Goal: Task Accomplishment & Management: Manage account settings

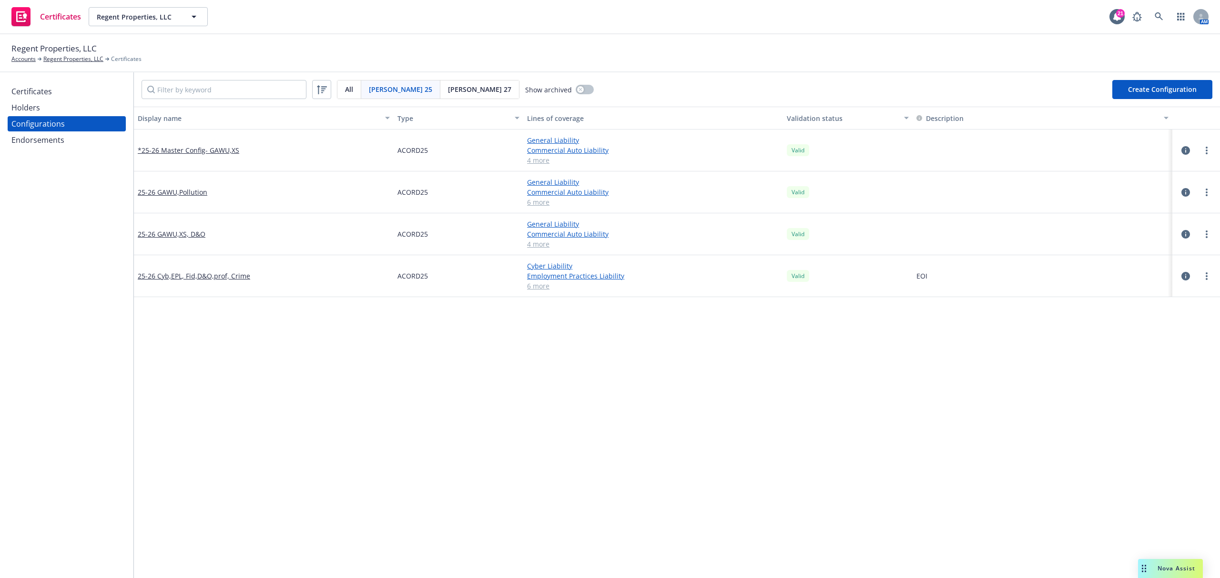
click at [309, 357] on div "Display name Type Lines of coverage Validation status Description *25-26 Master…" at bounding box center [677, 515] width 1086 height 817
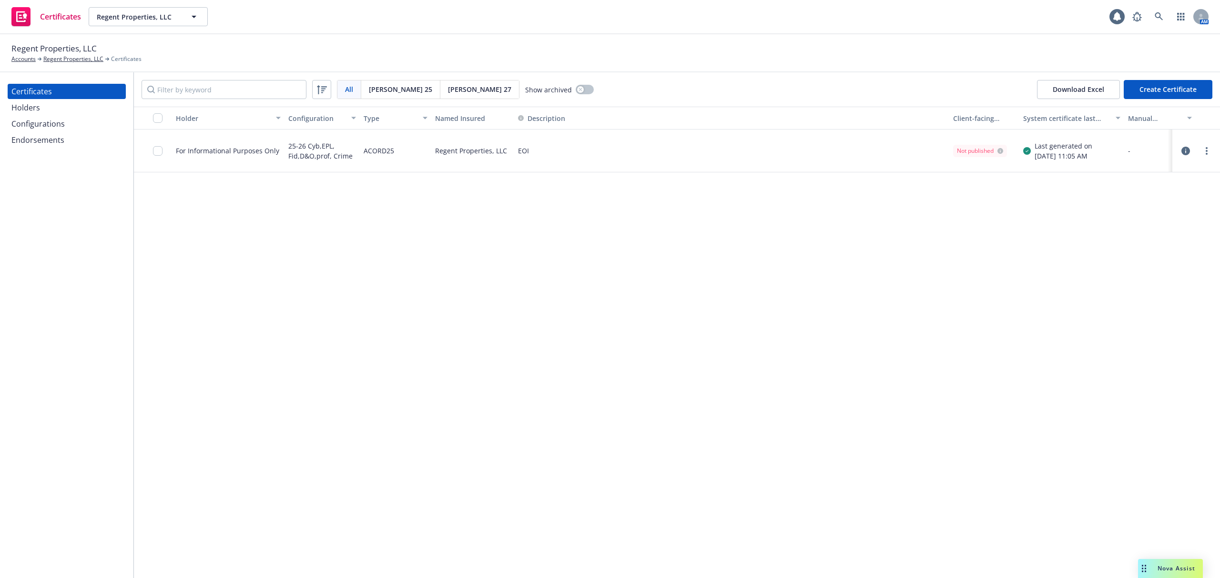
click at [33, 124] on div "Configurations" at bounding box center [37, 123] width 53 height 15
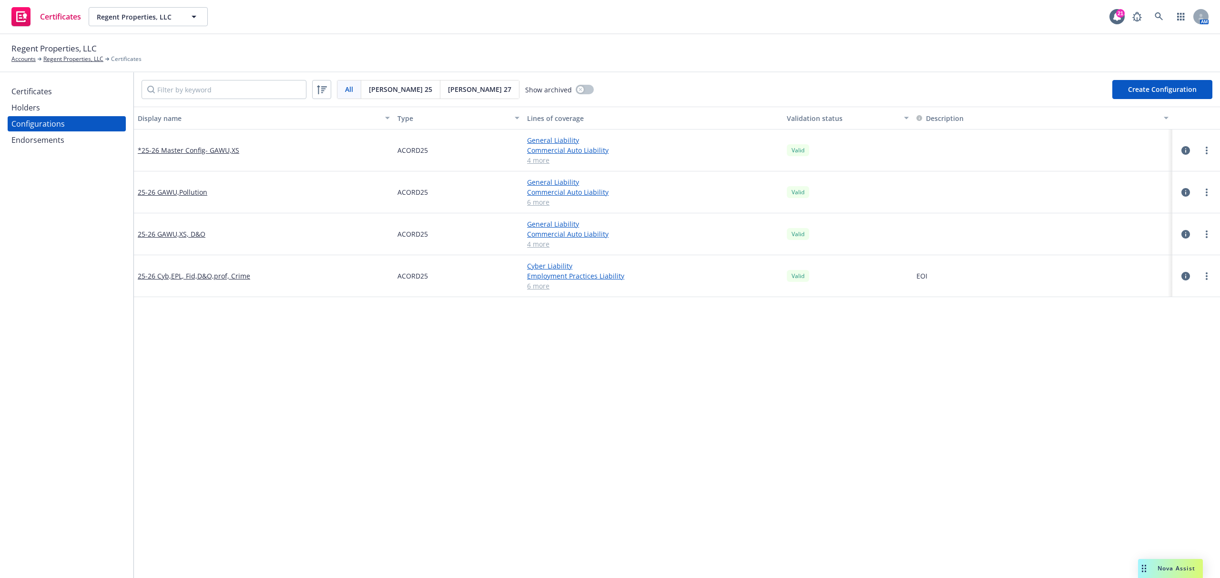
click at [1144, 92] on button "Create Configuration" at bounding box center [1162, 89] width 100 height 19
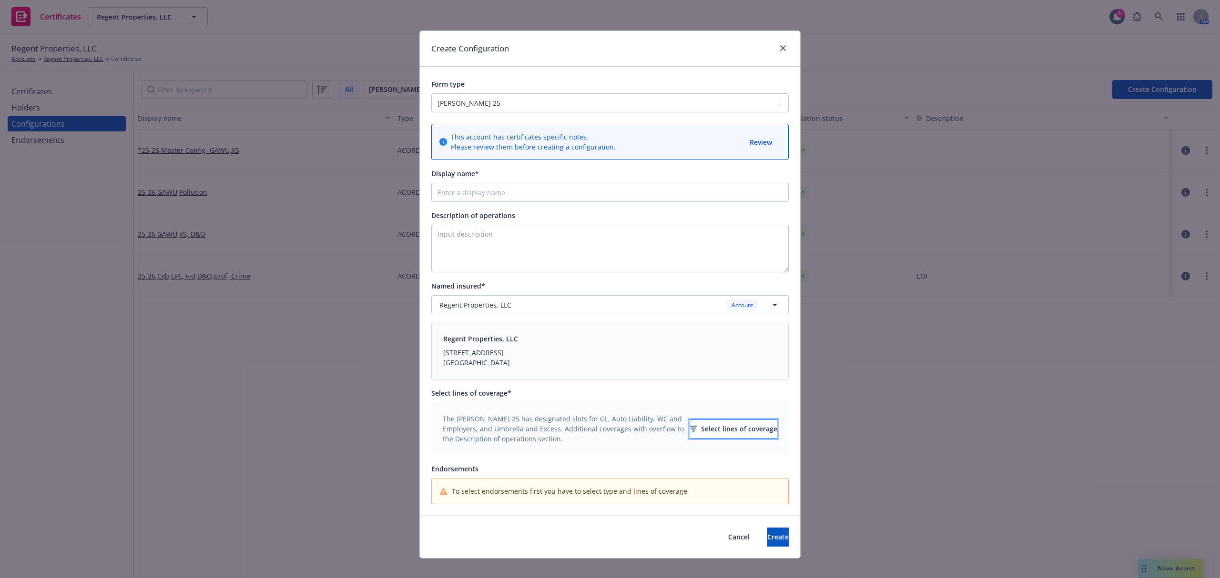
click at [709, 434] on div "Select lines of coverage" at bounding box center [733, 429] width 88 height 18
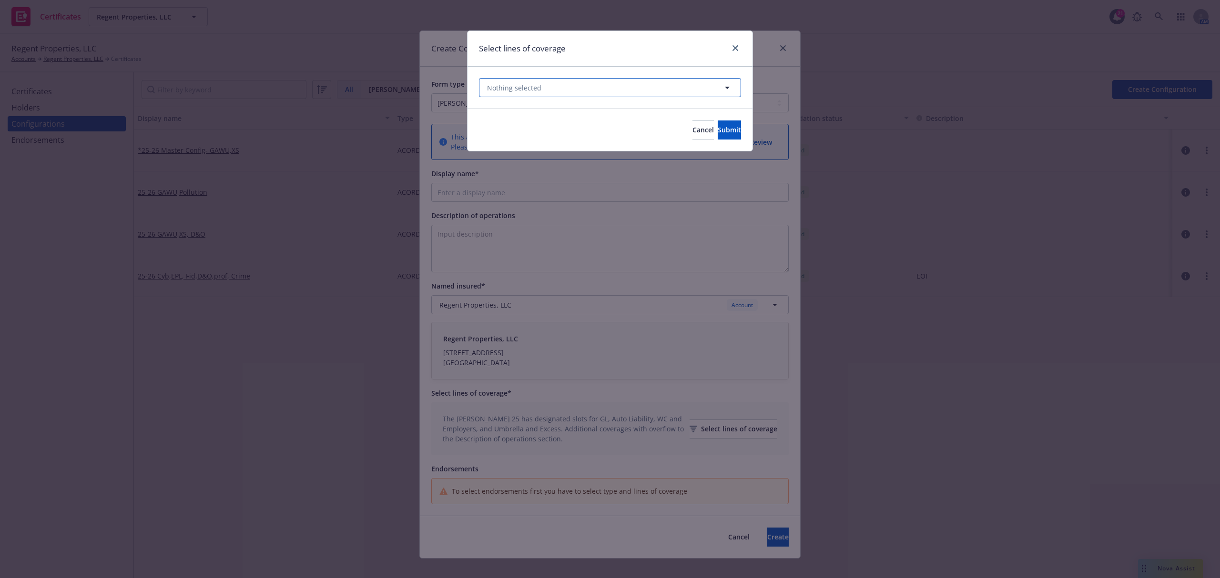
click at [574, 86] on button "Nothing selected" at bounding box center [610, 87] width 262 height 19
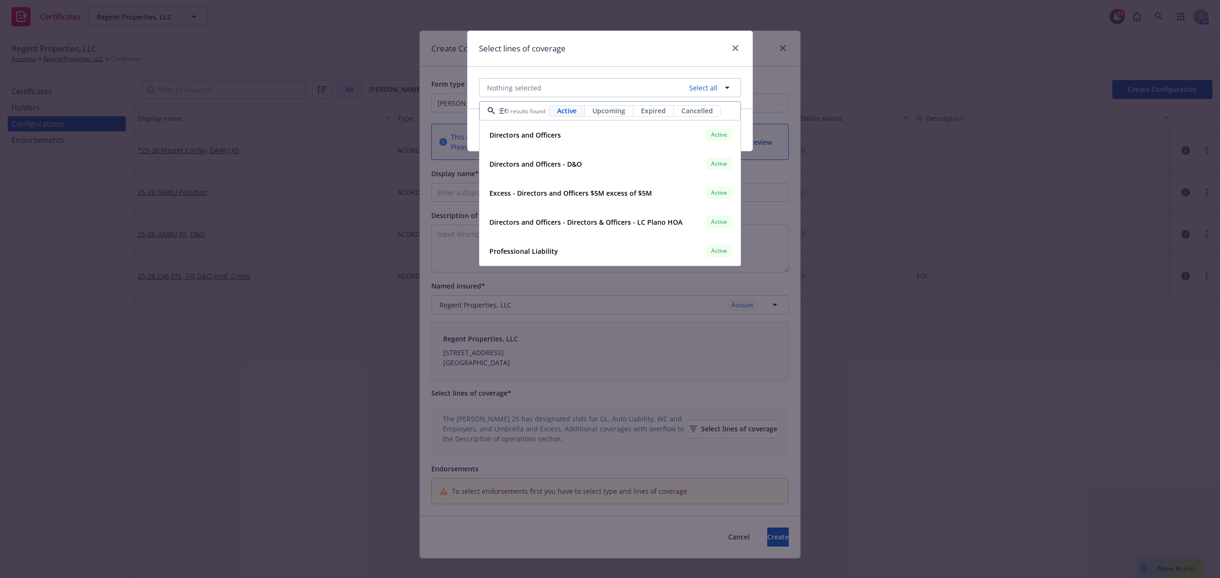
scroll to position [0, 16]
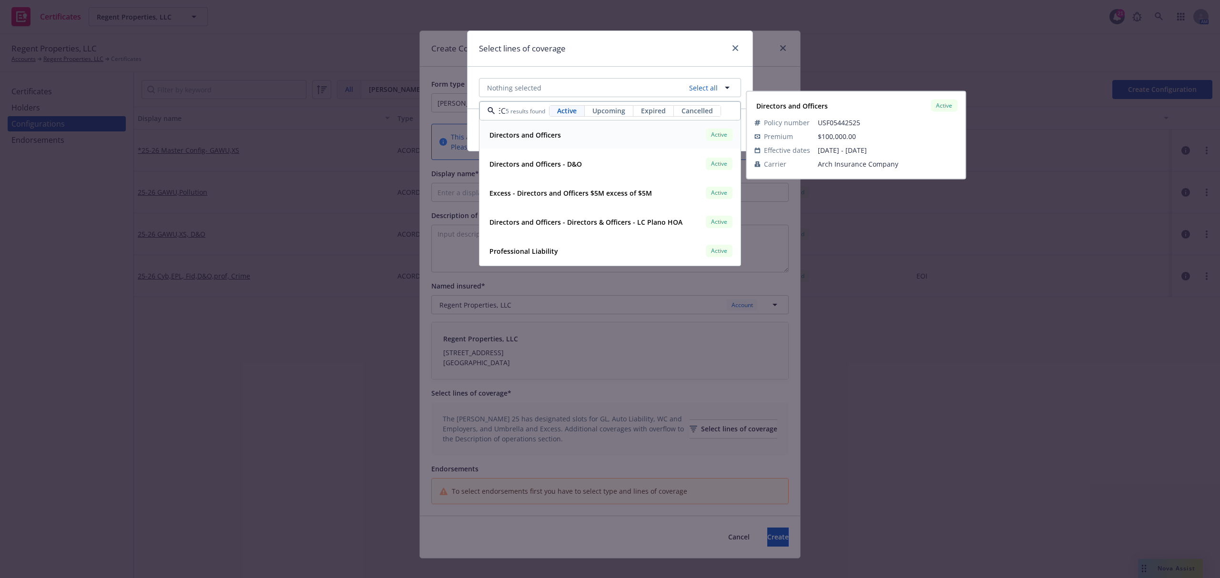
click at [561, 140] on div "Directors and Officers" at bounding box center [523, 135] width 77 height 14
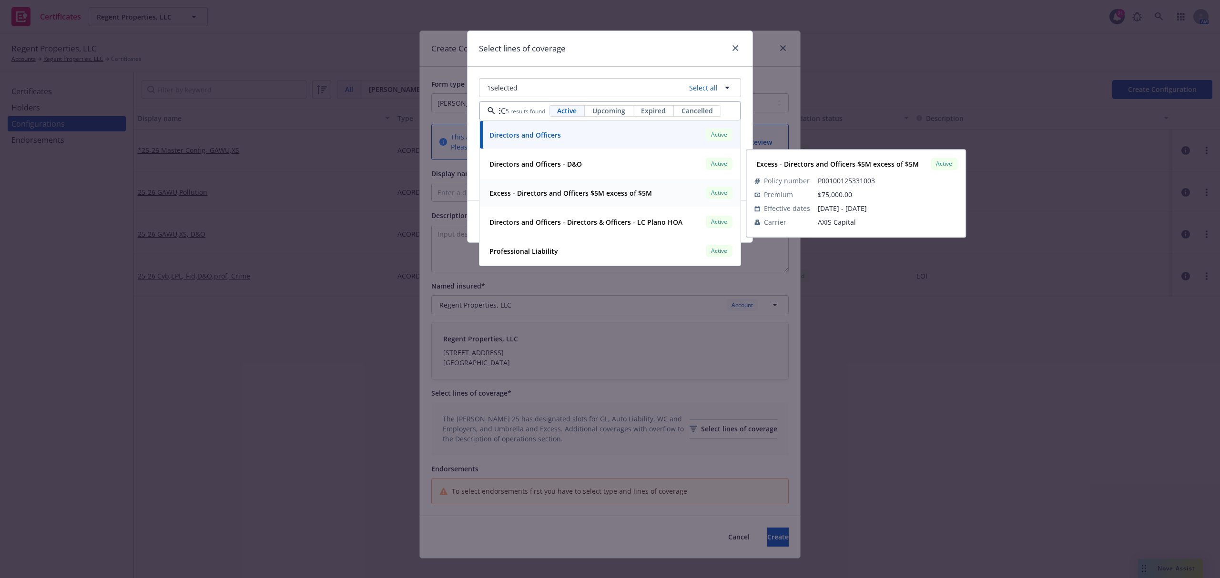
click at [524, 195] on strong "Excess - Directors and Officers $5M excess of $5M" at bounding box center [570, 193] width 162 height 9
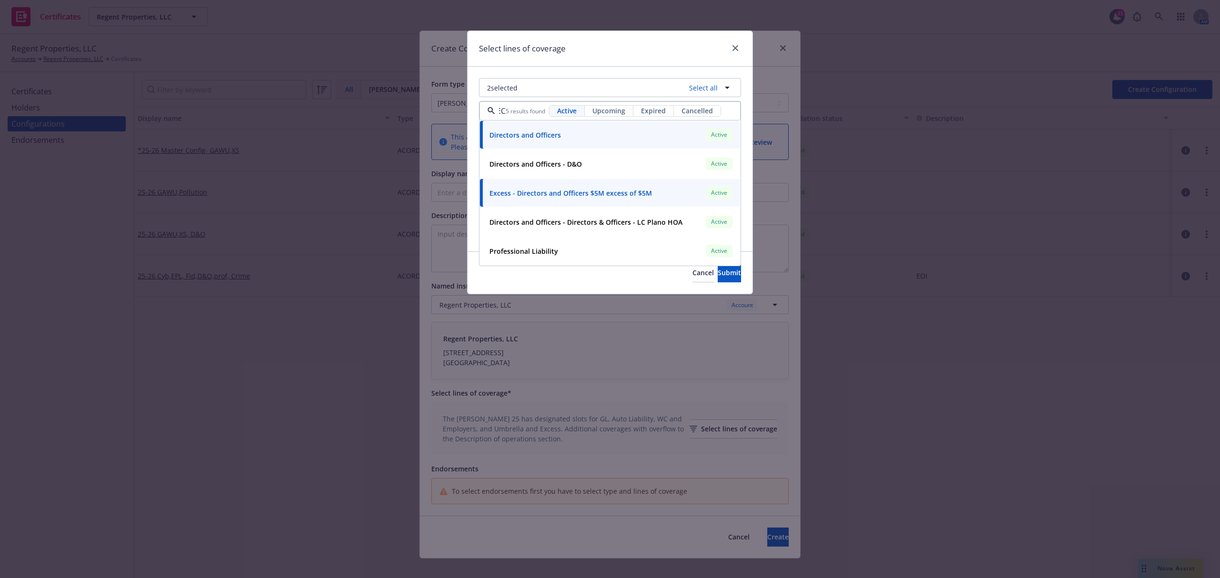
type input "DIREC"
click at [471, 192] on div "2 selected Select all DIREC 5 results found Active Upcoming Expired Cancelled D…" at bounding box center [609, 159] width 285 height 185
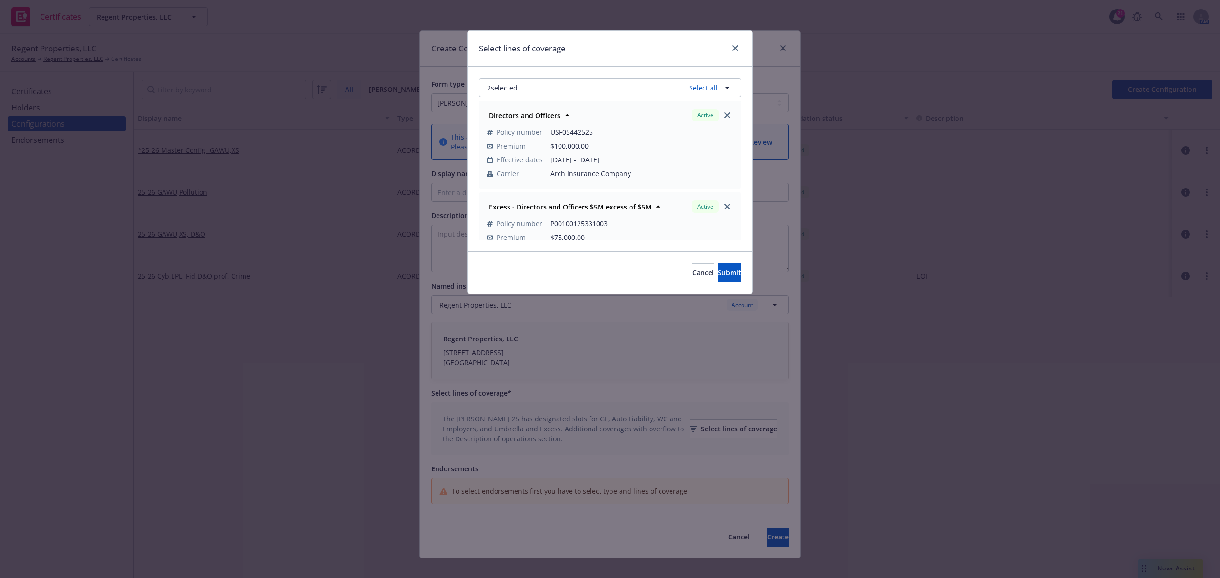
scroll to position [0, 0]
click at [554, 90] on button "2 selected" at bounding box center [610, 87] width 262 height 19
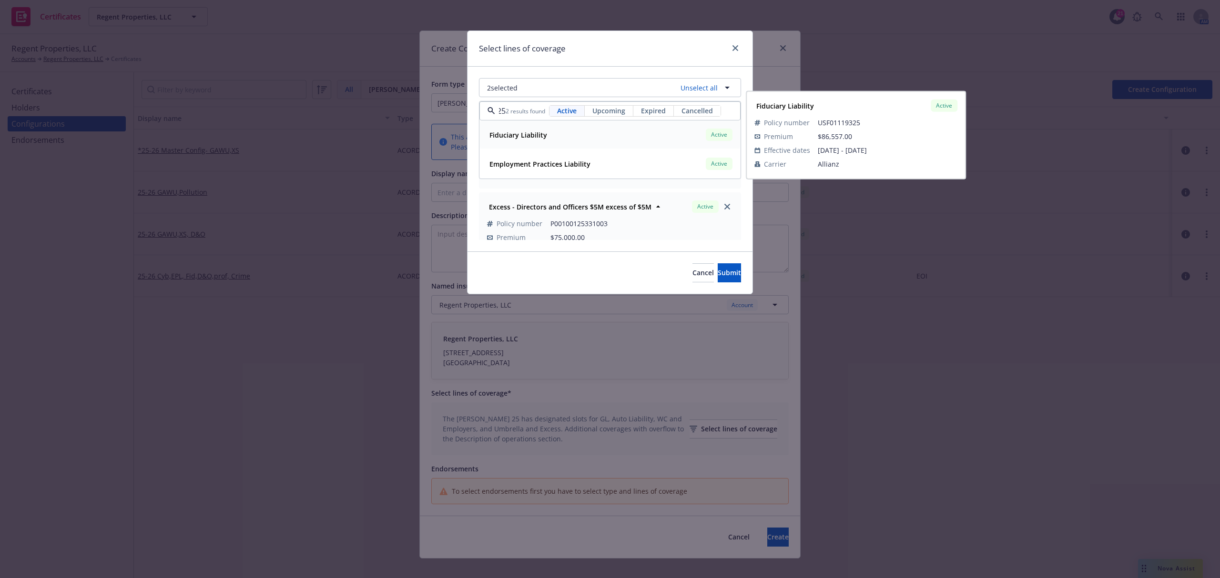
click at [549, 141] on div "Fiduciary Liability Active" at bounding box center [609, 135] width 249 height 16
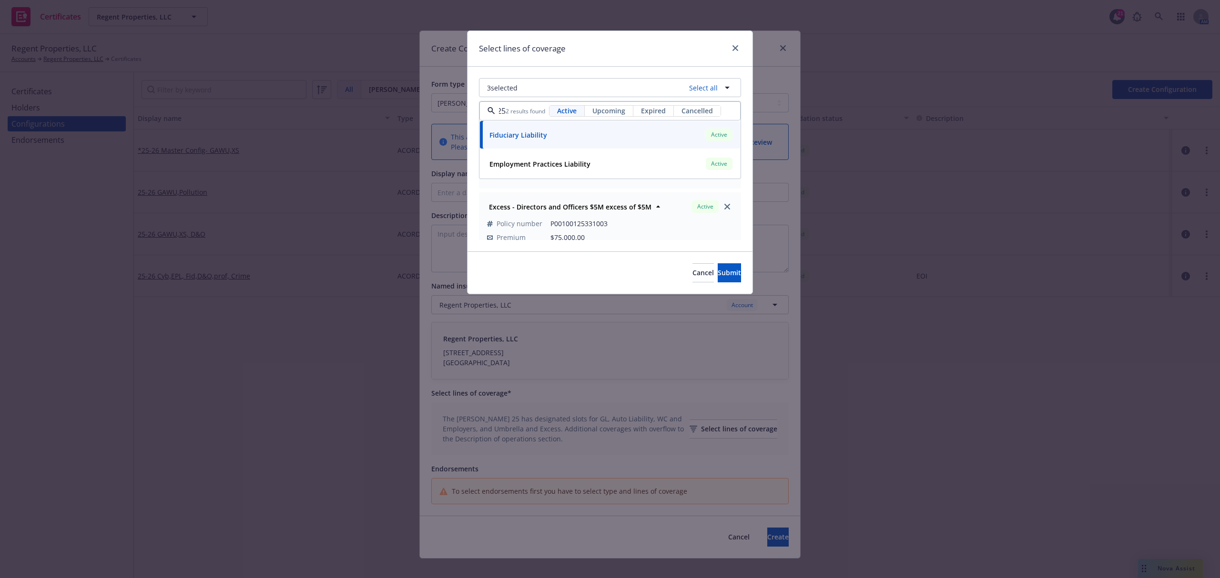
type input "USF01119325"
click at [469, 136] on div "3 selected Select all USF01119325 2 results found Active Upcoming Expired Cance…" at bounding box center [609, 159] width 285 height 185
click at [584, 88] on button "3 selected" at bounding box center [610, 87] width 262 height 19
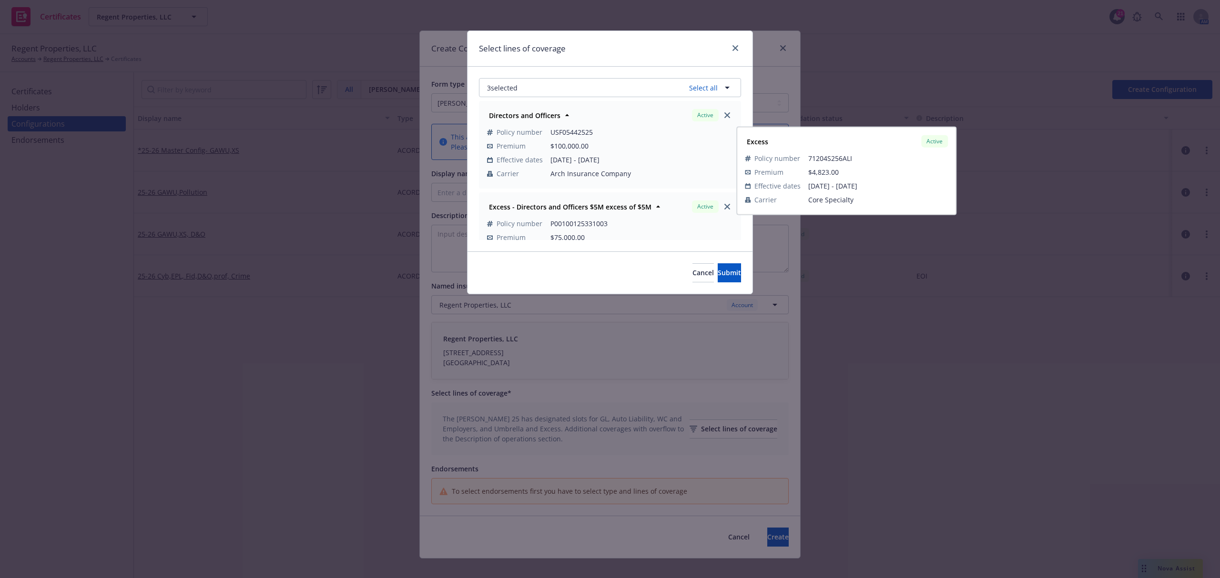
scroll to position [0, 30]
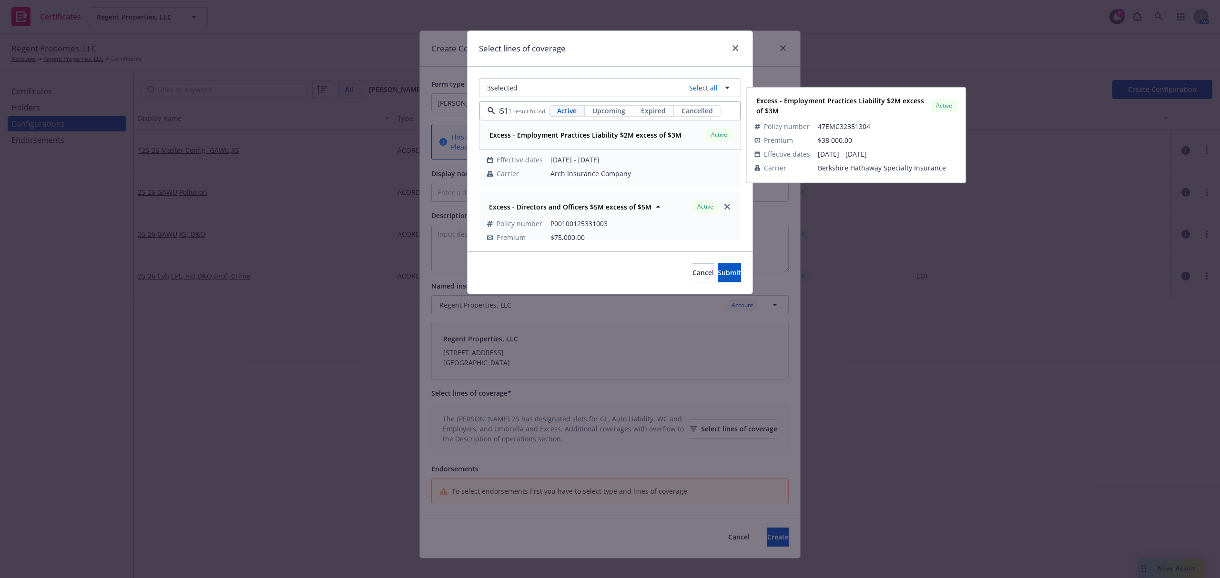
click at [582, 132] on strong "Excess - Employment Practices Liability $2M excess of $3M" at bounding box center [585, 135] width 192 height 9
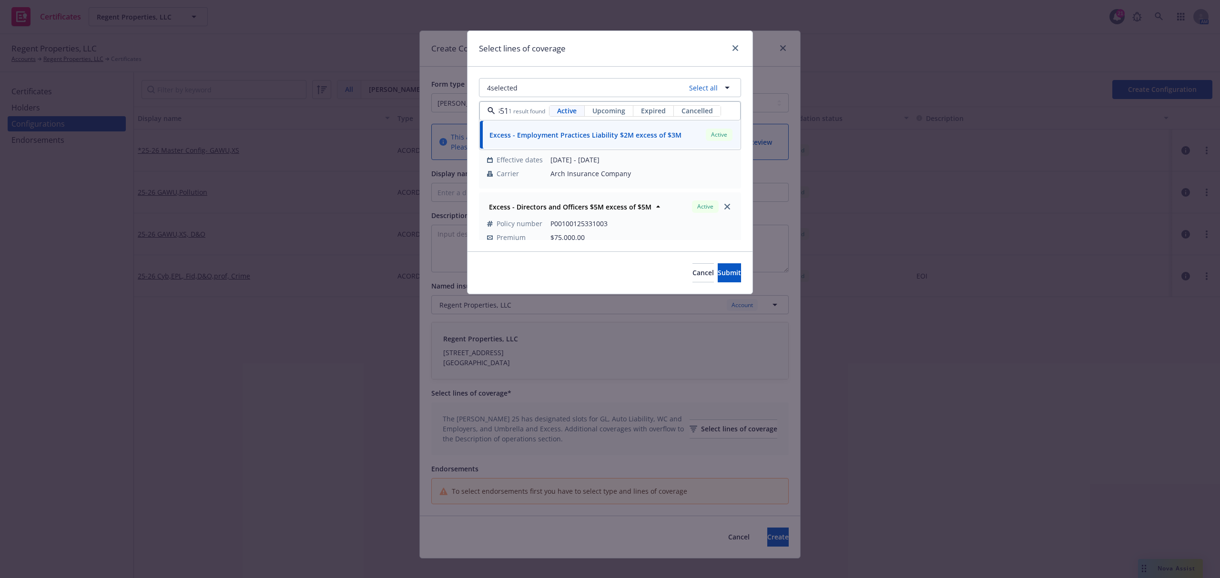
type input "EMC32351"
click at [474, 154] on div "4 selected Select all EMC32351 1 result found Active Upcoming Expired Cancelled…" at bounding box center [609, 159] width 285 height 185
click at [612, 91] on button "4 selected" at bounding box center [610, 87] width 262 height 19
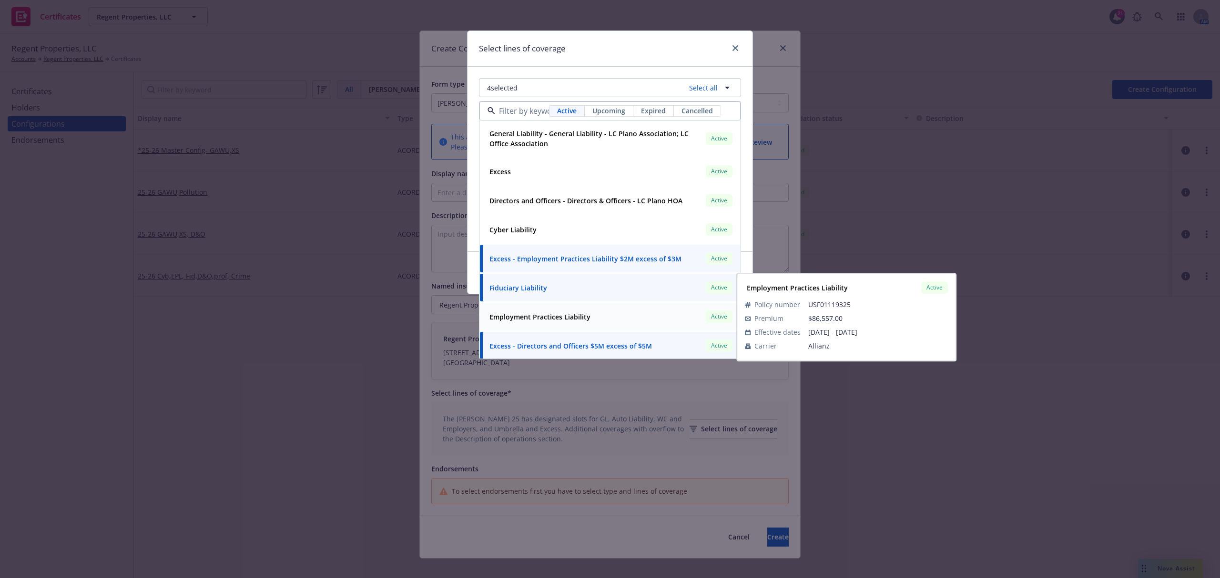
click at [621, 313] on div "Employment Practices Liability Active" at bounding box center [609, 317] width 249 height 16
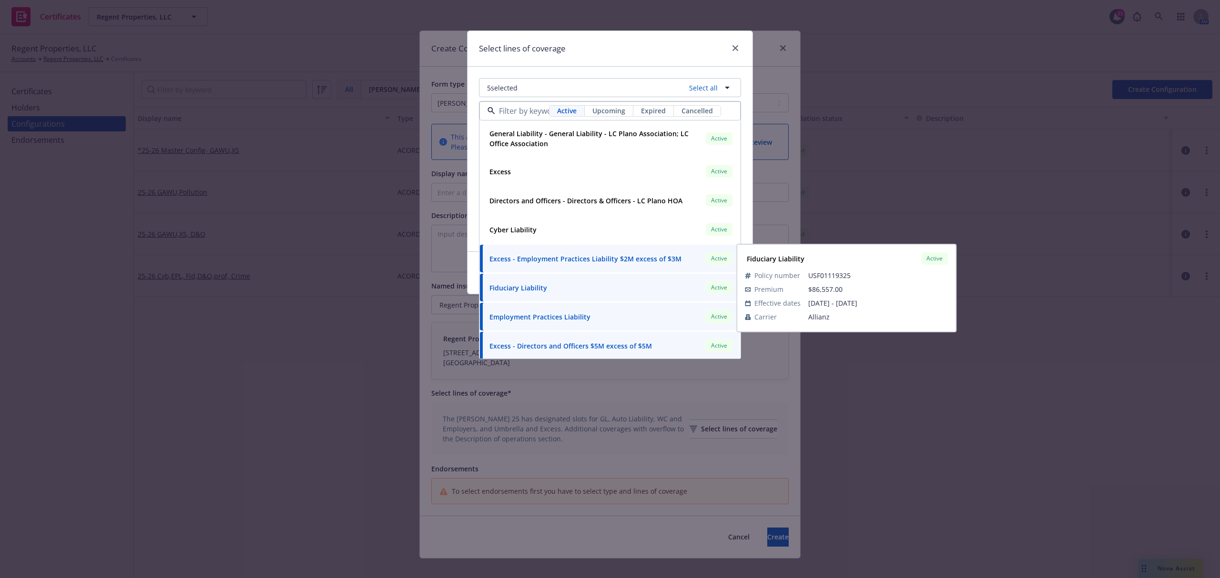
click at [573, 287] on div "Fiduciary Liability Active" at bounding box center [609, 288] width 249 height 16
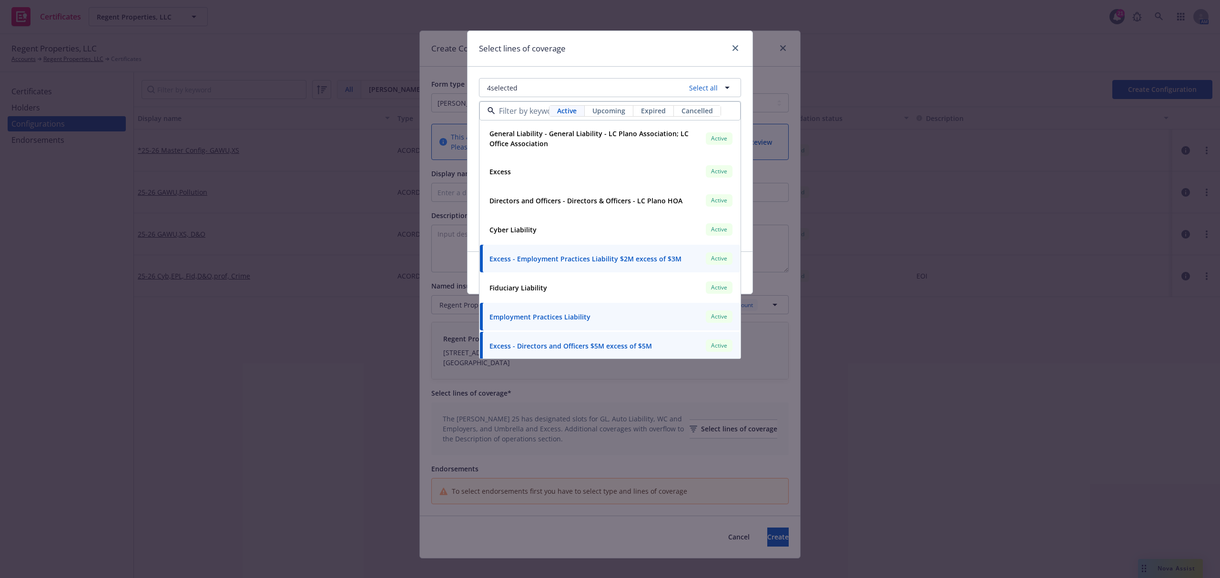
click at [475, 258] on div "Cancel Submit" at bounding box center [609, 273] width 285 height 42
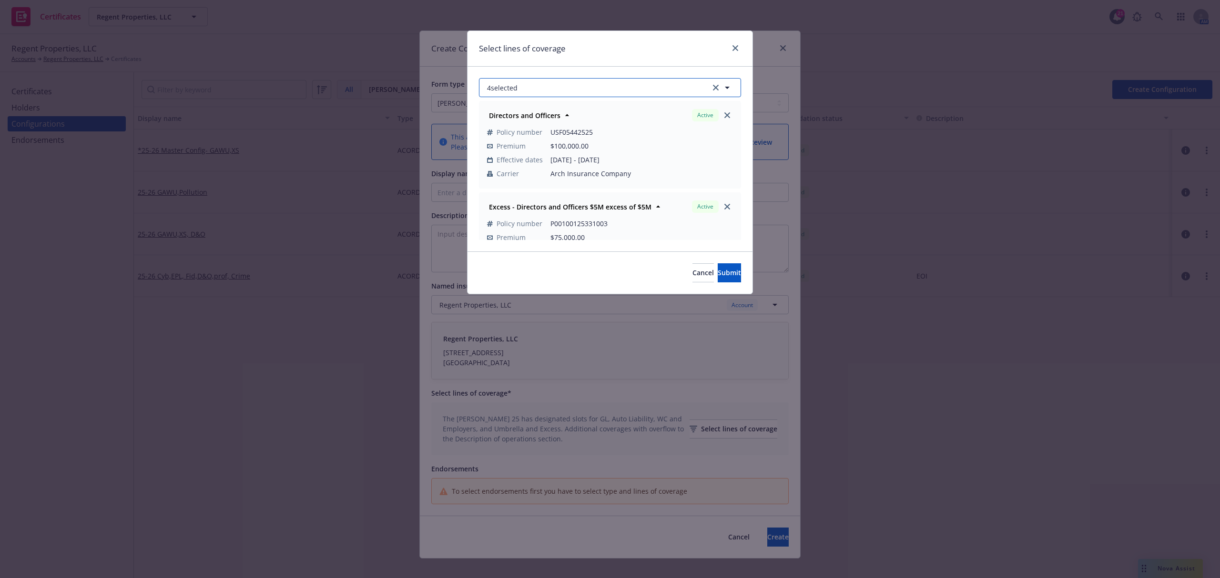
click at [635, 88] on button "4 selected" at bounding box center [610, 87] width 262 height 19
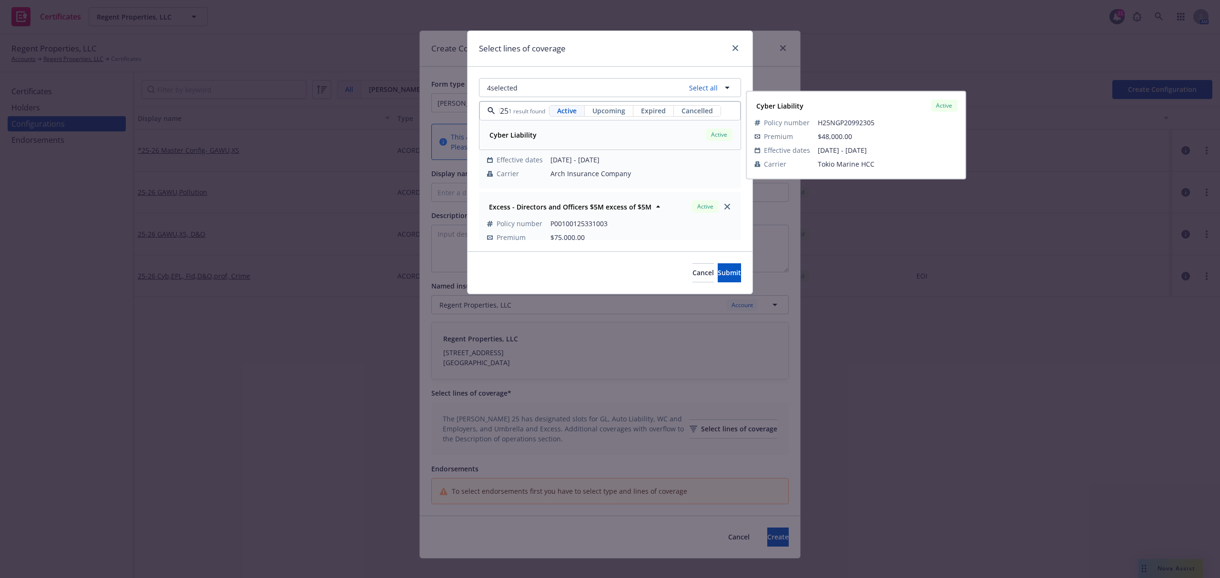
click at [667, 130] on div "Cyber Liability Active" at bounding box center [609, 135] width 249 height 16
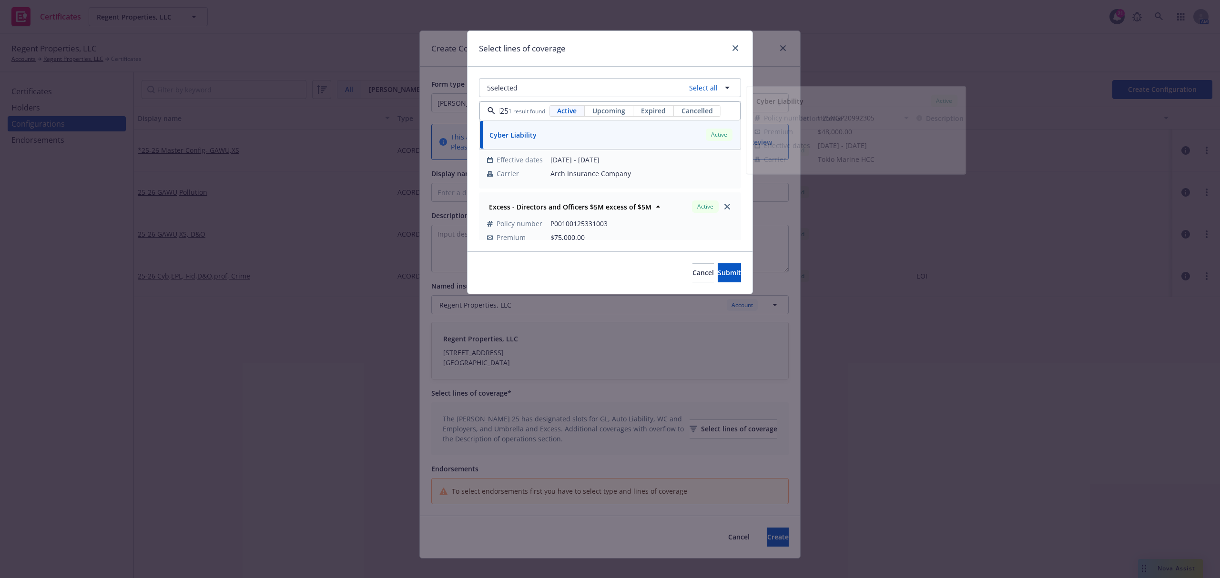
type input "H25"
click at [475, 147] on div "5 selected Select all H25 1 result found Active Upcoming Expired Cancelled Cybe…" at bounding box center [609, 159] width 285 height 185
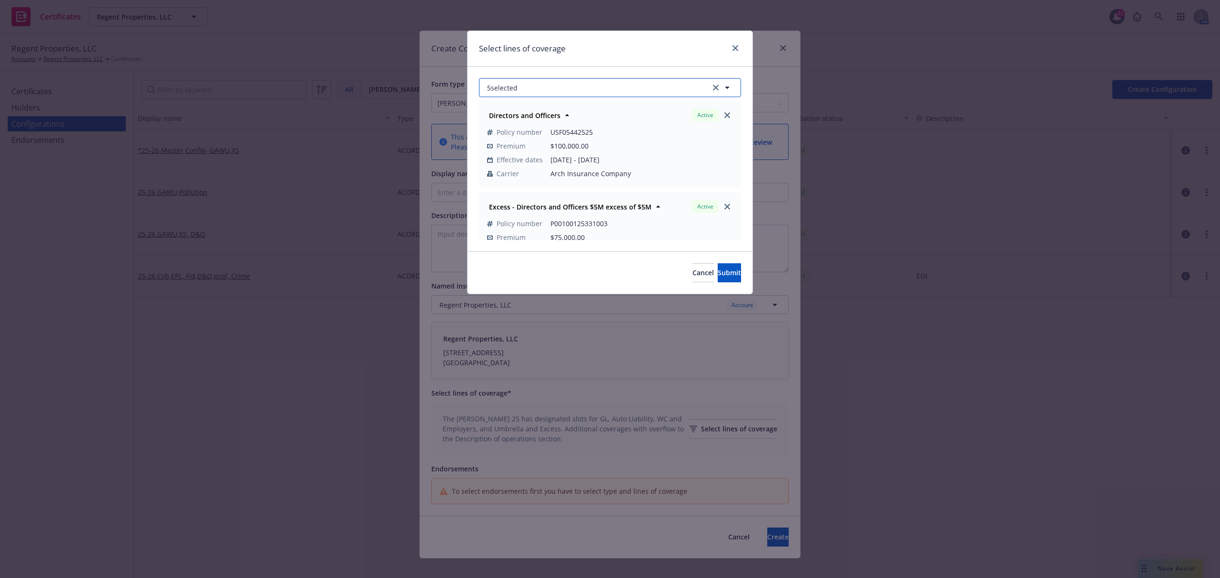
click at [519, 90] on button "5 selected" at bounding box center [610, 87] width 262 height 19
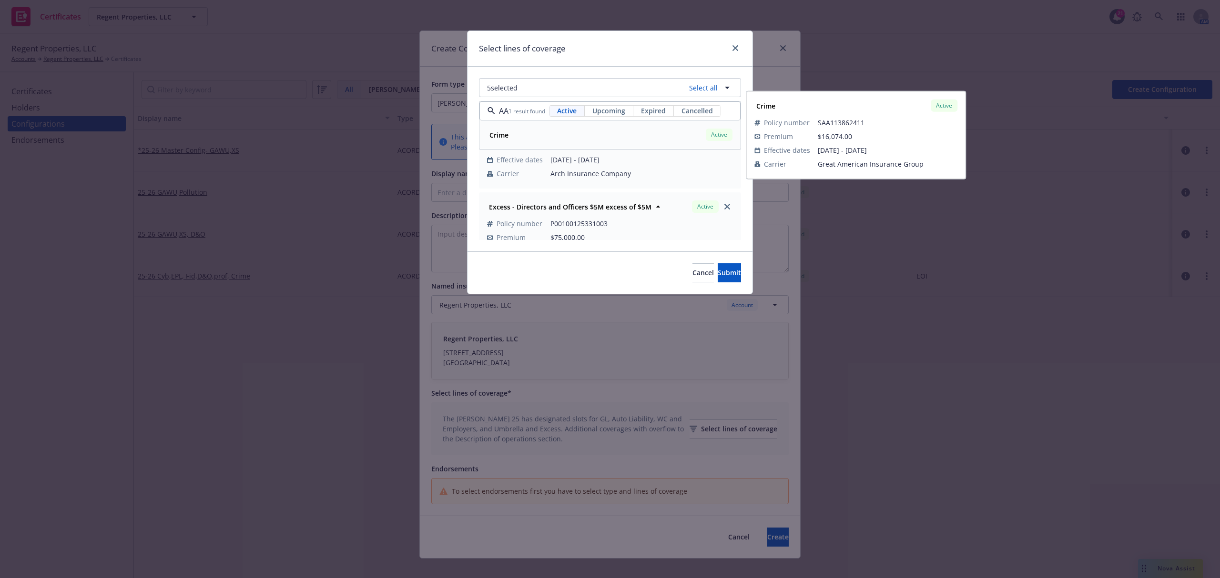
click at [507, 133] on strong "Crime" at bounding box center [498, 135] width 19 height 9
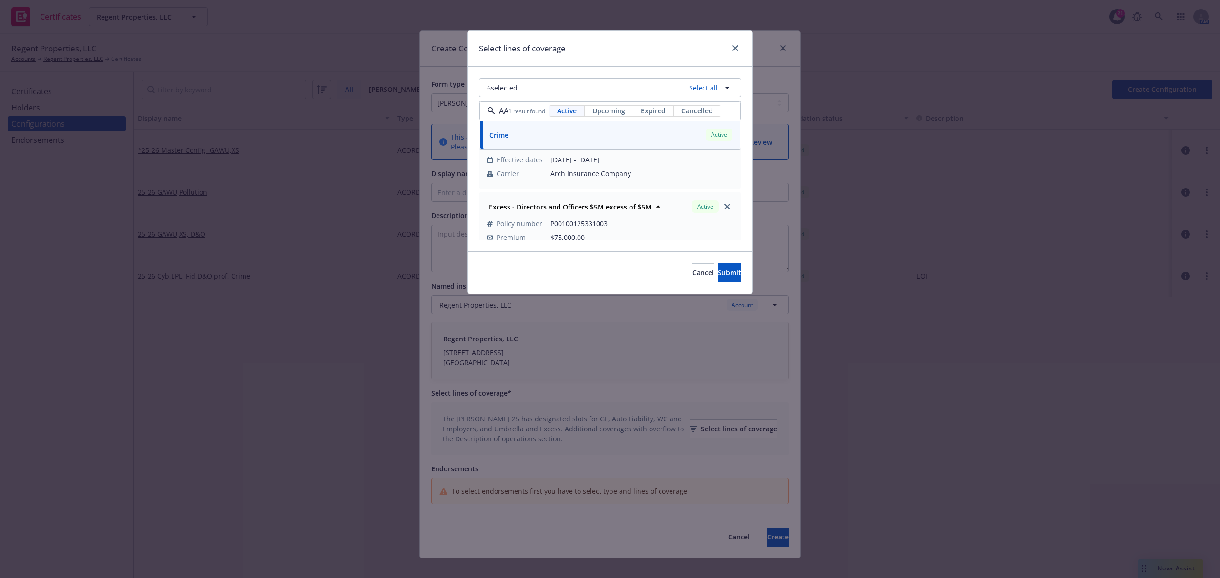
type input "SAA"
click at [471, 131] on div "6 selected Select all SAA 1 result found Active Upcoming Expired Cancelled Crim…" at bounding box center [609, 159] width 285 height 185
click at [551, 87] on button "6 selected" at bounding box center [610, 87] width 262 height 19
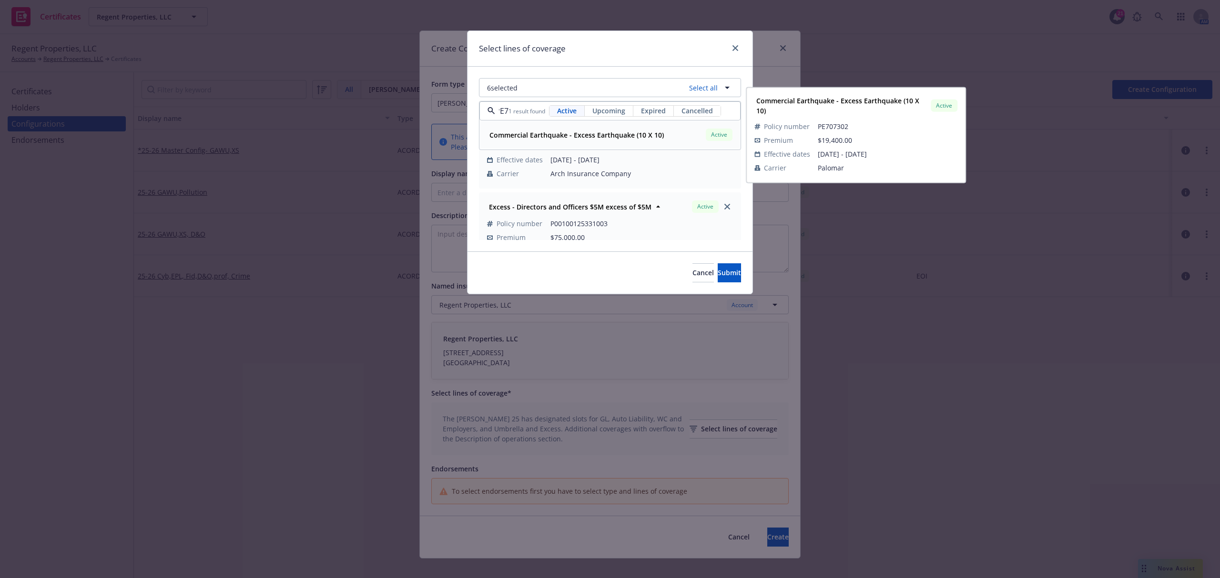
click at [523, 140] on span "Commercial Earthquake - Excess Earthquake (10 X 10)" at bounding box center [576, 135] width 174 height 10
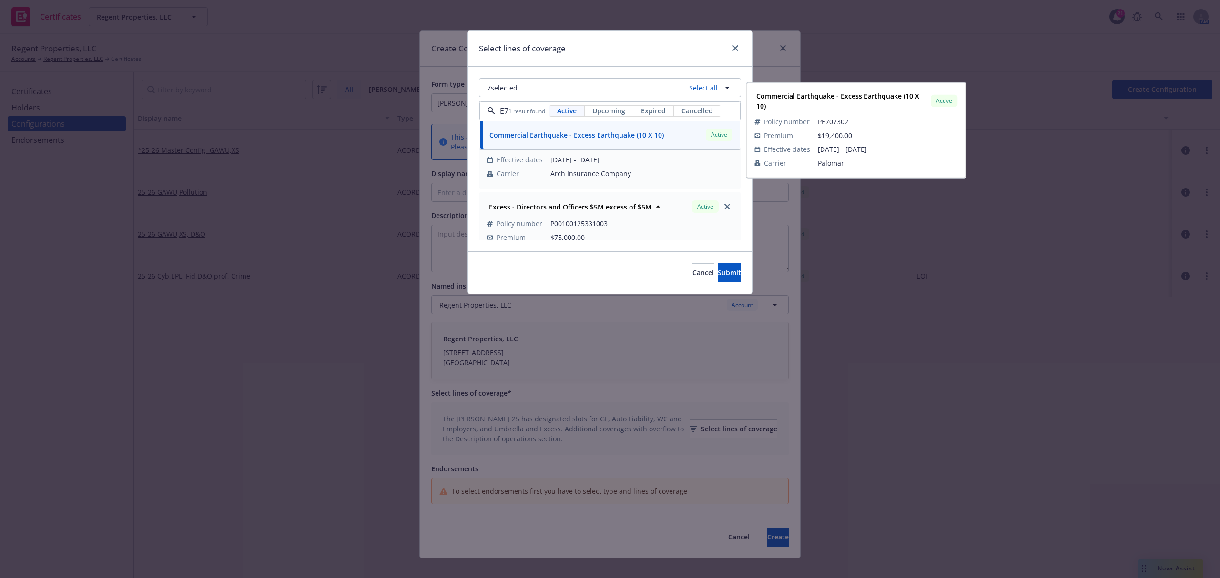
type input "PE7"
click at [474, 159] on div "7 selected Select all PE7 1 result found Active Upcoming Expired Cancelled Comm…" at bounding box center [609, 159] width 285 height 185
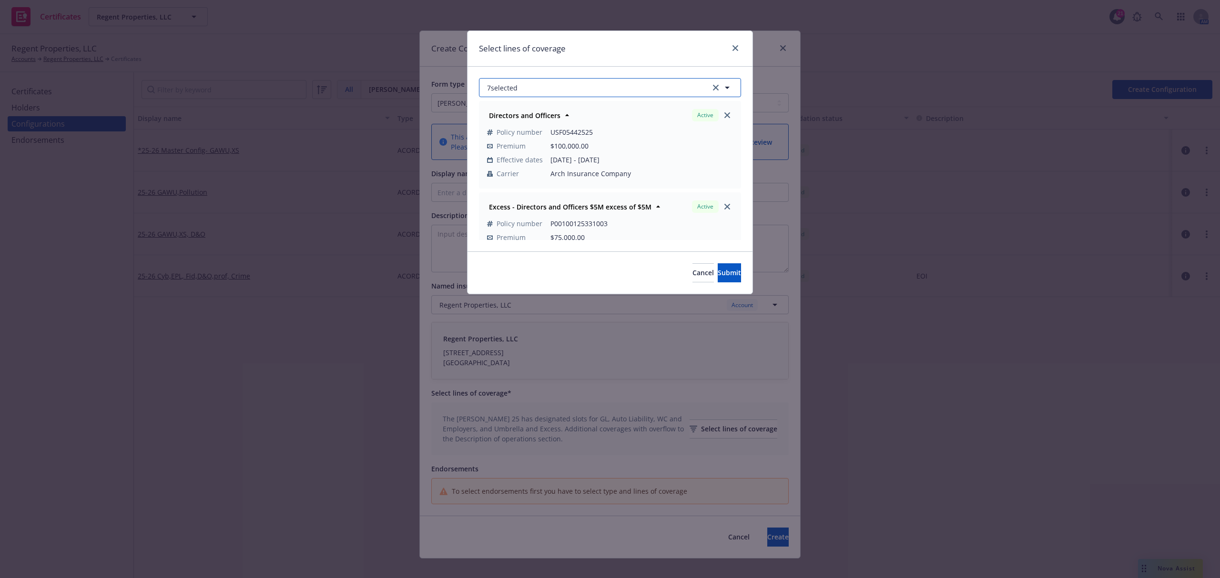
click at [529, 89] on button "7 selected" at bounding box center [610, 87] width 262 height 19
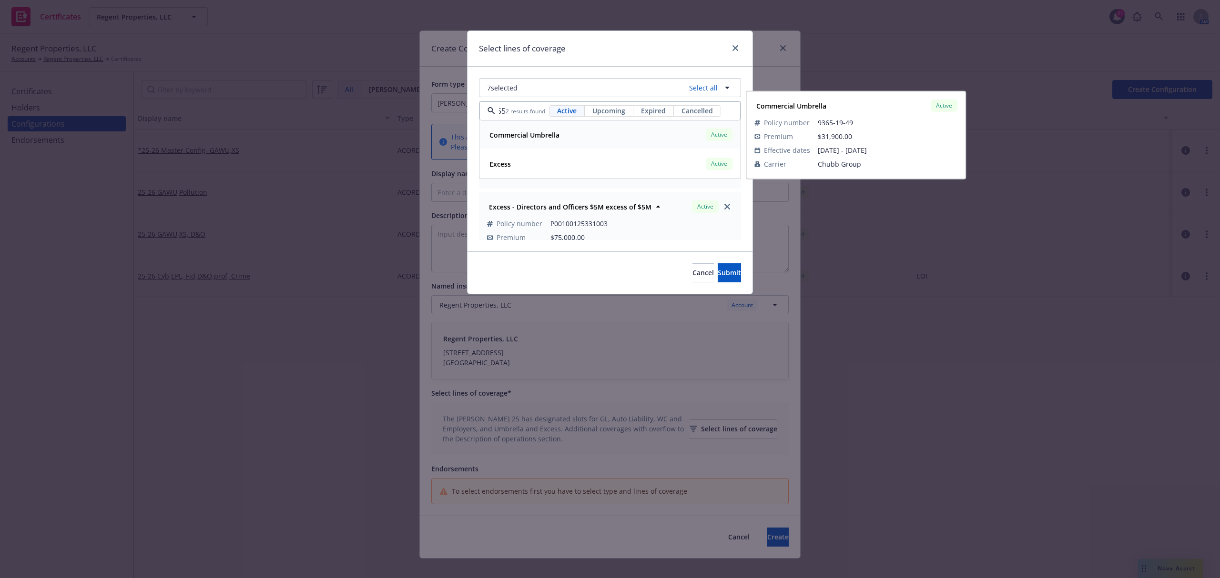
click at [534, 137] on strong "Commercial Umbrella" at bounding box center [524, 135] width 70 height 9
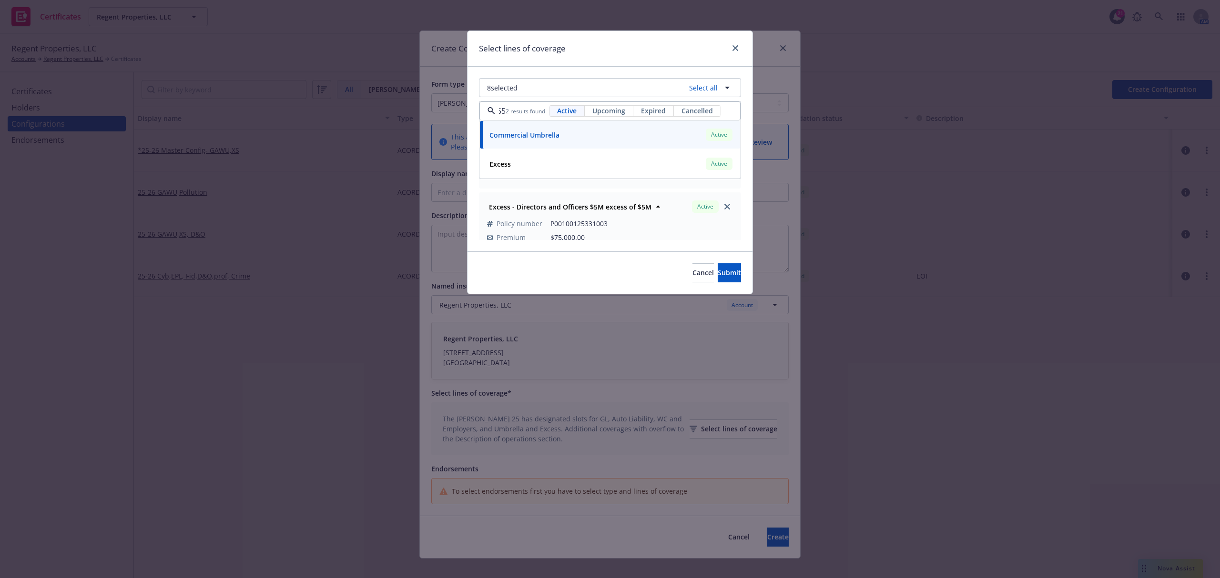
type input "9365"
click at [474, 138] on div "8 selected Select all 9365 2 results found Active Upcoming Expired Cancelled Co…" at bounding box center [609, 159] width 285 height 185
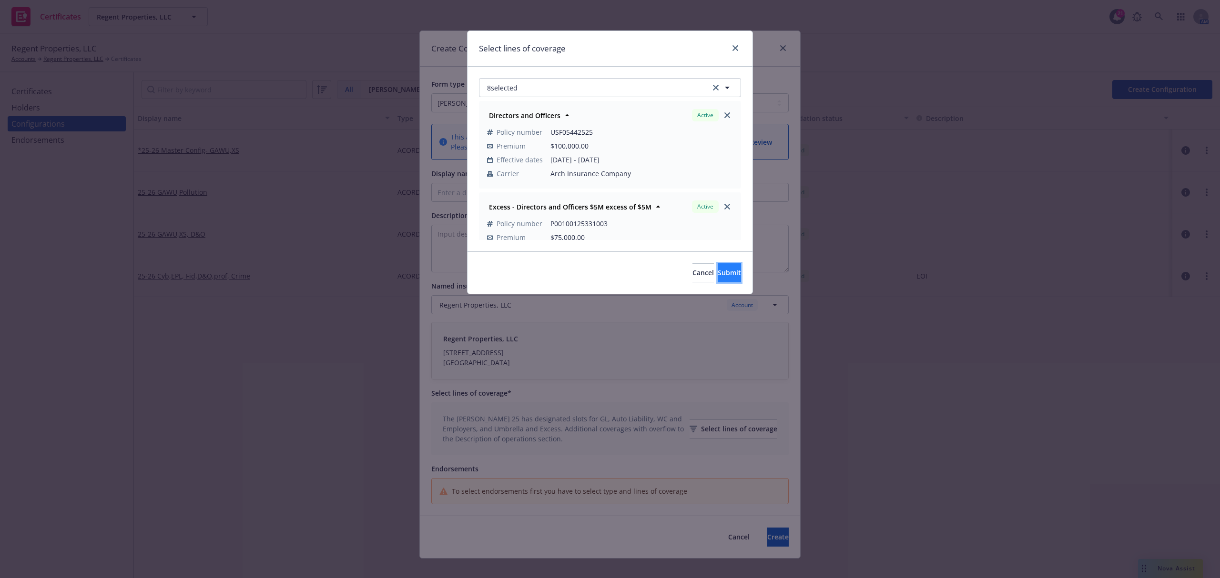
click at [717, 273] on span "Submit" at bounding box center [728, 272] width 23 height 9
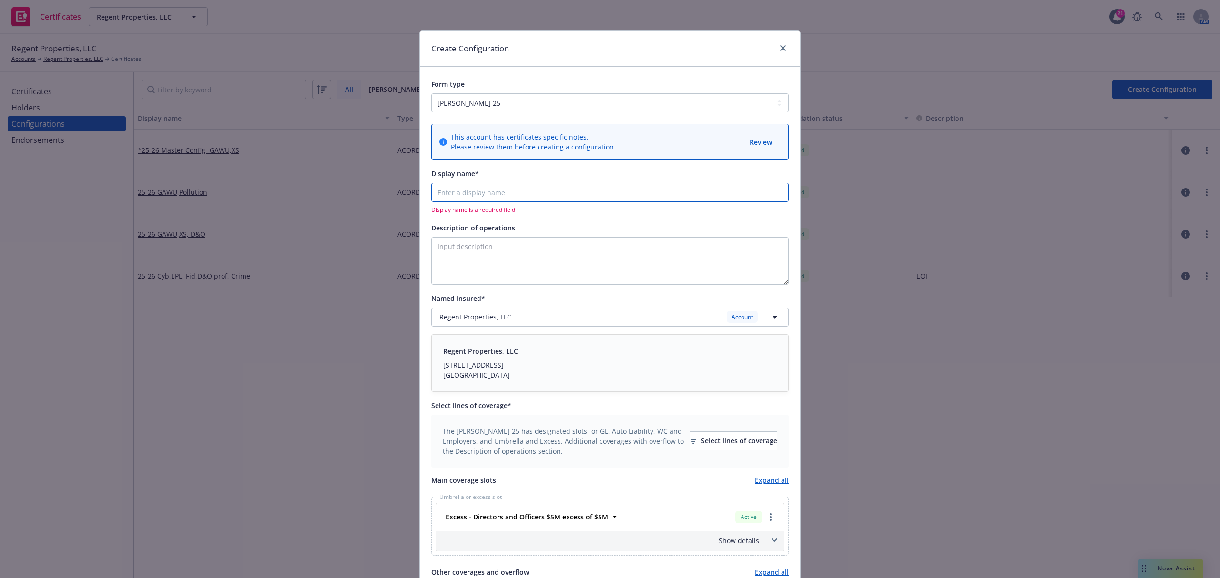
click at [454, 191] on input "Display name*" at bounding box center [609, 192] width 357 height 19
click at [486, 317] on span "Regent Properties, LLC" at bounding box center [475, 317] width 72 height 10
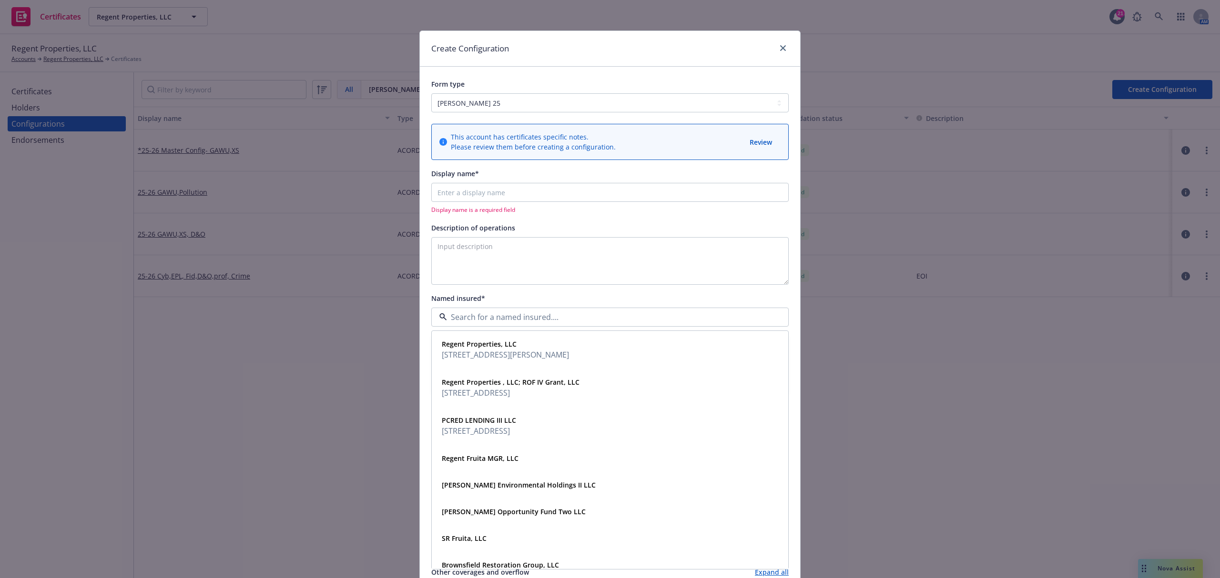
click at [449, 298] on span "Named insured*" at bounding box center [458, 298] width 54 height 9
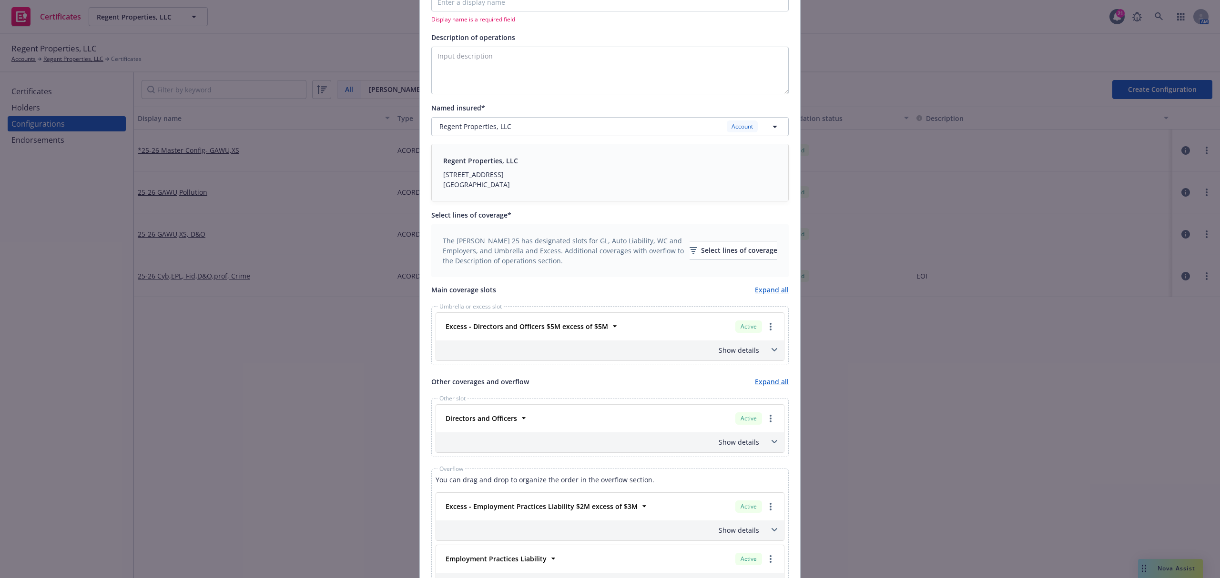
scroll to position [127, 0]
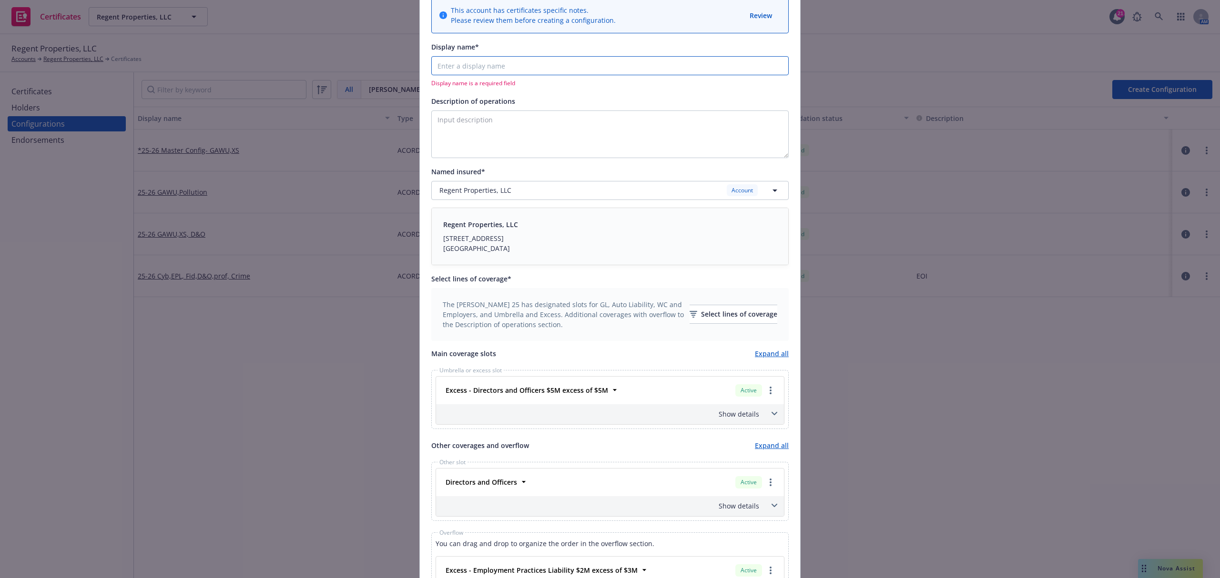
click at [481, 65] on input "Display name*" at bounding box center [609, 65] width 357 height 19
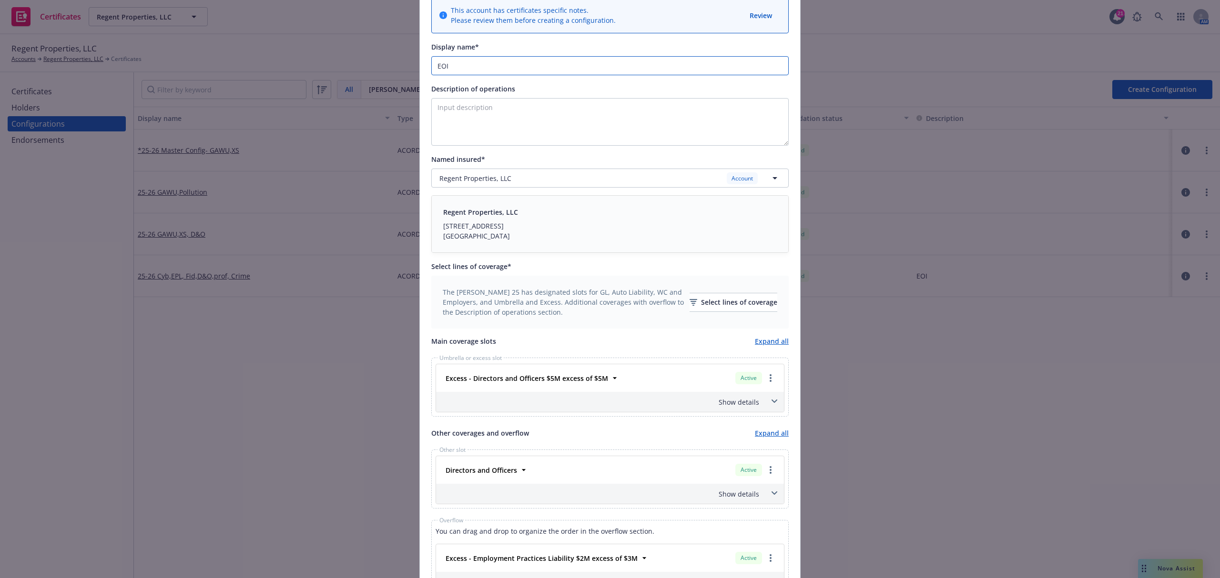
click at [434, 66] on input "EOI" at bounding box center [609, 65] width 357 height 19
click at [610, 376] on icon at bounding box center [615, 378] width 10 height 10
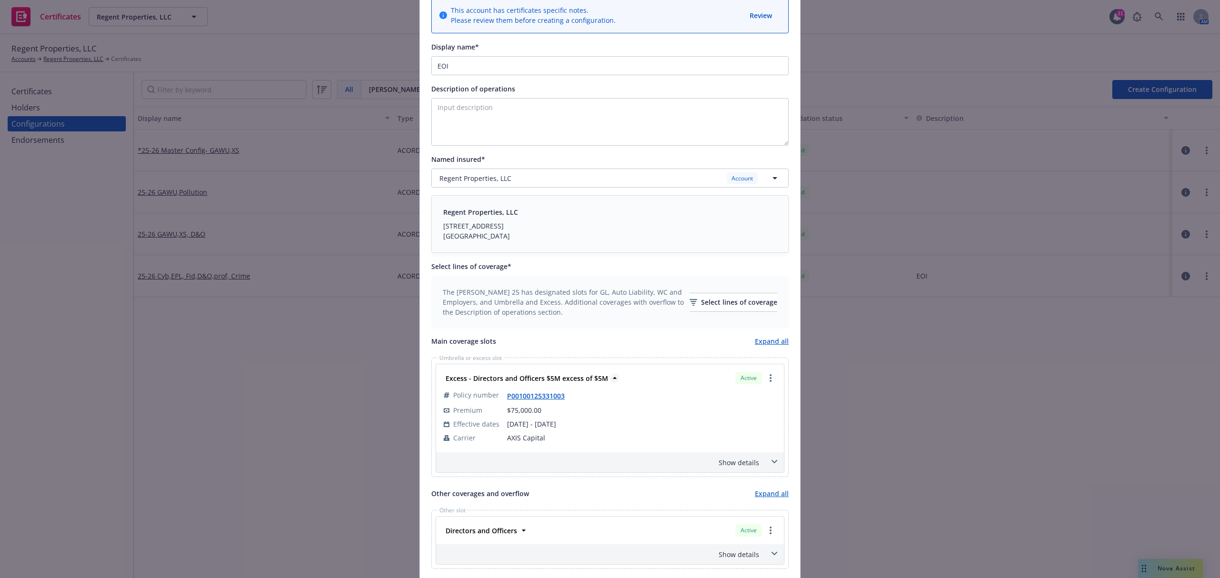
click at [610, 376] on icon at bounding box center [615, 378] width 10 height 10
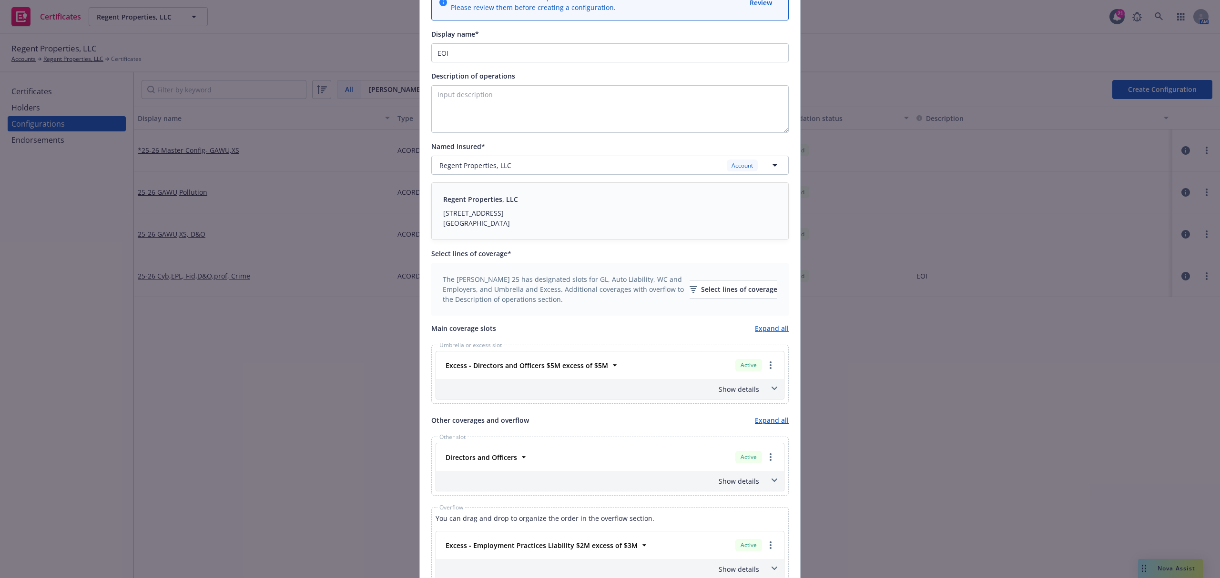
scroll to position [63, 0]
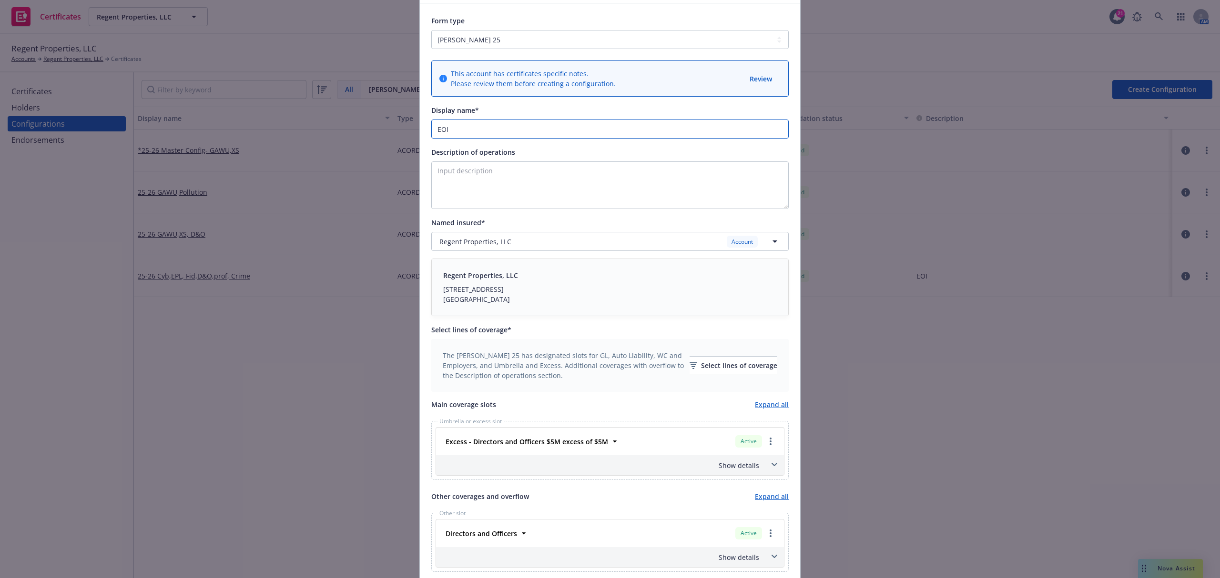
click at [433, 126] on input "EOI" at bounding box center [609, 129] width 357 height 19
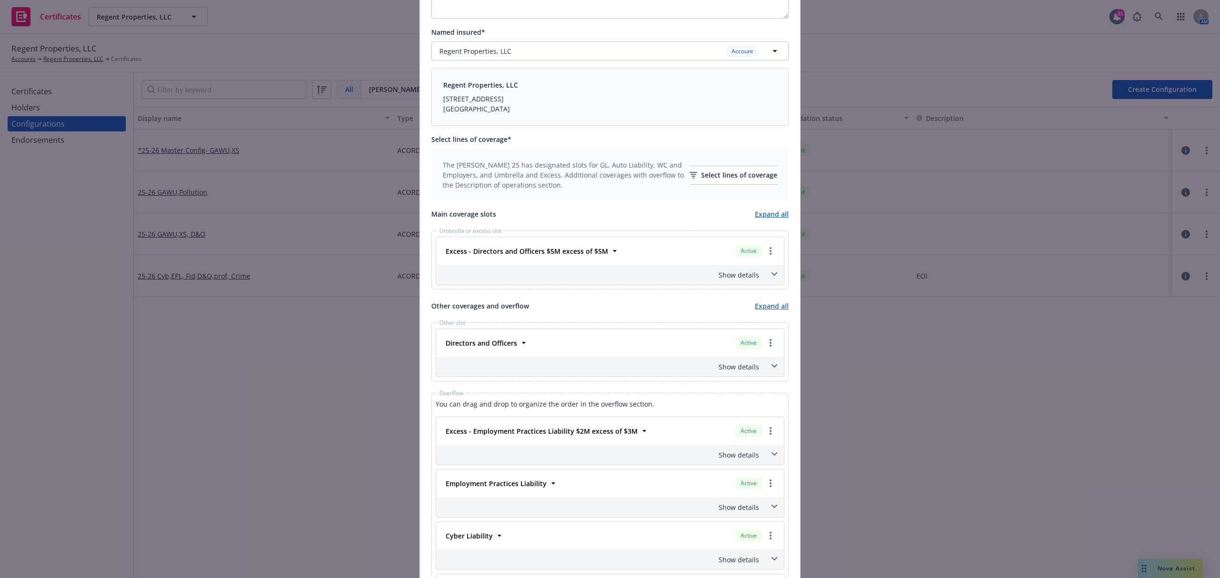
scroll to position [317, 0]
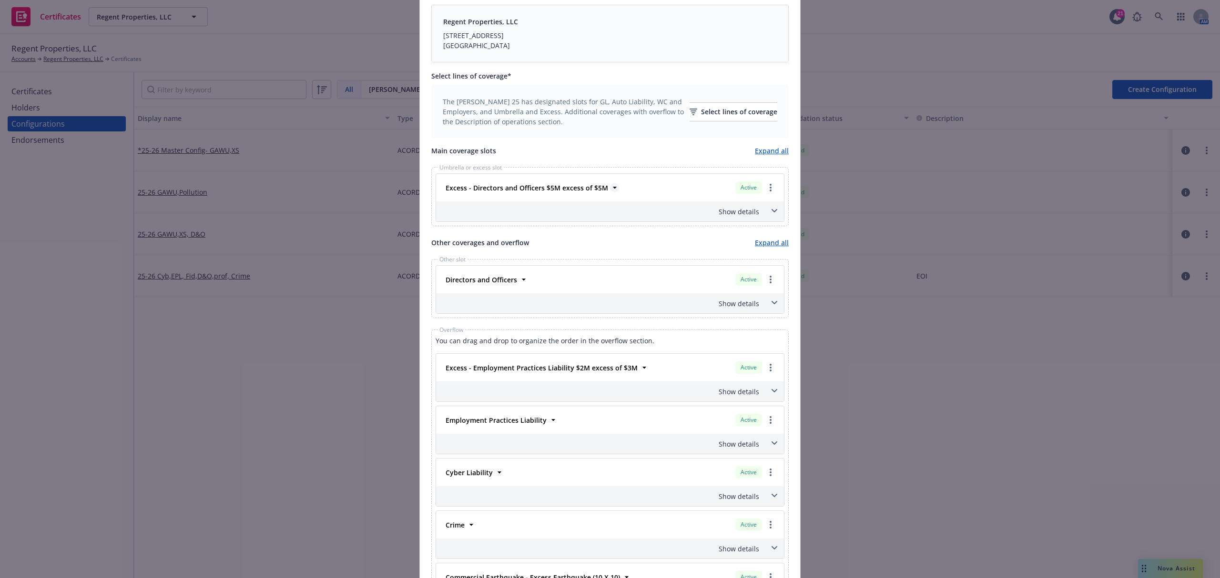
type input "25-26 EOI"
click at [610, 189] on icon at bounding box center [615, 188] width 10 height 10
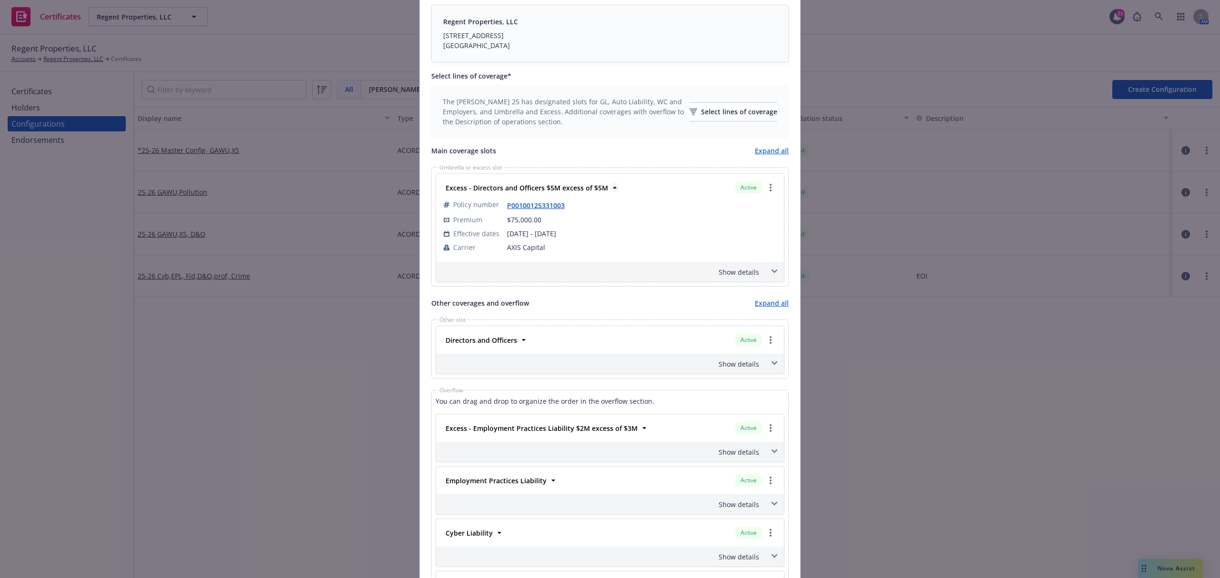
click at [610, 189] on icon at bounding box center [615, 188] width 10 height 10
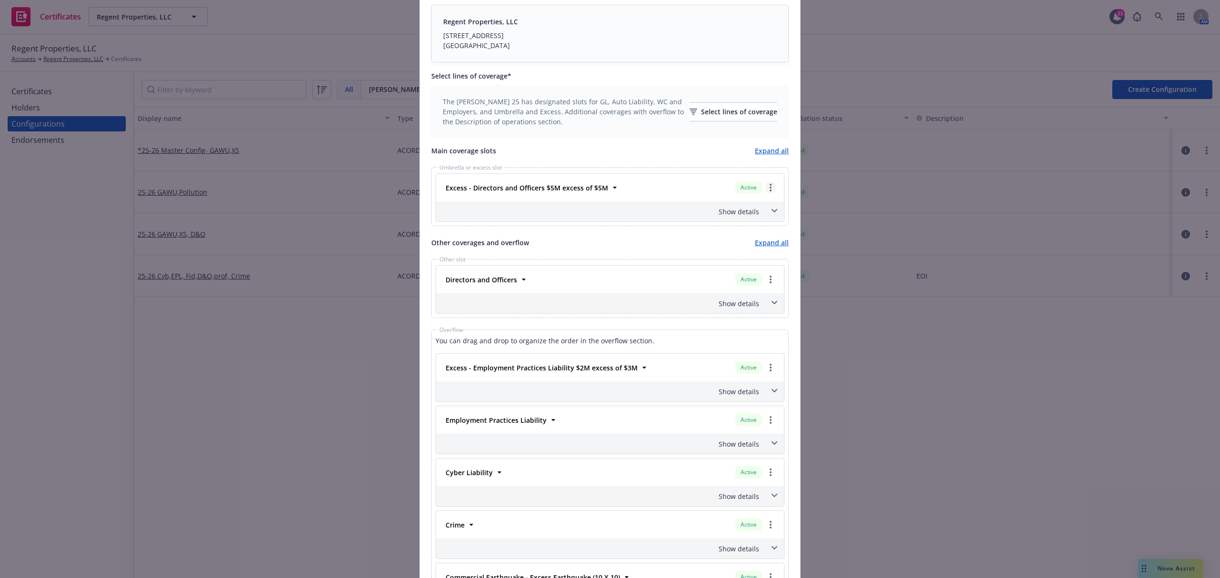
click at [766, 189] on link "more" at bounding box center [770, 187] width 11 height 11
click at [746, 250] on link "Move to overflow" at bounding box center [731, 245] width 88 height 19
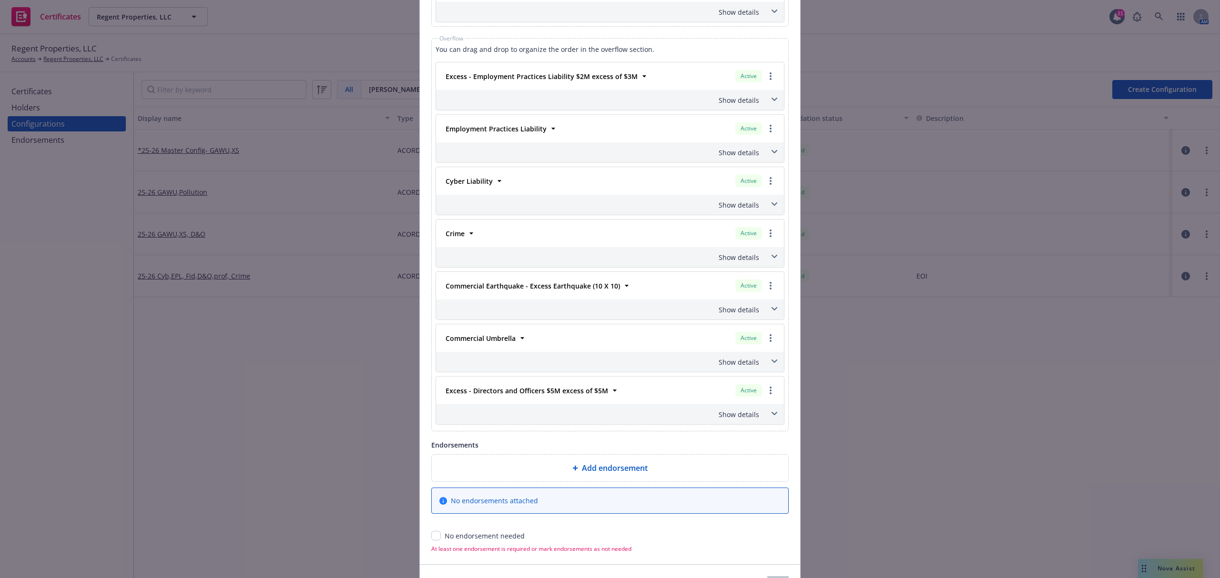
scroll to position [579, 0]
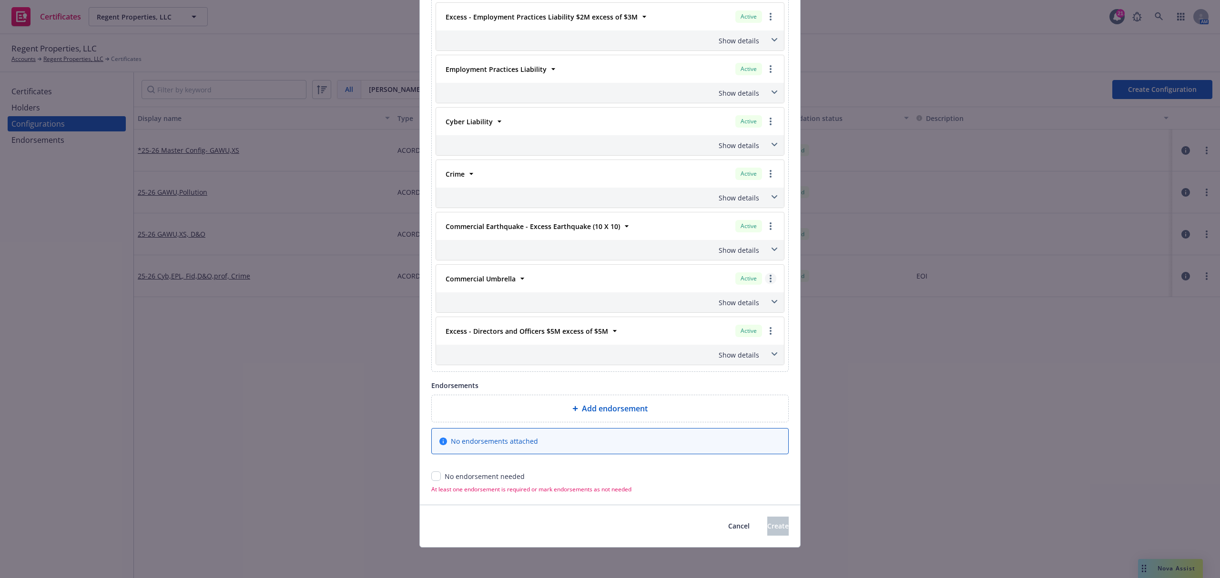
click at [768, 282] on link "more" at bounding box center [770, 278] width 11 height 11
click at [746, 334] on link "Move to dedicated slot" at bounding box center [724, 338] width 103 height 19
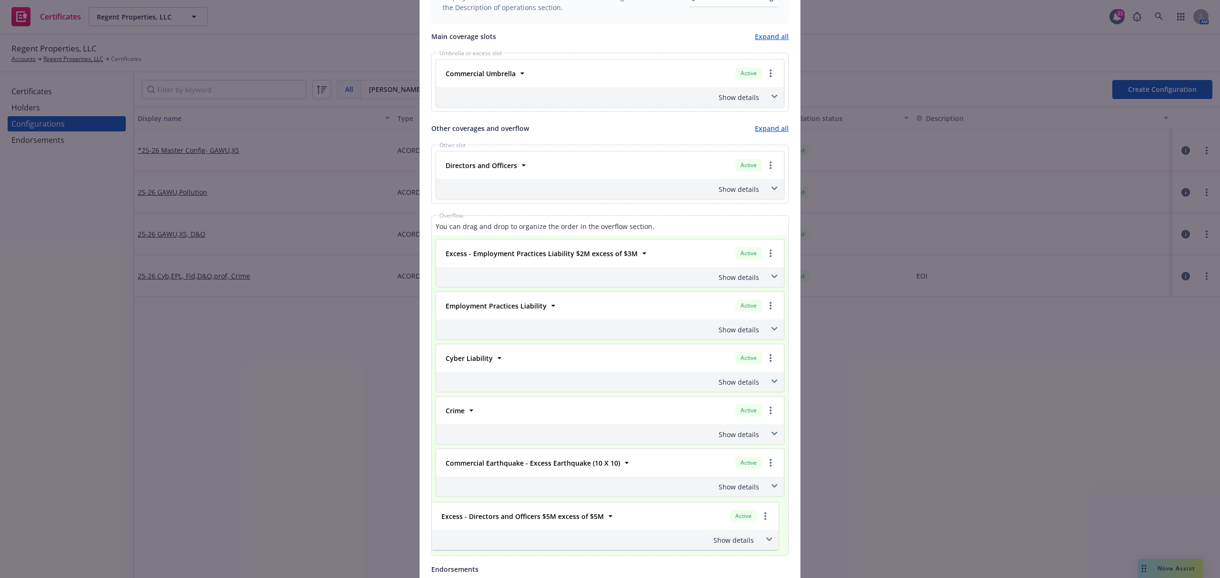
scroll to position [432, 0]
drag, startPoint x: 639, startPoint y: 534, endPoint x: 635, endPoint y: 264, distance: 269.7
click at [635, 264] on div "Excess - Employment Practices Liability $2M excess of $3M Active Policy number …" at bounding box center [609, 368] width 349 height 258
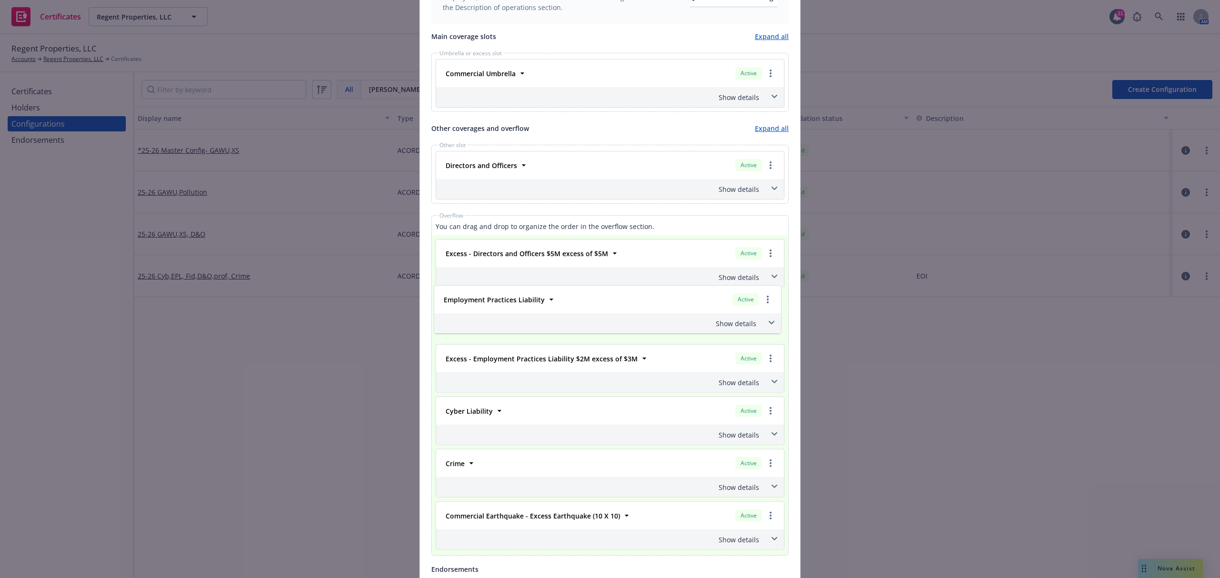
drag, startPoint x: 574, startPoint y: 368, endPoint x: 575, endPoint y: 306, distance: 61.9
click at [575, 306] on div "Excess - Directors and Officers $5M excess of $5M Active Policy number P0010012…" at bounding box center [609, 368] width 349 height 258
click at [770, 538] on span at bounding box center [773, 538] width 15 height 15
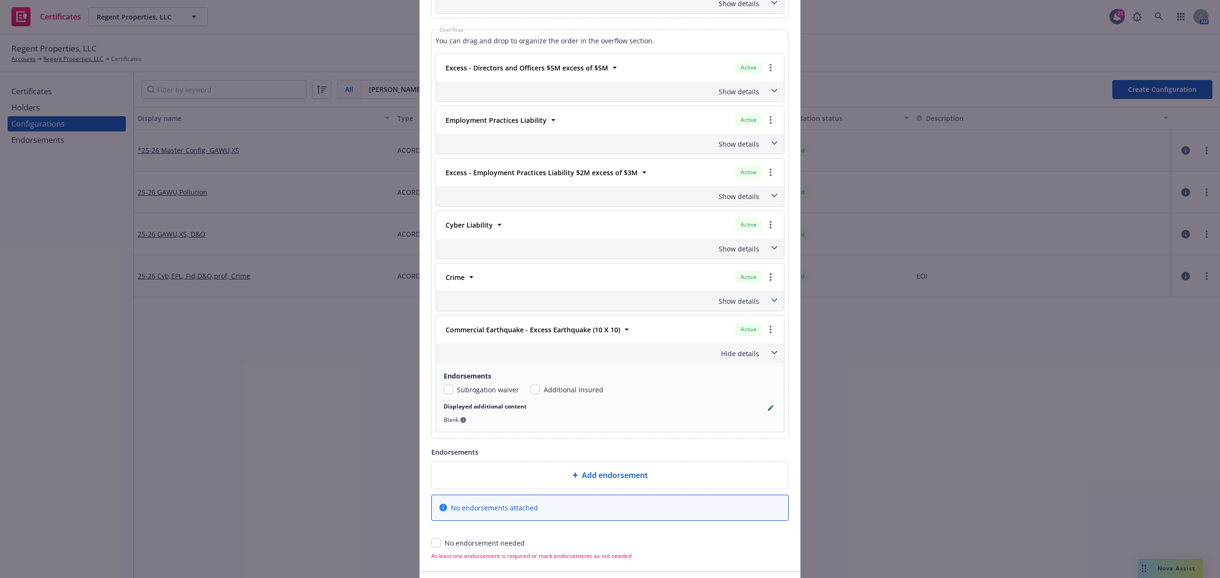
scroll to position [622, 0]
click at [622, 328] on icon at bounding box center [627, 325] width 10 height 10
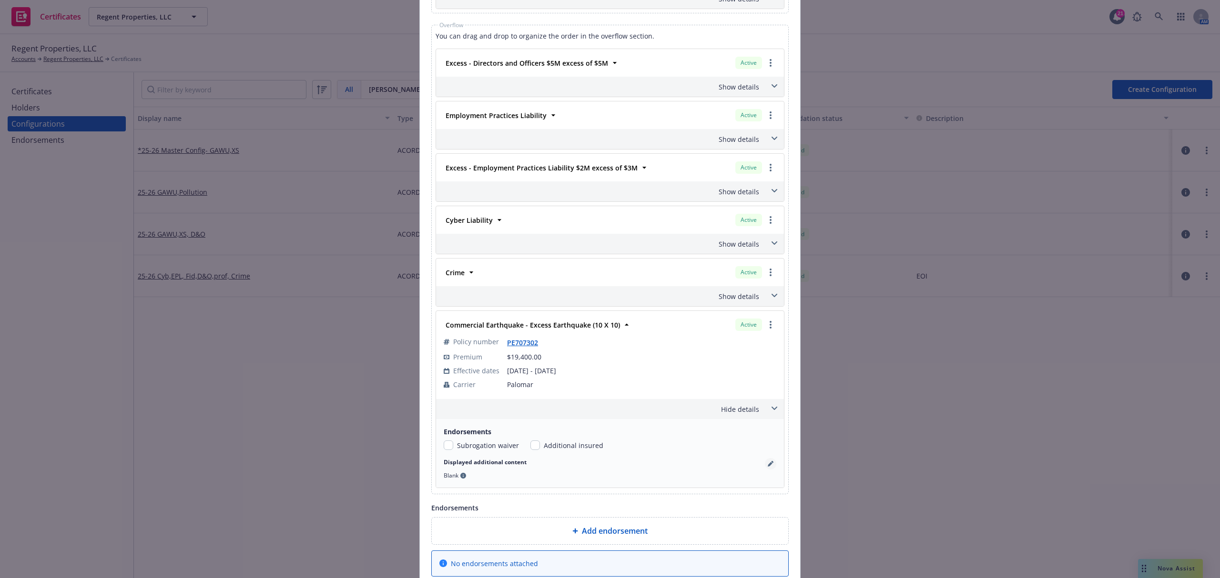
click at [767, 465] on icon "pencil" at bounding box center [770, 464] width 6 height 6
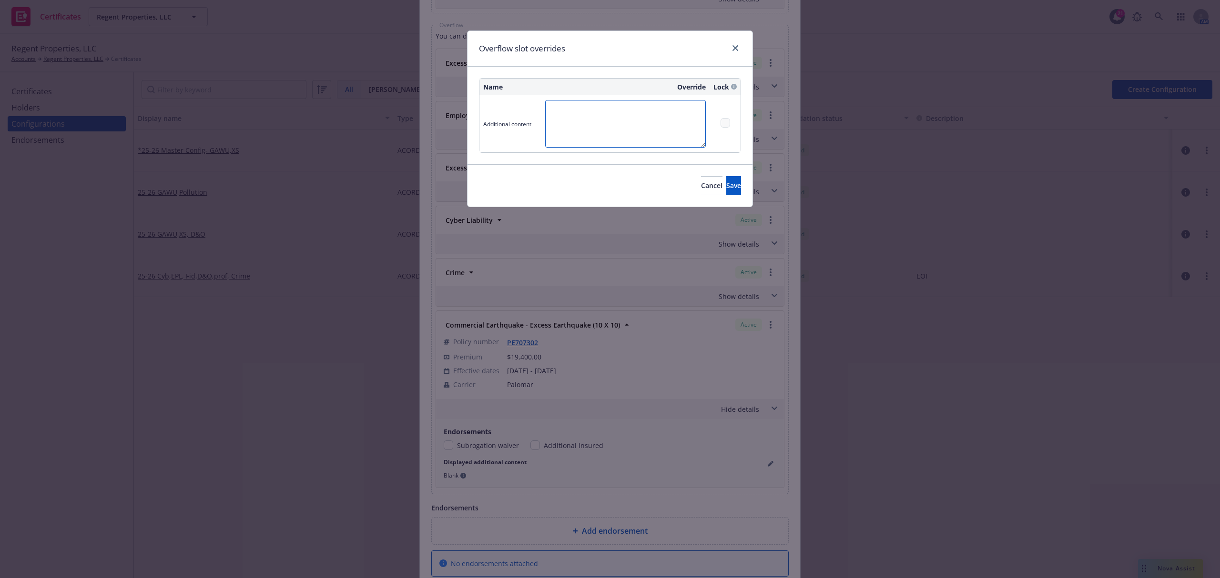
click at [585, 134] on textarea at bounding box center [625, 124] width 161 height 48
paste textarea "10,000,000.00"
type textarea "Limit $ 10,000,000.00."
click at [726, 181] on button "Save" at bounding box center [733, 185] width 15 height 19
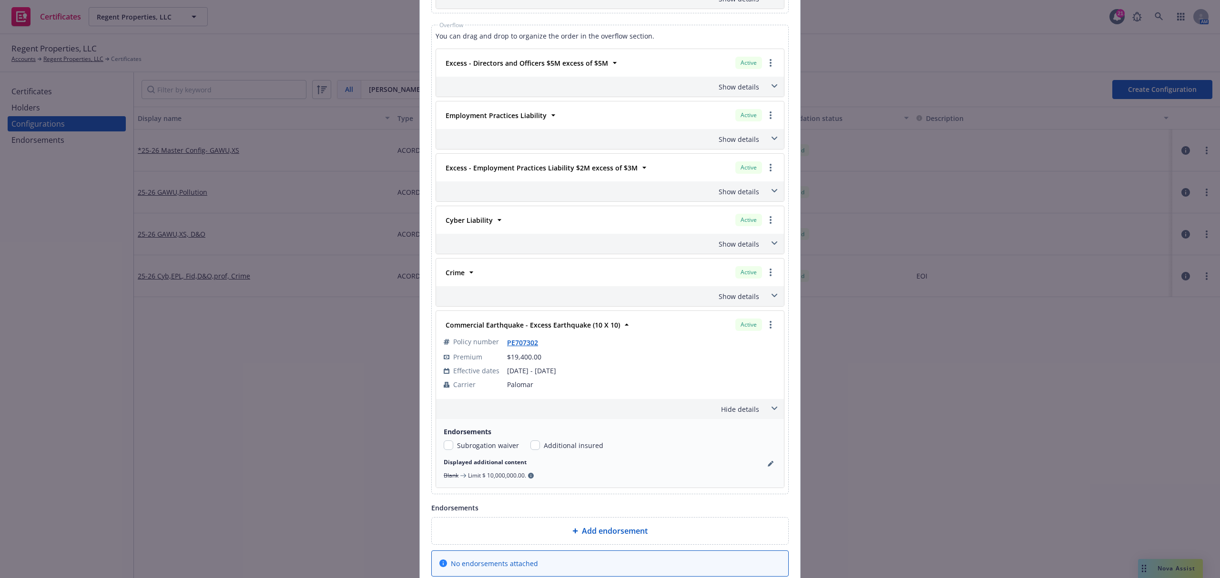
click at [772, 250] on span at bounding box center [773, 243] width 15 height 15
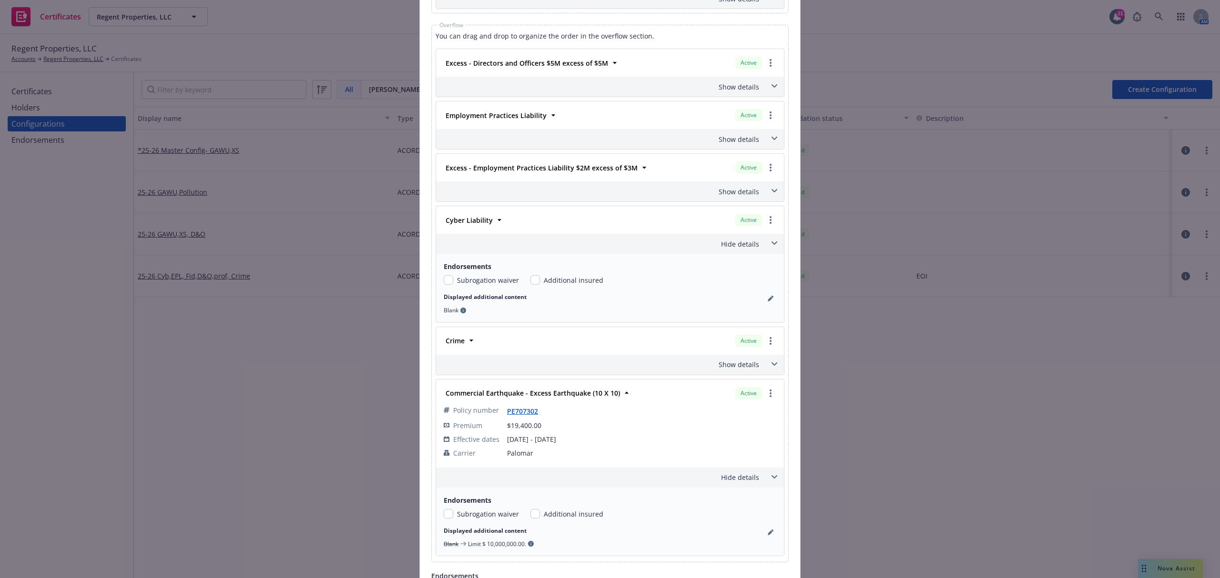
click at [771, 366] on icon at bounding box center [774, 364] width 6 height 3
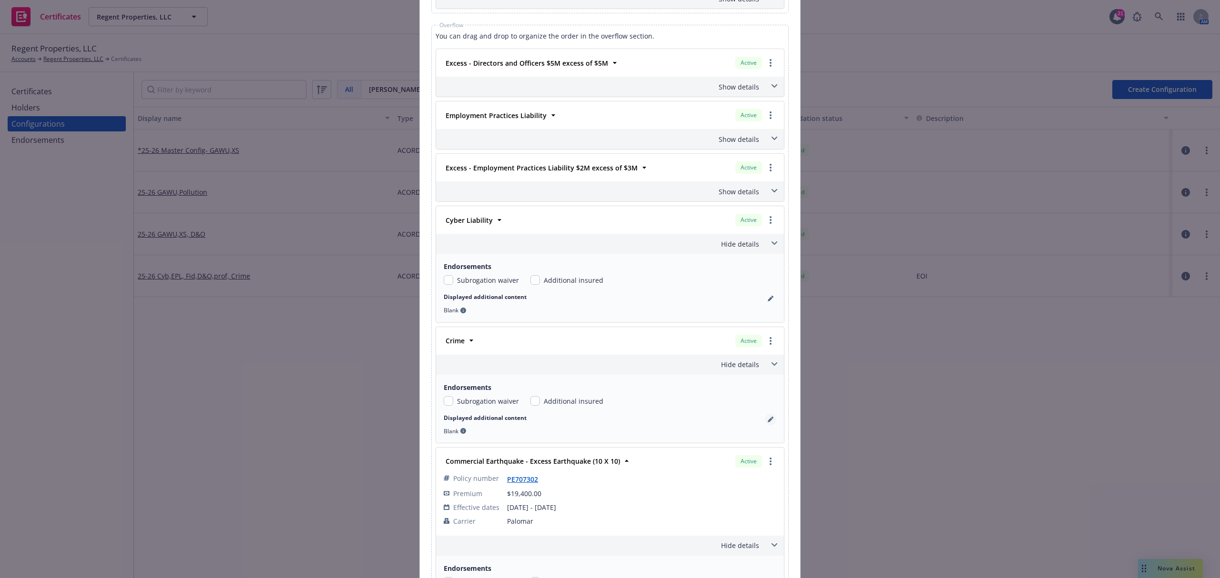
click at [767, 423] on icon "pencil" at bounding box center [769, 420] width 5 height 5
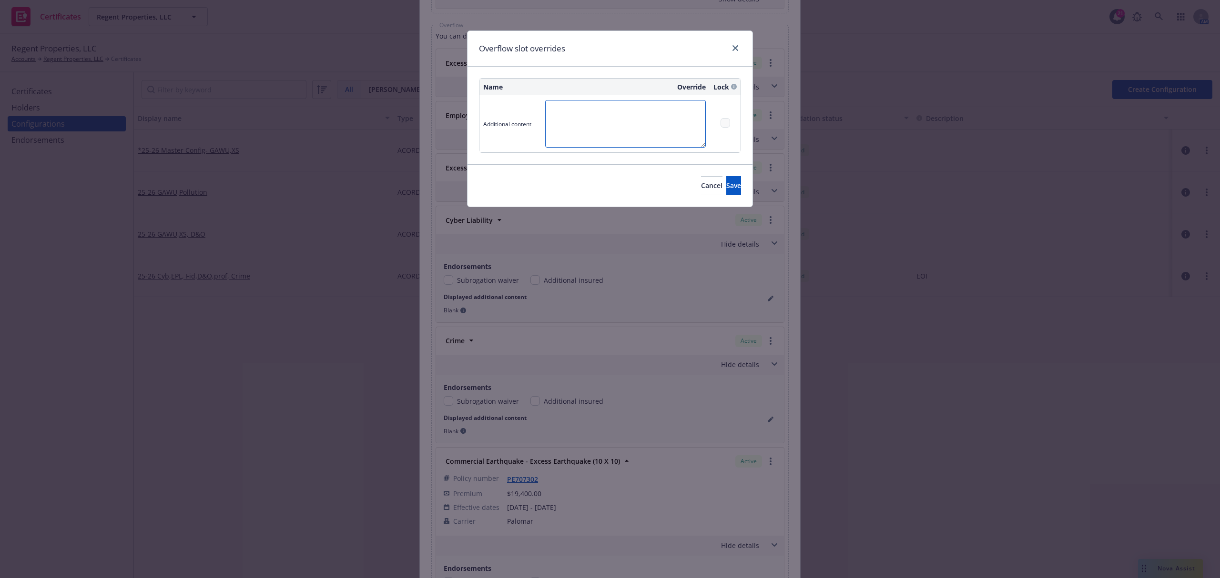
click at [602, 131] on textarea at bounding box center [625, 124] width 161 height 48
paste textarea "5,000,000.00"
click at [585, 110] on textarea "Agg Limit: 5,000,000.00" at bounding box center [625, 124] width 161 height 48
click at [677, 123] on textarea "Agg Limit: $5,000,000.00" at bounding box center [625, 124] width 161 height 48
paste textarea "50,000.00"
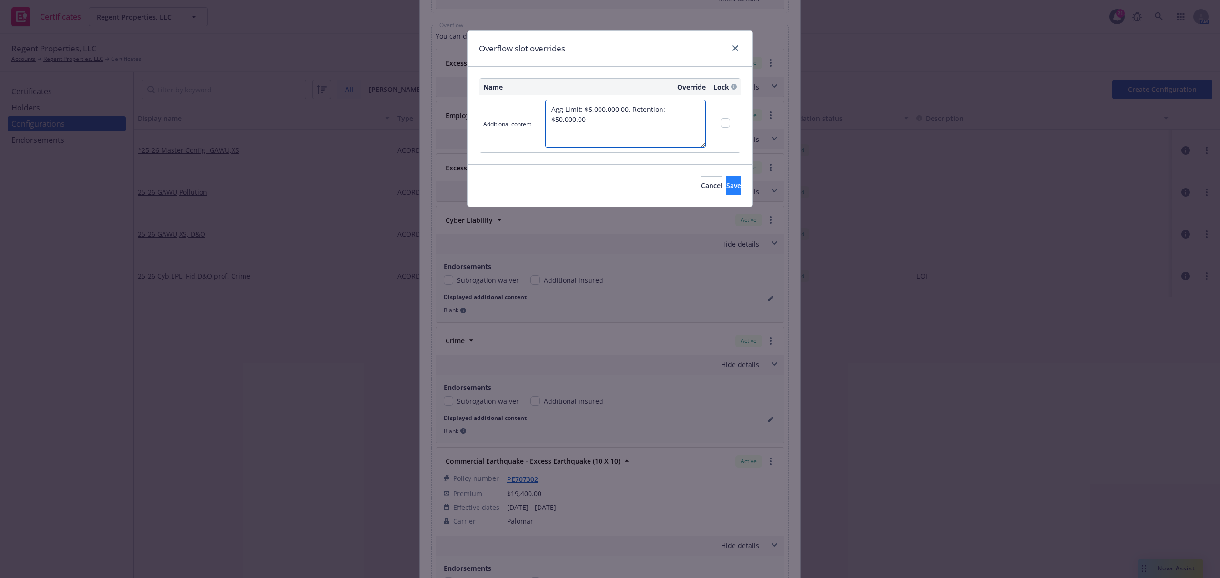
type textarea "Agg Limit: $5,000,000.00. Retention: $50,000.00"
click at [726, 187] on span "Save" at bounding box center [733, 185] width 15 height 9
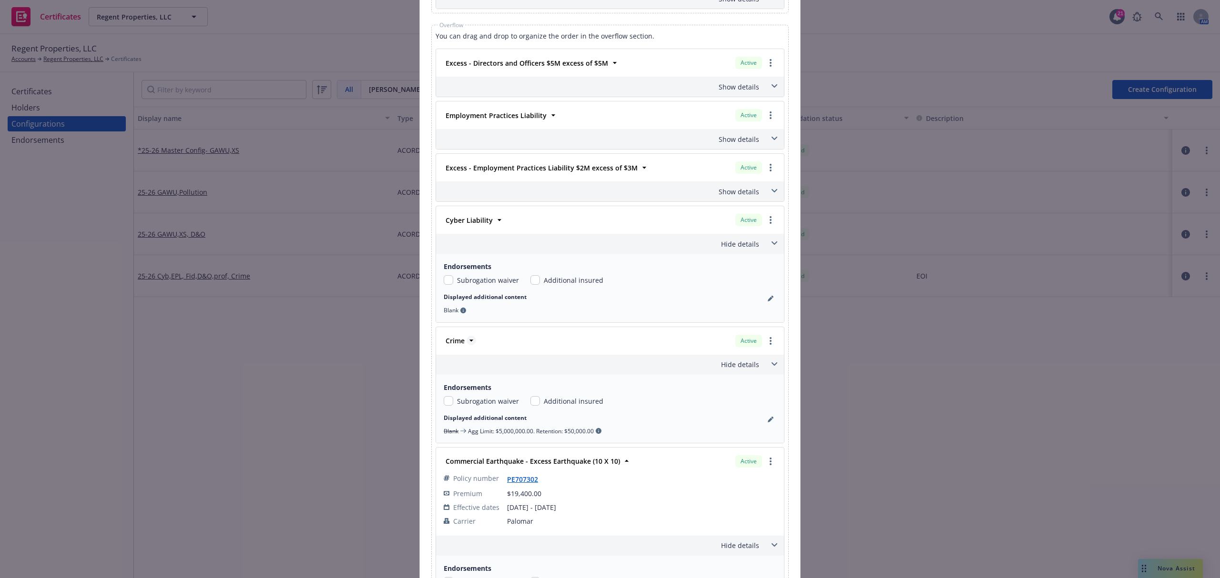
click at [468, 345] on icon at bounding box center [471, 341] width 10 height 10
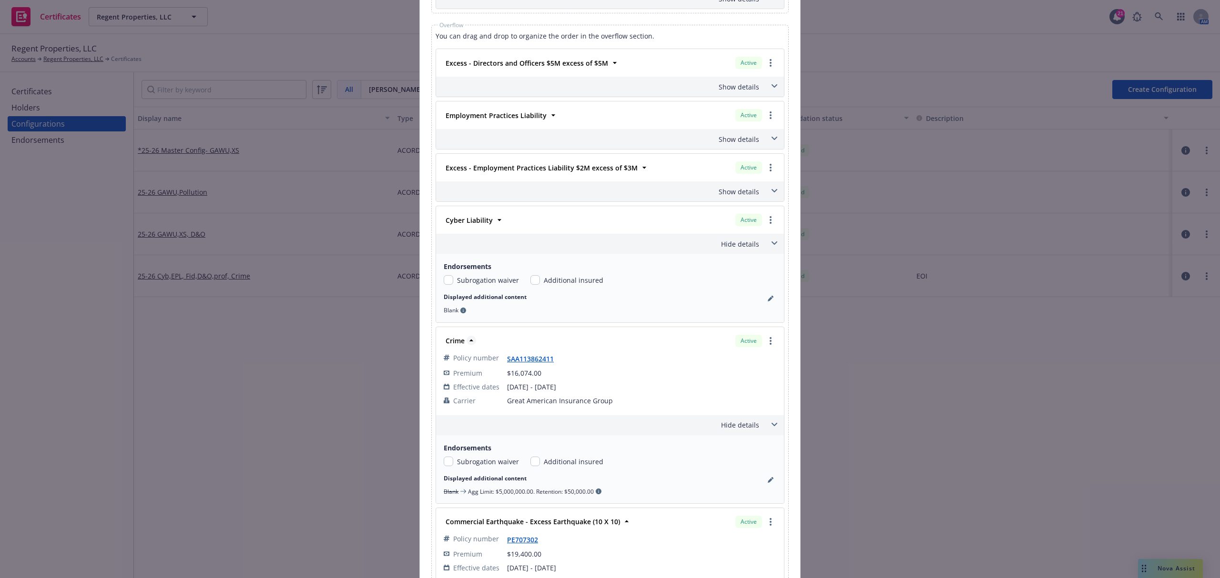
click at [466, 341] on icon at bounding box center [471, 341] width 10 height 10
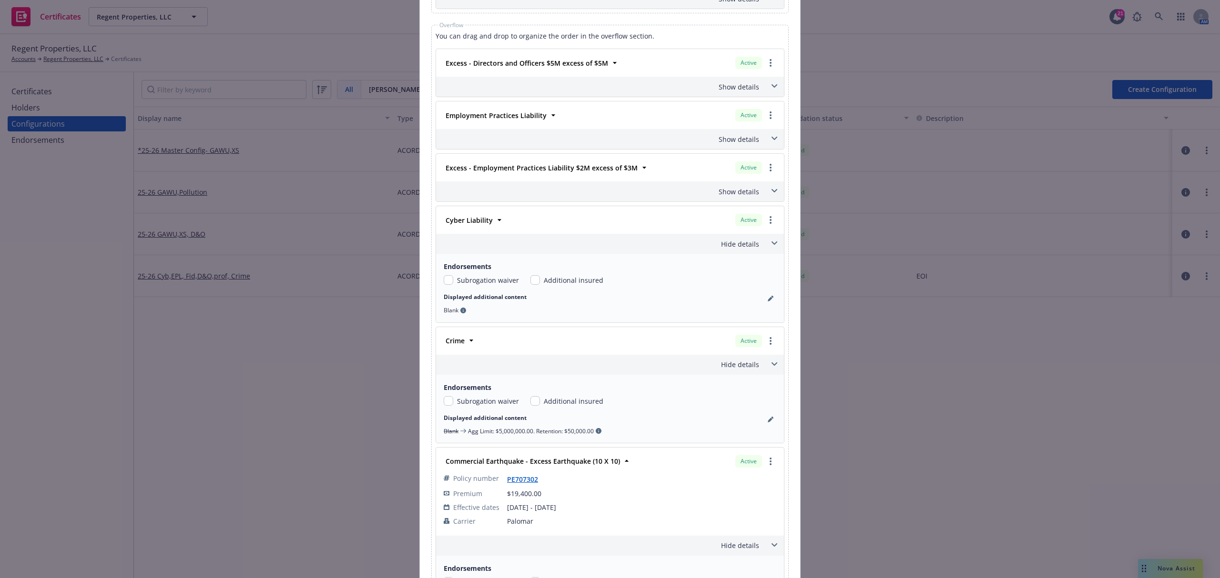
click at [771, 366] on icon at bounding box center [774, 365] width 6 height 4
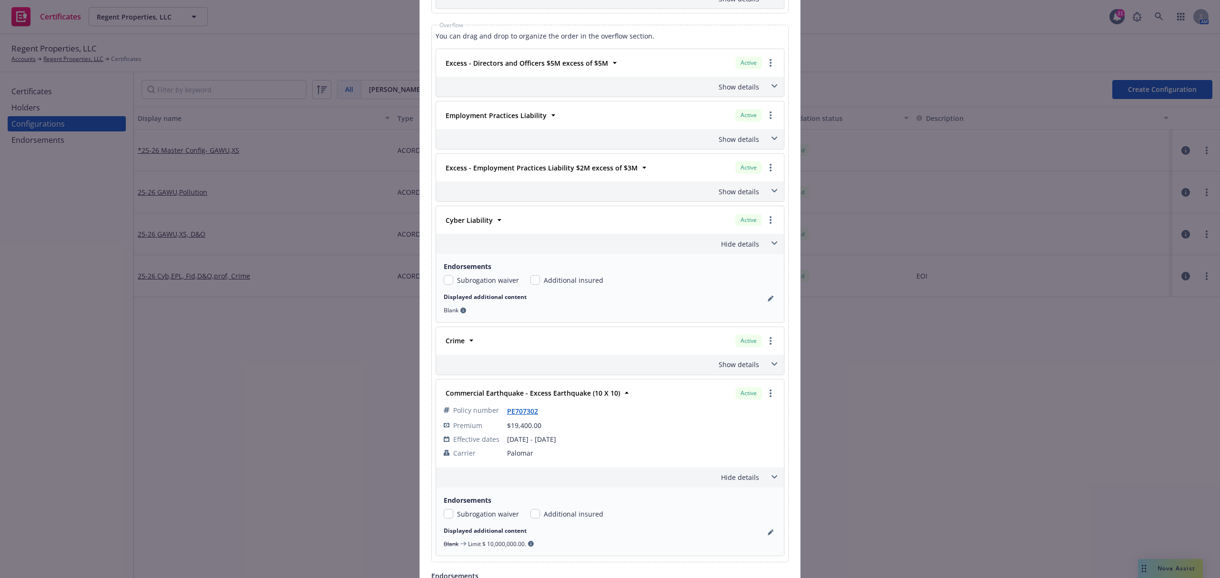
click at [774, 483] on span at bounding box center [773, 477] width 15 height 15
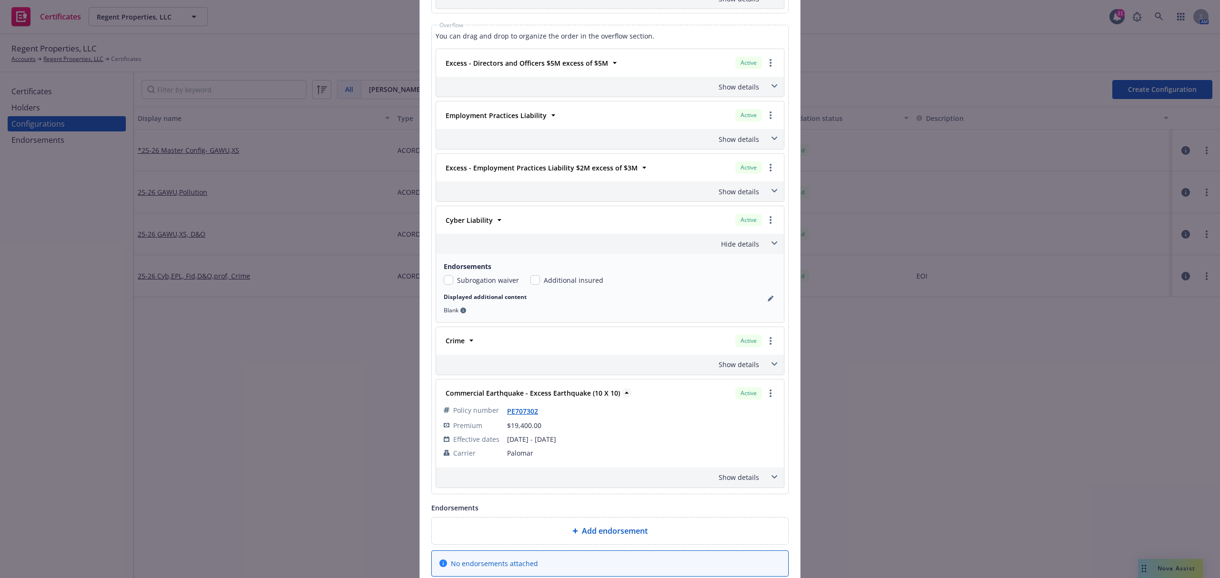
click at [622, 393] on icon at bounding box center [627, 393] width 10 height 10
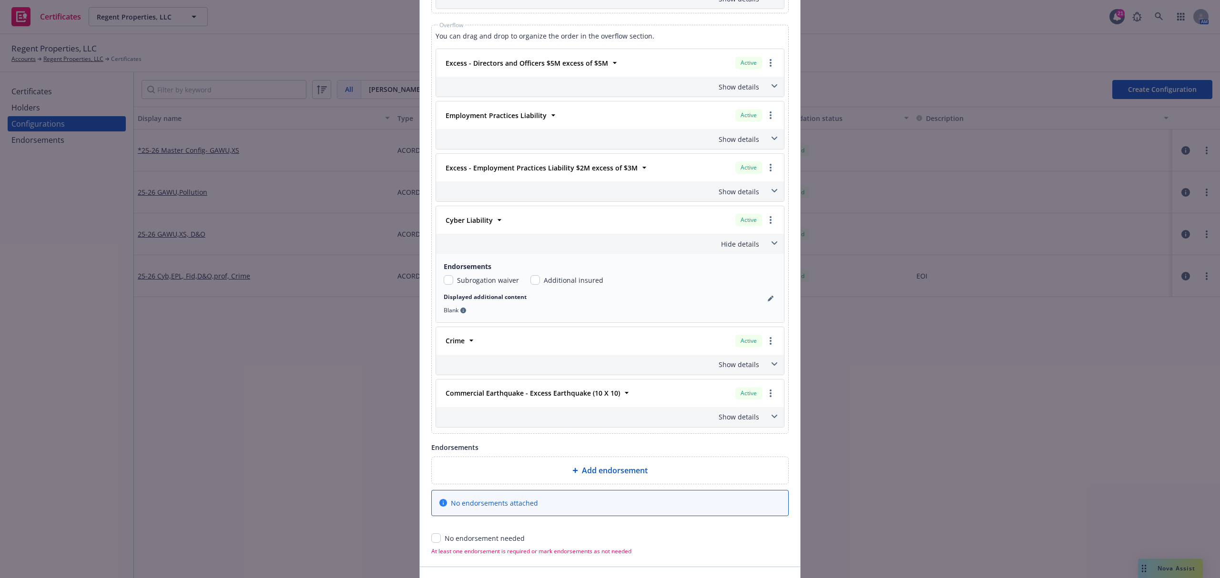
click at [771, 241] on span at bounding box center [773, 243] width 15 height 15
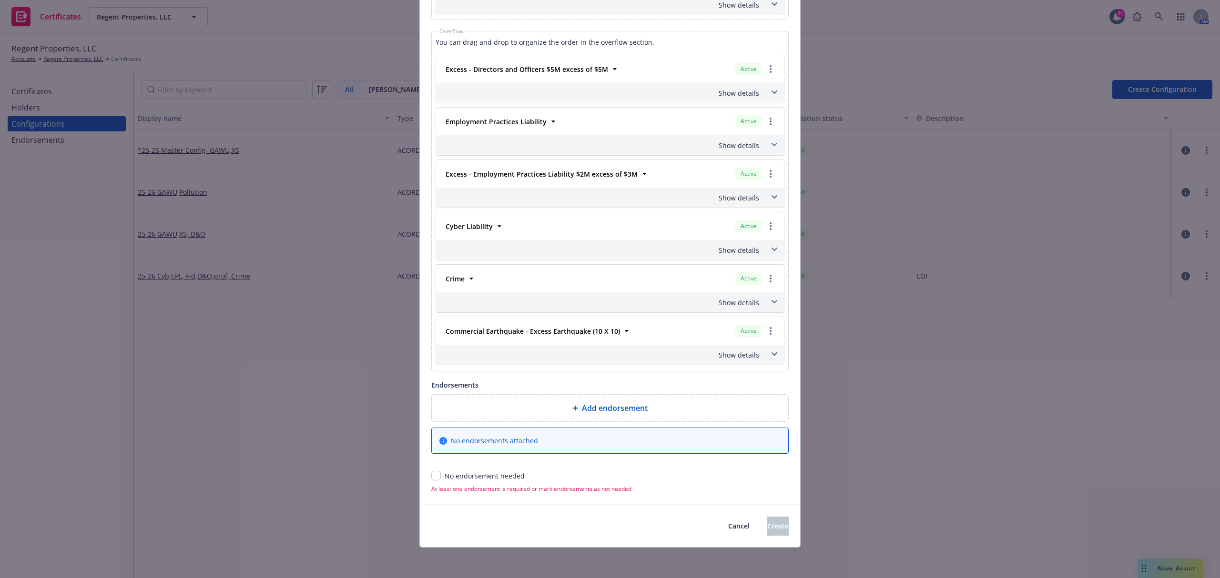
click at [771, 241] on div "Show details" at bounding box center [610, 250] width 348 height 20
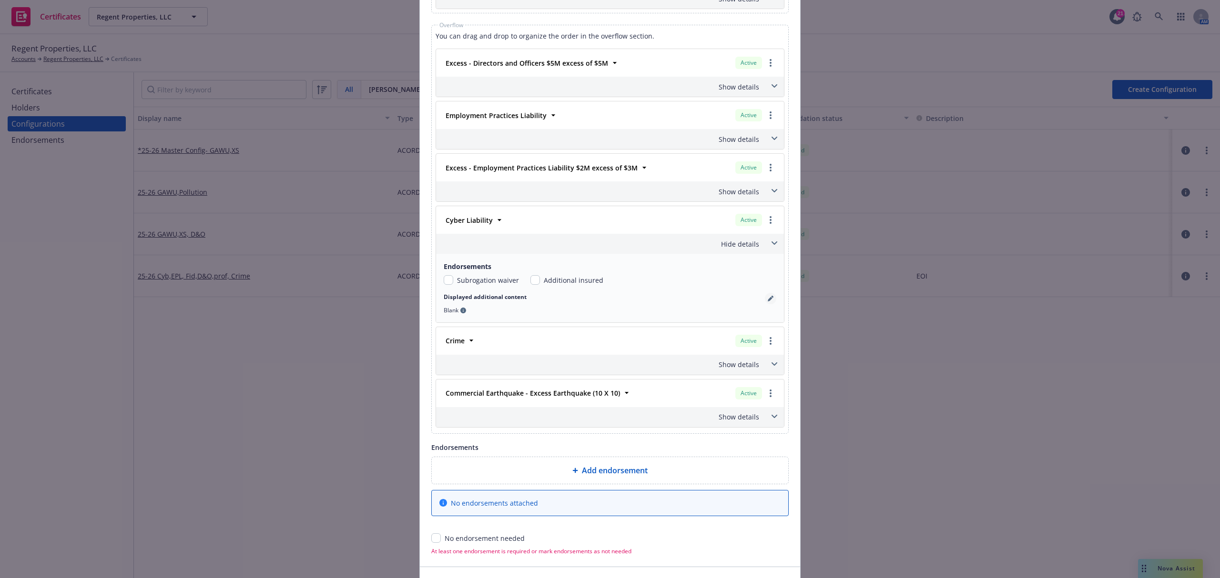
click at [769, 300] on link "pencil" at bounding box center [770, 298] width 11 height 11
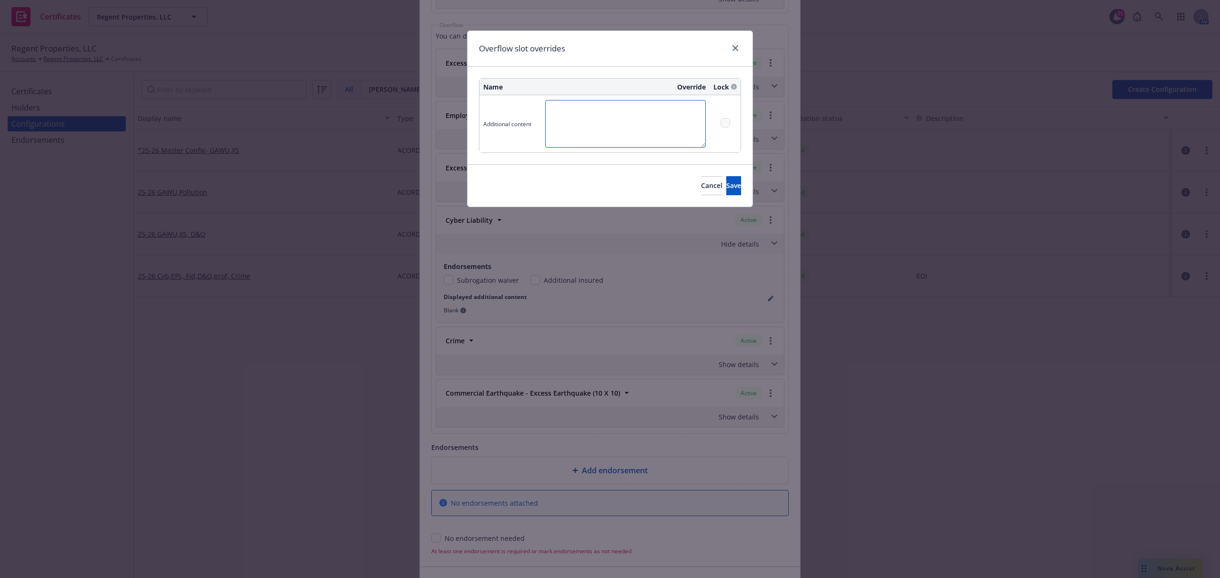
click at [605, 111] on textarea at bounding box center [625, 124] width 161 height 48
paste textarea "5,000,000.00"
click at [664, 121] on textarea "Agg Limit: $5,000,000.00" at bounding box center [625, 124] width 161 height 48
paste textarea "50,000.00"
click at [662, 109] on textarea "Agg Limit: $5,000,000.00. Retention: 50,000.00" at bounding box center [625, 124] width 161 height 48
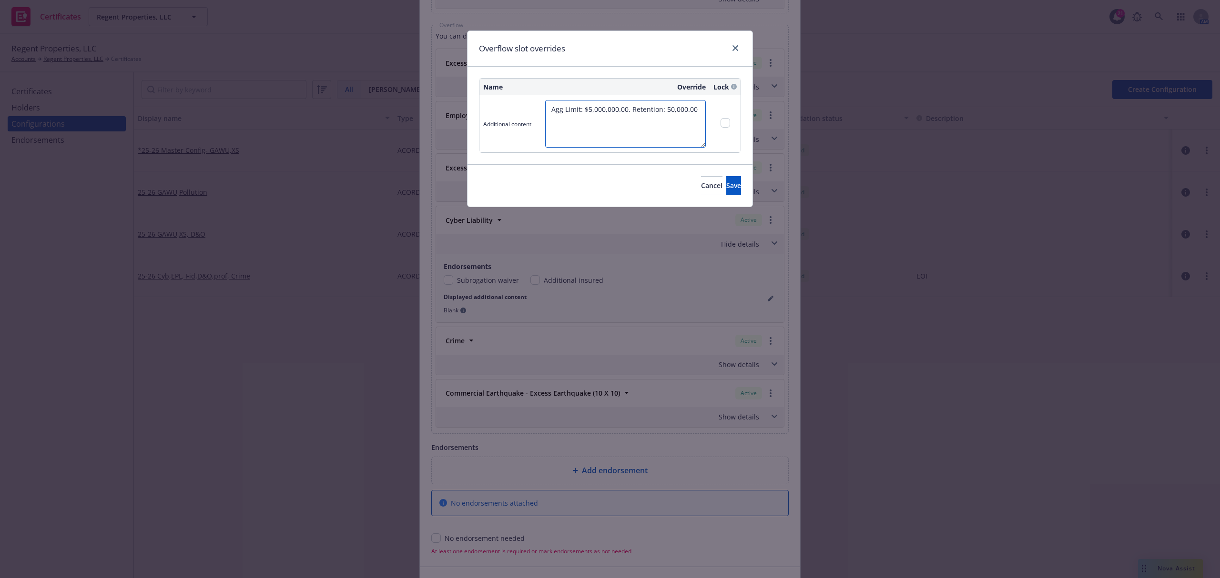
click at [664, 109] on textarea "Agg Limit: $5,000,000.00. Retention: 50,000.00" at bounding box center [625, 124] width 161 height 48
type textarea "Agg Limit: $5,000,000.00. Retention: $50,000.00"
click at [726, 185] on span "Save" at bounding box center [733, 185] width 15 height 9
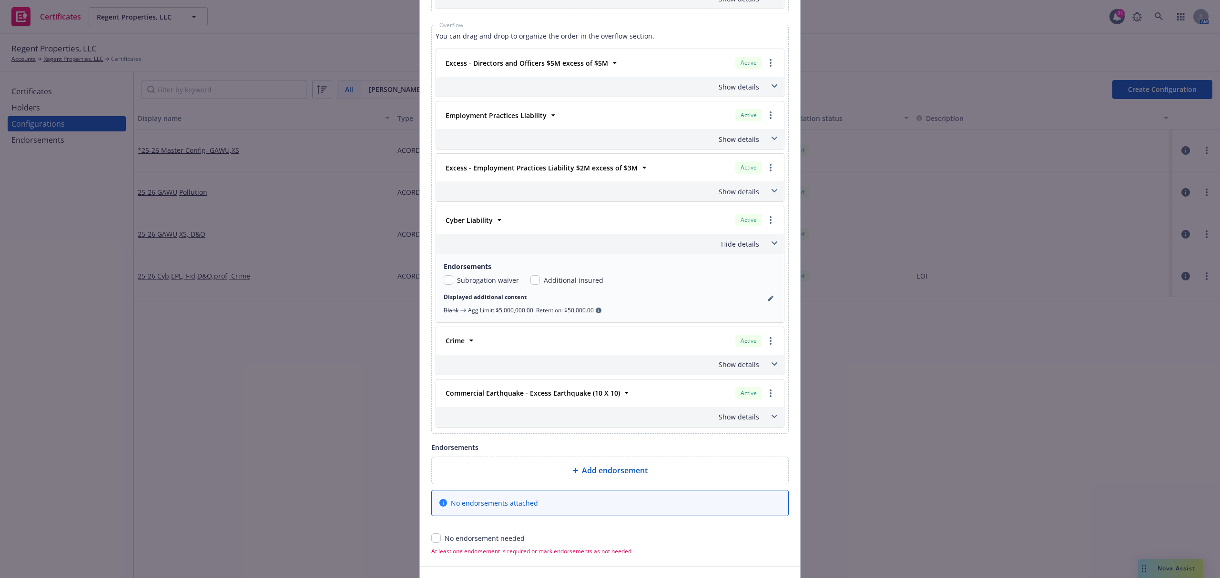
click at [771, 245] on icon at bounding box center [774, 244] width 6 height 4
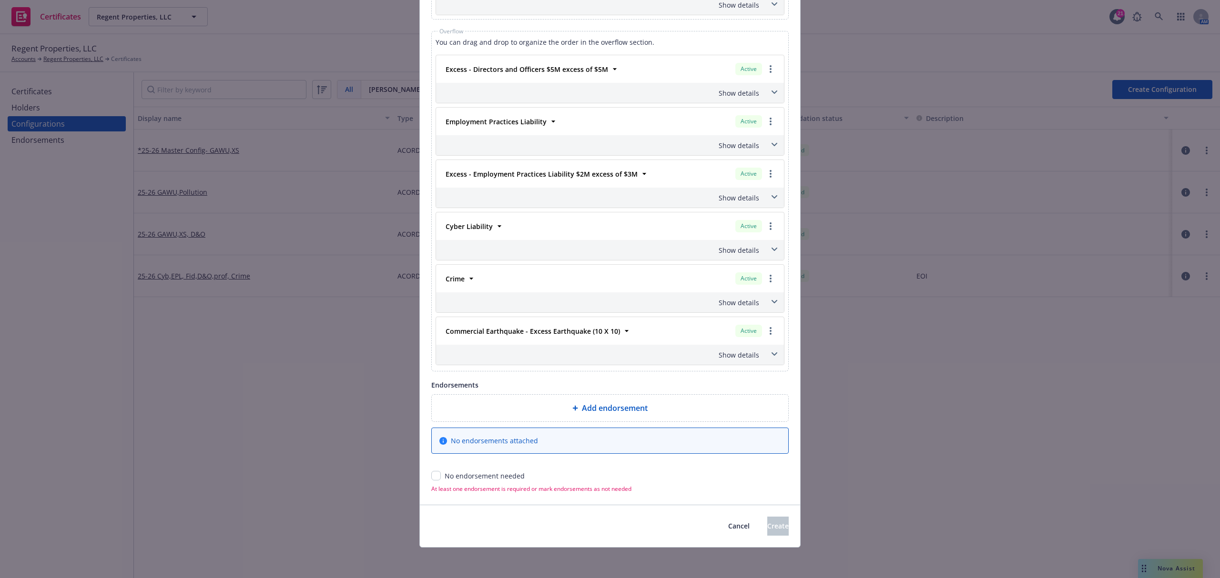
click at [768, 195] on span at bounding box center [773, 197] width 15 height 15
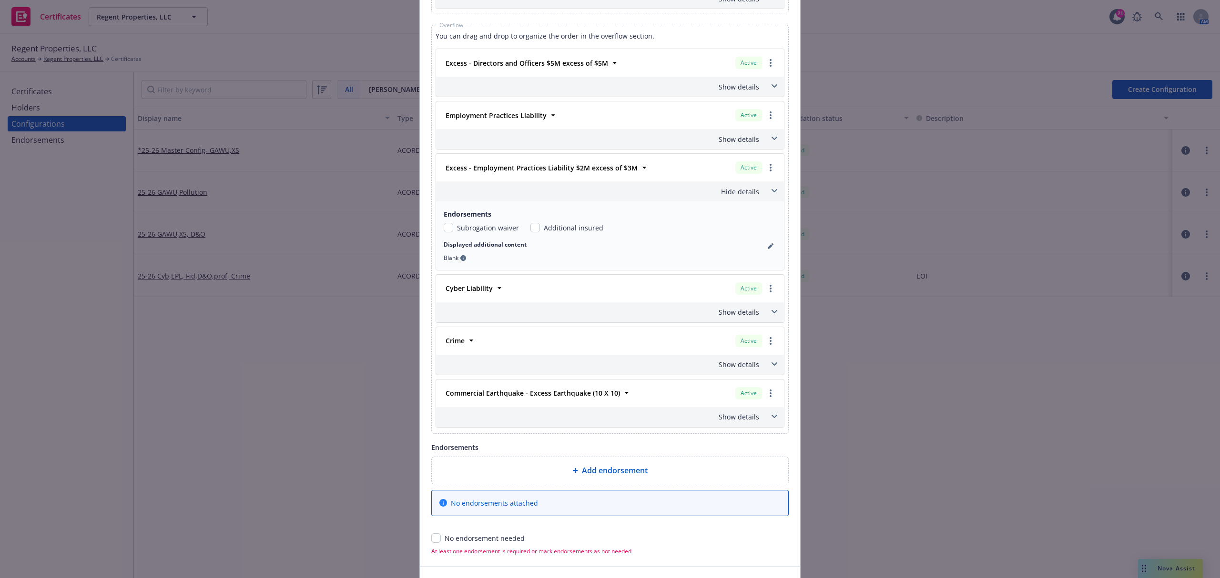
click at [773, 144] on span at bounding box center [773, 138] width 15 height 15
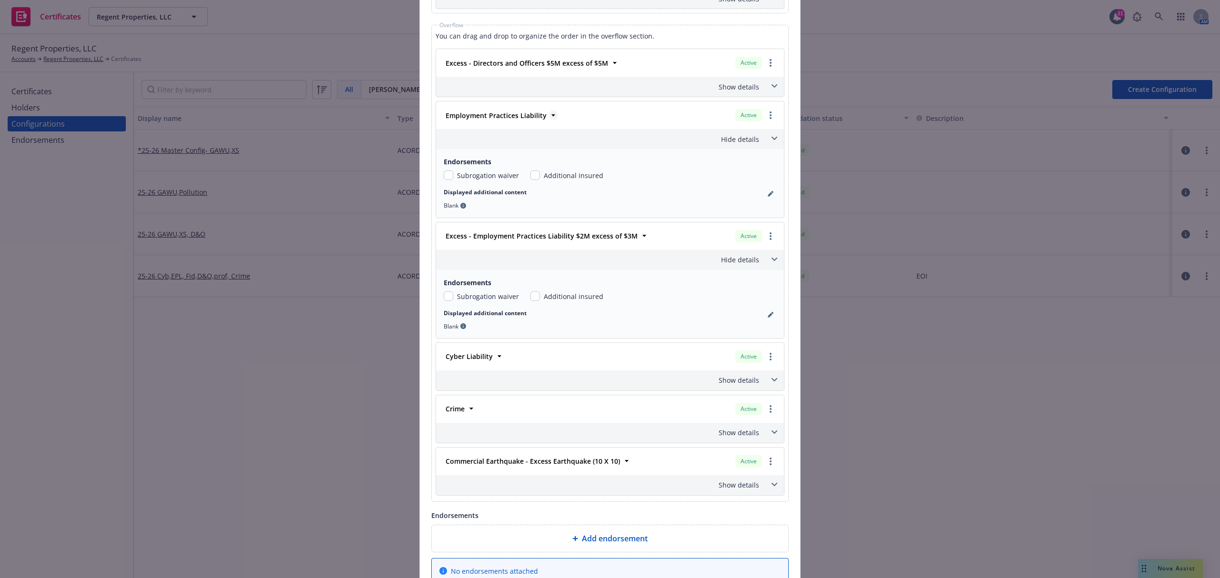
click at [548, 118] on icon at bounding box center [553, 116] width 10 height 10
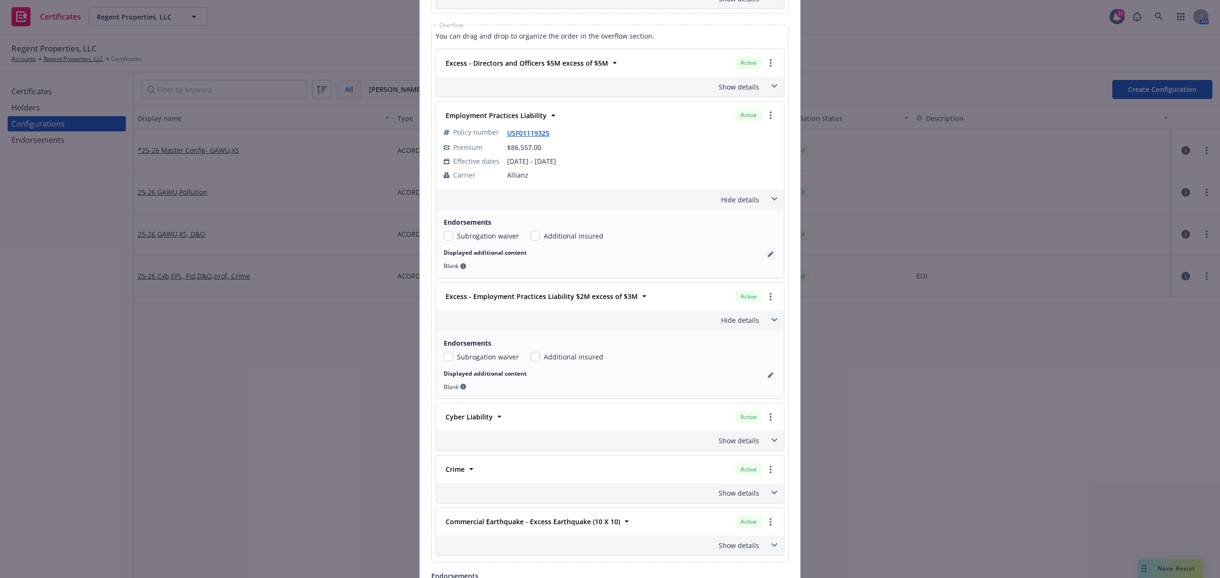
click at [769, 258] on link "pencil" at bounding box center [770, 254] width 11 height 11
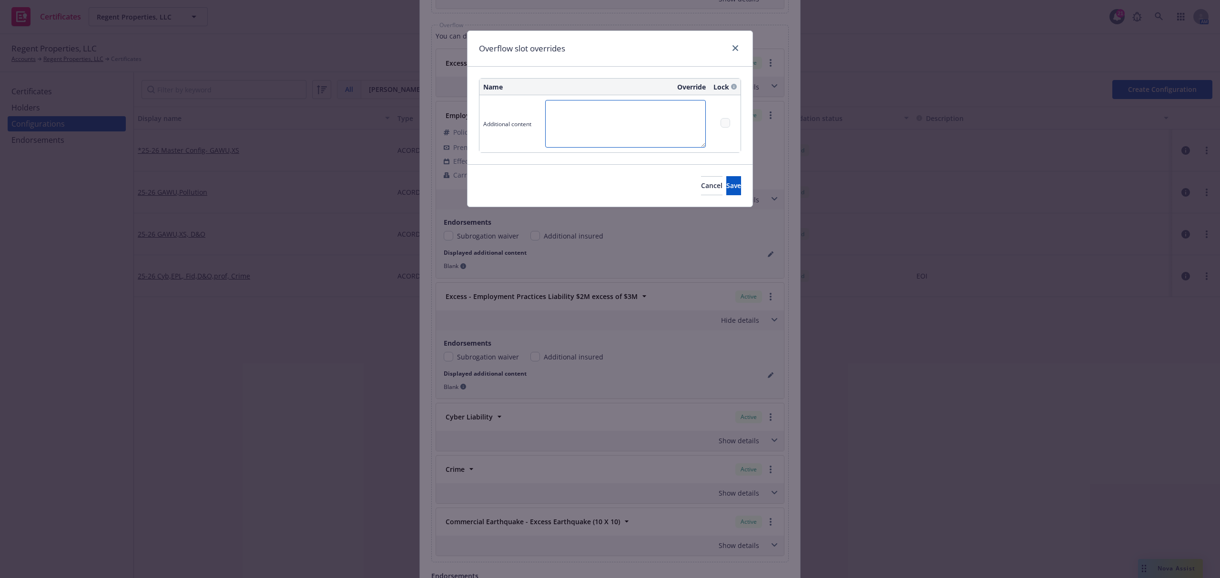
click at [590, 112] on textarea at bounding box center [625, 124] width 161 height 48
paste textarea "3,000,000.00"
click at [630, 98] on td "Agg Limit: $3,000,000.00" at bounding box center [625, 123] width 168 height 57
click at [635, 100] on td "Agg Limit: $3,000,000.00" at bounding box center [625, 123] width 168 height 57
click at [636, 103] on textarea "Agg Limit: $3,000,000.00" at bounding box center [625, 124] width 161 height 48
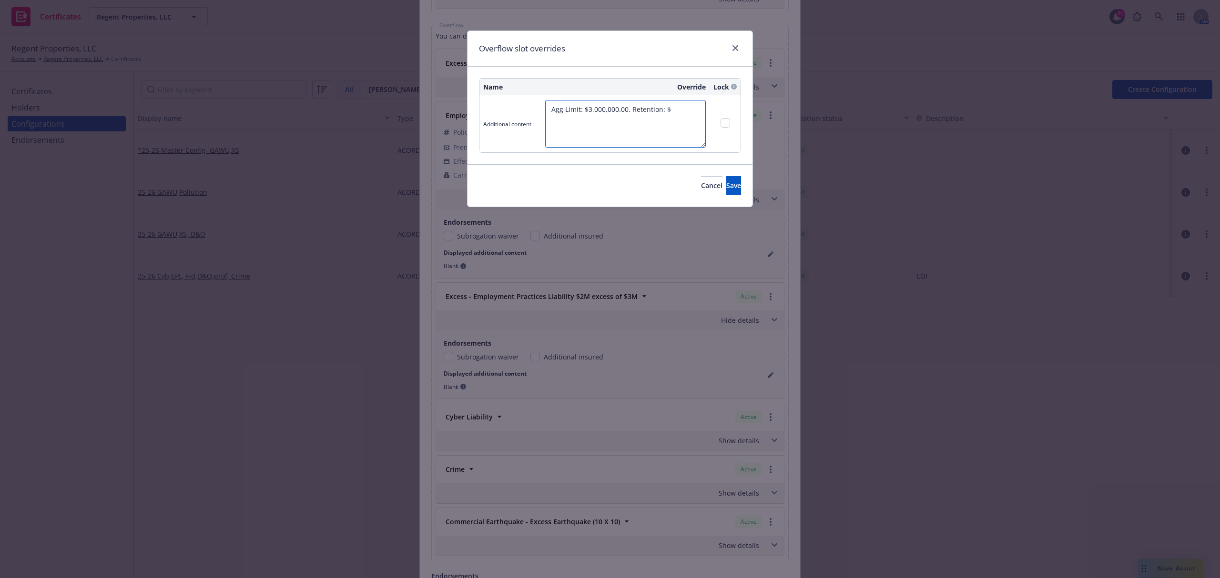
paste textarea "50,000.00"
type textarea "Agg Limit: $3,000,000.00. Retention: $50,000.00"
click at [726, 190] on span "Save" at bounding box center [733, 185] width 15 height 9
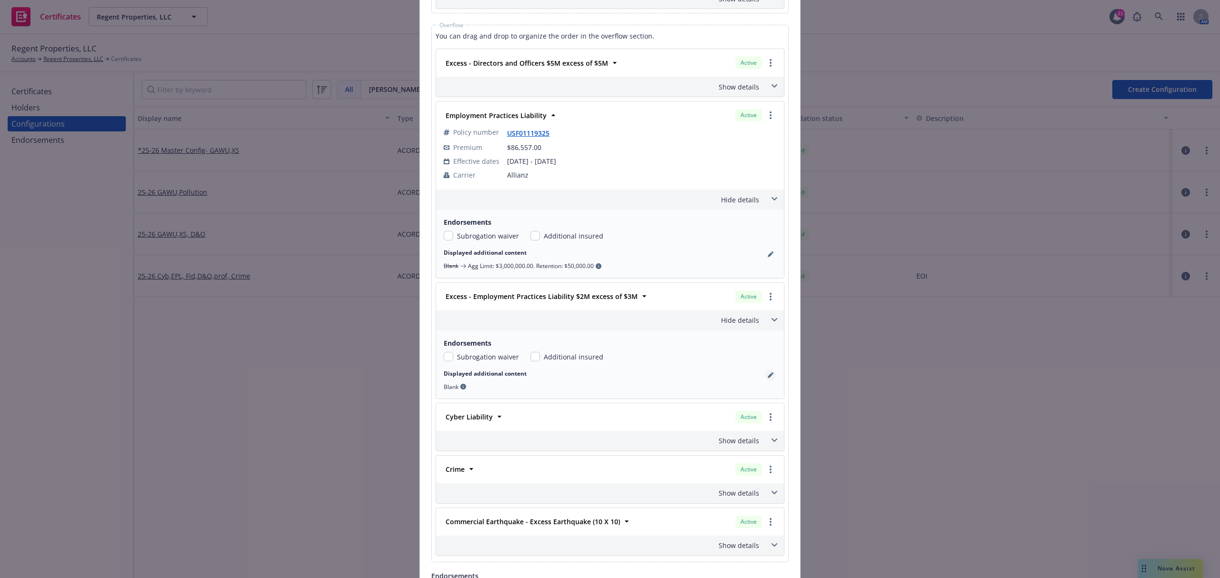
click at [767, 376] on icon "pencil" at bounding box center [770, 376] width 6 height 6
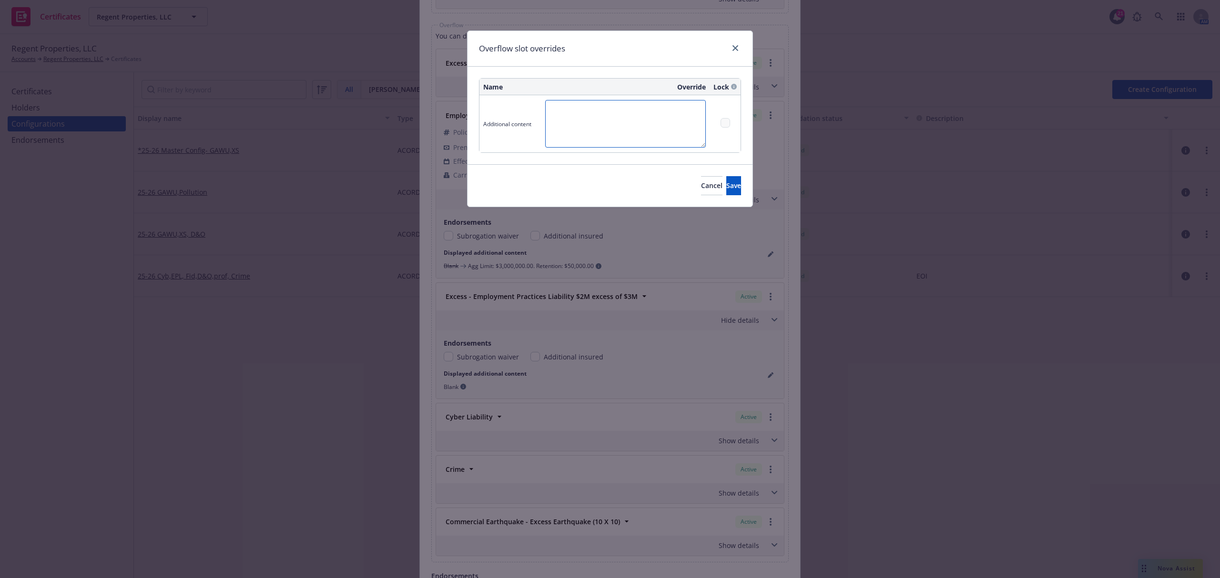
click at [572, 131] on textarea at bounding box center [625, 124] width 161 height 48
paste textarea "Excess EPL $2m xs $3m"
type textarea "Excess EPL $2m xs $3m"
click at [726, 185] on span "Save" at bounding box center [733, 185] width 15 height 9
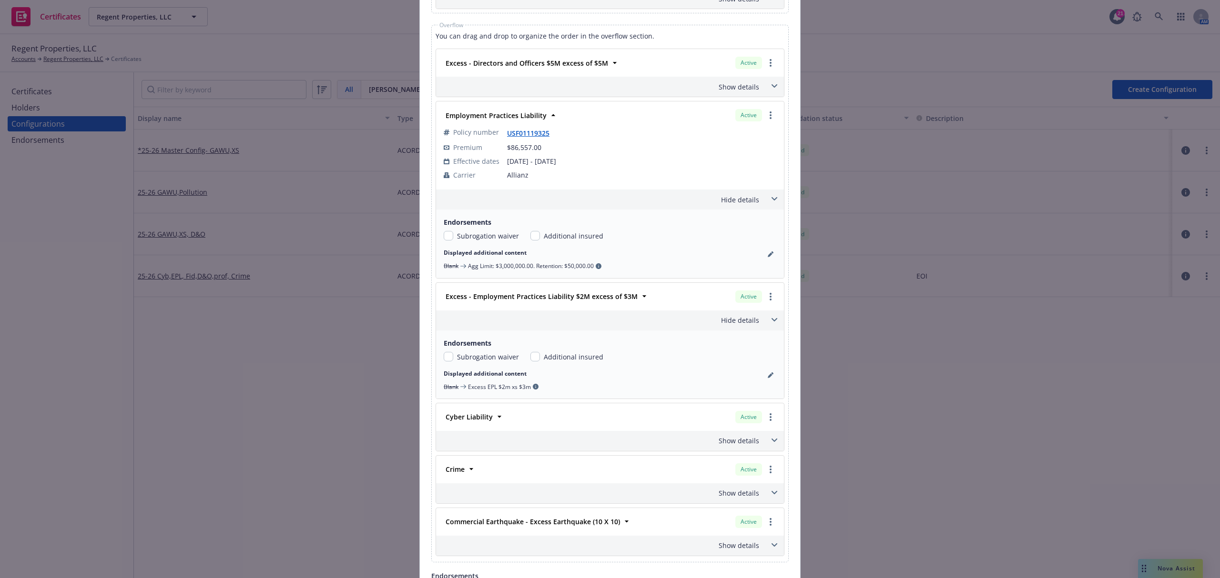
click at [771, 201] on icon at bounding box center [774, 198] width 6 height 3
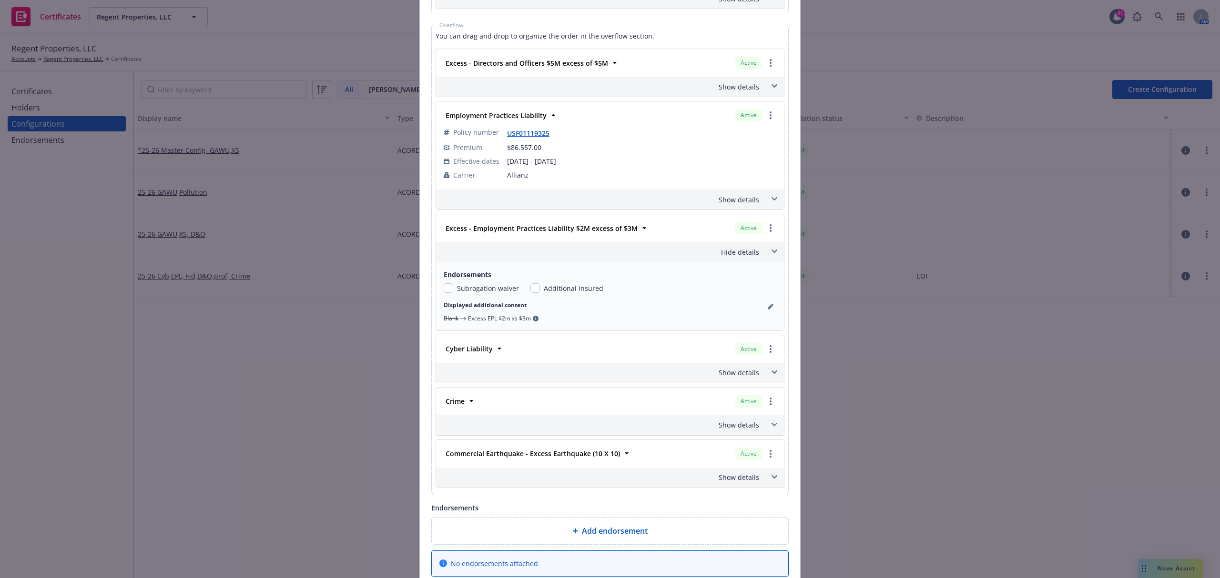
click at [772, 258] on span at bounding box center [773, 251] width 15 height 15
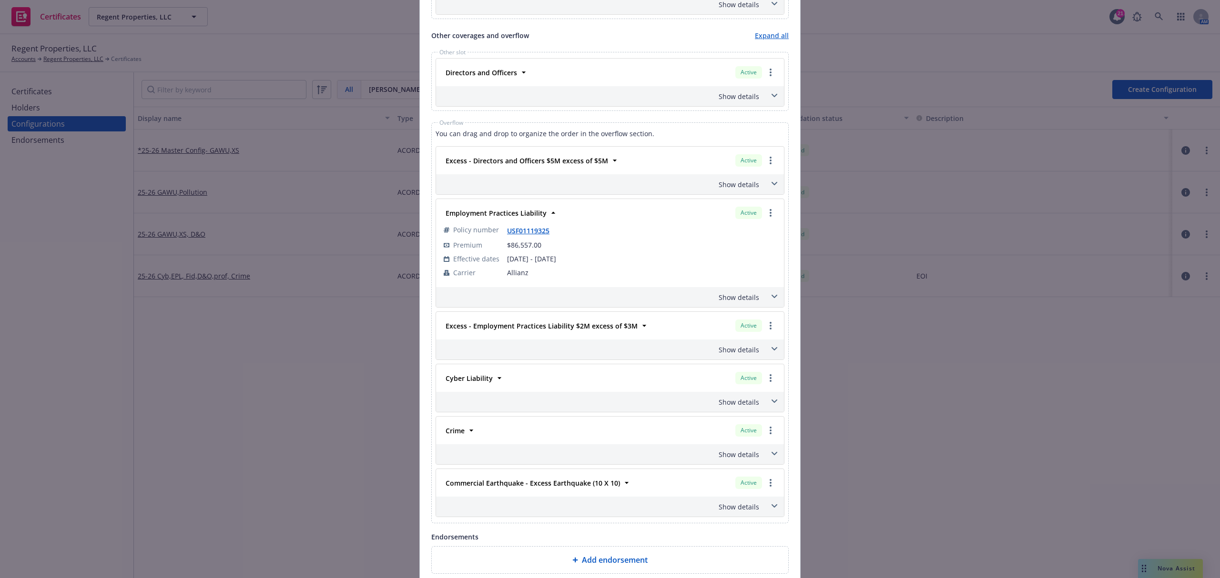
scroll to position [495, 0]
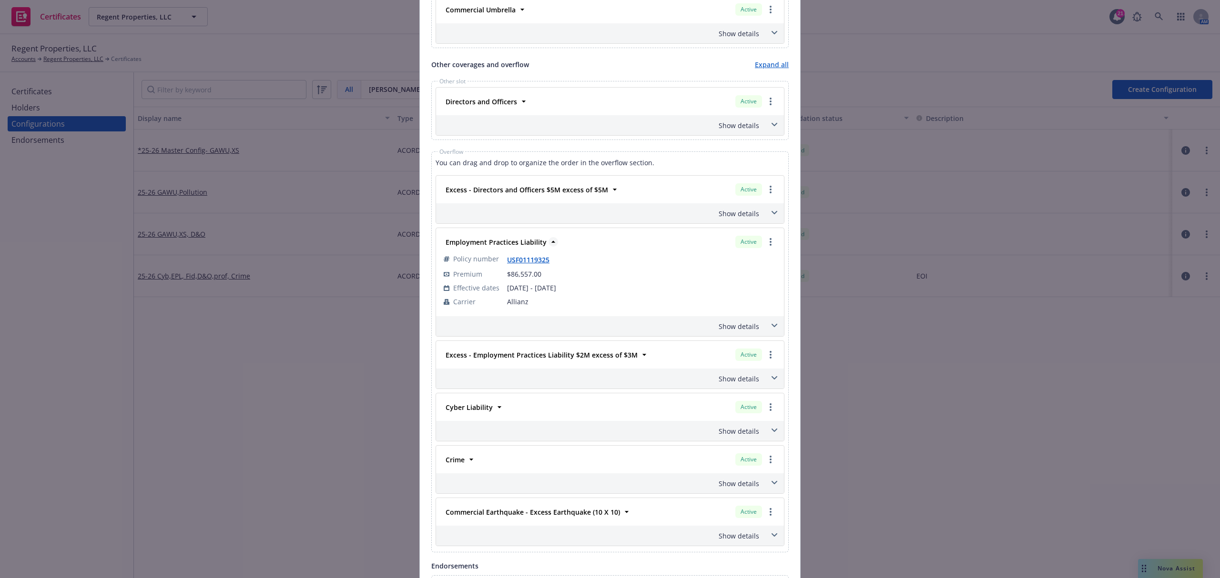
click at [549, 244] on icon at bounding box center [553, 242] width 10 height 10
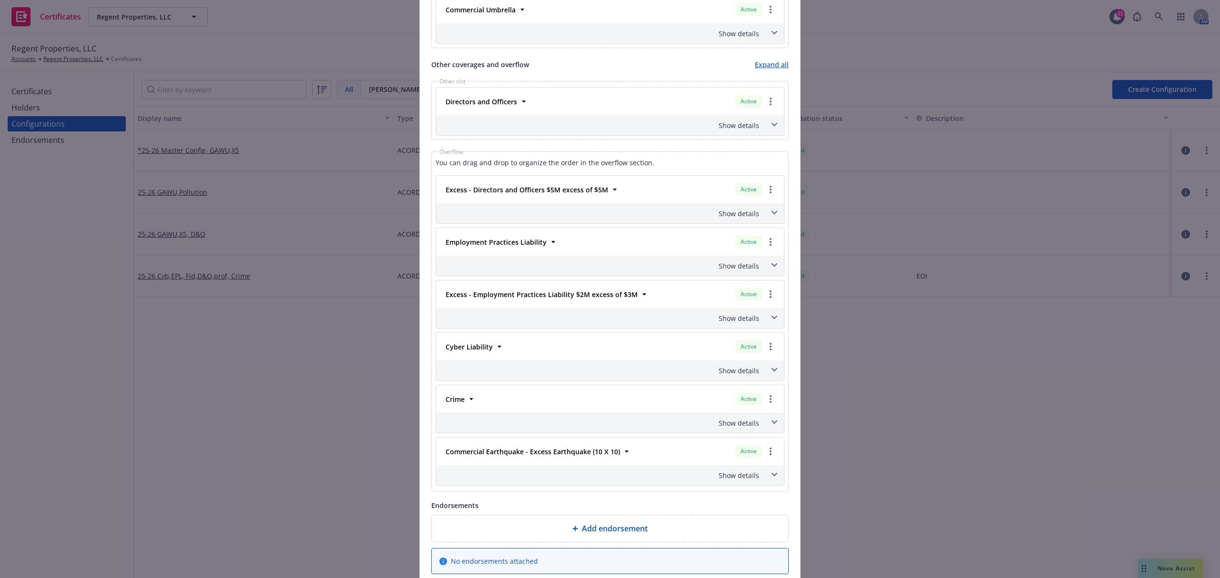
scroll to position [432, 0]
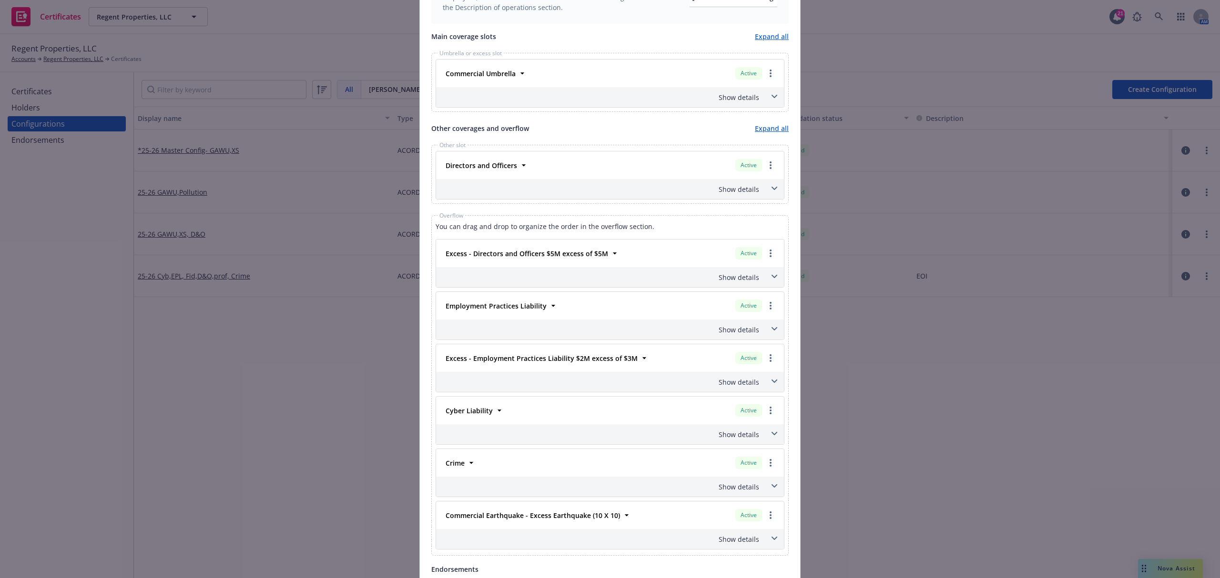
click at [772, 277] on span at bounding box center [773, 276] width 15 height 15
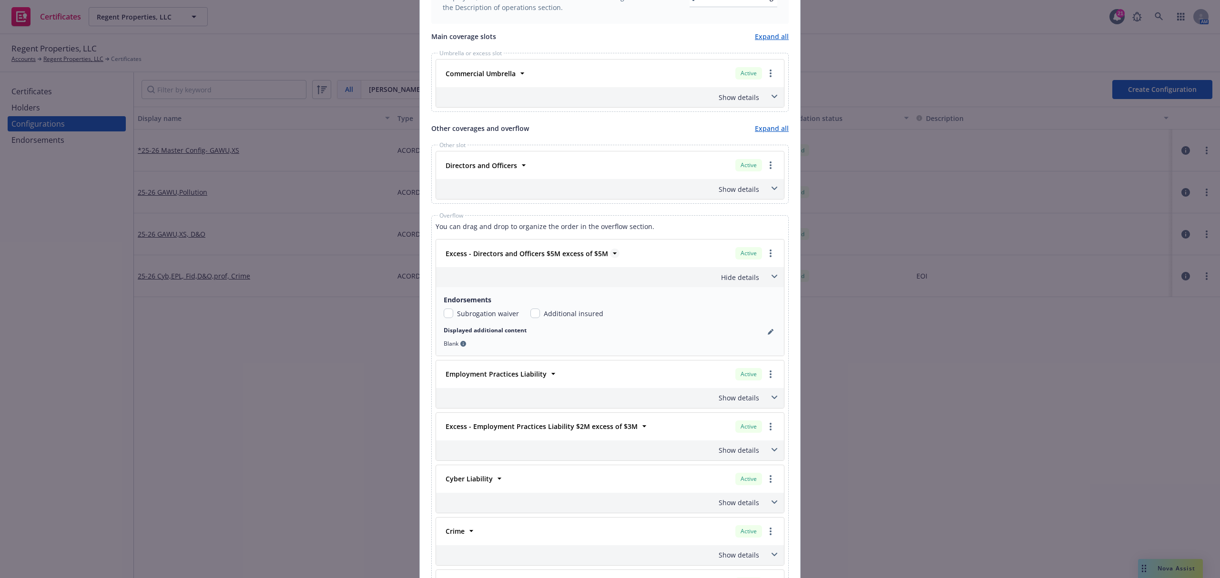
click at [610, 252] on icon at bounding box center [615, 254] width 10 height 10
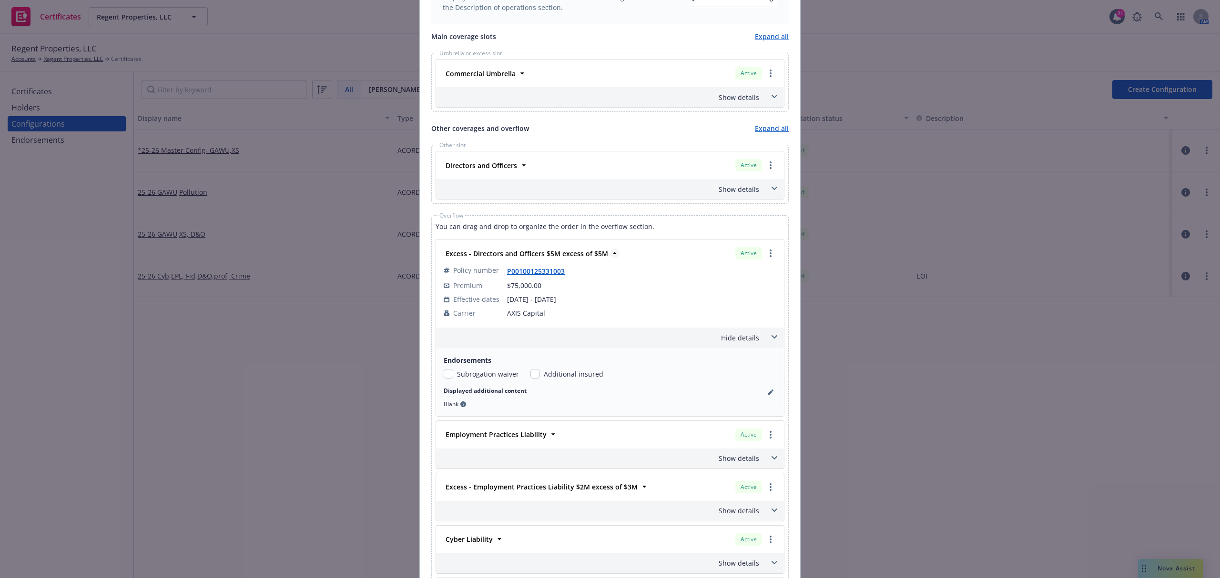
click at [610, 252] on icon at bounding box center [615, 254] width 10 height 10
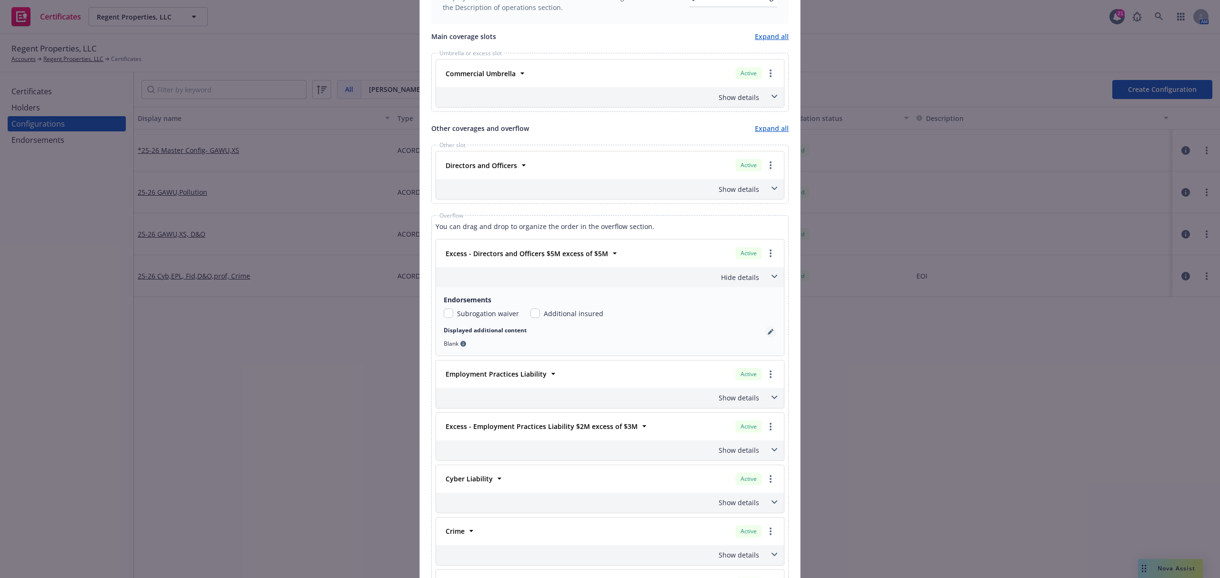
click at [767, 335] on icon "pencil" at bounding box center [770, 332] width 6 height 6
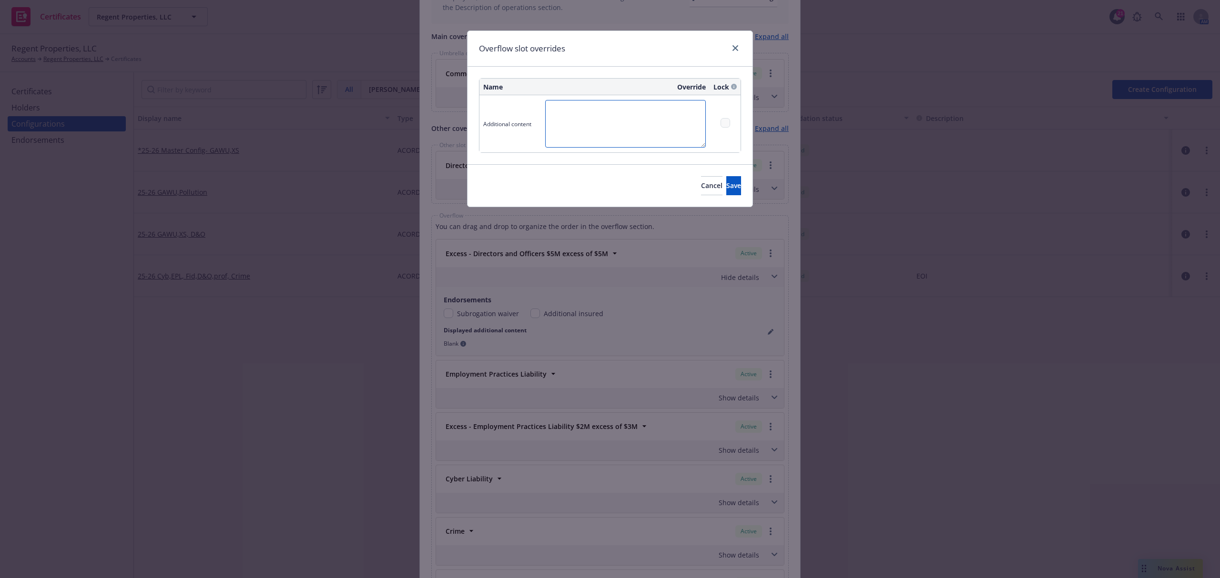
click at [608, 137] on textarea at bounding box center [625, 124] width 161 height 48
click at [650, 115] on textarea at bounding box center [625, 124] width 161 height 48
paste textarea "$5m xs $5m"
type textarea "$5m xs $5m"
click at [726, 183] on span "Save" at bounding box center [733, 185] width 15 height 9
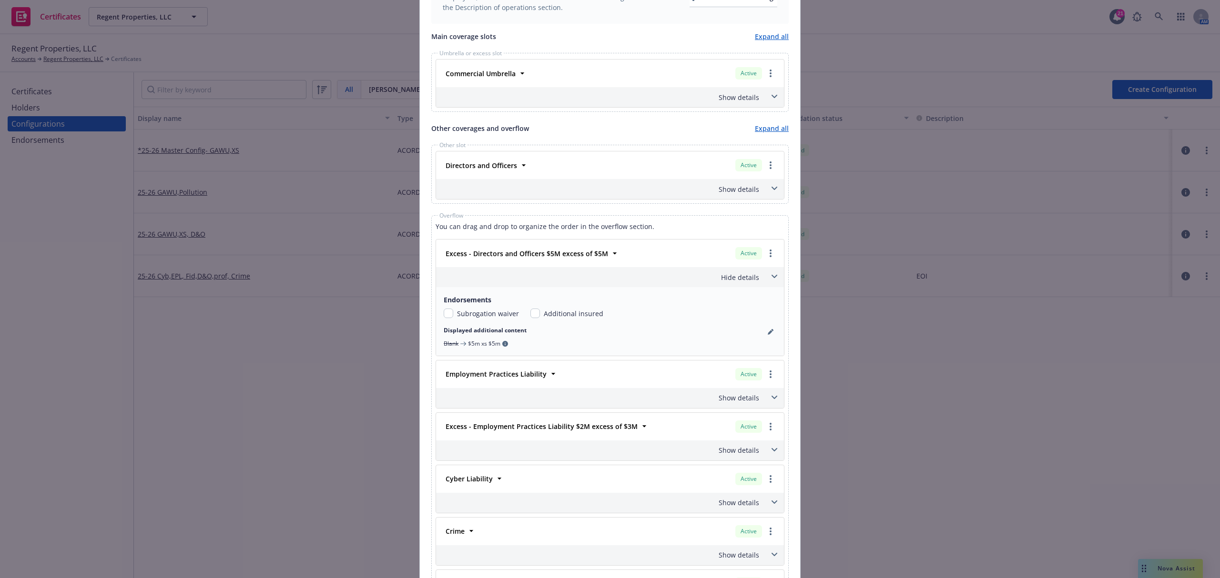
click at [771, 191] on icon at bounding box center [774, 189] width 6 height 4
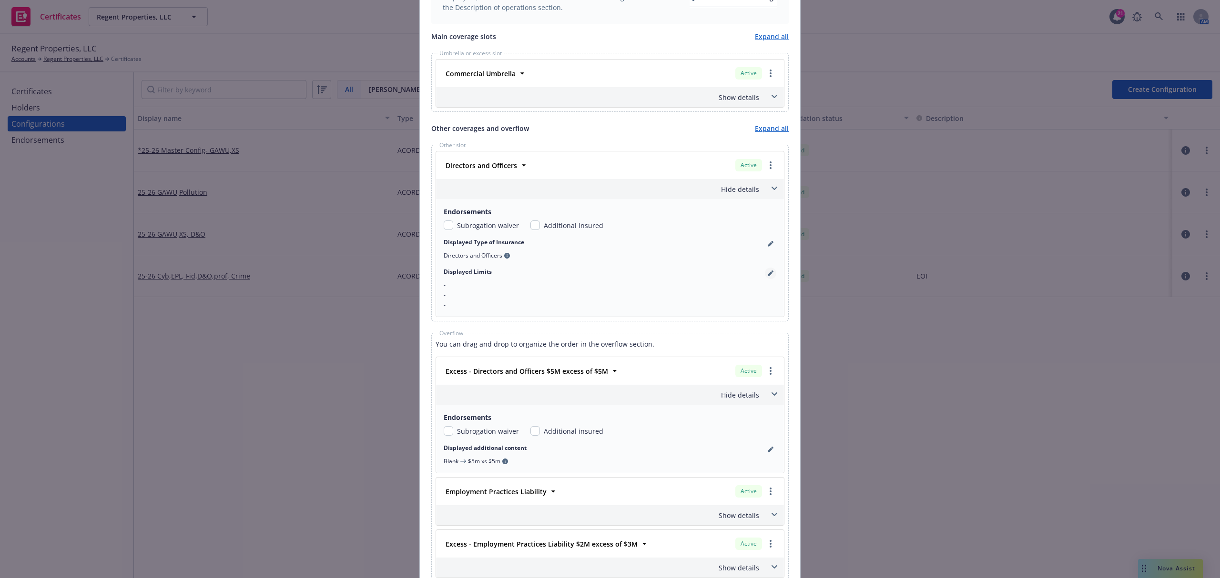
click at [771, 272] on icon "pencil" at bounding box center [772, 272] width 2 height 2
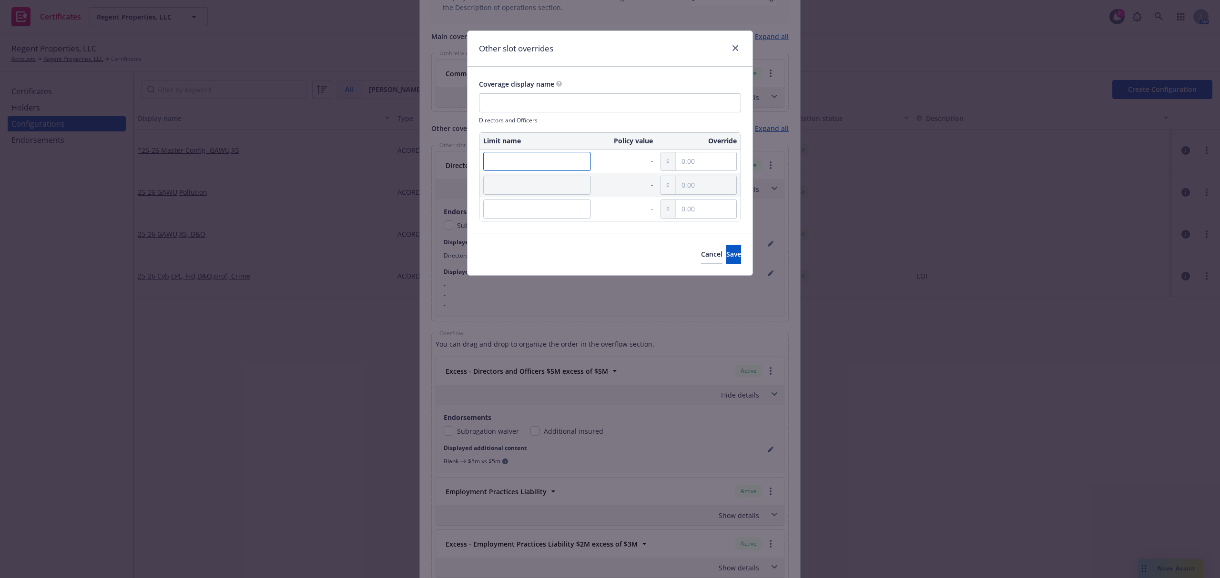
click at [520, 161] on input "text" at bounding box center [537, 161] width 108 height 19
click at [555, 163] on input "text" at bounding box center [537, 161] width 108 height 19
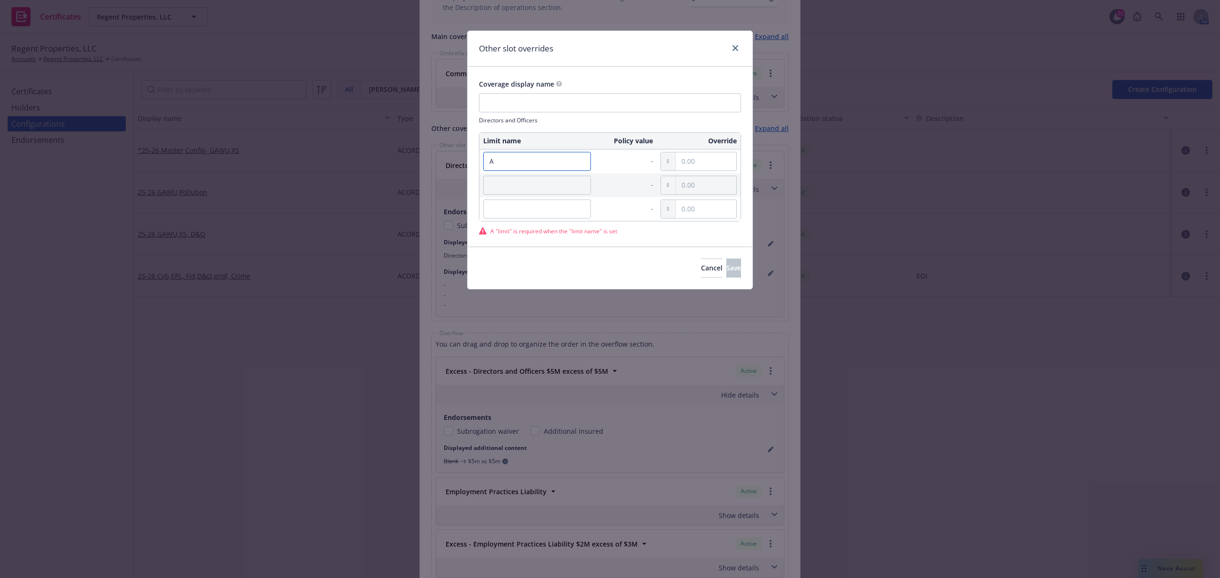
click at [517, 156] on input "A" at bounding box center [537, 161] width 108 height 19
paste input "ggregate"
type input "Aggregate"
click at [692, 164] on input "text" at bounding box center [706, 161] width 61 height 18
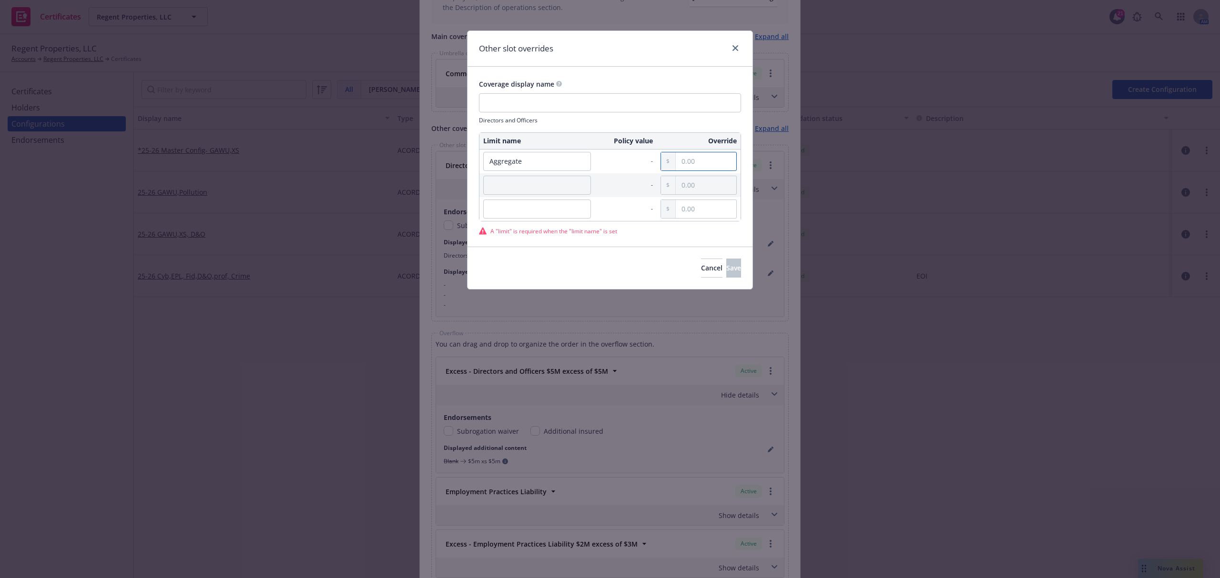
paste input "5,000,000.00"
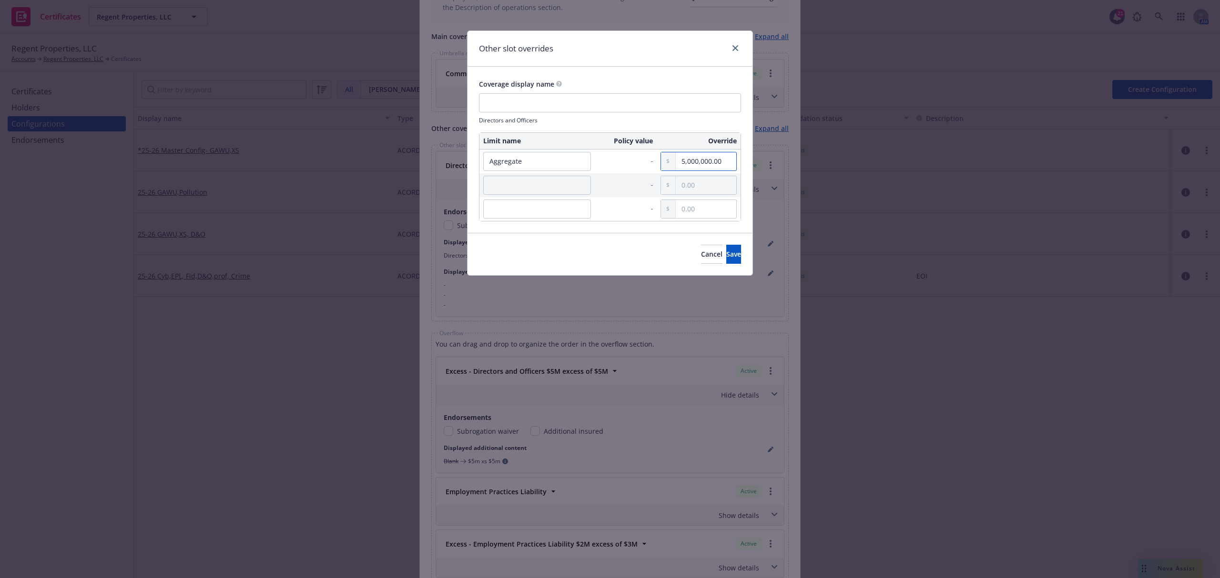
type input "5,000,000.00"
click at [572, 188] on input "text" at bounding box center [537, 185] width 108 height 19
paste input "Retention"
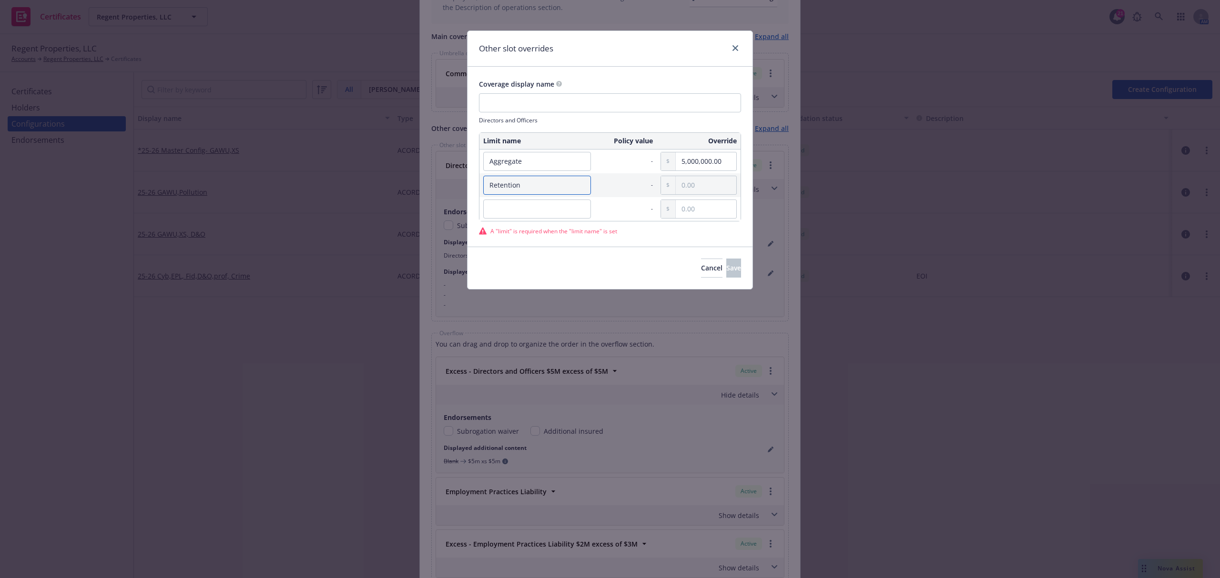
type input "Retention"
click at [718, 184] on input "text" at bounding box center [706, 185] width 61 height 18
paste input "250,000.00"
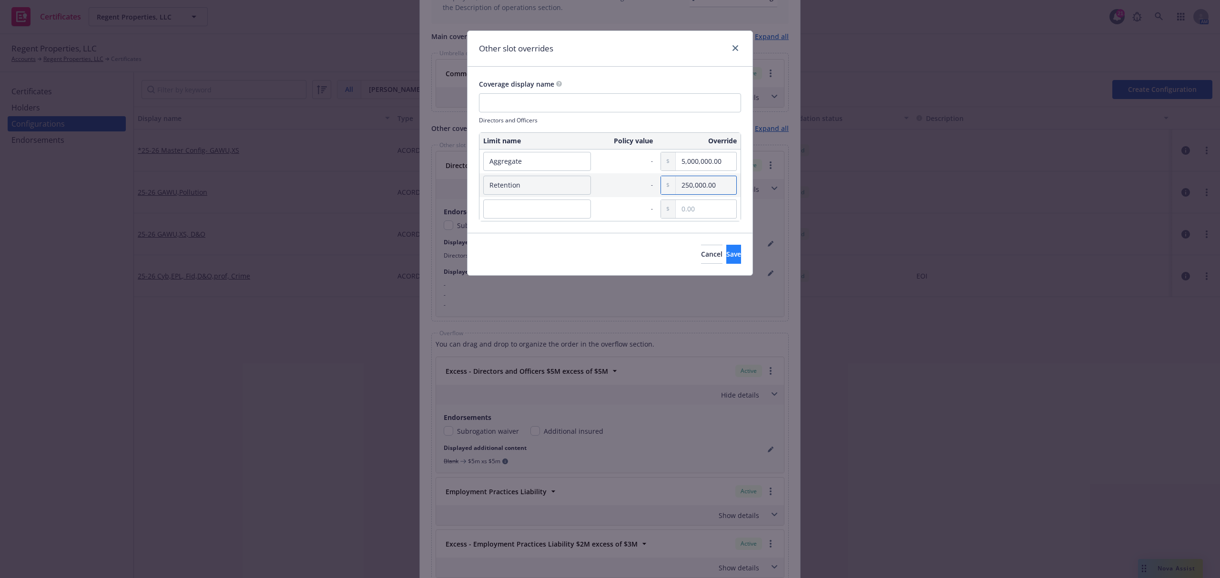
type input "250,000.00"
click at [726, 252] on span "Save" at bounding box center [733, 254] width 15 height 9
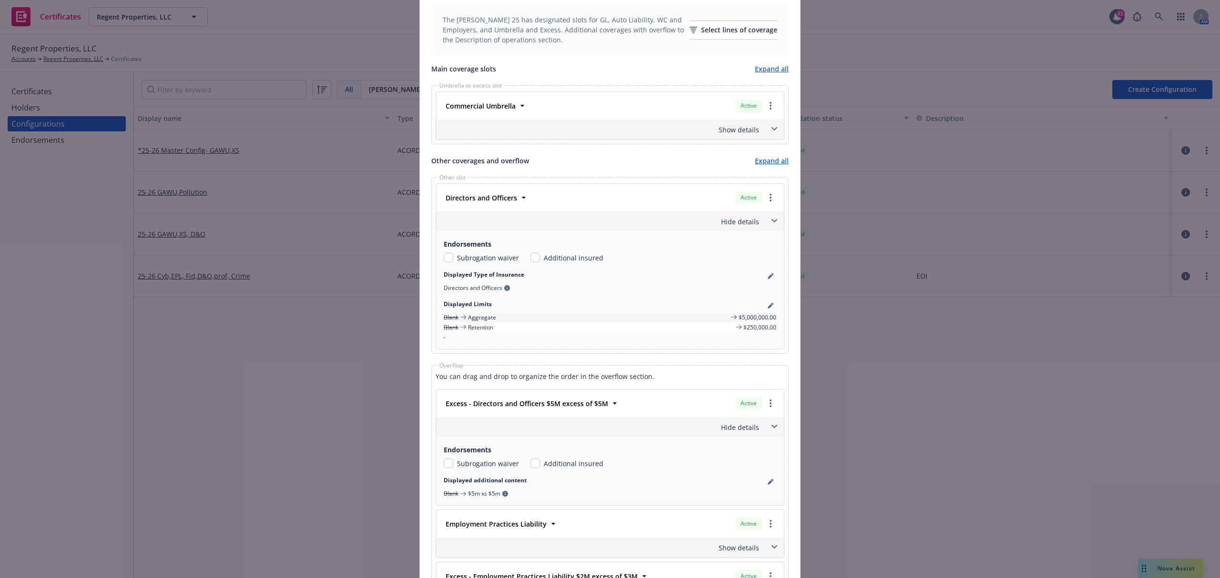
scroll to position [368, 0]
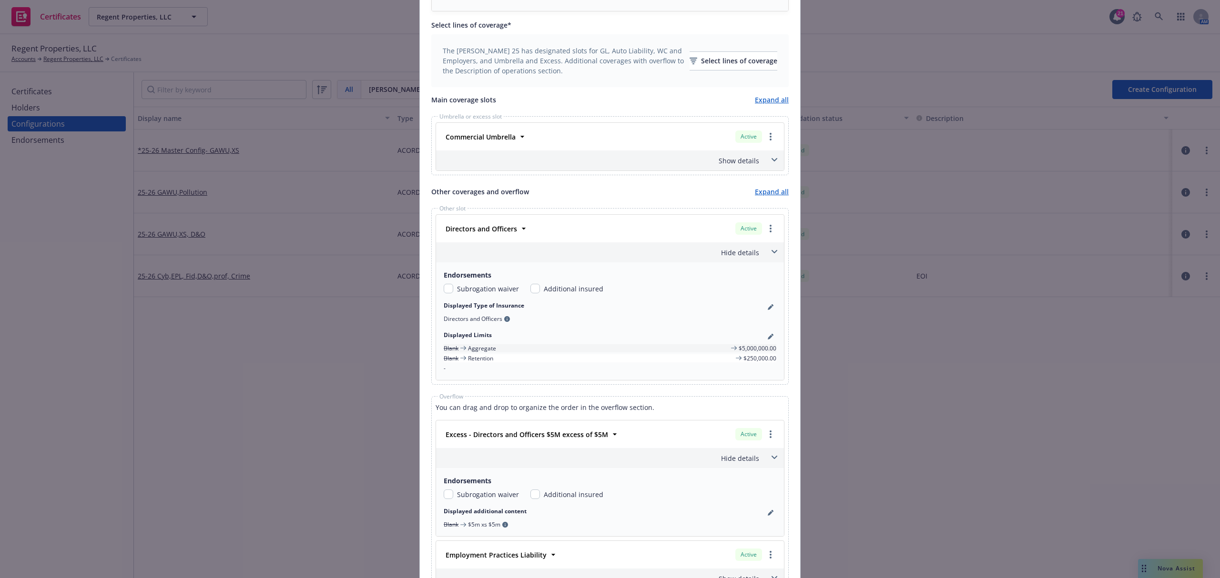
click at [771, 160] on icon at bounding box center [774, 159] width 6 height 3
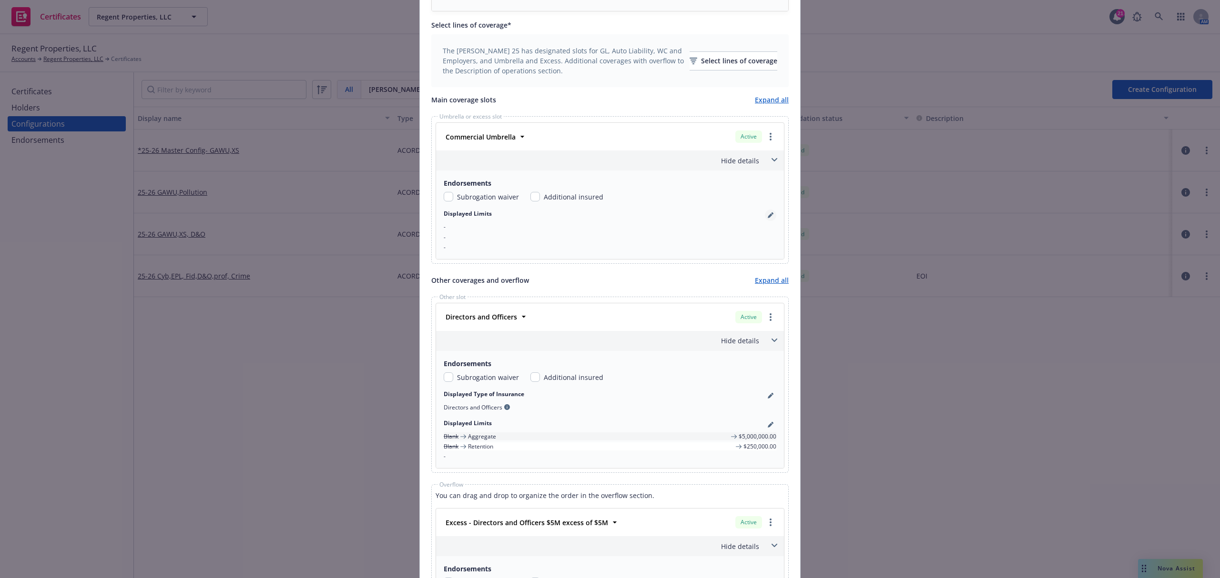
click at [767, 214] on icon "pencil" at bounding box center [770, 215] width 6 height 6
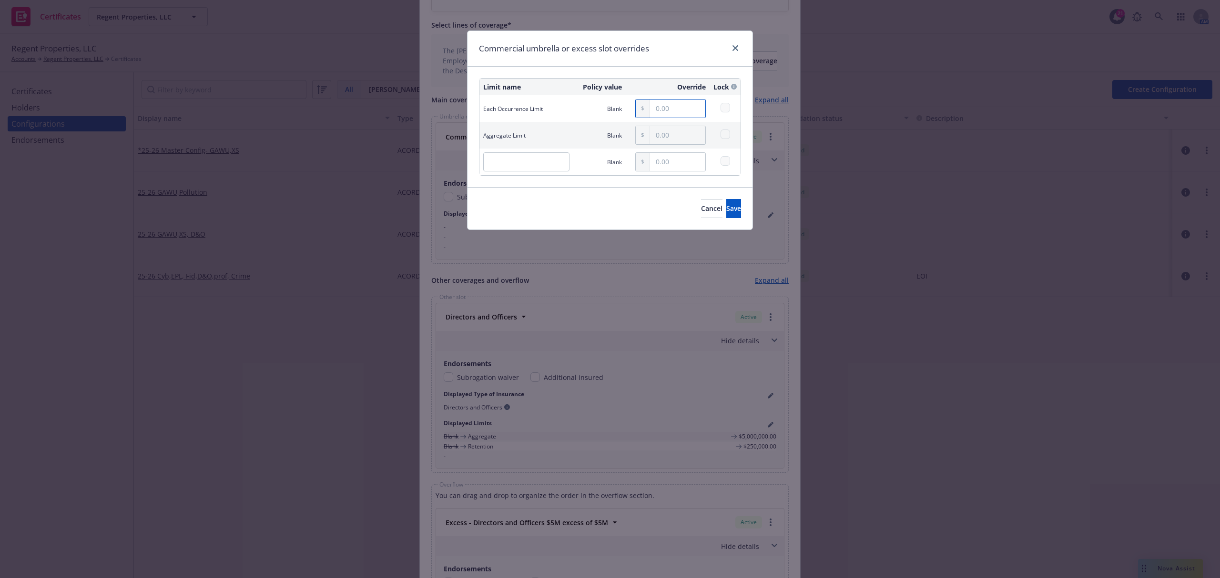
click at [658, 110] on input "text" at bounding box center [677, 109] width 55 height 18
click at [674, 110] on input "10,000,000.00" at bounding box center [677, 109] width 55 height 18
type input "10,000,000.00"
click at [676, 138] on input "text" at bounding box center [677, 135] width 55 height 18
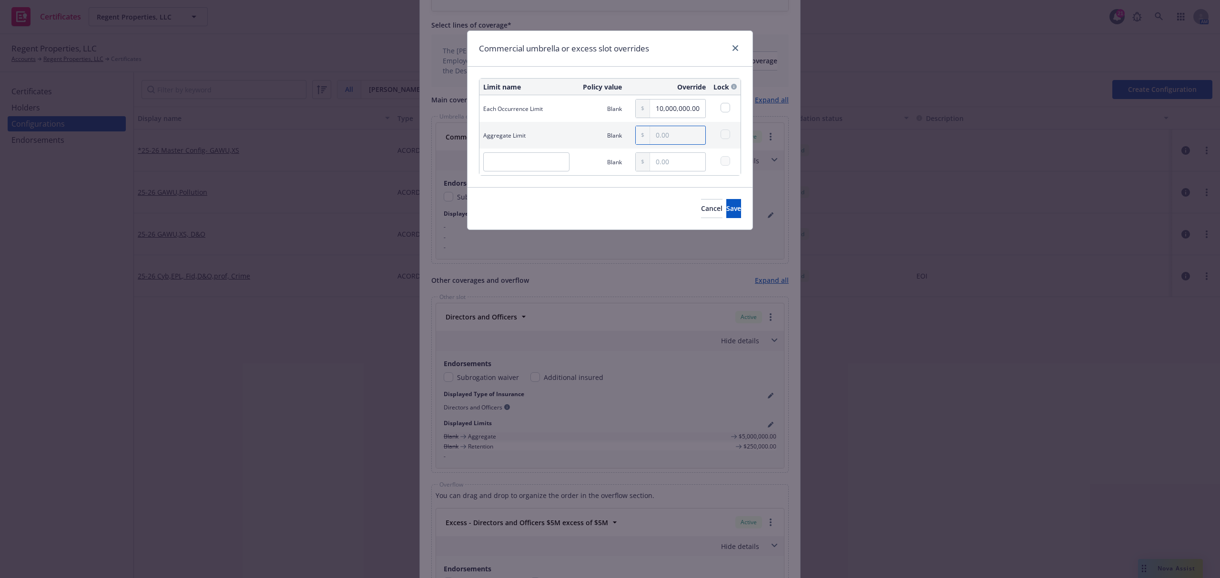
paste input "10,000,000.00"
type input "10,000,000.00"
click at [726, 208] on span "Save" at bounding box center [733, 208] width 15 height 9
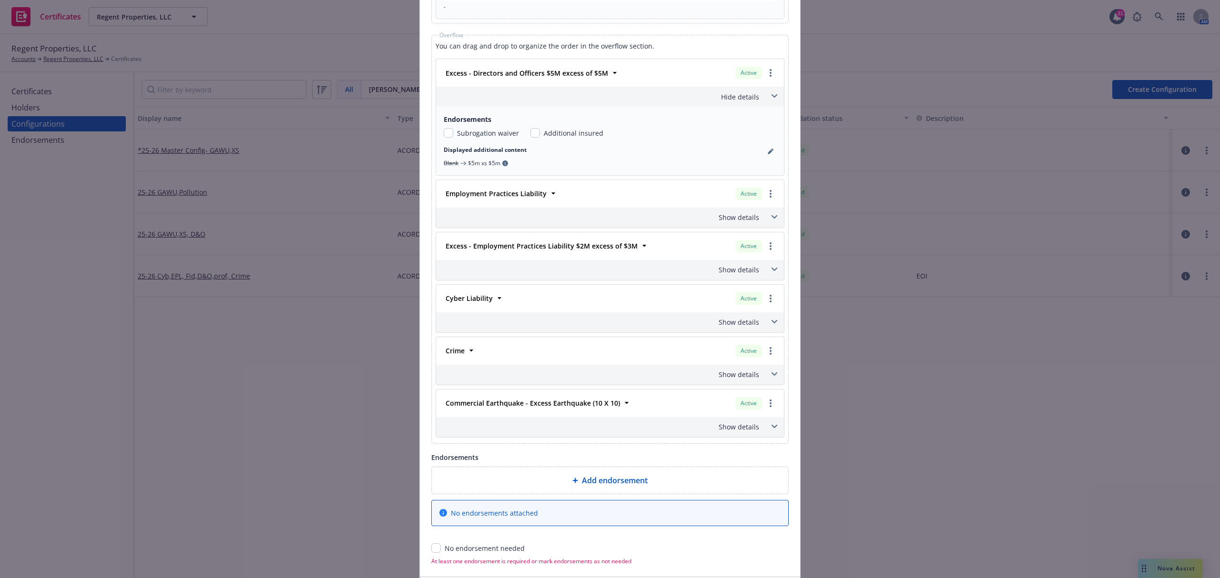
scroll to position [893, 0]
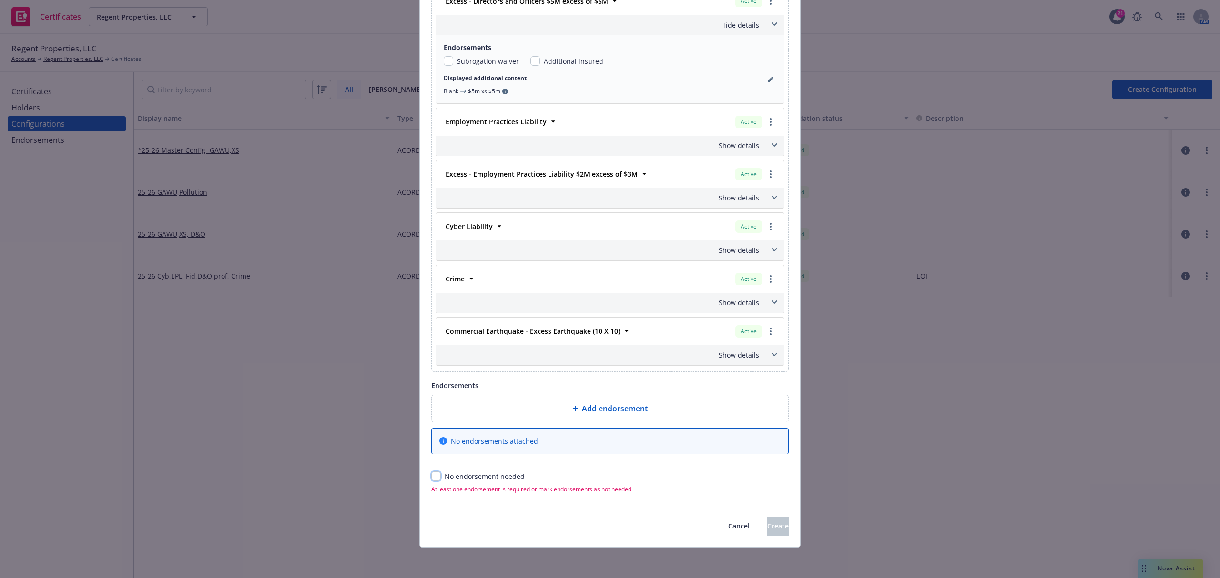
click at [433, 476] on input "checkbox" at bounding box center [436, 477] width 10 height 10
checkbox input "true"
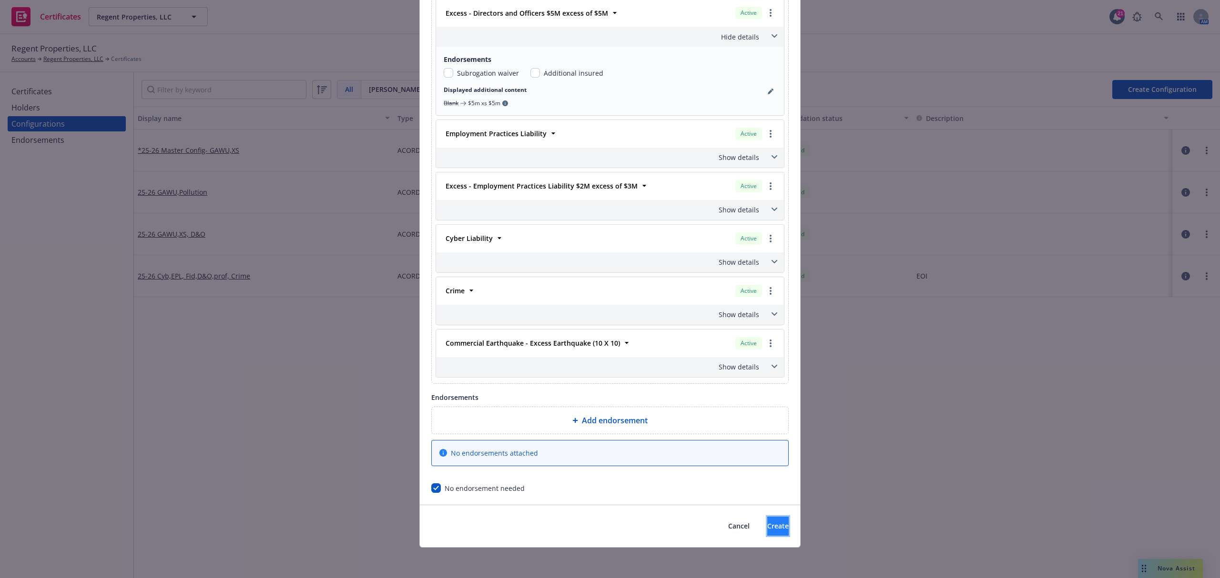
click at [767, 526] on span "Create" at bounding box center [777, 526] width 21 height 9
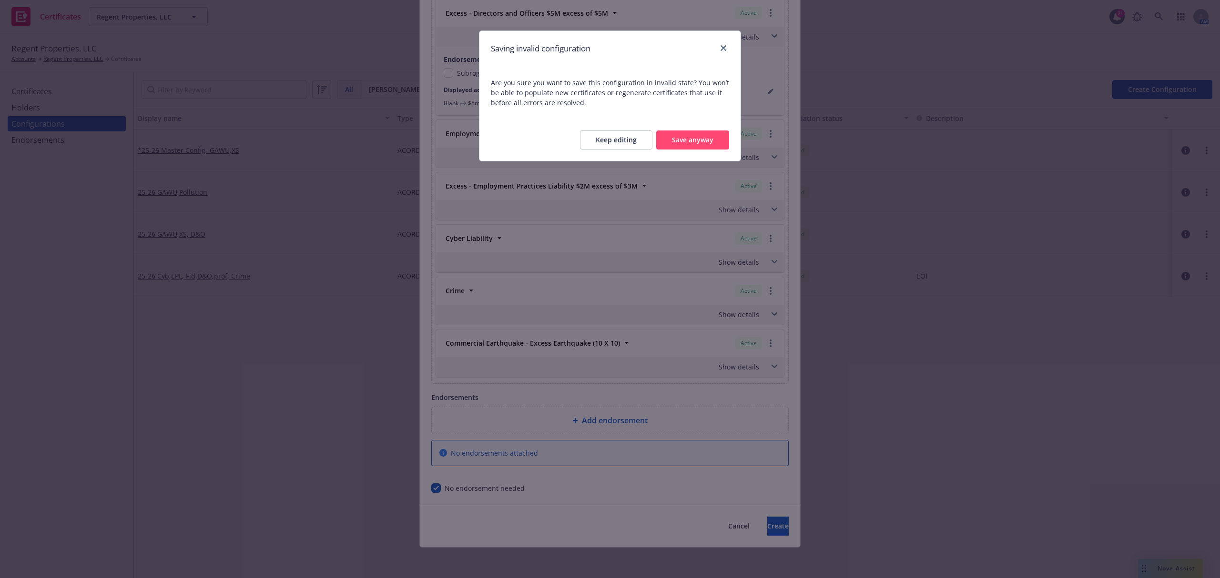
click at [713, 139] on button "Save anyway" at bounding box center [692, 140] width 73 height 19
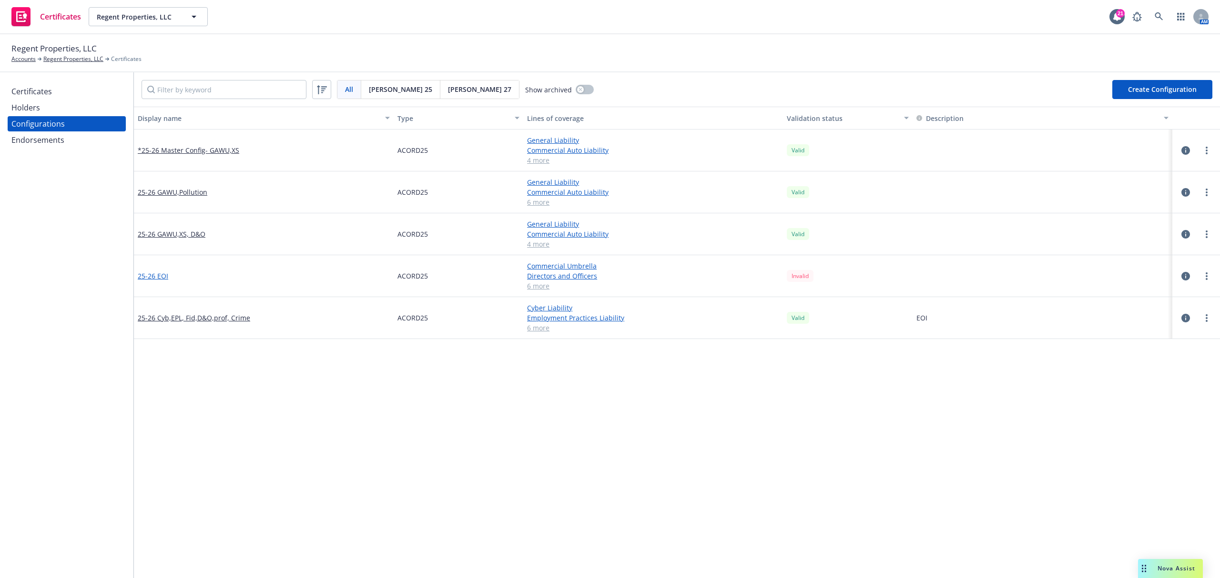
click at [155, 277] on link "25-26 EOI" at bounding box center [153, 276] width 30 height 10
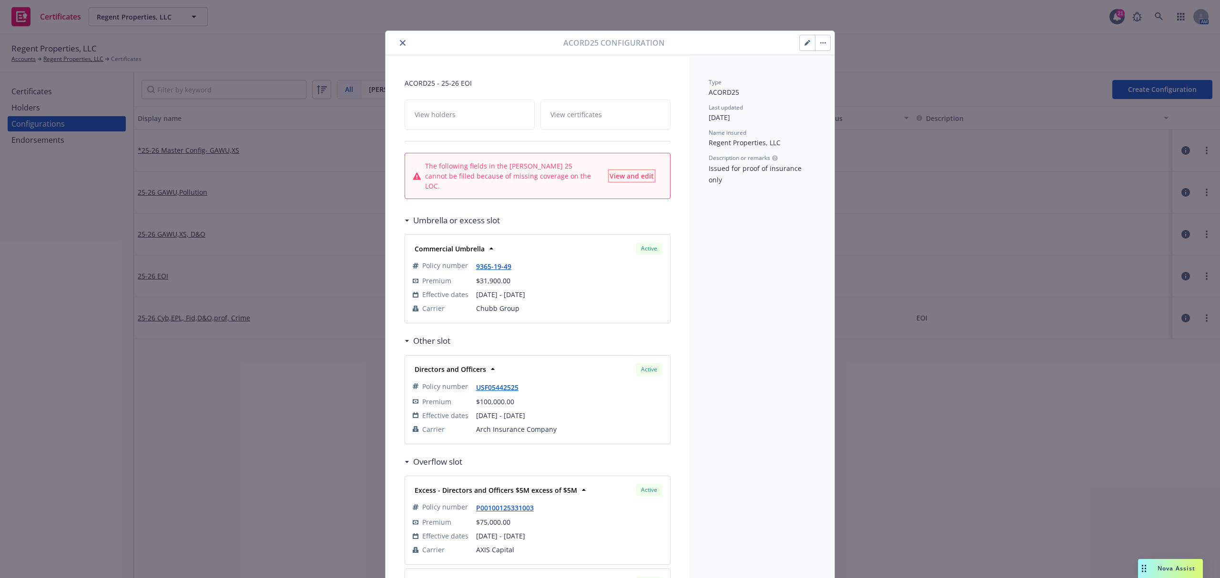
click at [637, 171] on span "View and edit" at bounding box center [631, 175] width 44 height 9
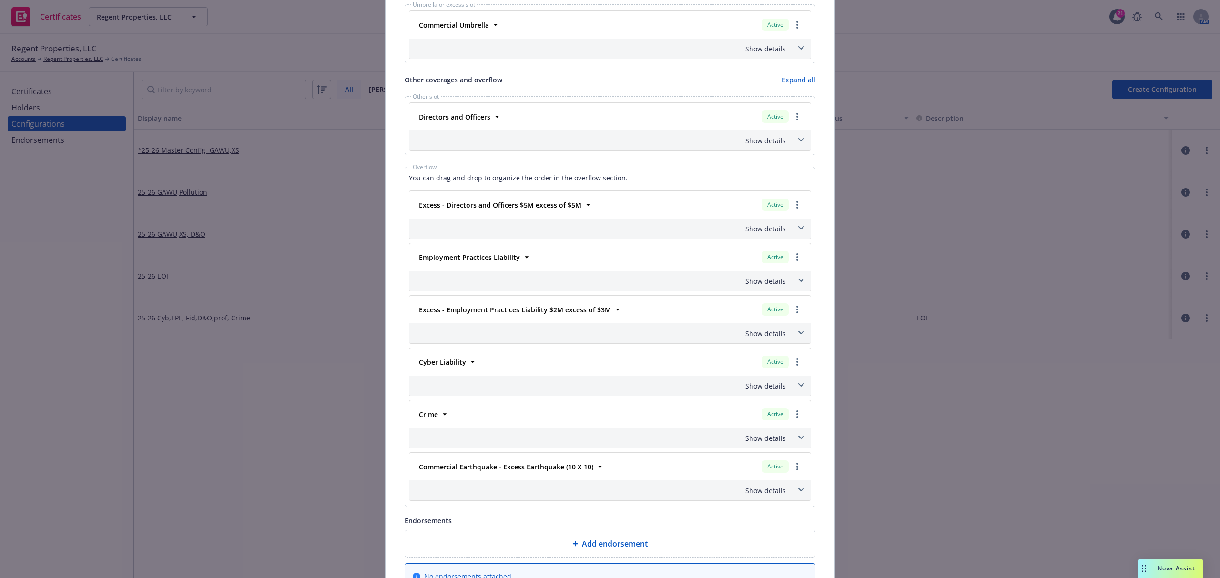
scroll to position [545, 0]
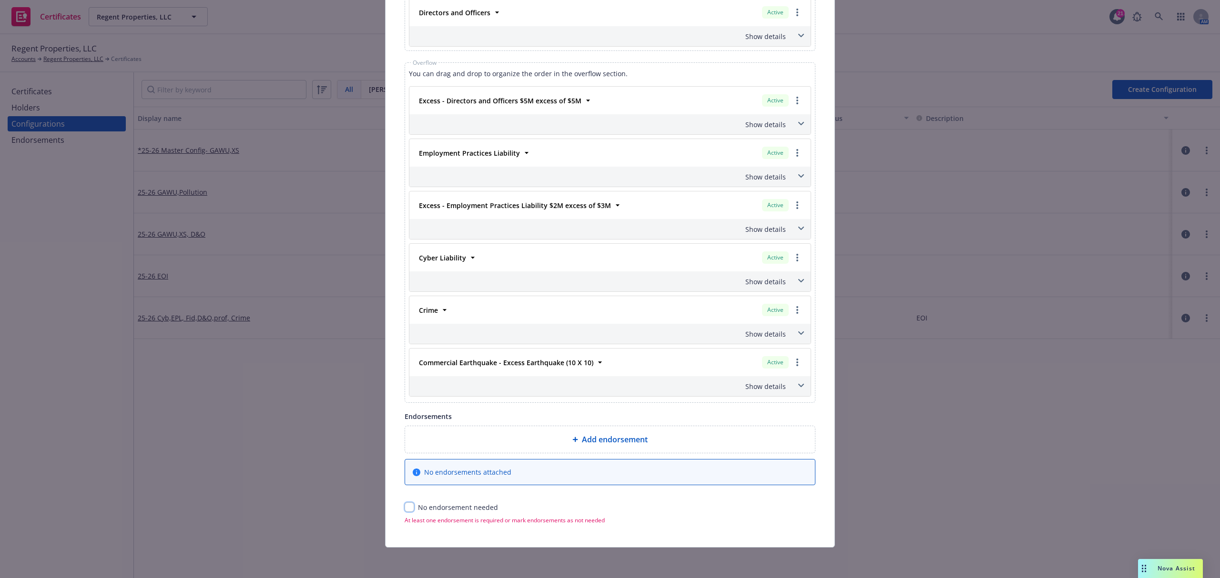
click at [407, 507] on input "checkbox" at bounding box center [409, 508] width 10 height 10
checkbox input "true"
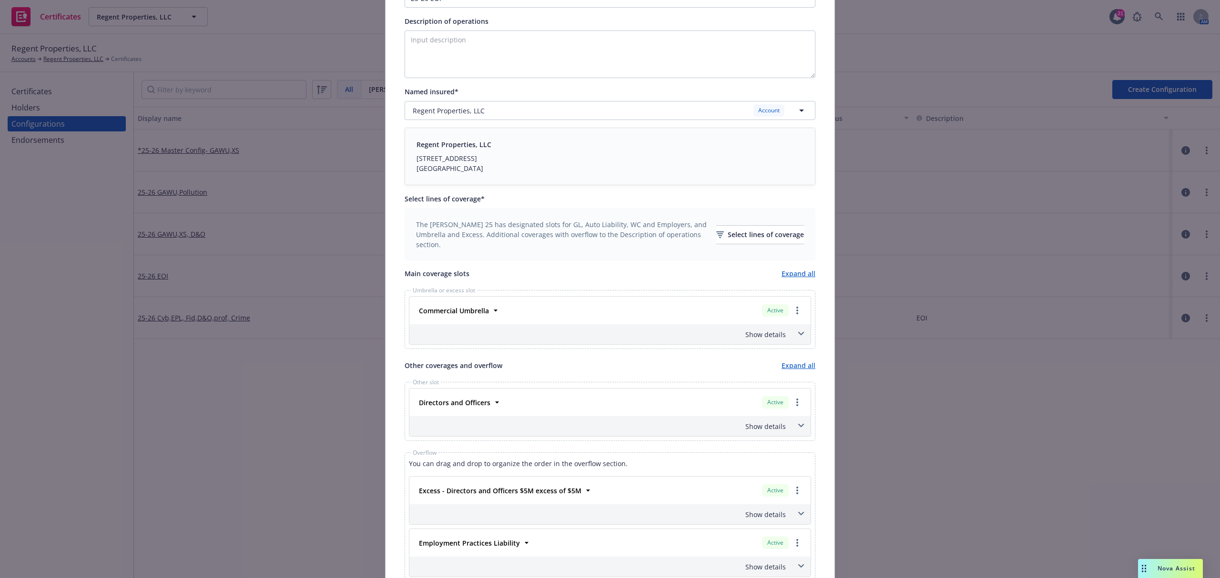
scroll to position [0, 0]
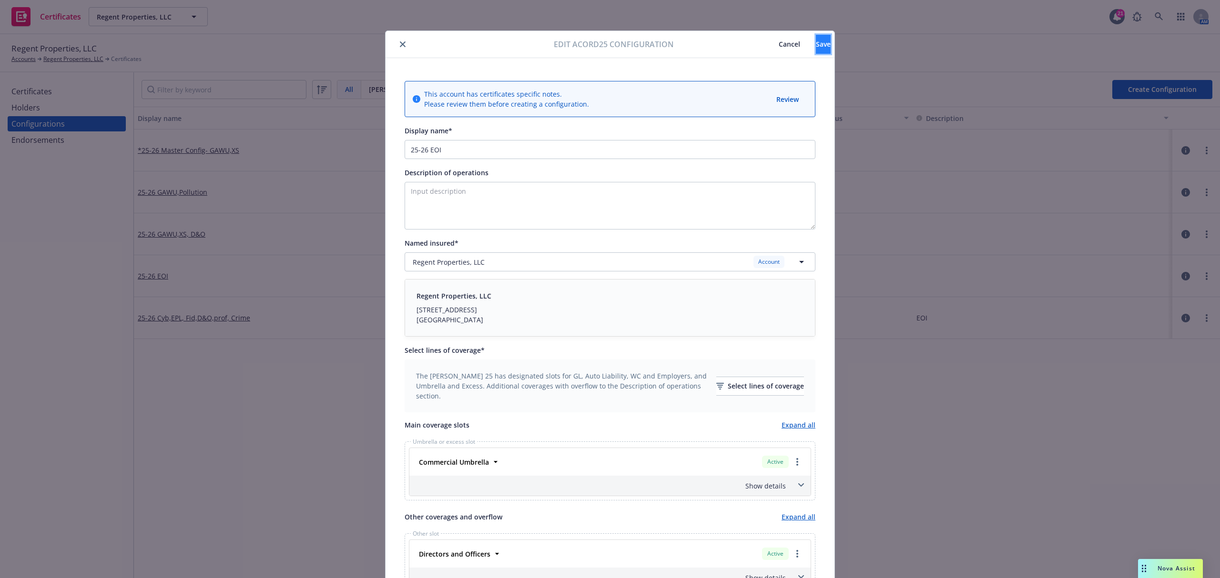
click at [816, 48] on button "Save" at bounding box center [823, 44] width 15 height 19
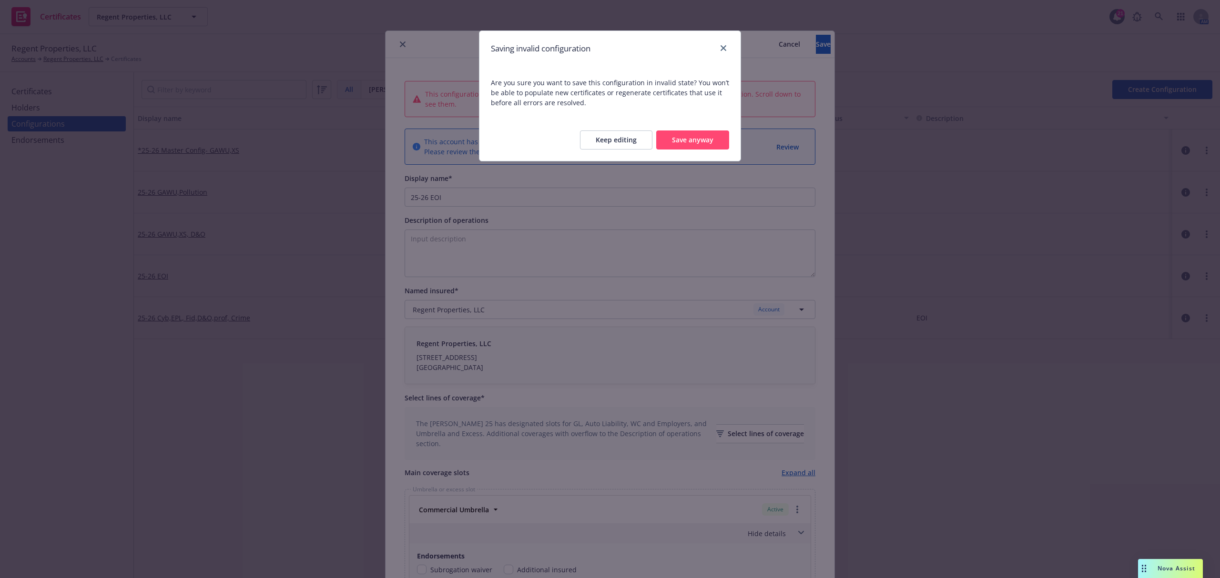
click at [623, 143] on button "Keep editing" at bounding box center [616, 140] width 72 height 19
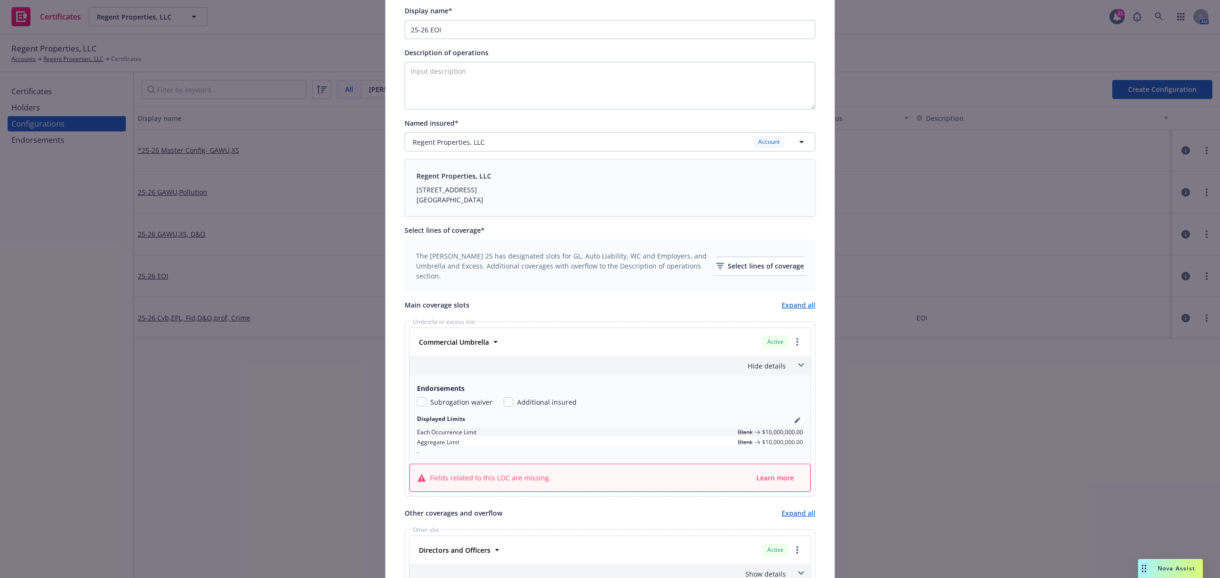
scroll to position [254, 0]
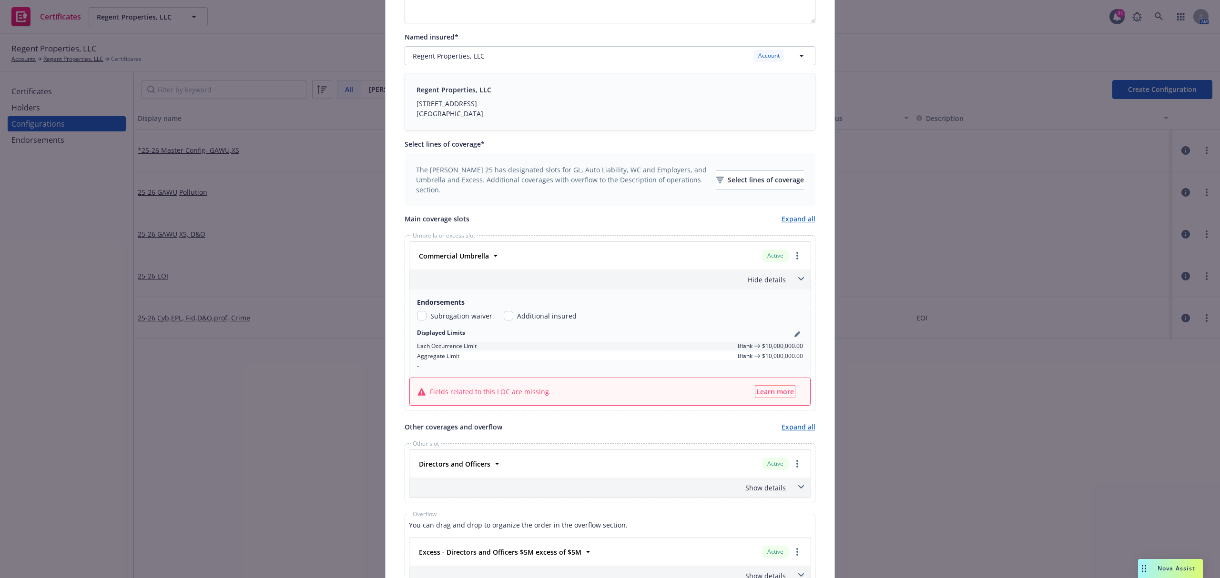
click at [774, 395] on span "Learn more" at bounding box center [775, 391] width 38 height 9
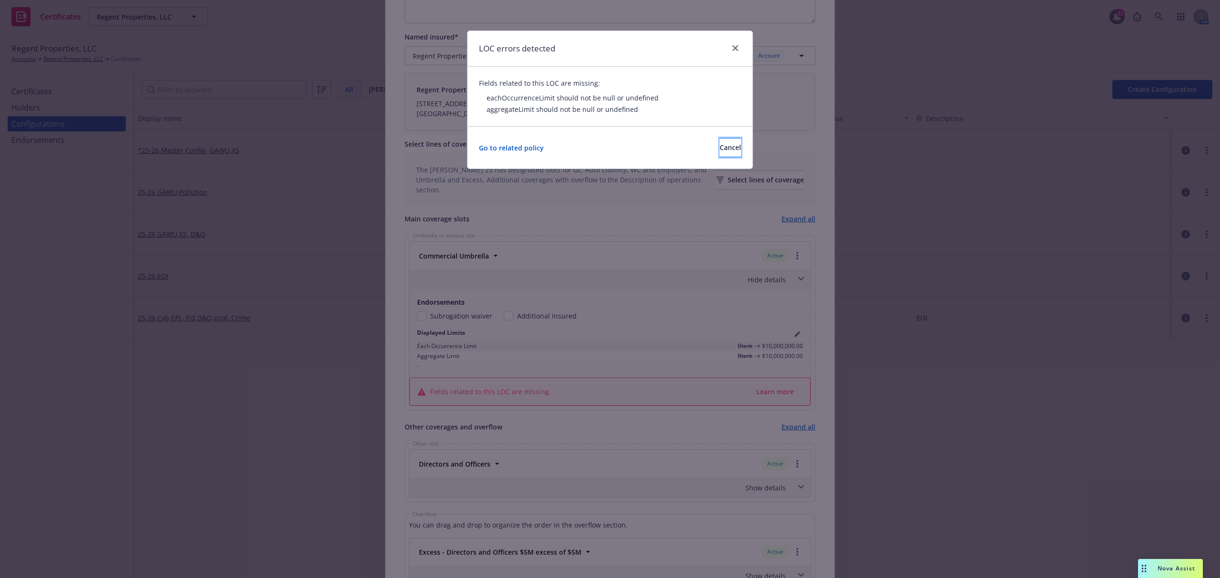
click at [719, 151] on span "Cancel" at bounding box center [729, 147] width 21 height 9
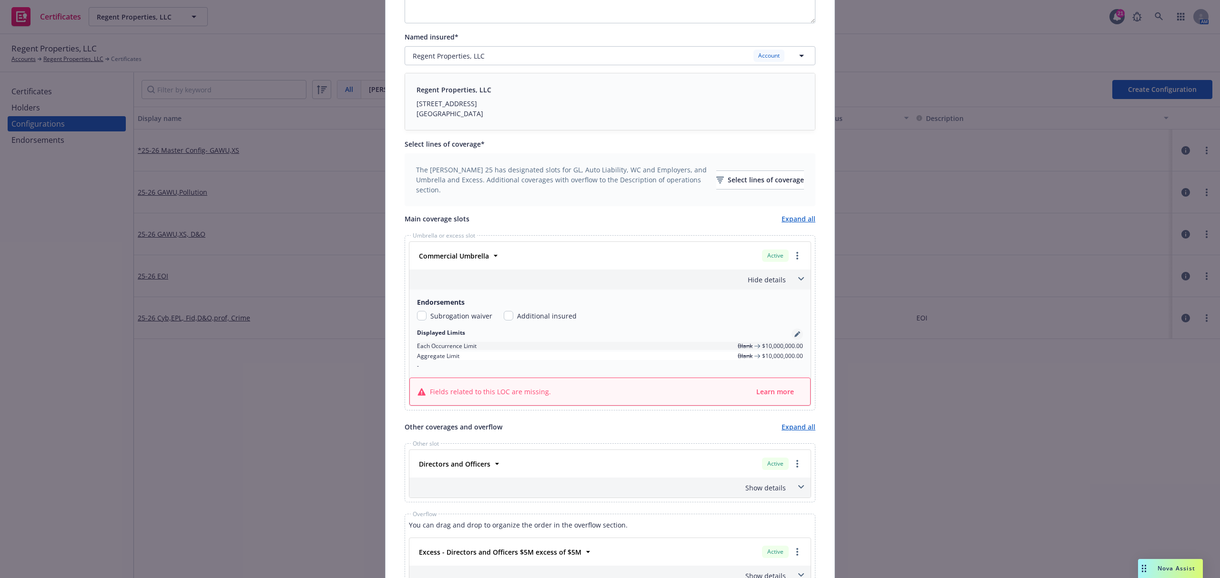
click at [794, 334] on icon "pencil" at bounding box center [796, 335] width 5 height 5
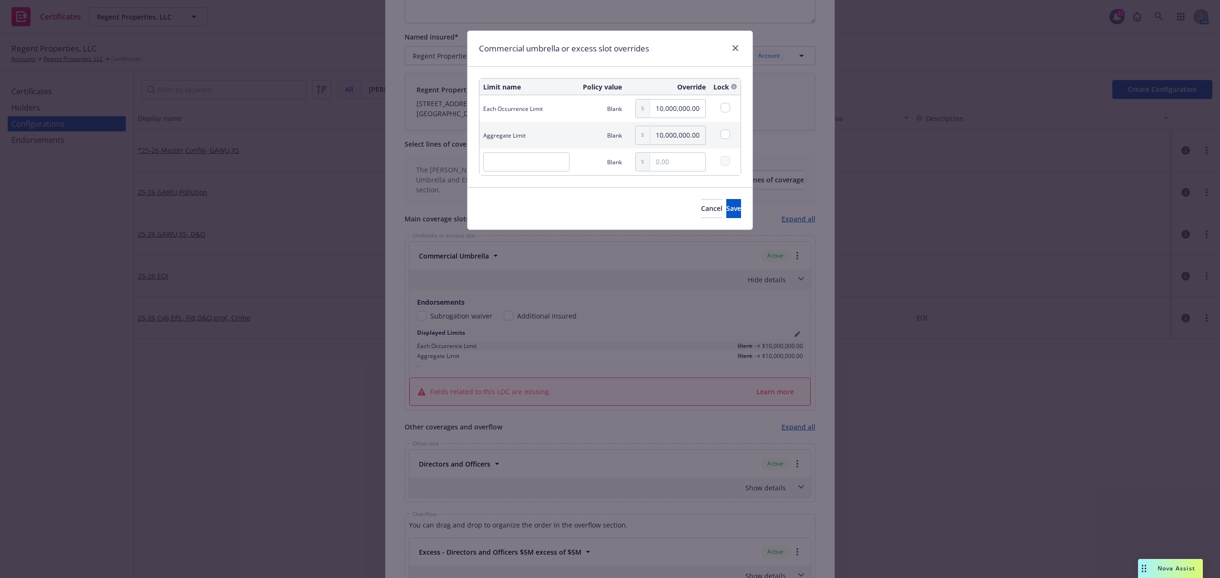
click at [663, 222] on div "Cancel Save" at bounding box center [609, 208] width 285 height 42
click at [701, 211] on span "Cancel" at bounding box center [711, 208] width 21 height 9
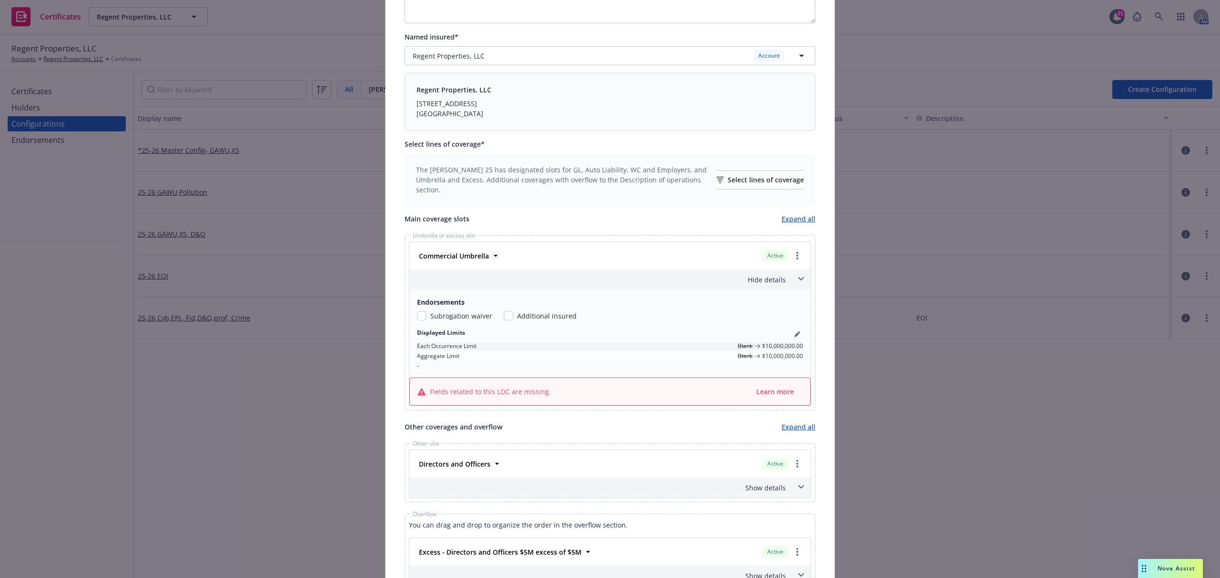
click at [491, 256] on icon at bounding box center [496, 256] width 10 height 10
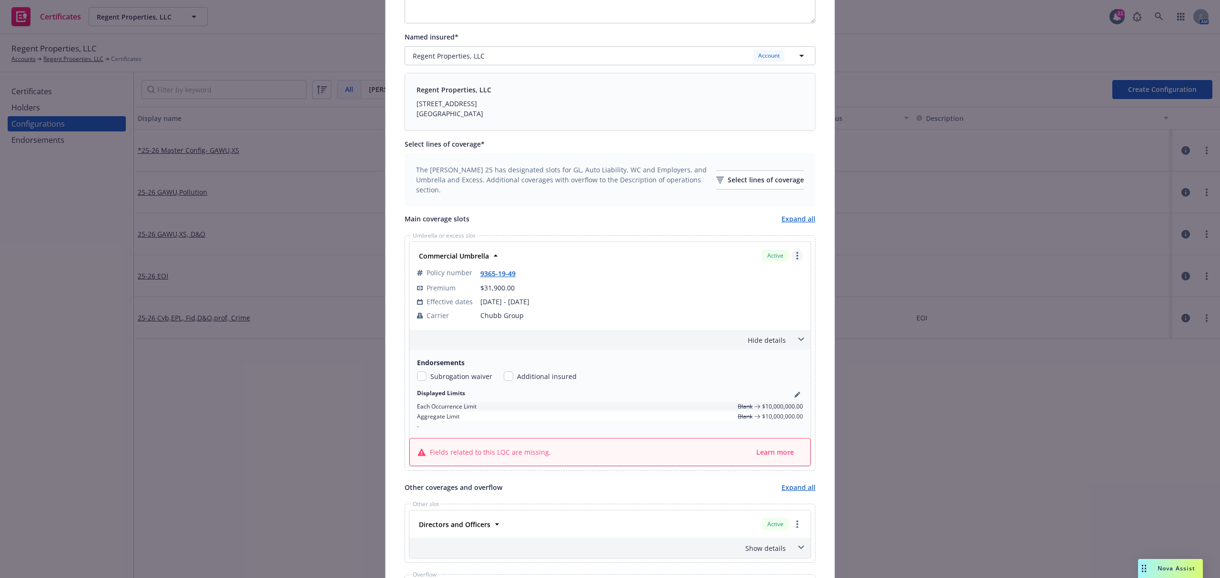
click at [796, 256] on circle "more" at bounding box center [797, 256] width 2 height 2
click at [817, 253] on div "This configuration has been updated, however there are errors that will prevent…" at bounding box center [609, 425] width 449 height 1243
click at [793, 259] on link "more" at bounding box center [796, 255] width 11 height 11
click at [782, 277] on link "Remove this LOC" at bounding box center [758, 275] width 88 height 19
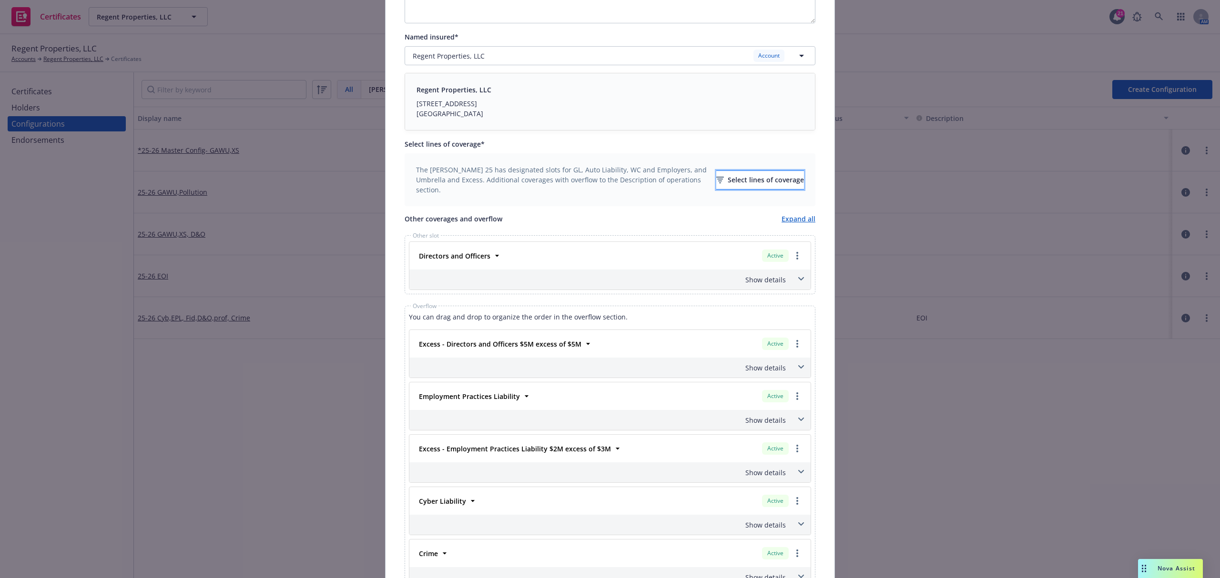
click at [753, 183] on div "Select lines of coverage" at bounding box center [760, 180] width 88 height 18
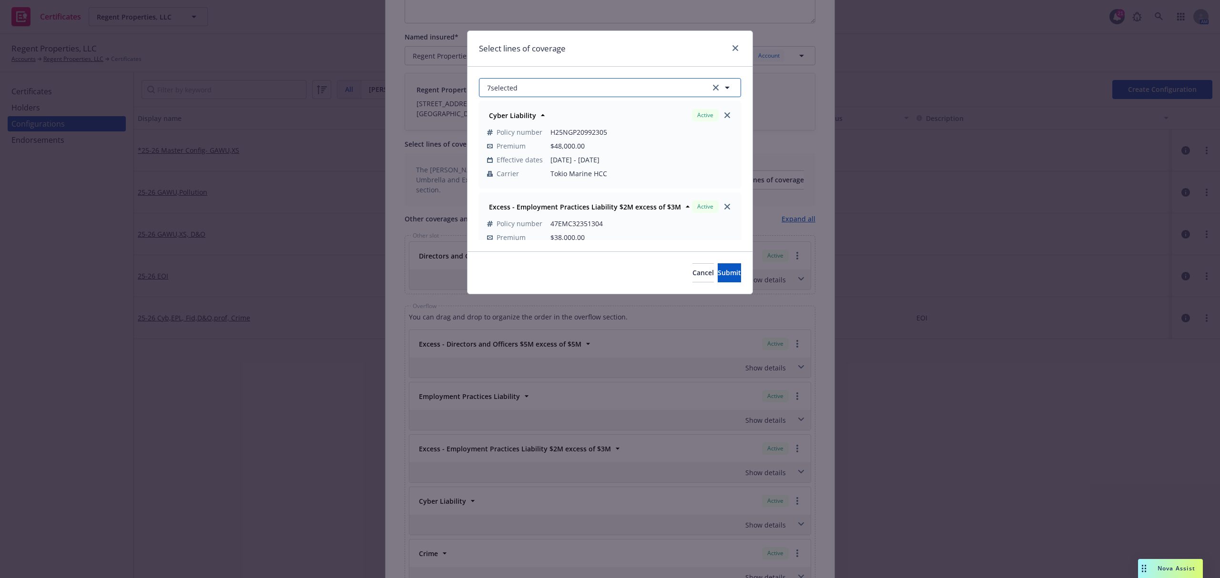
click at [566, 94] on button "7 selected" at bounding box center [610, 87] width 262 height 19
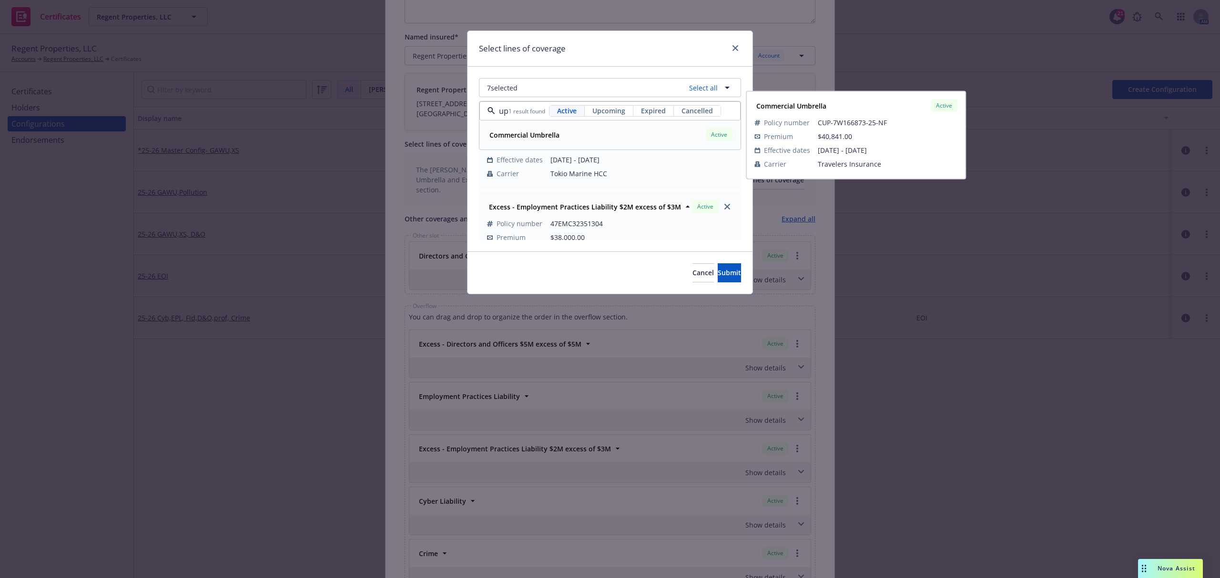
click at [557, 134] on strong "Commercial Umbrella" at bounding box center [524, 135] width 70 height 9
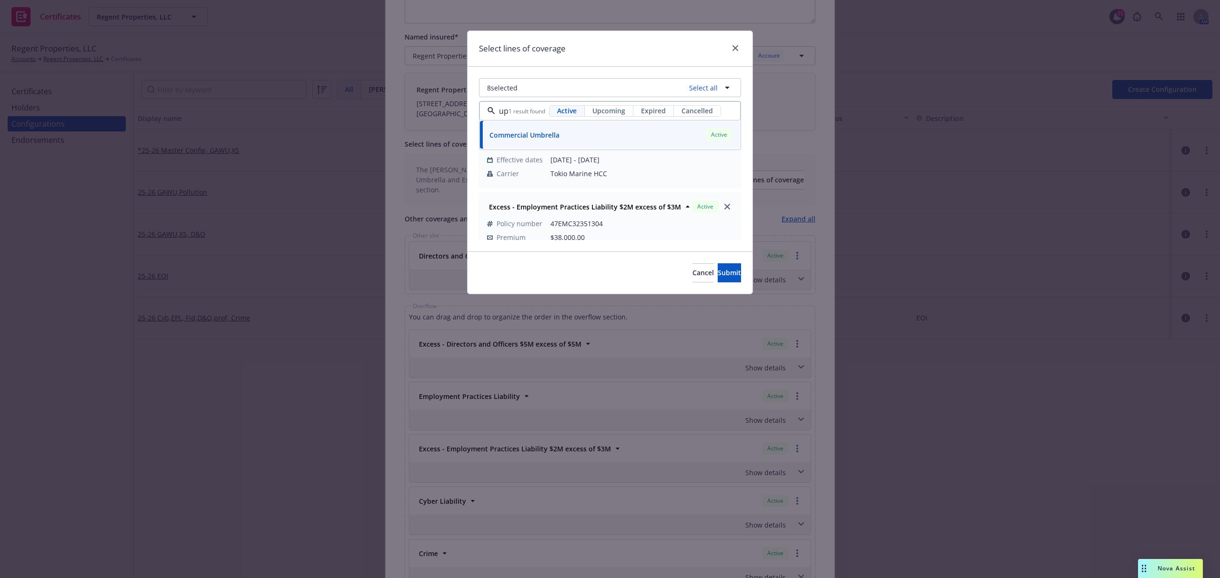
type input "cup"
click at [597, 279] on div "Cancel Submit" at bounding box center [609, 273] width 285 height 42
click at [730, 281] on button "Submit" at bounding box center [728, 272] width 23 height 19
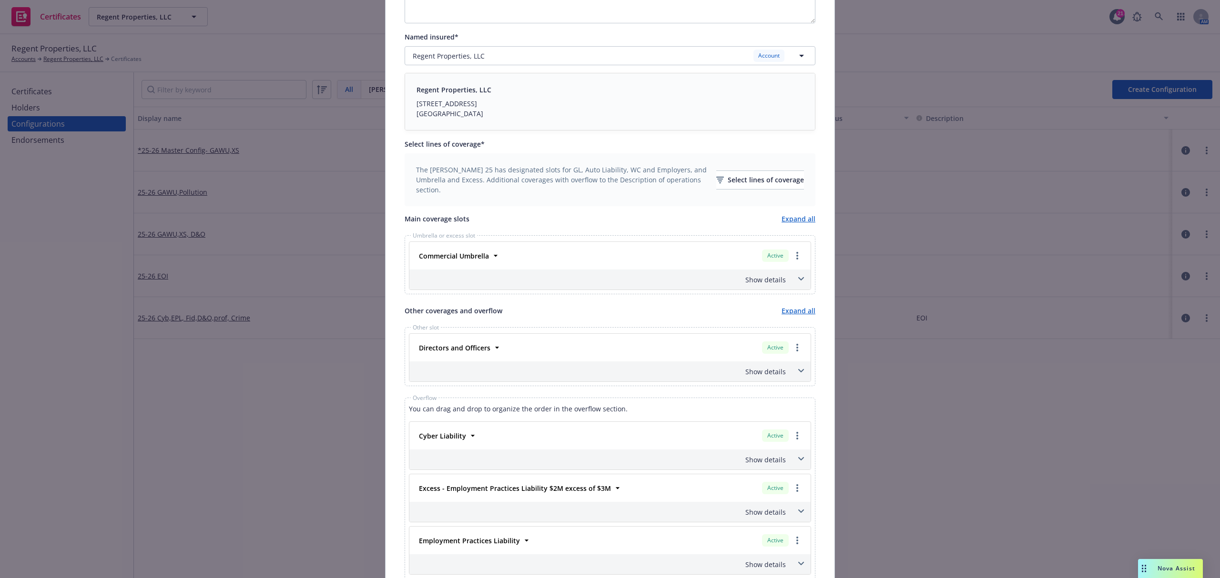
click at [798, 279] on icon at bounding box center [801, 279] width 6 height 4
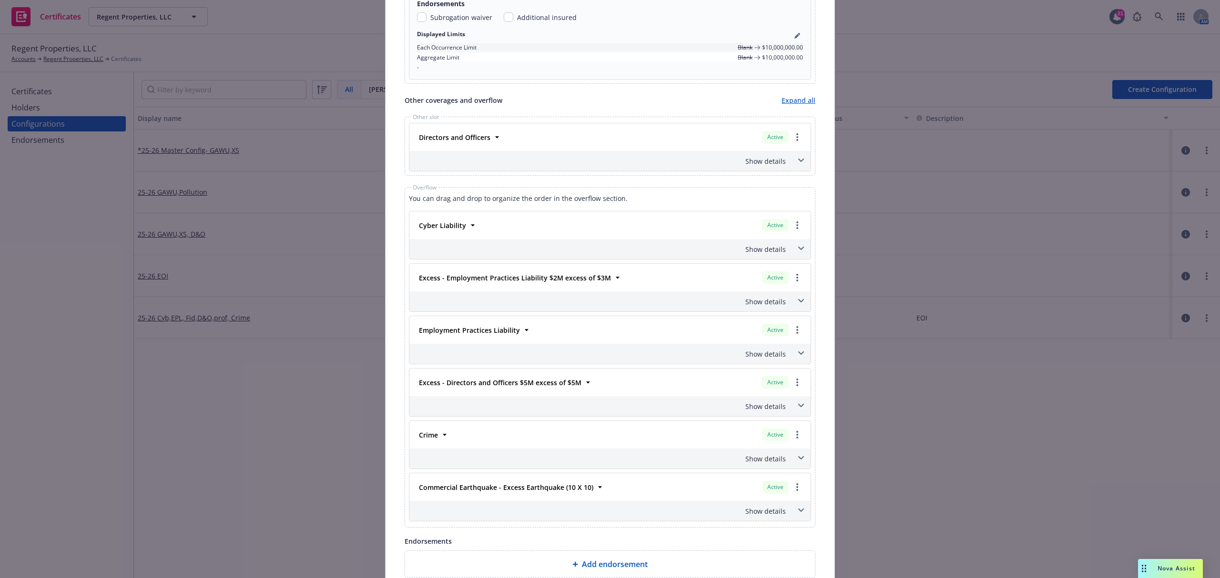
scroll to position [572, 0]
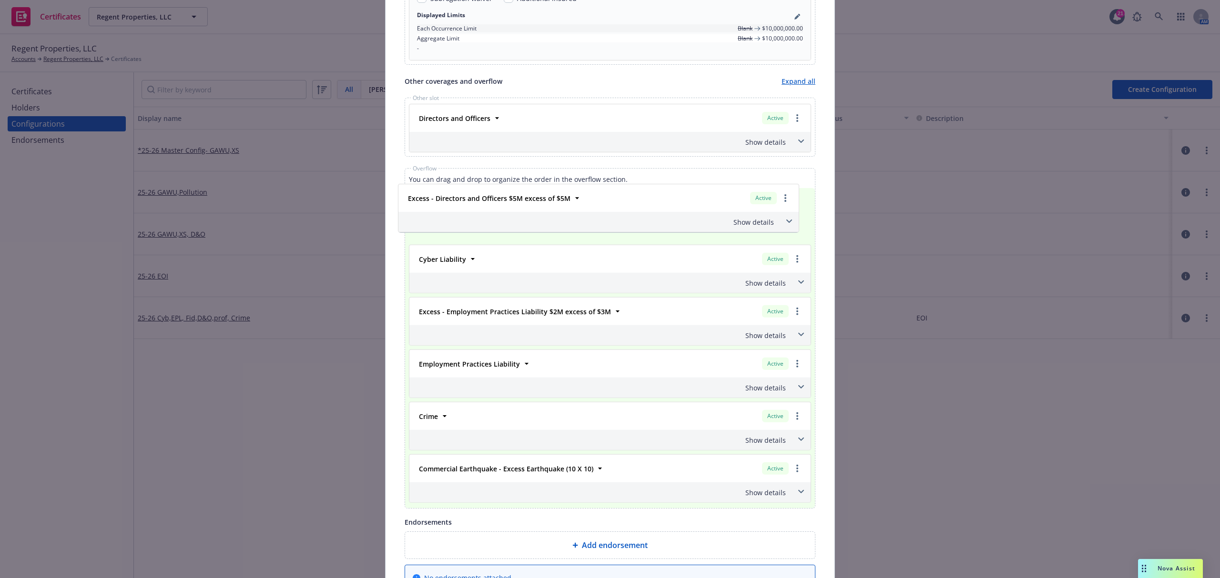
drag, startPoint x: 488, startPoint y: 371, endPoint x: 481, endPoint y: 197, distance: 174.0
click at [481, 197] on div "Cyber Liability Active Policy number H25NGP20992305 Premium $48,000.00 Effectiv…" at bounding box center [610, 321] width 402 height 258
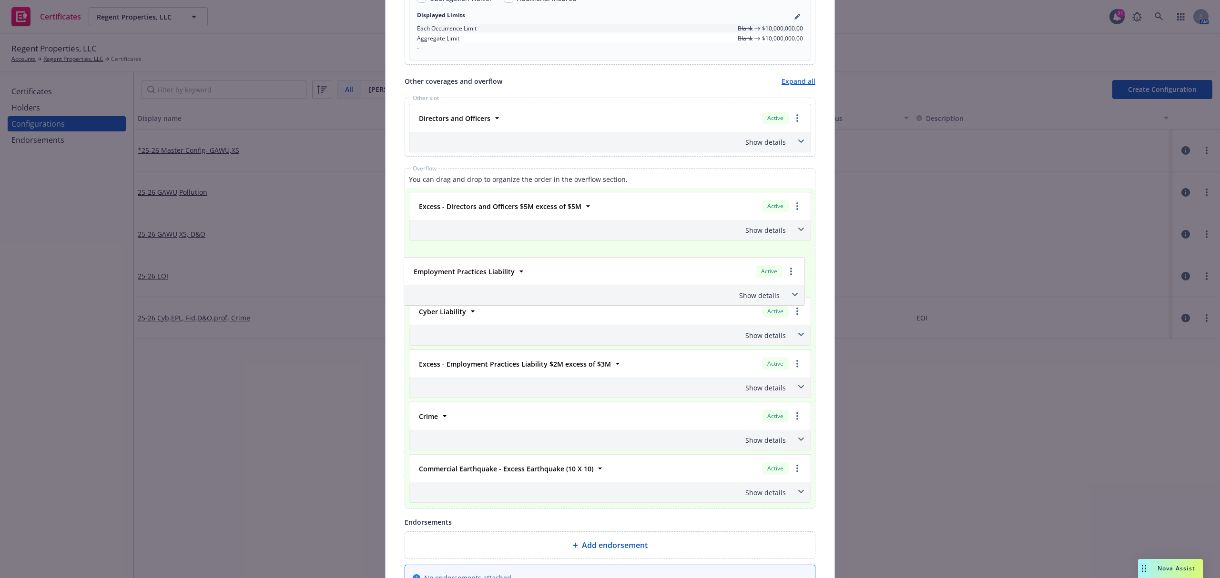
drag, startPoint x: 482, startPoint y: 368, endPoint x: 481, endPoint y: 269, distance: 99.6
click at [481, 269] on div "Excess - Directors and Officers $5M excess of $5M Active Policy number P0010012…" at bounding box center [610, 321] width 402 height 258
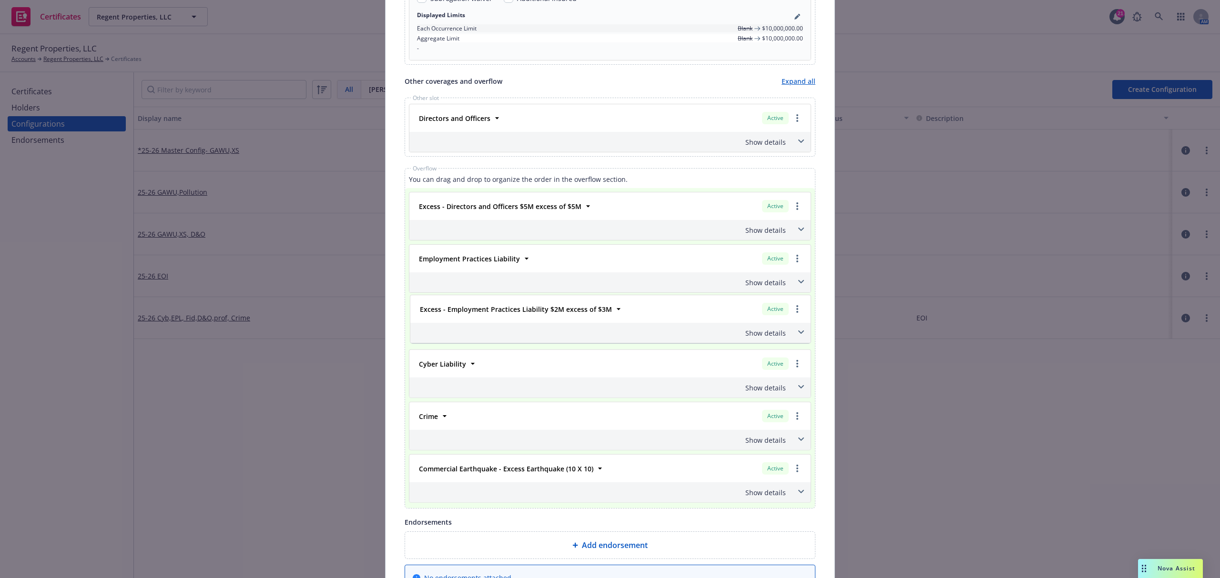
drag, startPoint x: 486, startPoint y: 371, endPoint x: 494, endPoint y: 310, distance: 61.5
click at [494, 310] on div "Excess - Directors and Officers $5M excess of $5M Active Policy number P0010012…" at bounding box center [610, 321] width 402 height 258
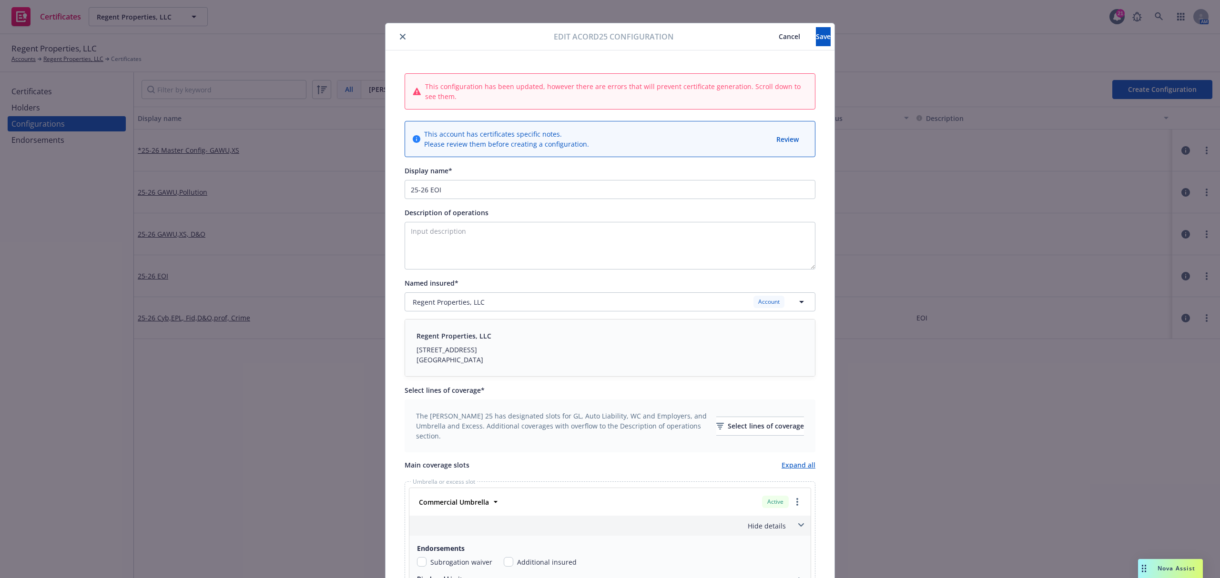
scroll to position [0, 0]
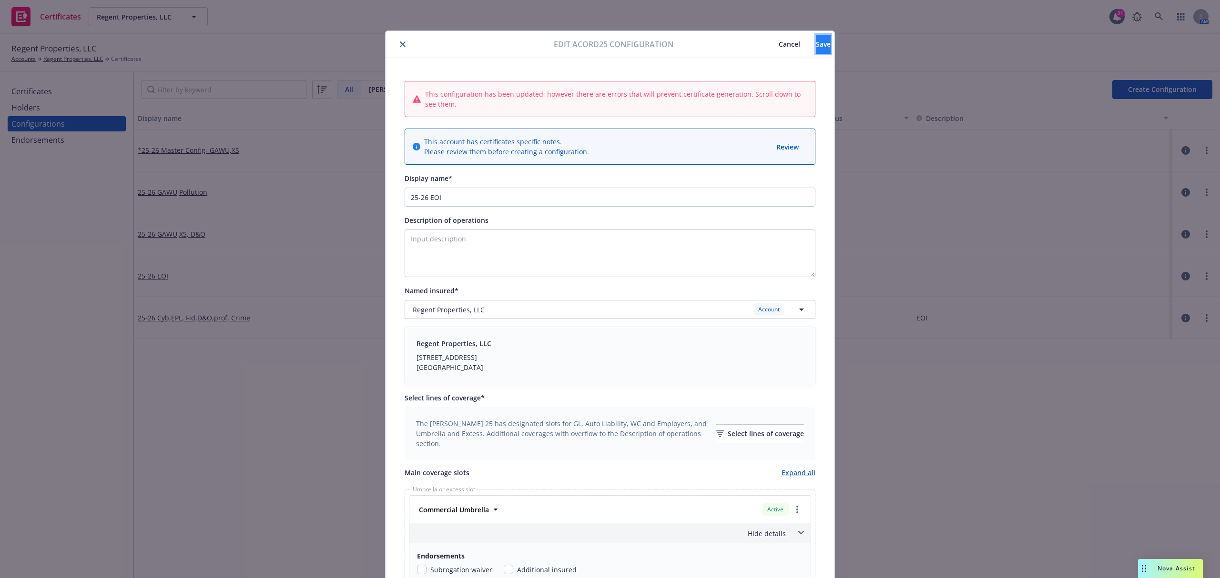
click at [816, 39] on button "Save" at bounding box center [823, 44] width 15 height 19
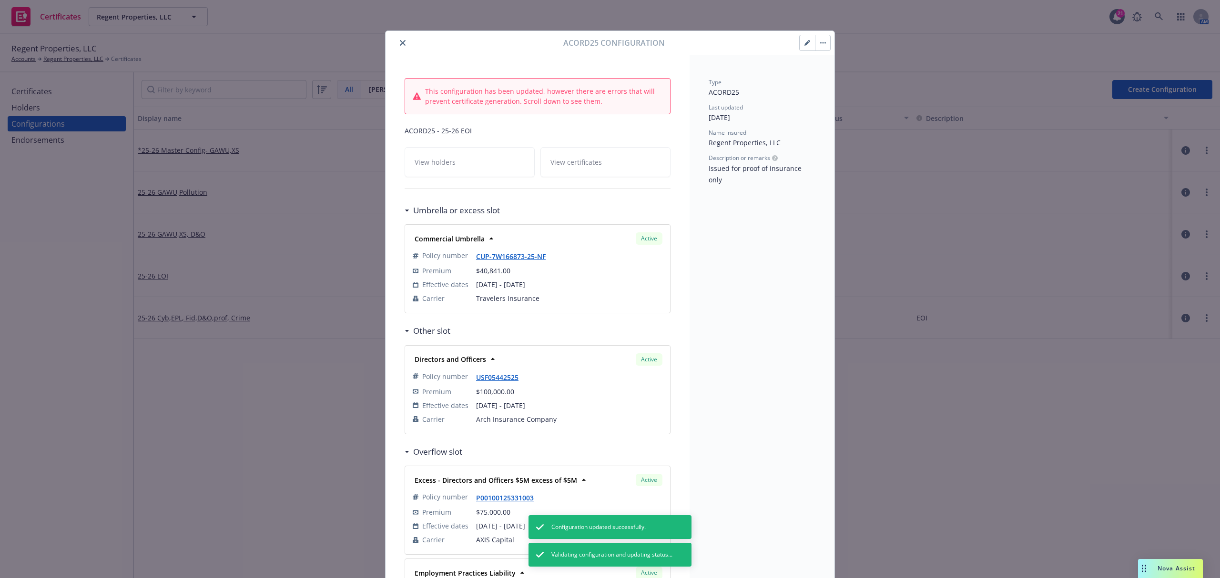
click at [818, 48] on button "button" at bounding box center [822, 42] width 15 height 15
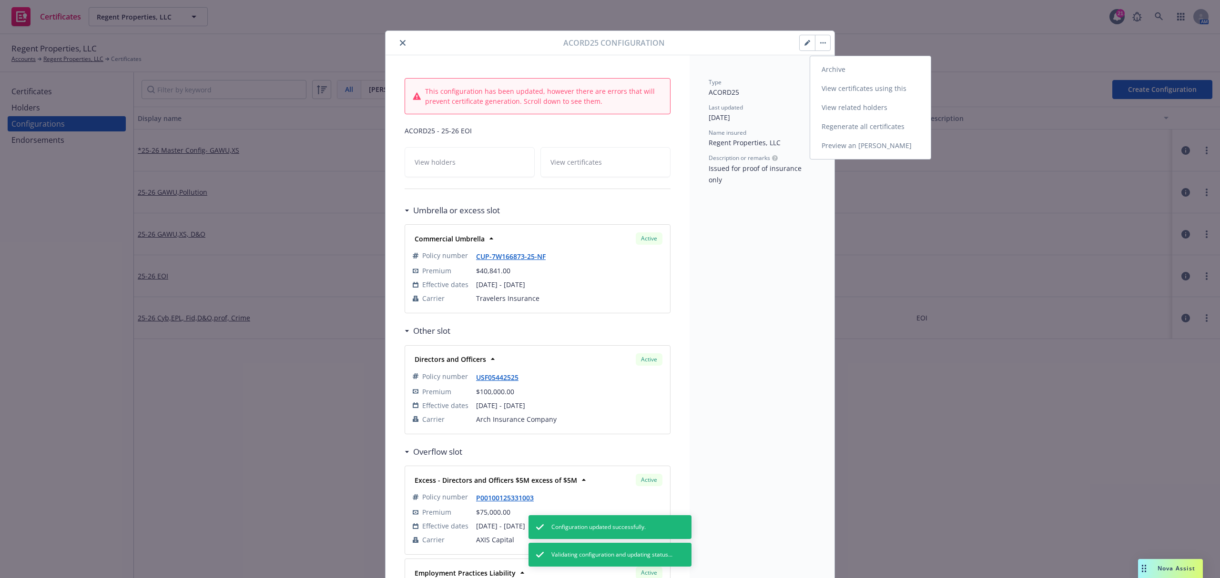
click at [827, 147] on link "Preview an ACORD" at bounding box center [870, 145] width 121 height 19
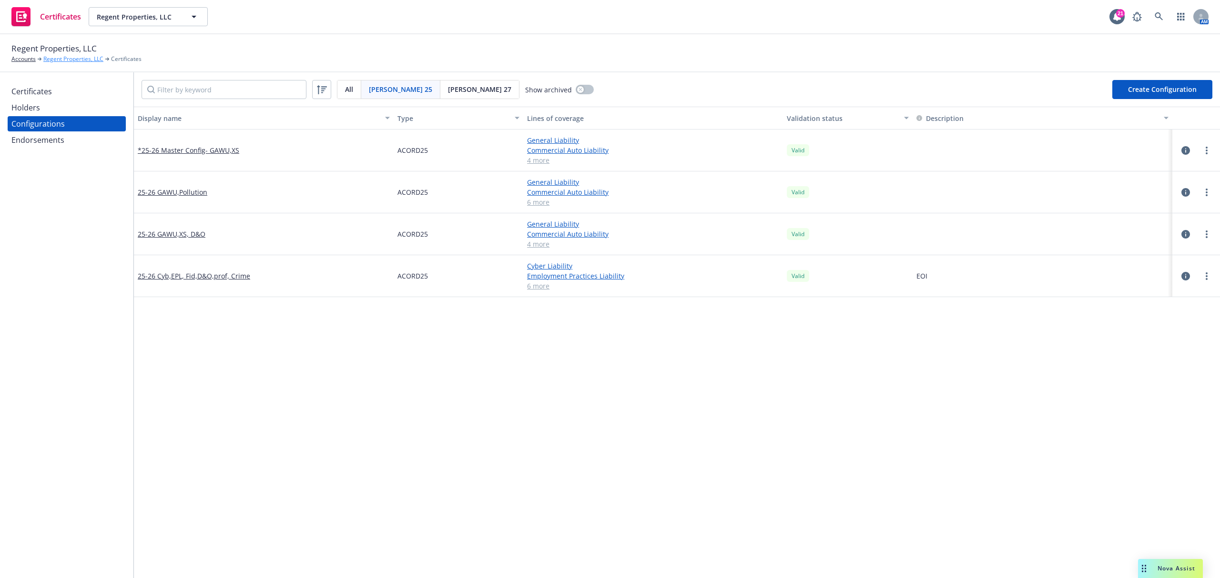
click at [59, 62] on link "Regent Properties, LLC" at bounding box center [73, 59] width 60 height 9
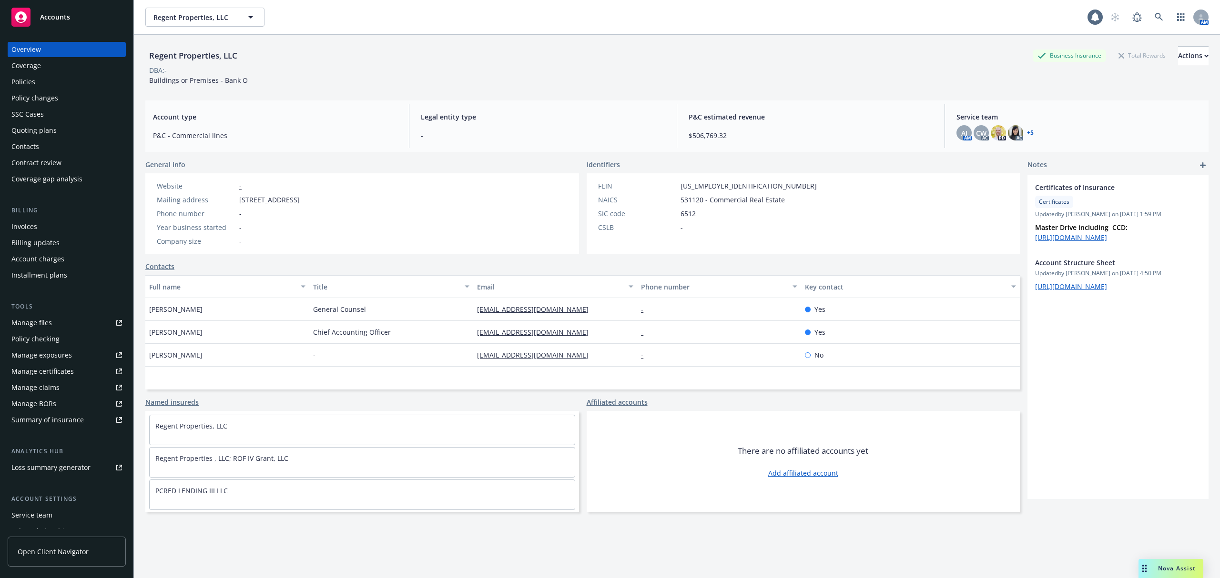
click at [50, 72] on div "Coverage" at bounding box center [66, 65] width 111 height 15
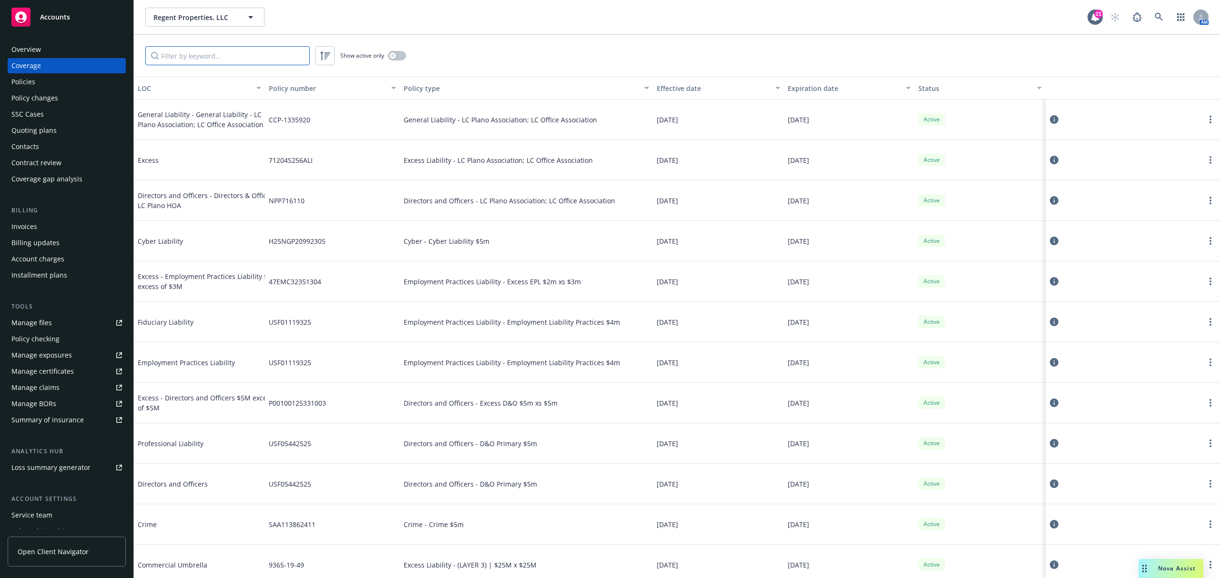
click at [230, 59] on input "Filter by keyword..." at bounding box center [227, 55] width 164 height 19
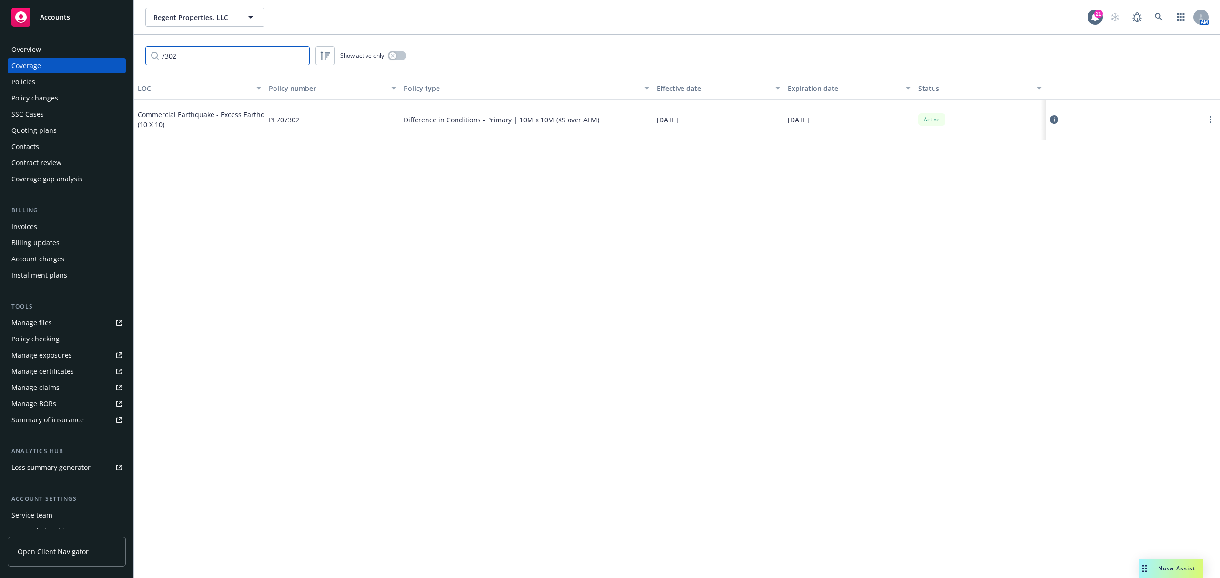
type input "7302"
click at [899, 232] on div "LOC Policy number Policy type Effective date Expiration date Status Commercial …" at bounding box center [677, 328] width 1086 height 502
click at [1055, 120] on icon at bounding box center [1053, 119] width 9 height 9
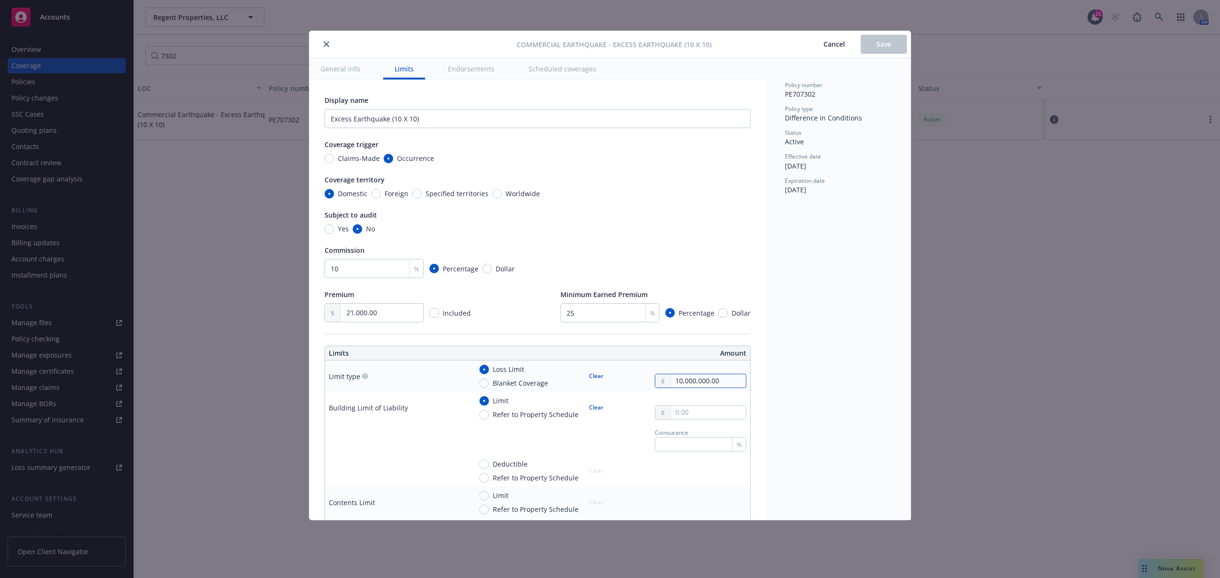
click at [694, 383] on input "10,000,000.00" at bounding box center [708, 380] width 75 height 13
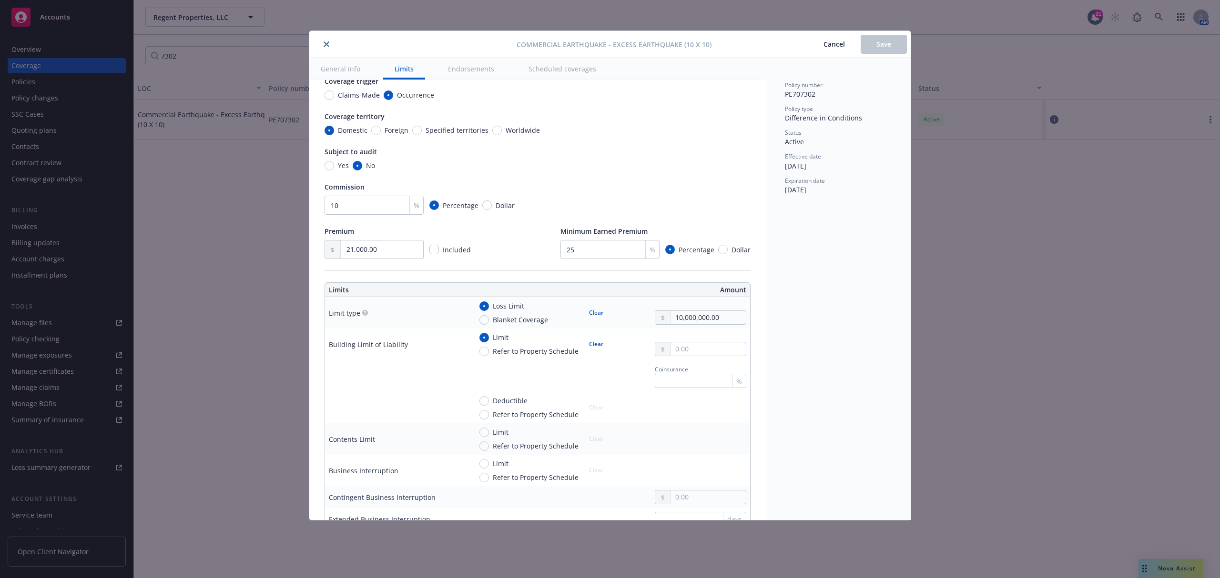
scroll to position [127, 0]
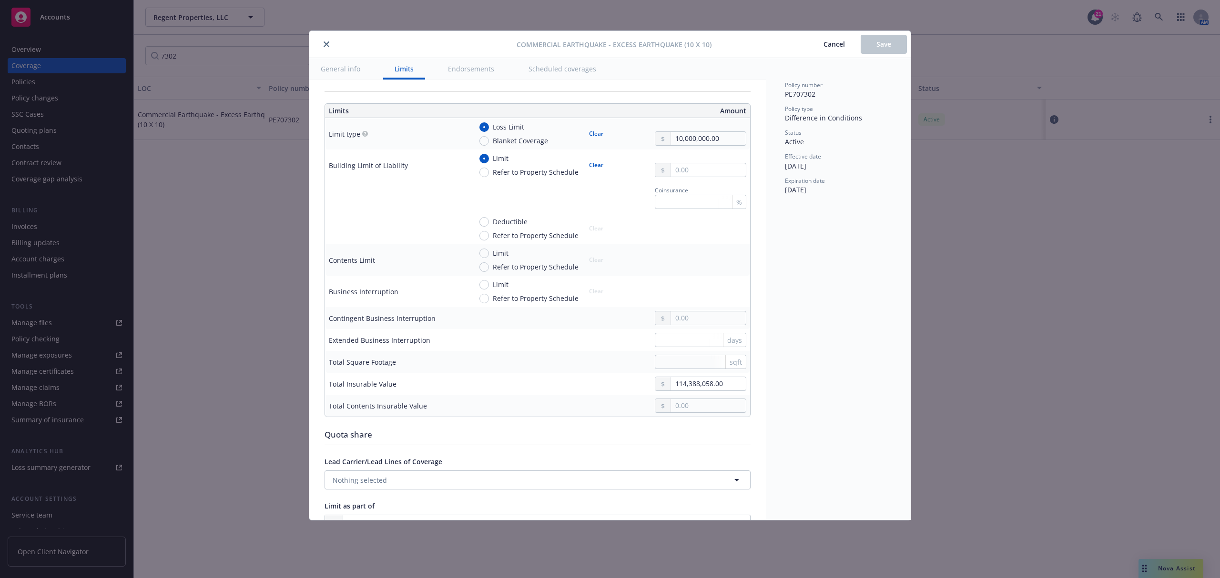
type textarea "x"
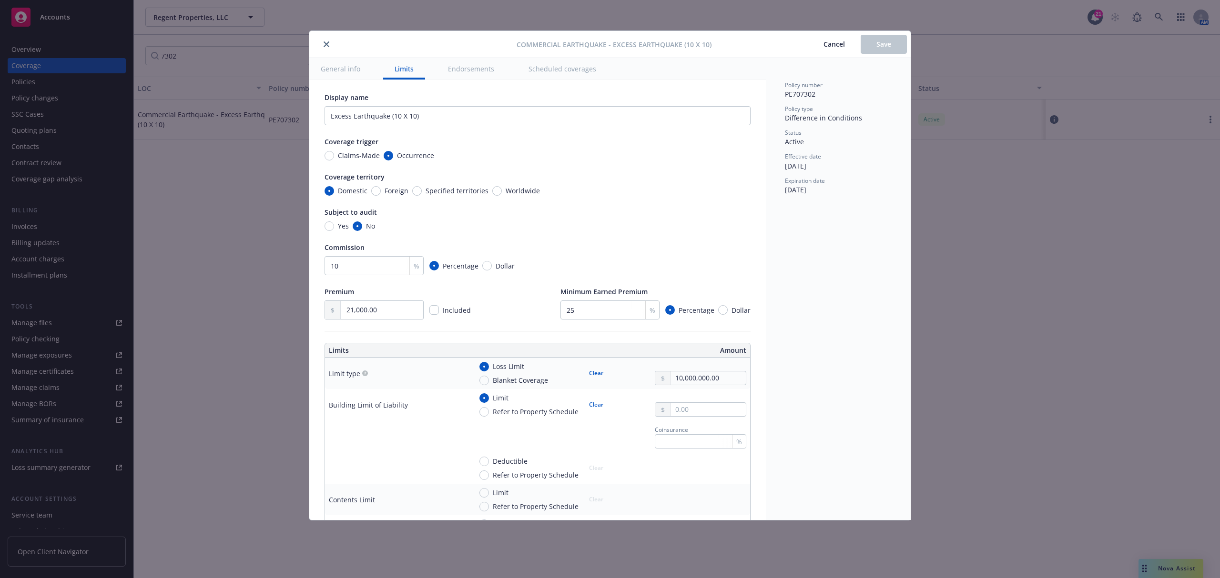
scroll to position [0, 0]
click at [837, 41] on span "Cancel" at bounding box center [833, 44] width 21 height 9
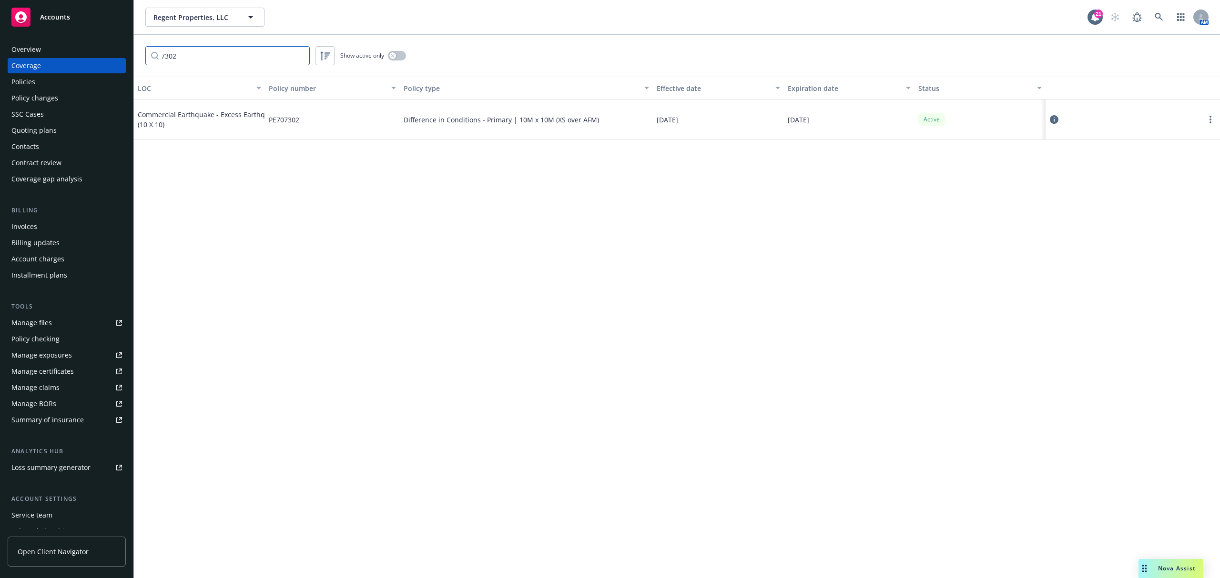
click at [252, 62] on input "7302" at bounding box center [227, 55] width 164 height 19
click at [252, 61] on input "7302" at bounding box center [227, 55] width 164 height 19
click at [252, 60] on input "7302" at bounding box center [227, 55] width 164 height 19
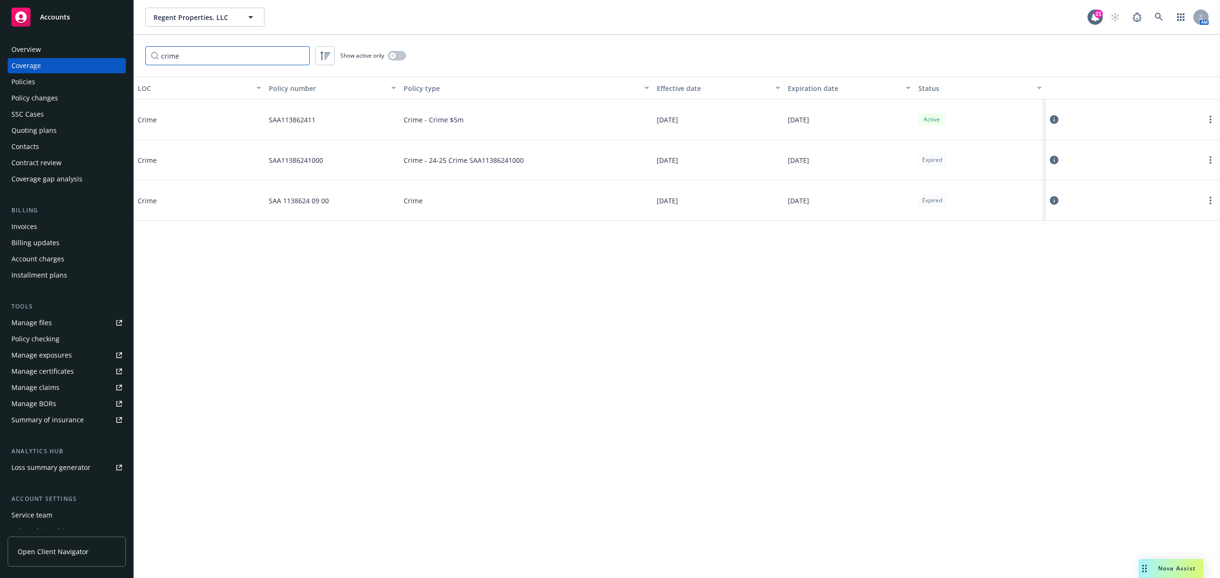
type input "crime"
click at [1052, 121] on icon at bounding box center [1053, 119] width 9 height 9
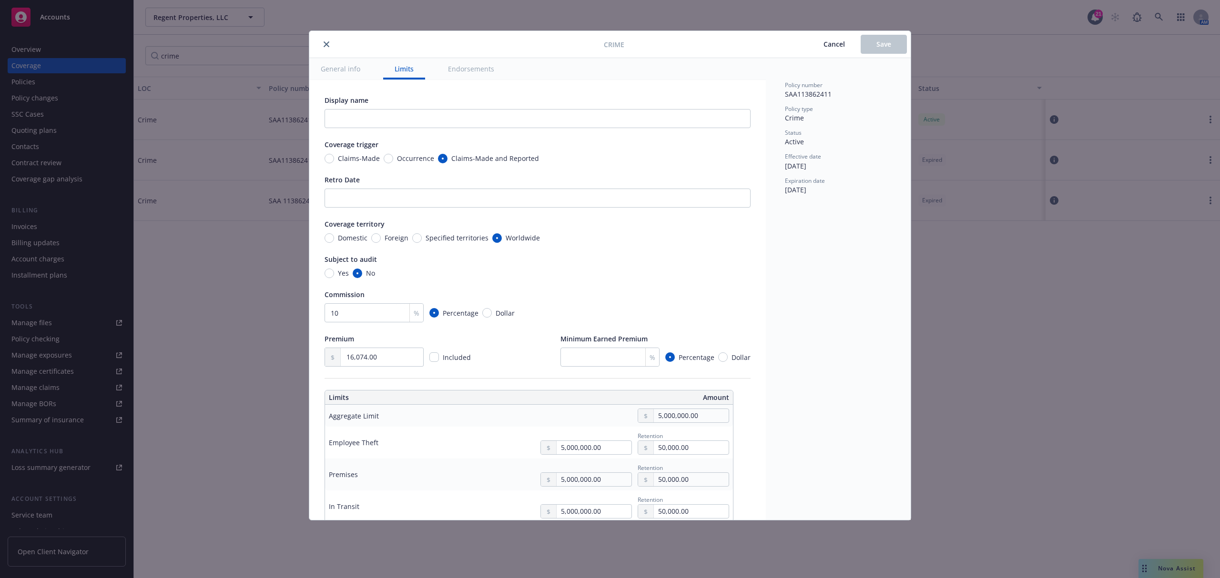
scroll to position [63, 0]
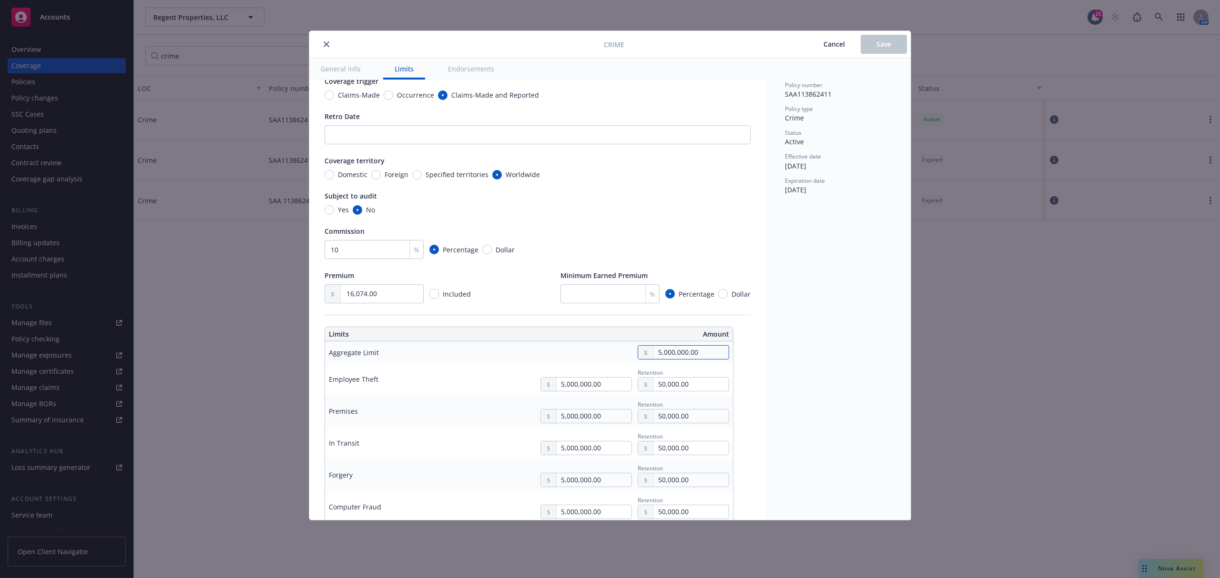
click at [698, 355] on input "5,000,000.00" at bounding box center [691, 352] width 75 height 13
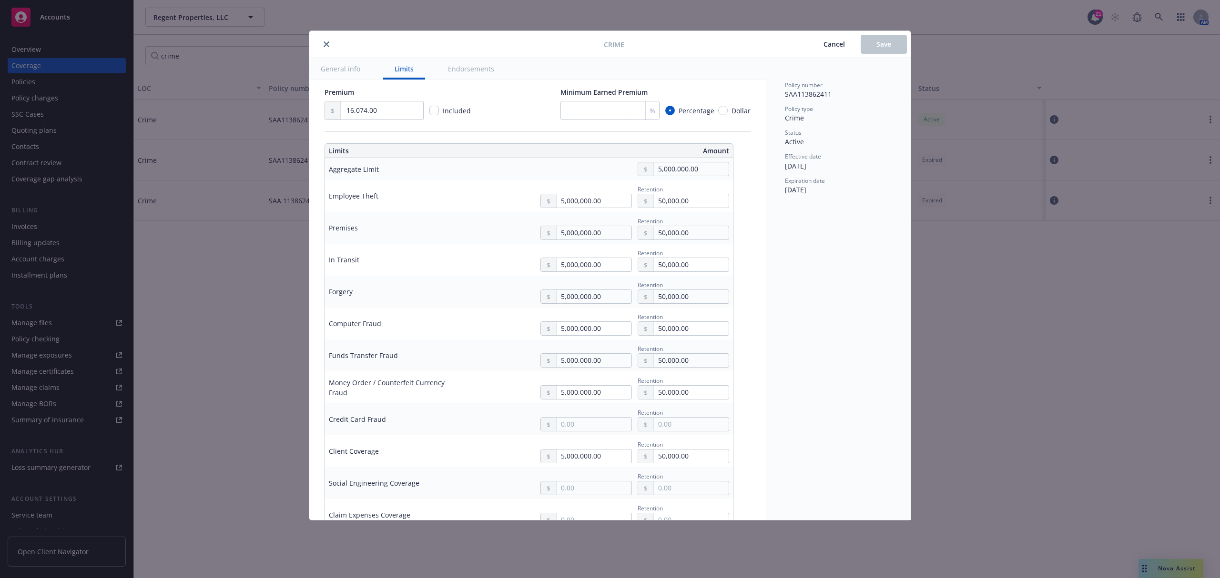
scroll to position [254, 0]
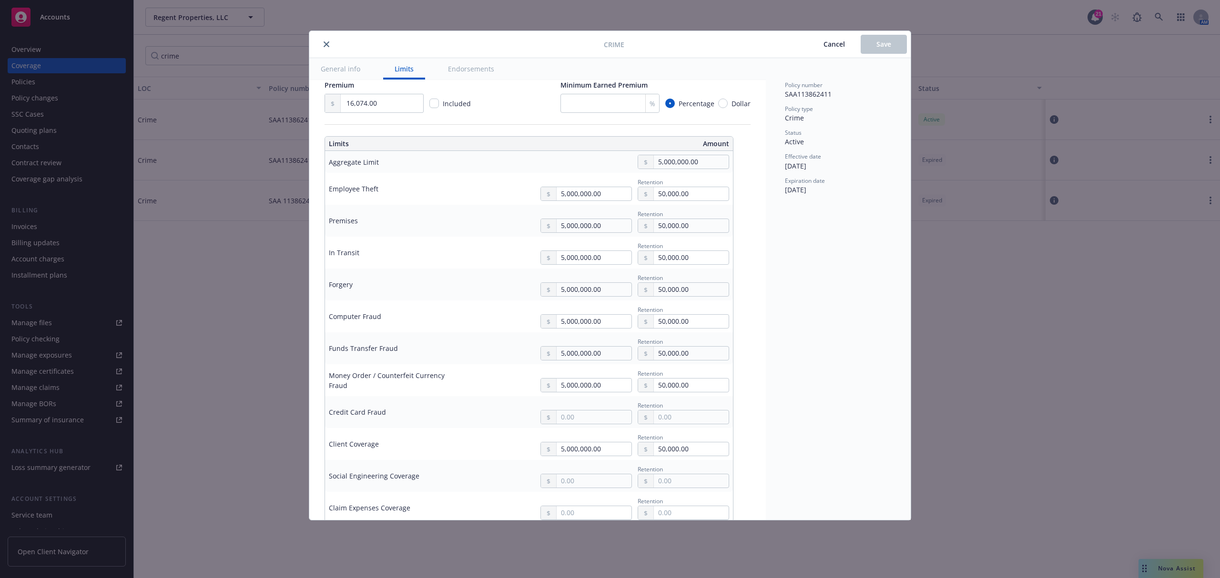
type input "1,000,000.00"
click at [683, 198] on input "50,000.00" at bounding box center [691, 193] width 75 height 13
click at [683, 197] on input "50,000.00" at bounding box center [691, 193] width 75 height 13
drag, startPoint x: 837, startPoint y: 40, endPoint x: 685, endPoint y: 69, distance: 154.6
click at [837, 40] on span "Cancel" at bounding box center [833, 44] width 21 height 9
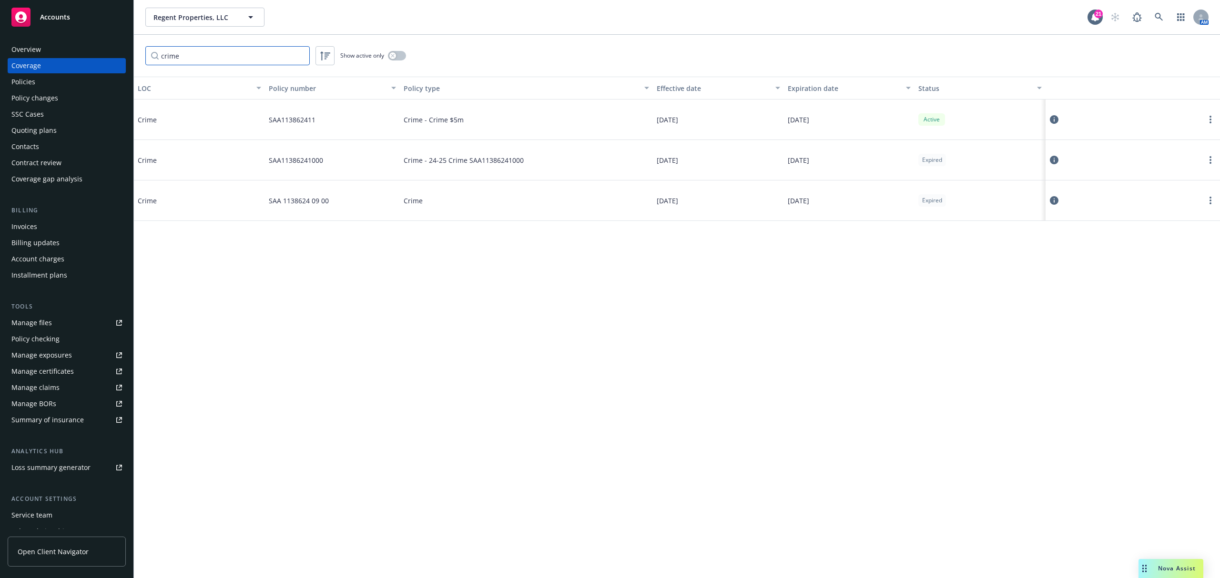
click at [218, 59] on input "crime" at bounding box center [227, 55] width 164 height 19
type input "cyber"
click at [397, 52] on button "button" at bounding box center [397, 56] width 18 height 10
click at [801, 246] on div "LOC Policy number Policy type Effective date Expiration date Status Cyber Liabi…" at bounding box center [677, 328] width 1086 height 502
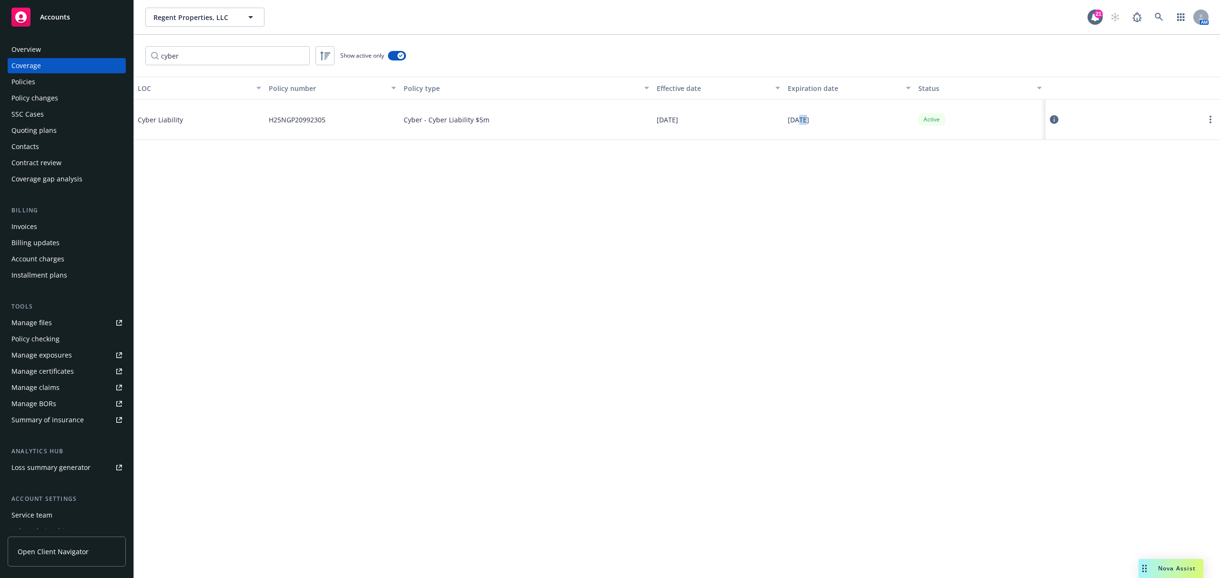
click at [801, 246] on div "LOC Policy number Policy type Effective date Expiration date Status Cyber Liabi…" at bounding box center [677, 328] width 1086 height 502
click at [1056, 116] on icon at bounding box center [1053, 119] width 9 height 9
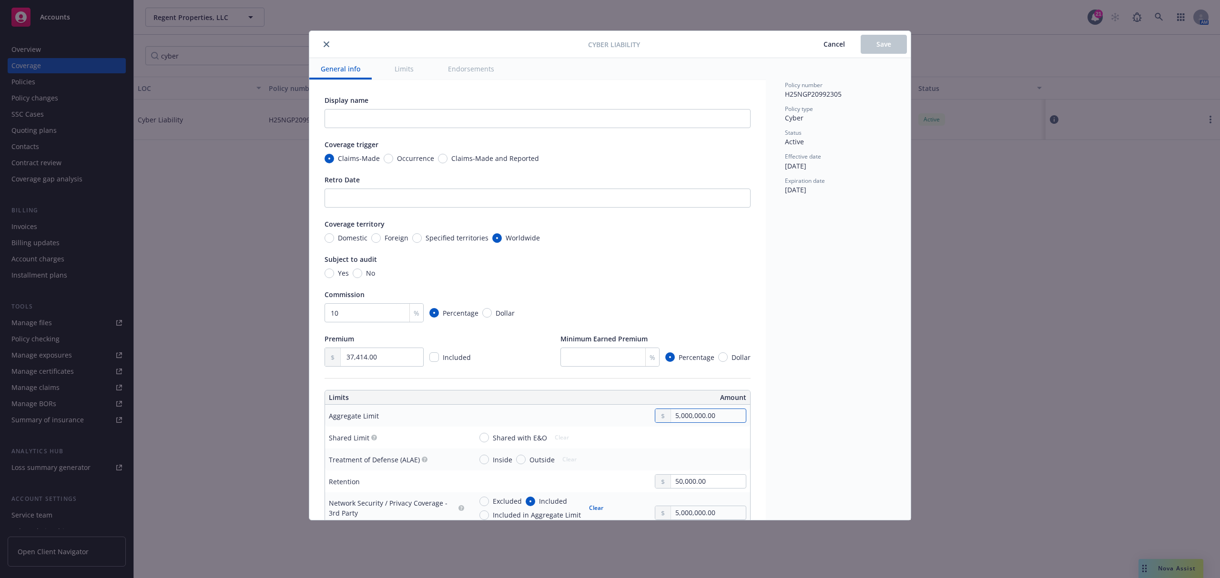
click at [684, 419] on input "5,000,000.00" at bounding box center [708, 415] width 75 height 13
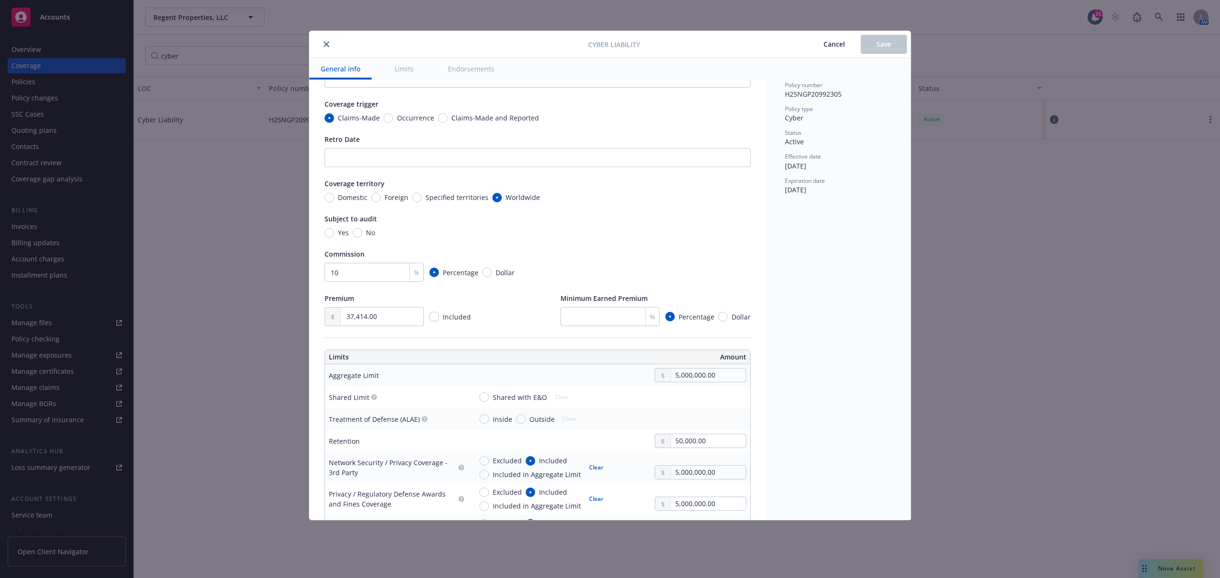
scroll to position [63, 0]
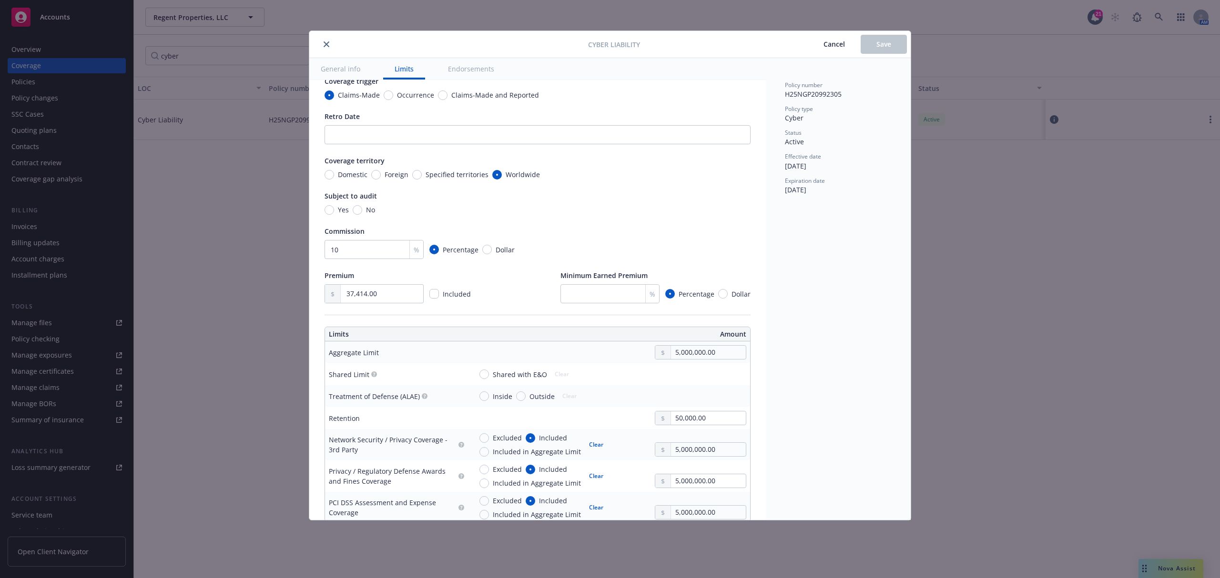
type textarea "x"
type input "2,000,000.00"
click at [677, 416] on input "50,000.00" at bounding box center [708, 418] width 75 height 13
click at [328, 42] on icon "close" at bounding box center [326, 44] width 6 height 6
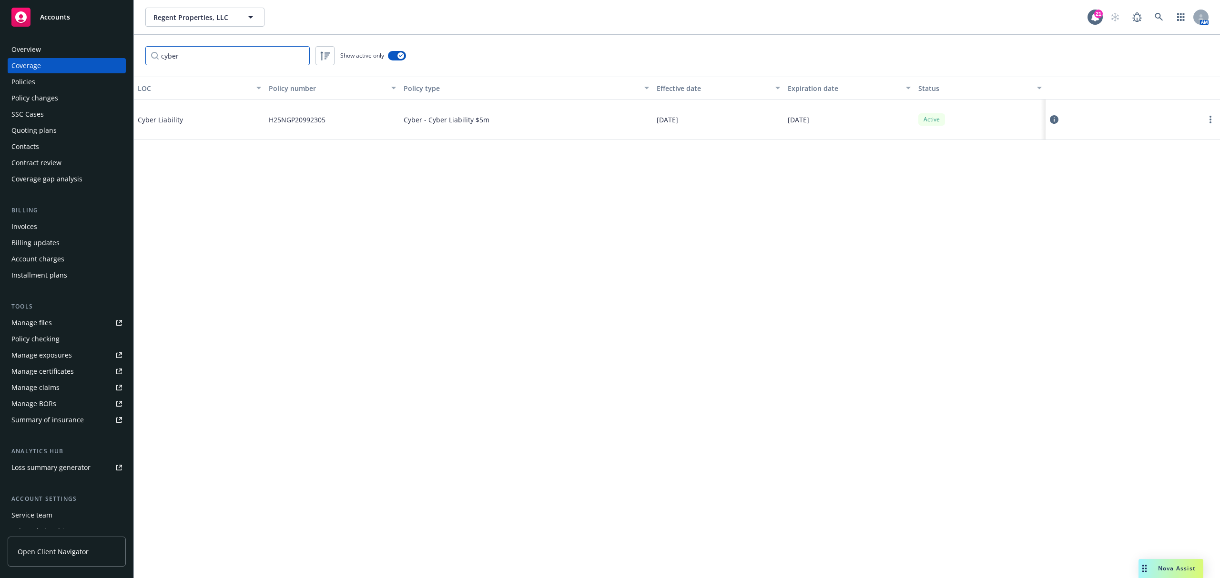
click at [235, 58] on input "cyber" at bounding box center [227, 55] width 164 height 19
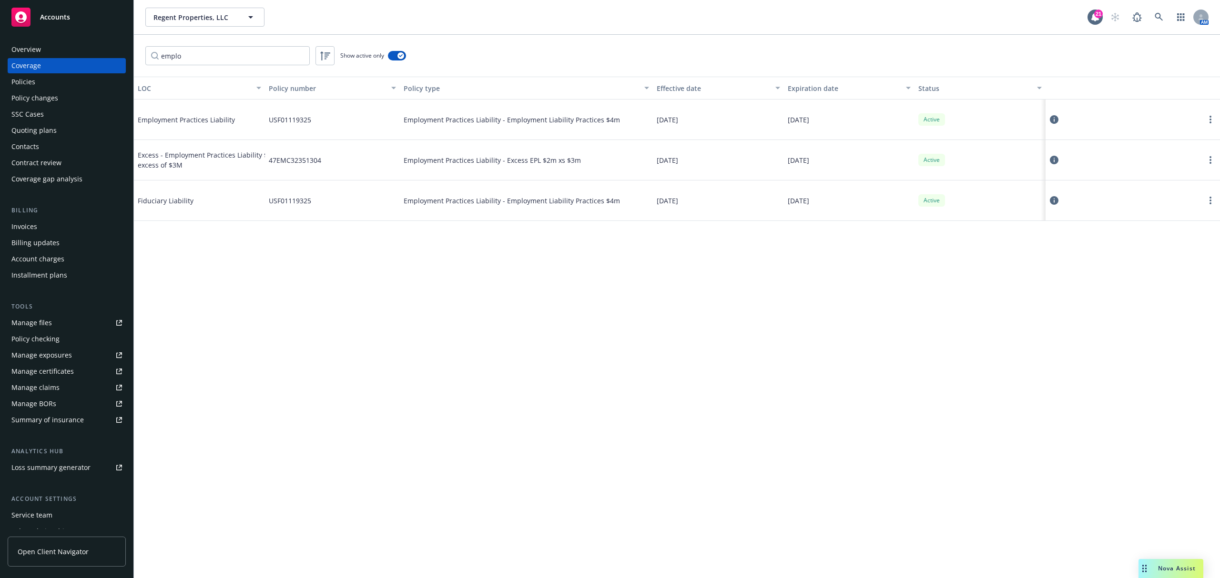
click at [1055, 122] on icon at bounding box center [1053, 119] width 9 height 9
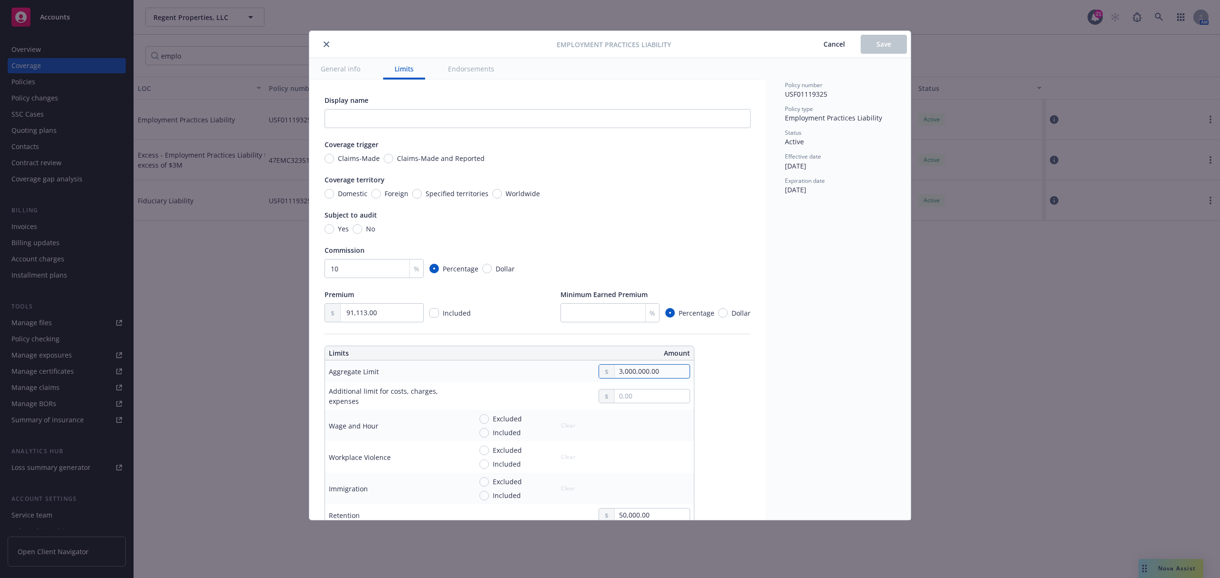
click at [631, 377] on input "3,000,000.00" at bounding box center [652, 371] width 75 height 13
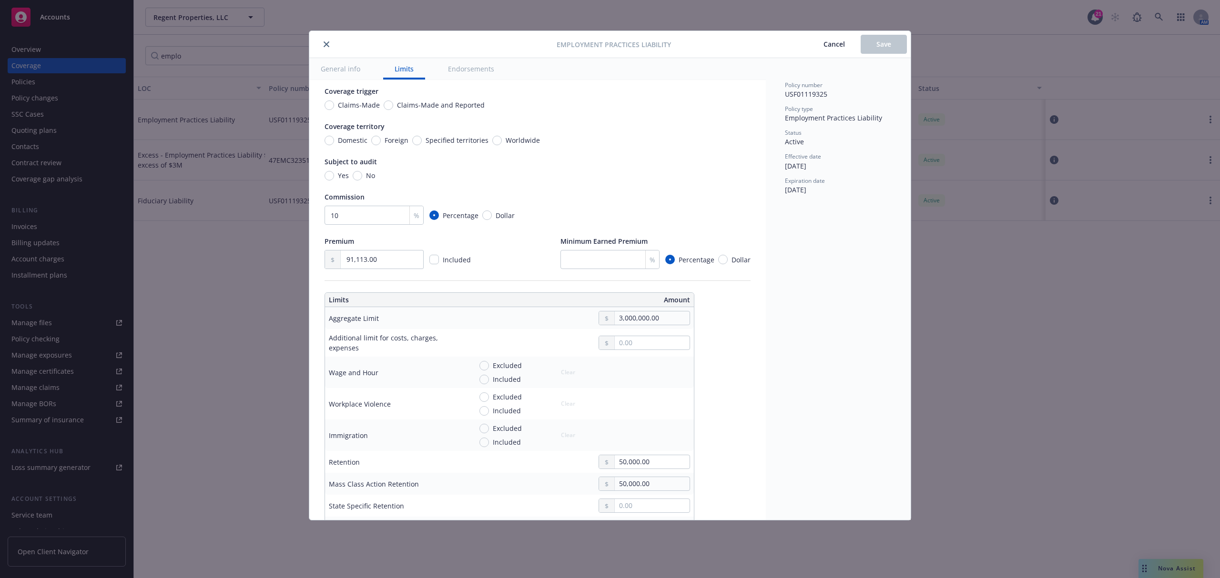
scroll to position [127, 0]
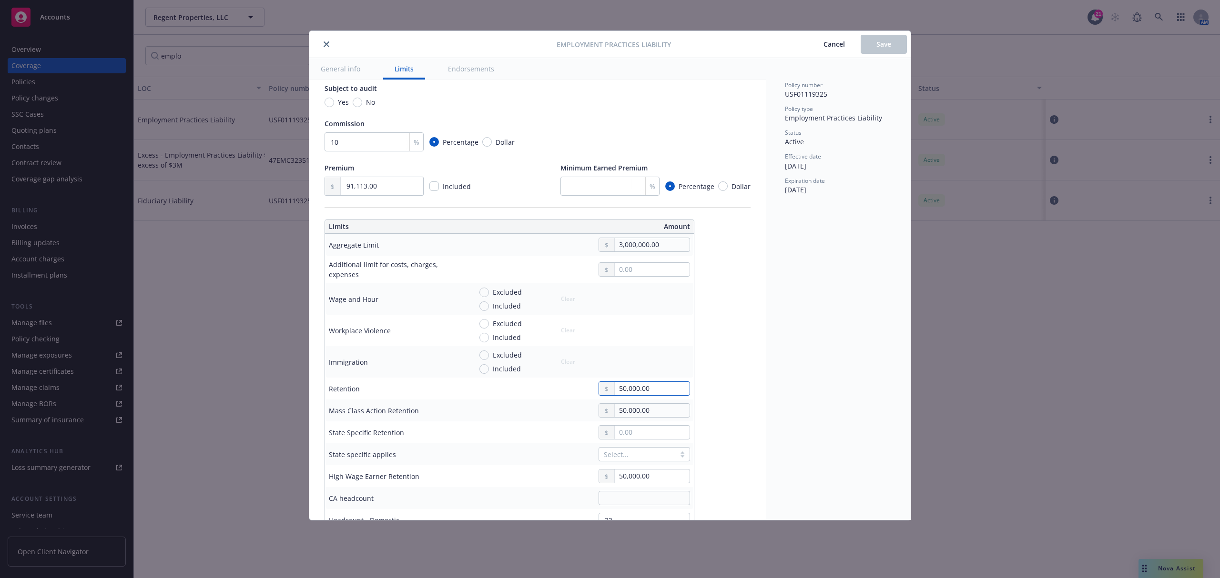
click at [623, 395] on input "50,000.00" at bounding box center [652, 388] width 75 height 13
click at [327, 44] on icon "close" at bounding box center [326, 44] width 6 height 6
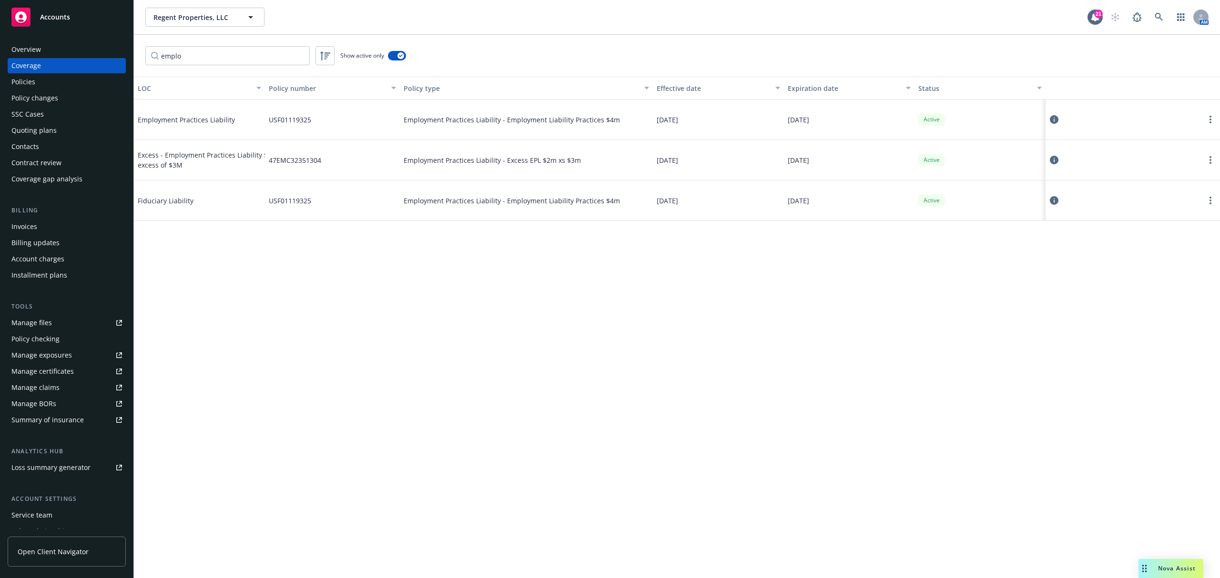
click at [678, 162] on span "08/01/2025" at bounding box center [666, 160] width 21 height 10
click at [540, 161] on span "Employment Practices Liability - Excess EPL $2m xs $3m" at bounding box center [491, 160] width 177 height 10
drag, startPoint x: 504, startPoint y: 161, endPoint x: 577, endPoint y: 167, distance: 73.6
click at [577, 167] on div "Employment Practices Liability - Excess EPL $2m xs $3m" at bounding box center [526, 160] width 253 height 40
copy span "Excess EPL $2m xs $3m"
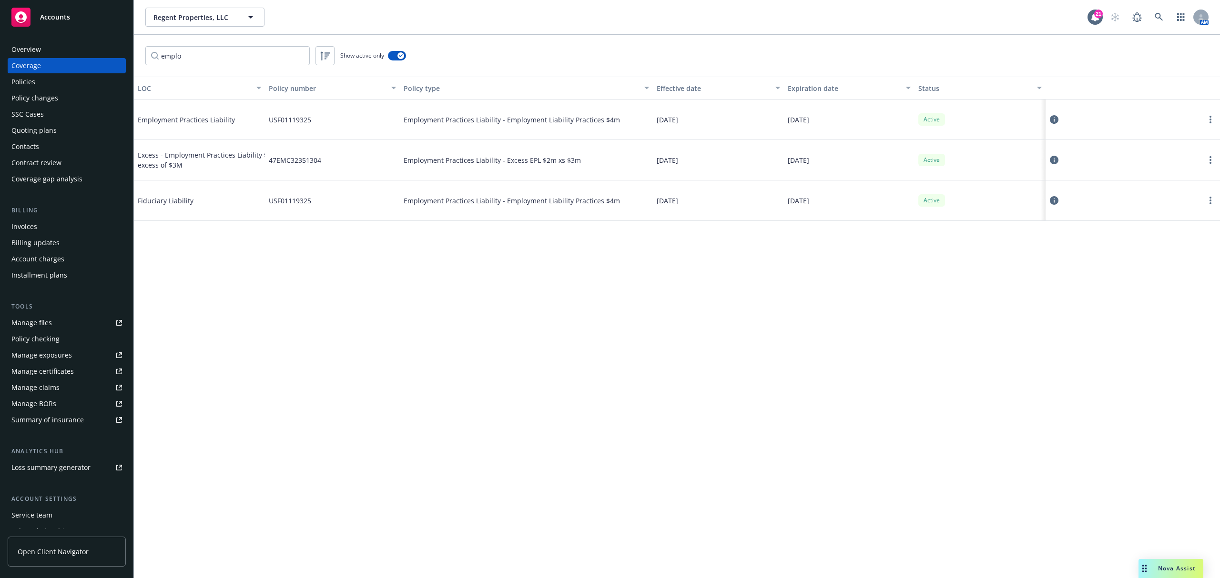
click at [603, 359] on div "LOC Policy number Policy type Effective date Expiration date Status Employment …" at bounding box center [677, 328] width 1086 height 502
click at [249, 59] on input "emplo" at bounding box center [227, 55] width 164 height 19
click at [249, 58] on input "emplo" at bounding box center [227, 55] width 164 height 19
click at [248, 58] on input "emplo" at bounding box center [227, 55] width 164 height 19
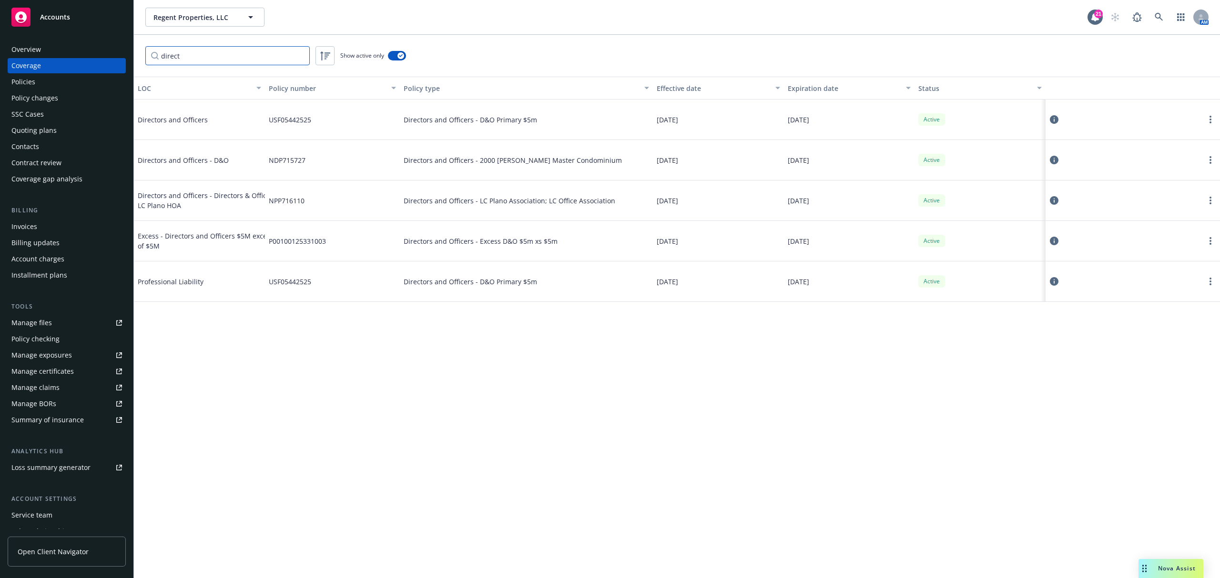
type input "direct"
click at [599, 357] on div "LOC Policy number Policy type Effective date Expiration date Status Directors a…" at bounding box center [677, 328] width 1086 height 502
click at [715, 353] on div "LOC Policy number Policy type Effective date Expiration date Status Directors a…" at bounding box center [677, 328] width 1086 height 502
click at [517, 243] on span "Directors and Officers - Excess D&O $5m xs $5m" at bounding box center [480, 241] width 154 height 10
drag, startPoint x: 516, startPoint y: 242, endPoint x: 553, endPoint y: 242, distance: 36.2
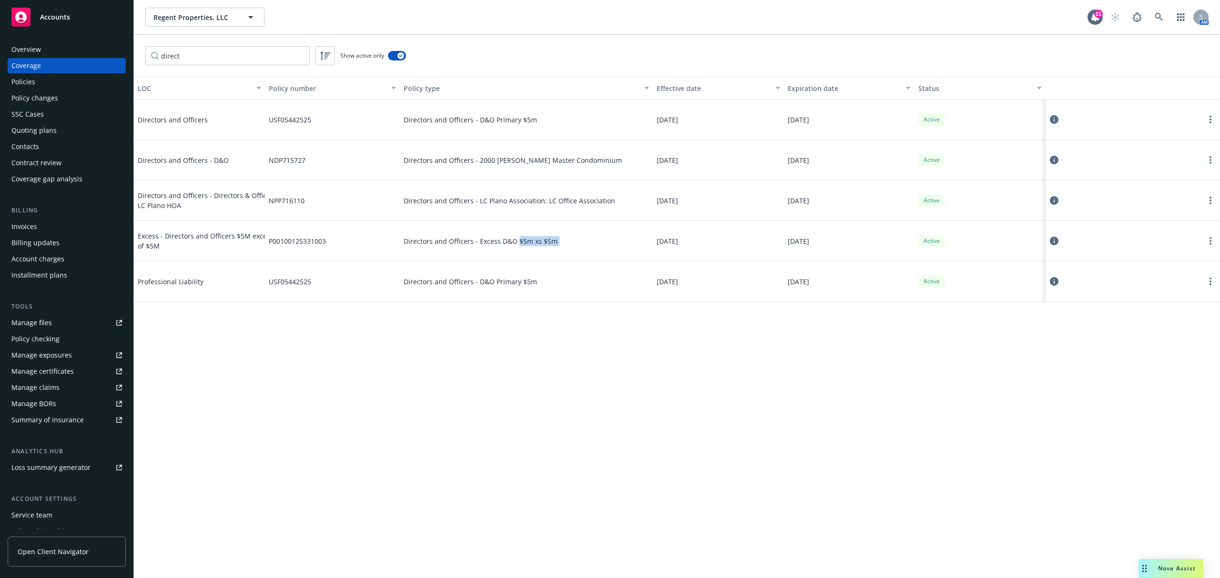
click at [553, 242] on span "Directors and Officers - Excess D&O $5m xs $5m" at bounding box center [480, 241] width 154 height 10
copy span "$5m xs $5m"
click at [1054, 239] on icon at bounding box center [1053, 241] width 9 height 9
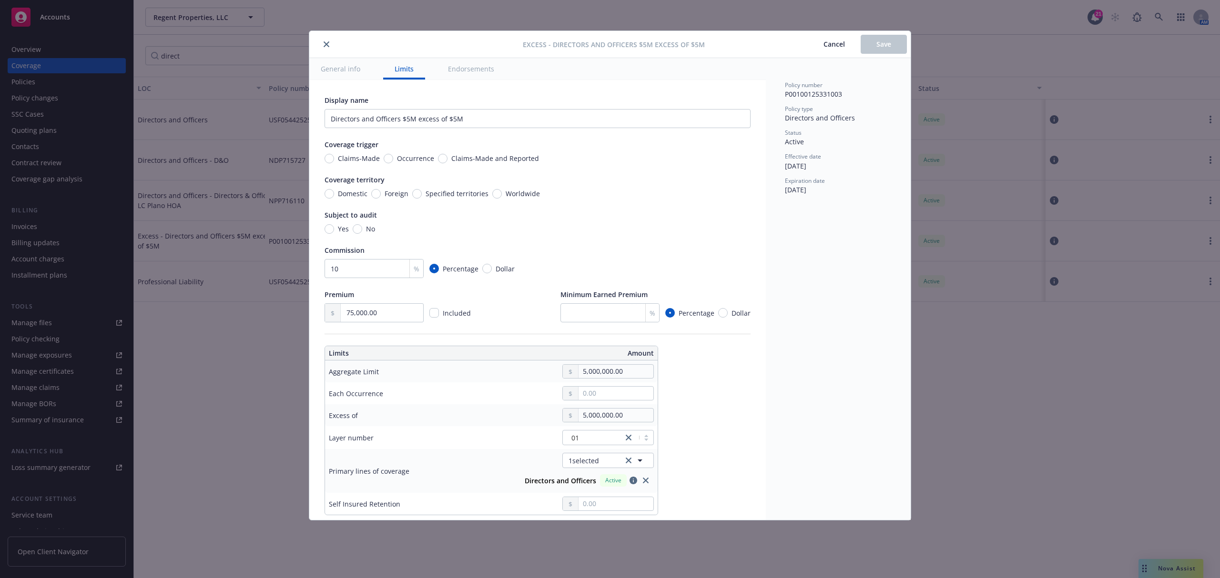
click at [835, 40] on span "Cancel" at bounding box center [833, 44] width 21 height 9
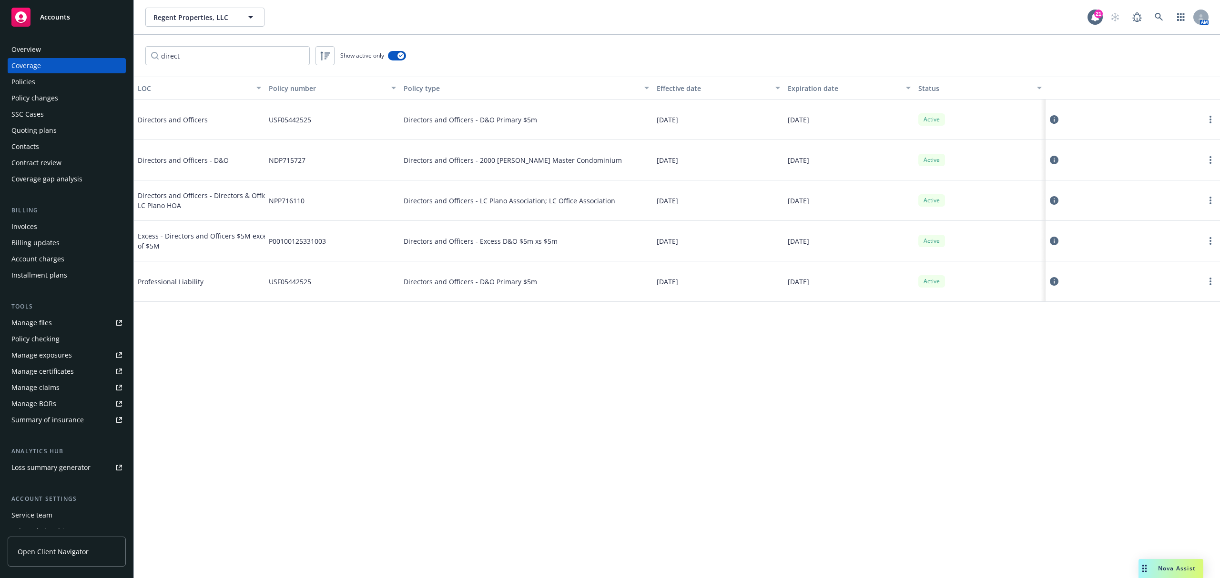
click at [304, 159] on span "NDP715727" at bounding box center [287, 160] width 37 height 10
drag, startPoint x: 471, startPoint y: 126, endPoint x: 522, endPoint y: 129, distance: 51.5
click at [522, 129] on div "Directors and Officers - D&O Primary $5m" at bounding box center [526, 120] width 253 height 40
click at [1052, 121] on icon at bounding box center [1053, 119] width 9 height 9
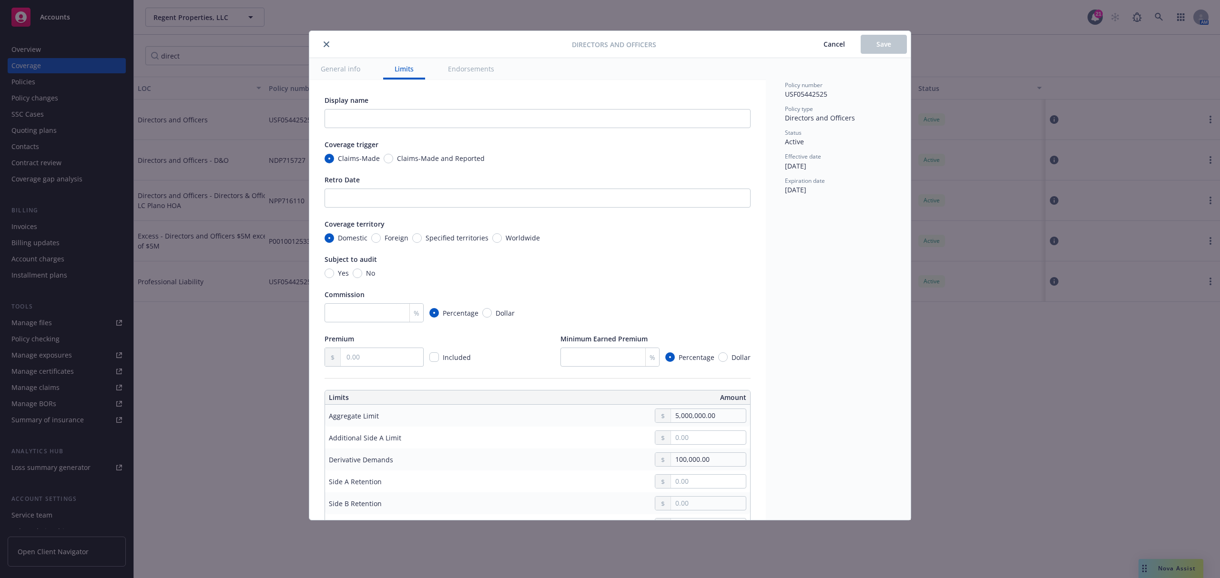
type textarea "x"
click at [359, 414] on div "Aggregate Limit" at bounding box center [354, 416] width 50 height 10
click at [351, 418] on div "Aggregate Limit" at bounding box center [354, 416] width 50 height 10
copy div "Aggregate"
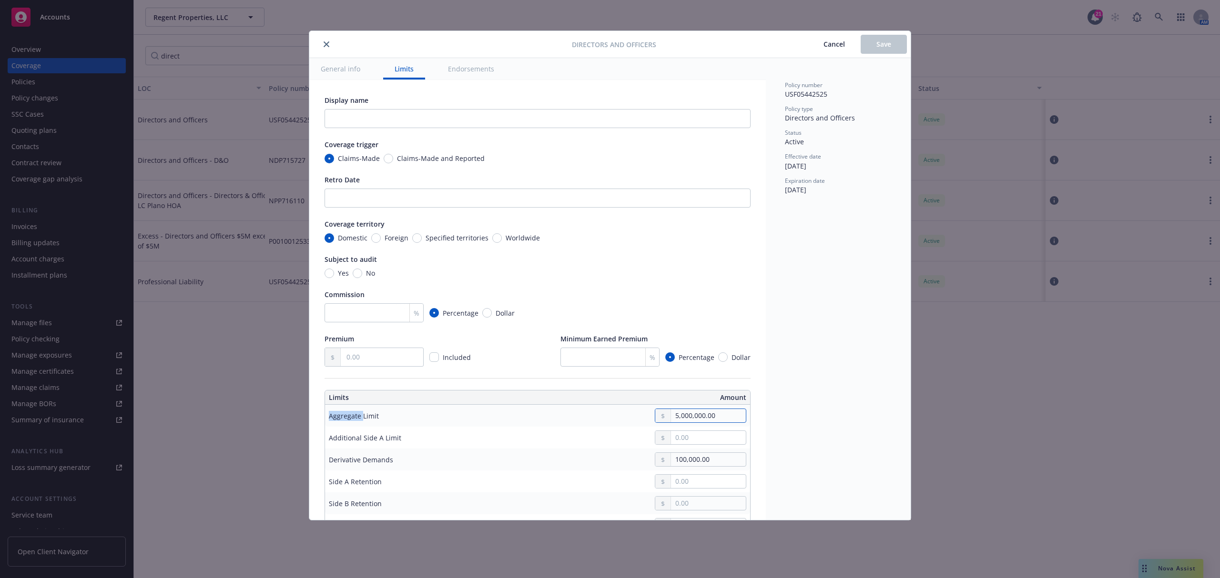
click at [706, 417] on input "5,000,000.00" at bounding box center [708, 415] width 75 height 13
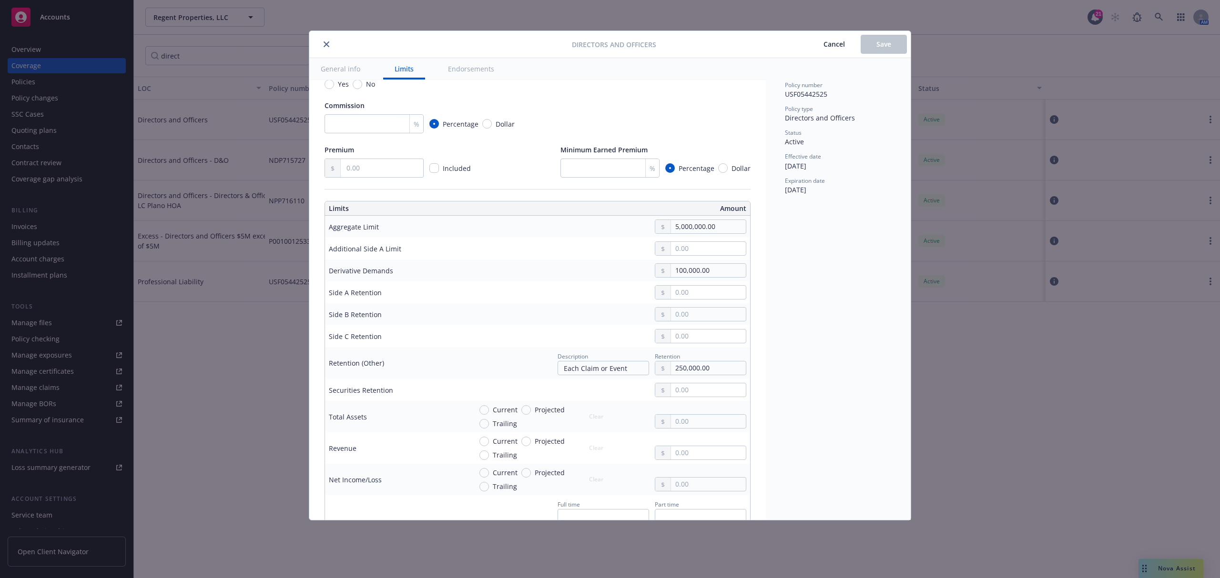
scroll to position [191, 0]
click at [353, 363] on div "Retention (Other)" at bounding box center [356, 362] width 55 height 10
click at [353, 364] on div "Retention (Other)" at bounding box center [356, 362] width 55 height 10
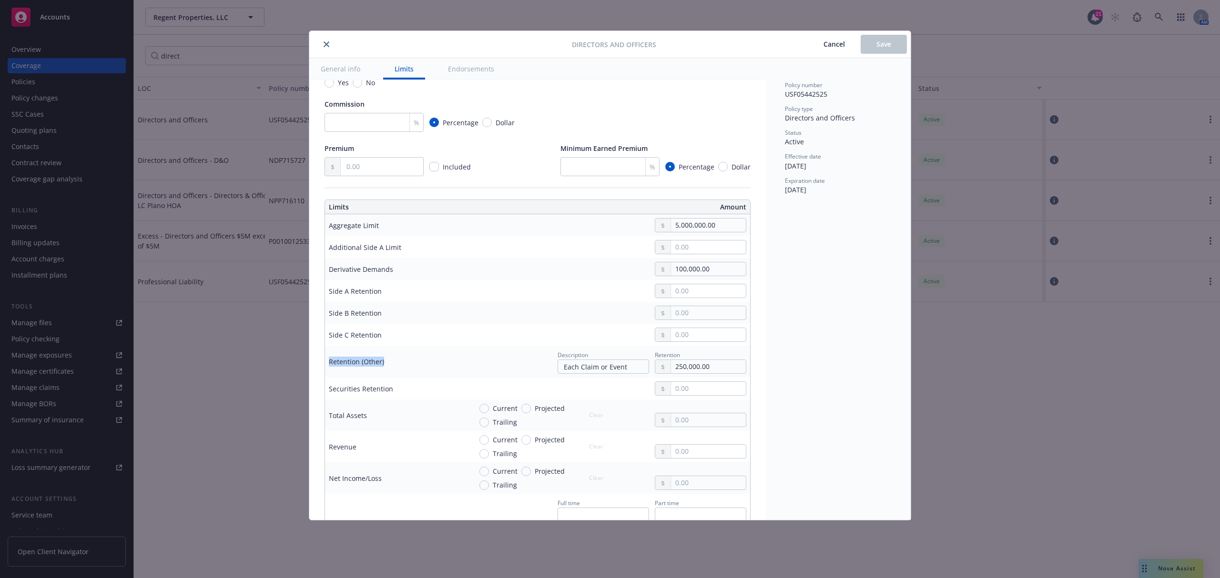
click at [353, 366] on div "Retention (Other)" at bounding box center [356, 362] width 55 height 10
click at [679, 372] on input "250,000.00" at bounding box center [708, 366] width 75 height 13
click at [328, 42] on icon "close" at bounding box center [326, 44] width 6 height 6
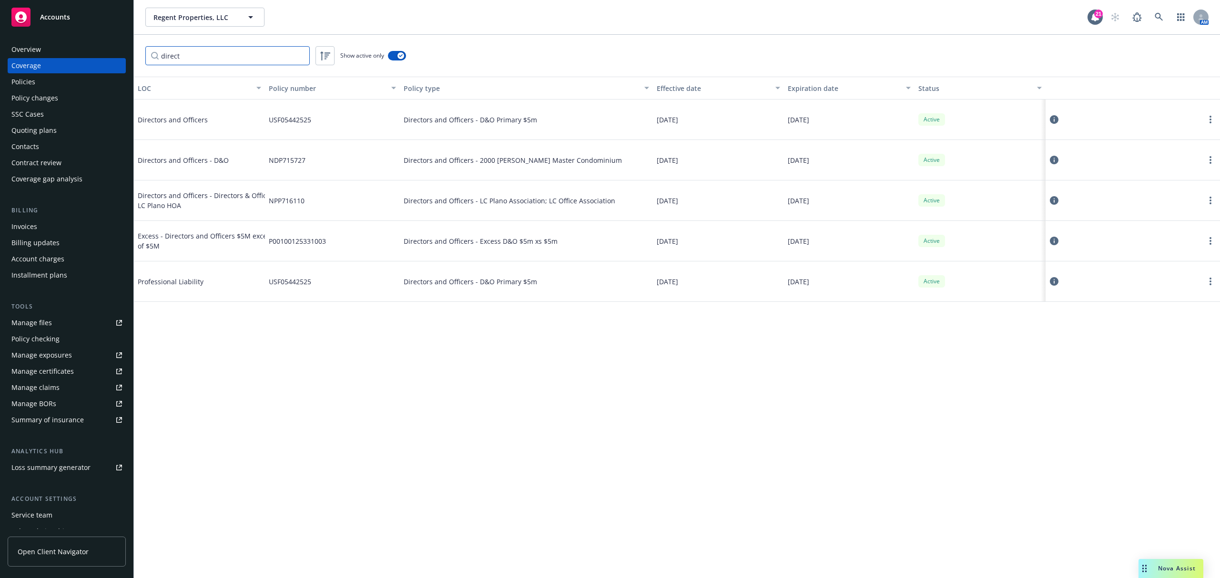
click at [218, 63] on input "direct" at bounding box center [227, 55] width 164 height 19
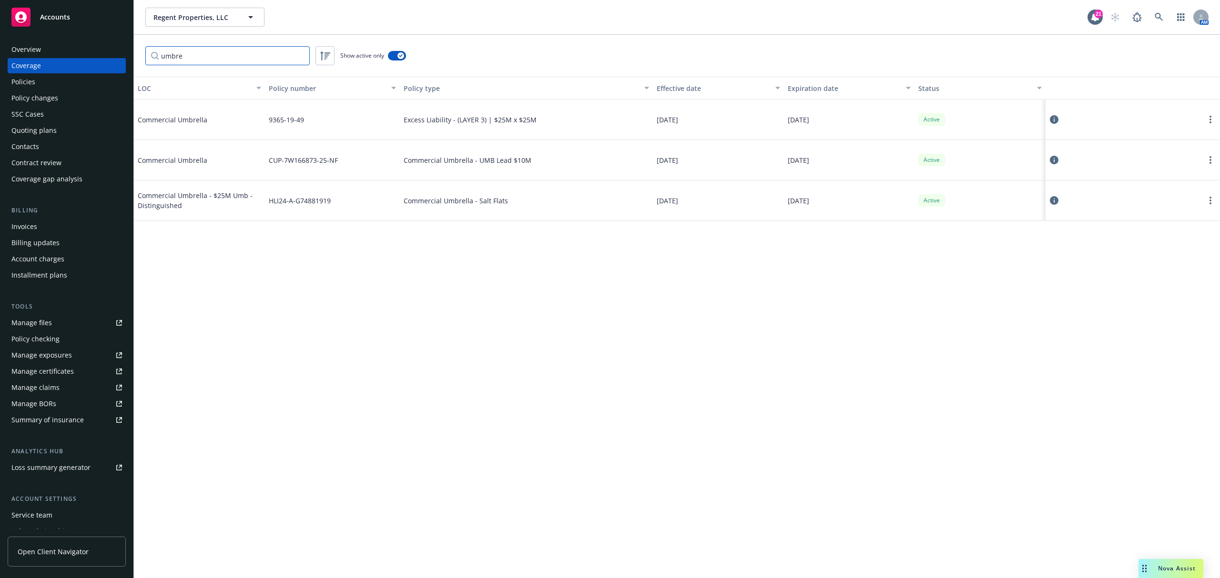
type input "umbre"
click at [229, 117] on span "Commercial Umbrella" at bounding box center [209, 120] width 143 height 10
drag, startPoint x: 509, startPoint y: 118, endPoint x: 532, endPoint y: 120, distance: 23.4
click at [532, 120] on span "Excess Liability - (LAYER 3) | $25M x $25M" at bounding box center [469, 120] width 133 height 10
click at [538, 123] on div "Excess Liability - (LAYER 3) | $25M x $25M" at bounding box center [526, 120] width 253 height 40
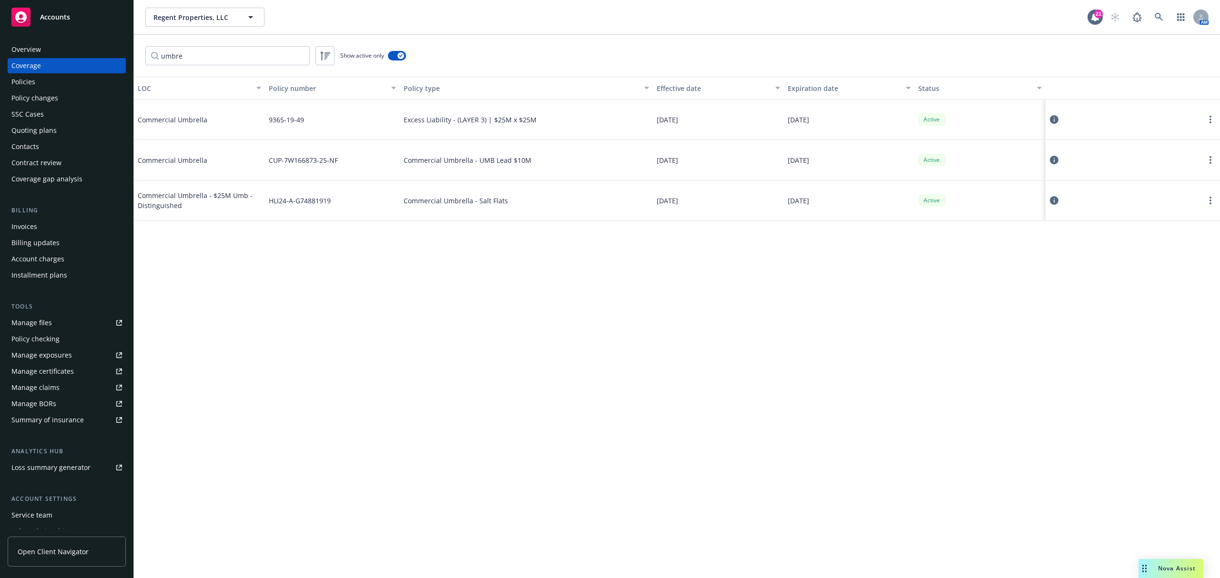
click at [563, 166] on div "Commercial Umbrella - UMB Lead $10M" at bounding box center [526, 160] width 253 height 40
drag, startPoint x: 467, startPoint y: 166, endPoint x: 521, endPoint y: 165, distance: 53.8
click at [521, 165] on div "Commercial Umbrella - UMB Lead $10M" at bounding box center [526, 160] width 253 height 40
drag, startPoint x: 536, startPoint y: 170, endPoint x: 571, endPoint y: 172, distance: 34.4
click at [538, 171] on div "Commercial Umbrella - UMB Lead $10M" at bounding box center [526, 160] width 253 height 40
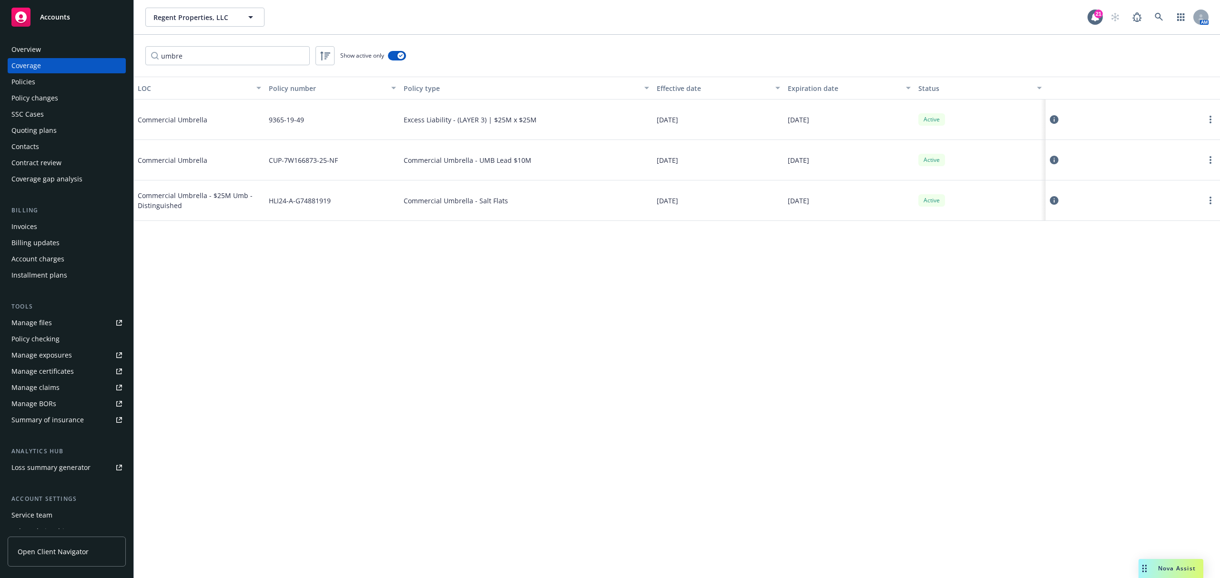
drag, startPoint x: 555, startPoint y: 241, endPoint x: 513, endPoint y: 216, distance: 48.7
click at [555, 241] on div "LOC Policy number Policy type Effective date Expiration date Status Commercial …" at bounding box center [677, 328] width 1086 height 502
drag, startPoint x: 424, startPoint y: 151, endPoint x: 542, endPoint y: 158, distance: 118.3
click at [540, 158] on div "Commercial Umbrella - UMB Lead $10M" at bounding box center [526, 160] width 253 height 40
click at [1054, 157] on icon at bounding box center [1053, 160] width 9 height 9
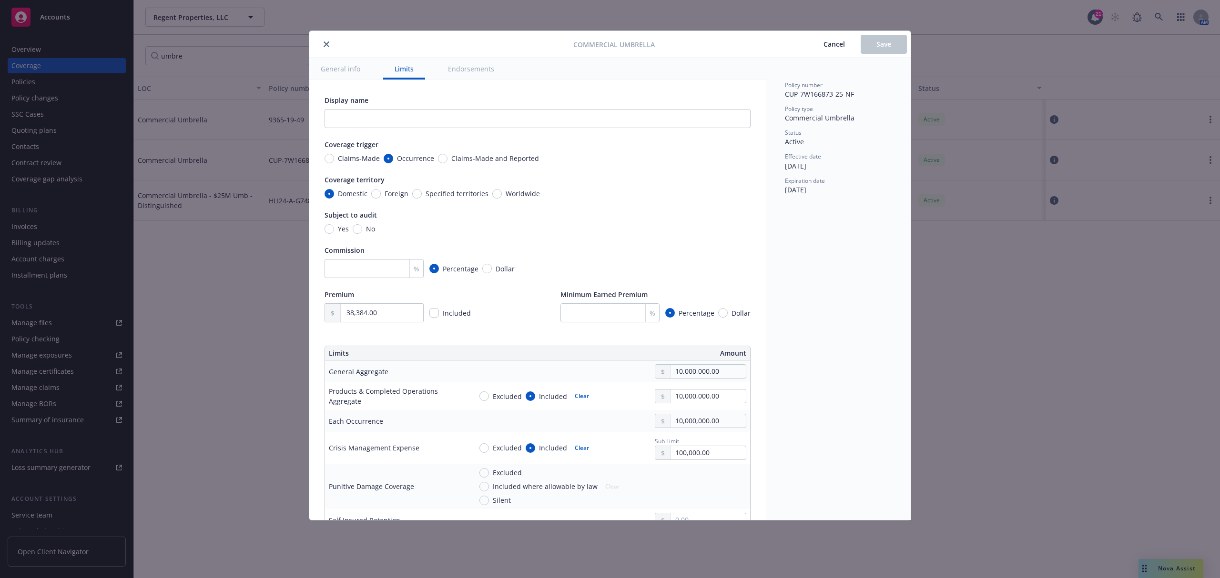
click at [831, 45] on span "Cancel" at bounding box center [833, 44] width 21 height 9
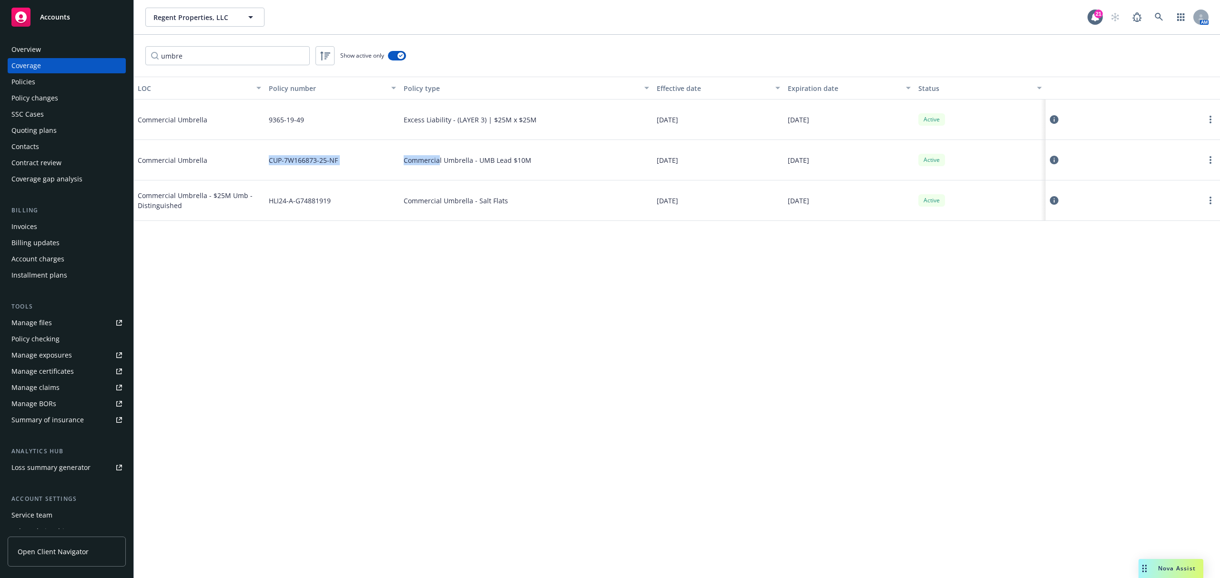
drag, startPoint x: 215, startPoint y: 170, endPoint x: 438, endPoint y: 170, distance: 222.9
click at [438, 170] on div "Commercial Umbrella CUP-7W166873-25-NF Commercial Umbrella - UMB Lead $10M 08/0…" at bounding box center [677, 160] width 1086 height 40
click at [465, 163] on span "Commercial Umbrella - UMB Lead $10M" at bounding box center [467, 160] width 128 height 10
click at [1056, 160] on icon at bounding box center [1053, 160] width 9 height 9
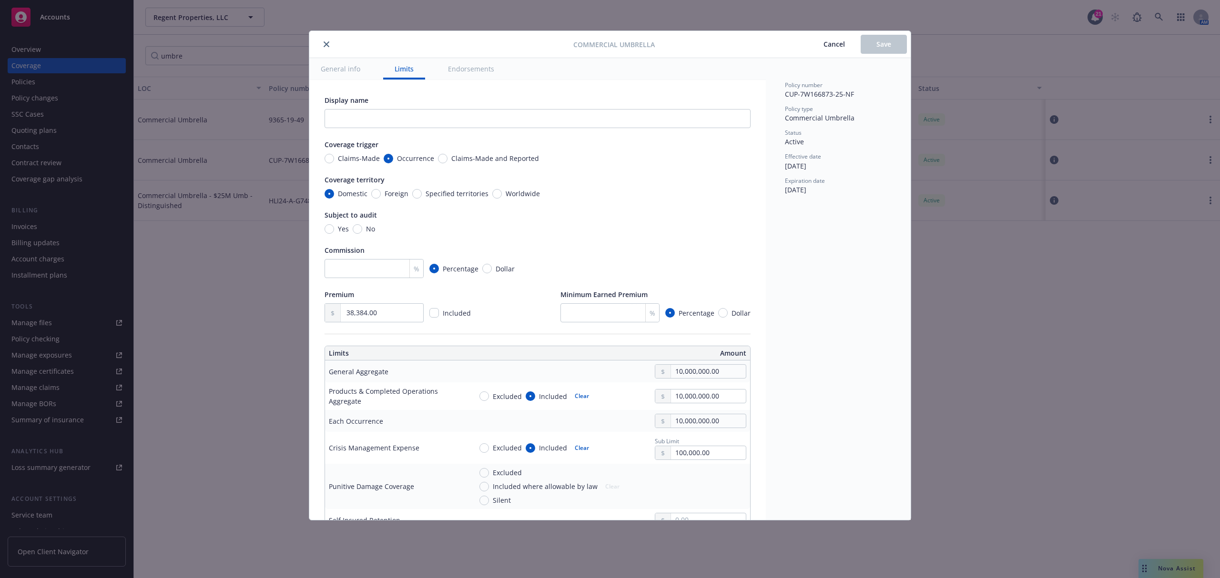
click at [326, 42] on icon "close" at bounding box center [326, 44] width 6 height 6
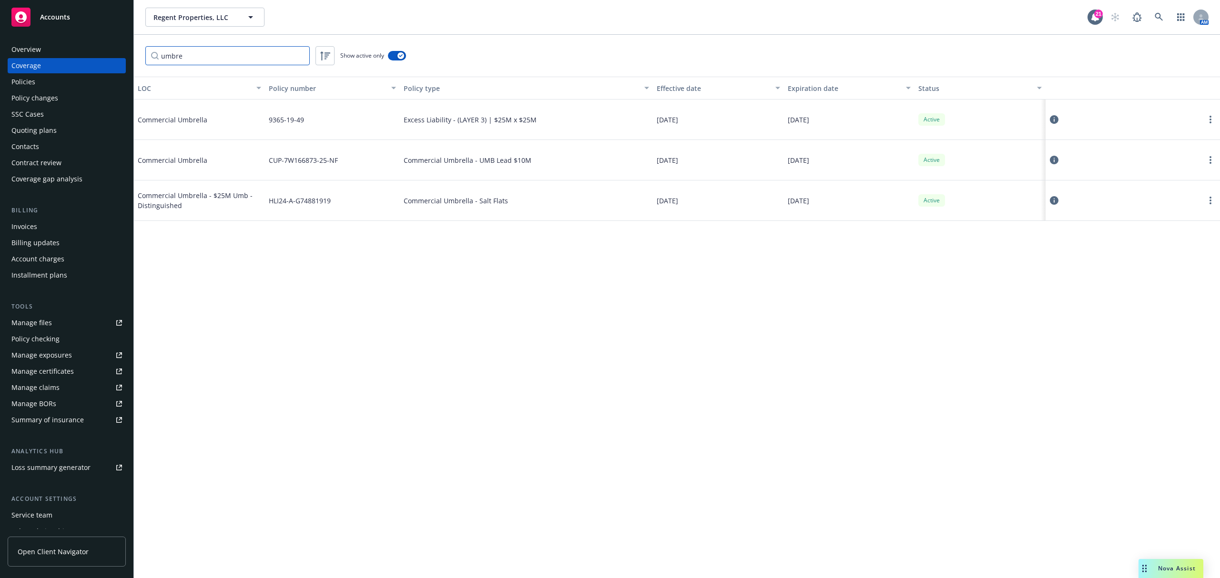
click at [218, 63] on input "umbre" at bounding box center [227, 55] width 164 height 19
drag, startPoint x: 418, startPoint y: 121, endPoint x: 526, endPoint y: 122, distance: 108.1
click at [526, 122] on span "Excess Liability - (LAYER 3) | $25M x $25M" at bounding box center [469, 120] width 133 height 10
click at [545, 122] on div "Excess Liability - (LAYER 3) | $25M x $25M" at bounding box center [526, 120] width 253 height 40
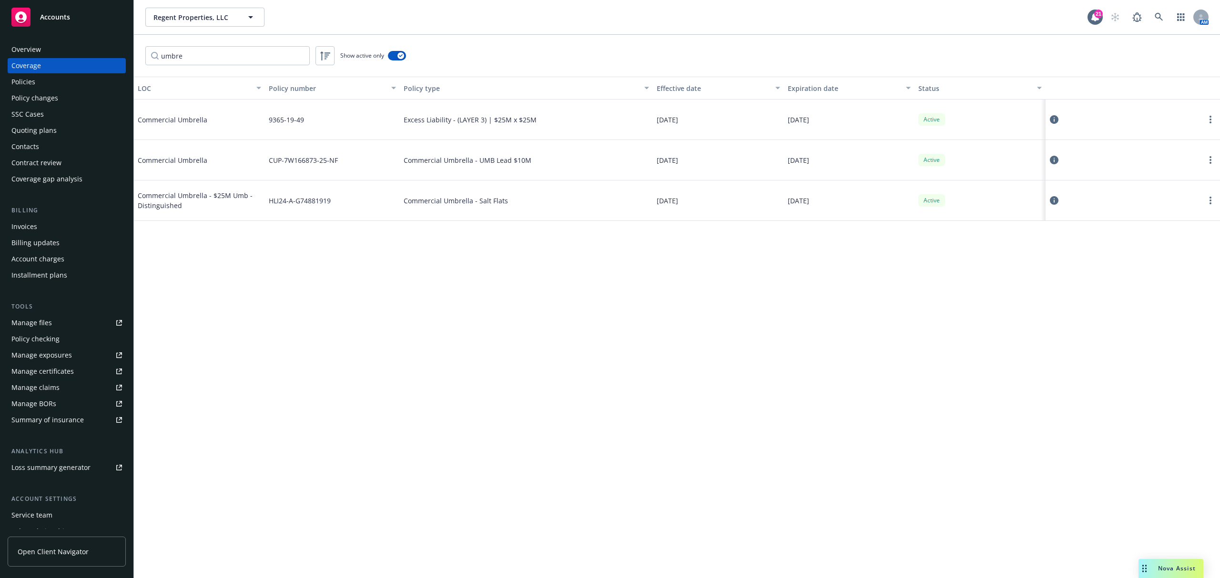
click at [549, 122] on div "Excess Liability - (LAYER 3) | $25M x $25M" at bounding box center [526, 120] width 253 height 40
click at [594, 475] on div "LOC Policy number Policy type Effective date Expiration date Status Commercial …" at bounding box center [677, 328] width 1086 height 502
drag, startPoint x: 369, startPoint y: 113, endPoint x: 483, endPoint y: 121, distance: 114.6
click at [482, 121] on div "Commercial Umbrella 9365-19-49 Excess Liability - (LAYER 3) | $25M x $25M 08/01…" at bounding box center [677, 120] width 1086 height 40
drag, startPoint x: 517, startPoint y: 122, endPoint x: 542, endPoint y: 125, distance: 25.4
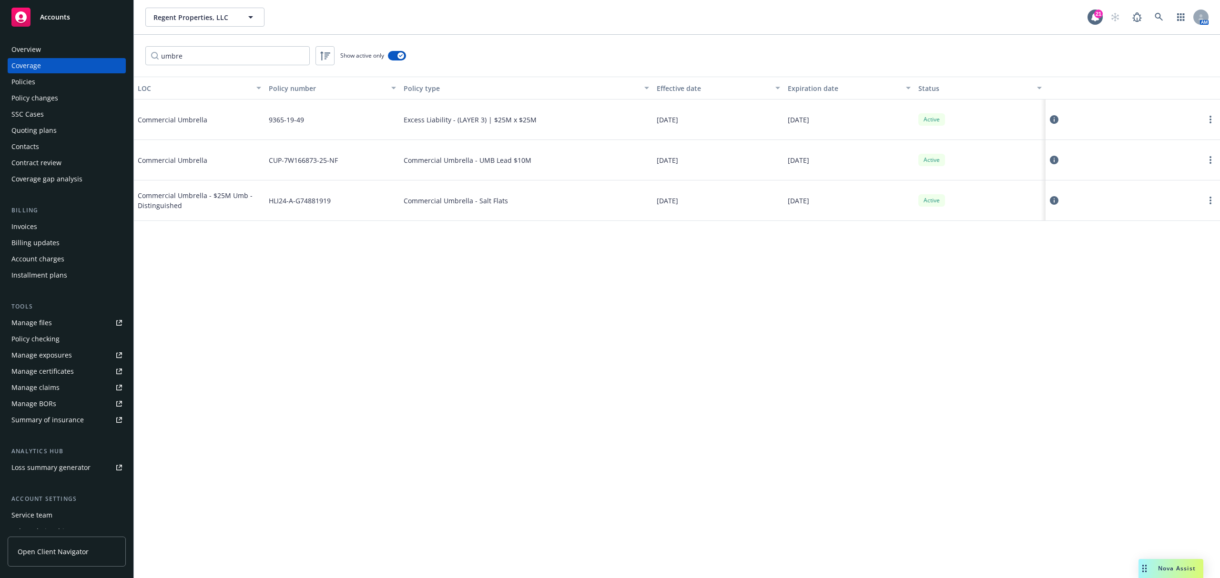
click at [518, 122] on span "Excess Liability - (LAYER 3) | $25M x $25M" at bounding box center [469, 120] width 133 height 10
click at [542, 125] on div "Excess Liability - (LAYER 3) | $25M x $25M" at bounding box center [526, 120] width 253 height 40
drag, startPoint x: 534, startPoint y: 122, endPoint x: 625, endPoint y: 120, distance: 92.0
click at [575, 121] on div "Excess Liability - (LAYER 3) | $25M x $25M" at bounding box center [526, 120] width 253 height 40
click at [1053, 120] on icon at bounding box center [1053, 119] width 9 height 9
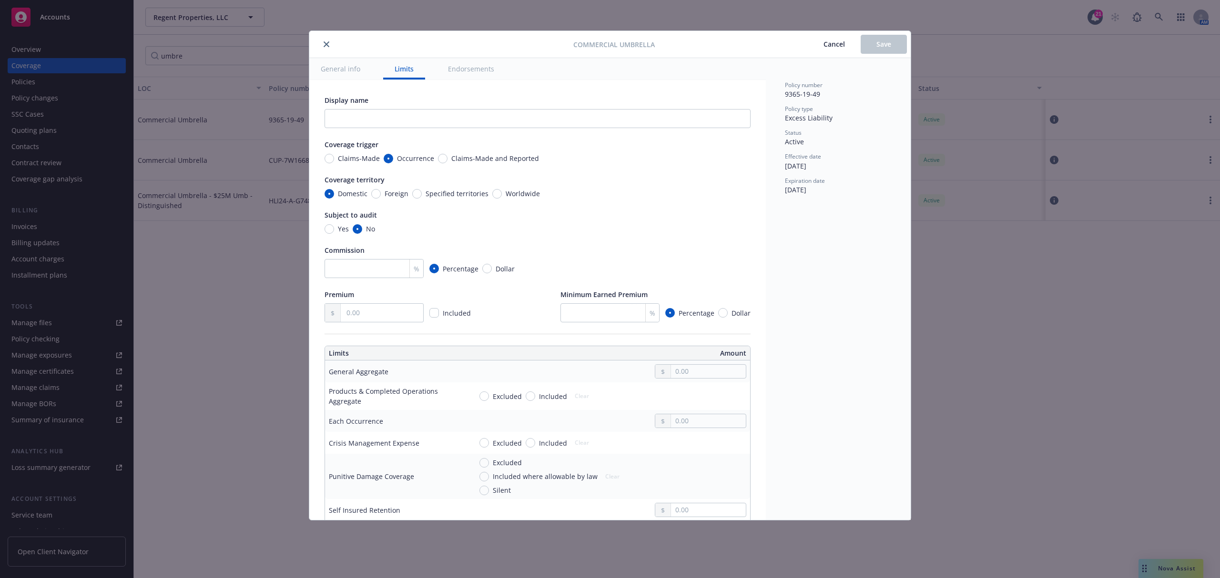
click at [837, 46] on span "Cancel" at bounding box center [833, 44] width 21 height 9
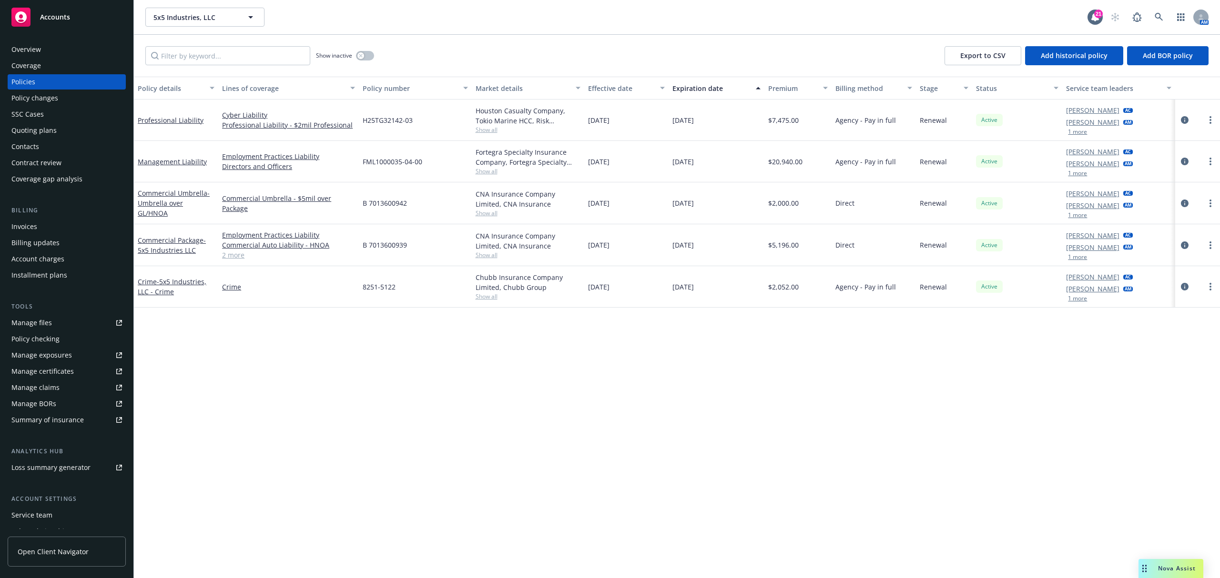
click at [37, 63] on div "Coverage" at bounding box center [26, 65] width 30 height 15
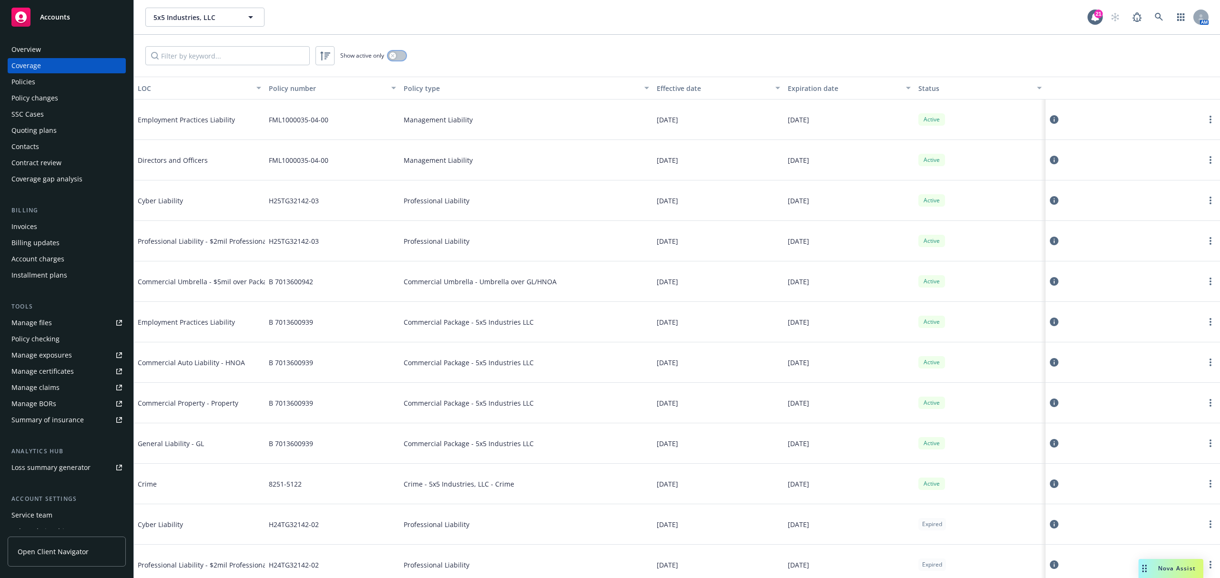
click at [400, 56] on button "button" at bounding box center [397, 56] width 18 height 10
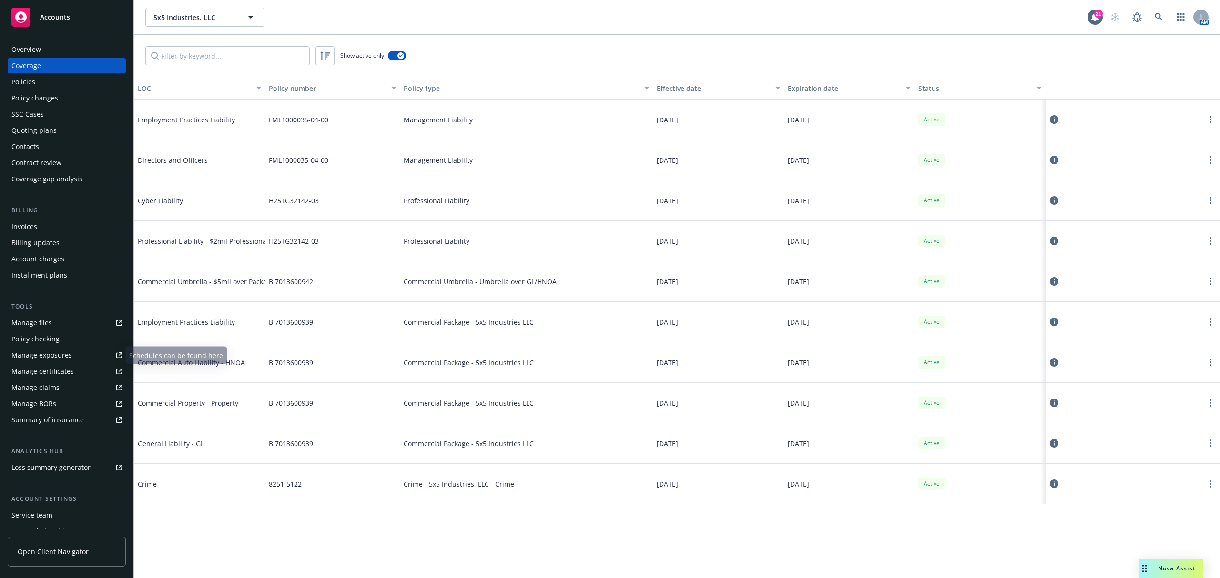
click at [75, 372] on link "Manage certificates" at bounding box center [67, 371] width 118 height 15
drag, startPoint x: 272, startPoint y: 143, endPoint x: 281, endPoint y: 133, distance: 13.1
click at [272, 143] on div "FML1000035-04-00" at bounding box center [332, 160] width 135 height 40
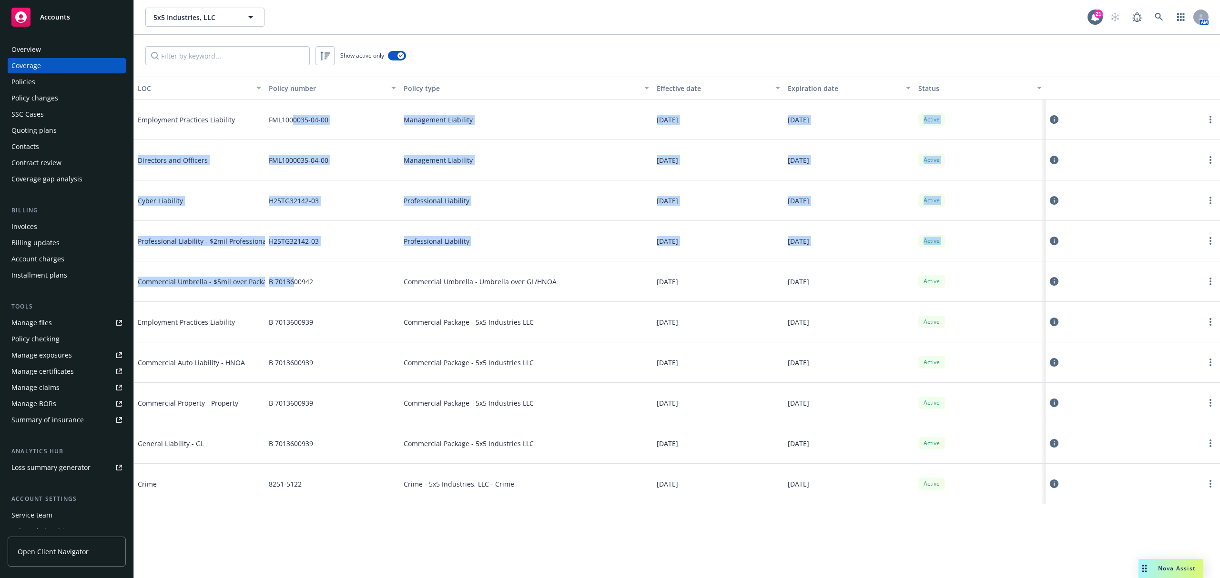
drag, startPoint x: 292, startPoint y: 123, endPoint x: 294, endPoint y: 297, distance: 174.4
click at [294, 297] on div "Employment Practices Liability FML1000035-04-00 Management Liability [DATE] [DA…" at bounding box center [677, 290] width 1086 height 381
click at [292, 292] on div "B 7013600942" at bounding box center [332, 282] width 135 height 40
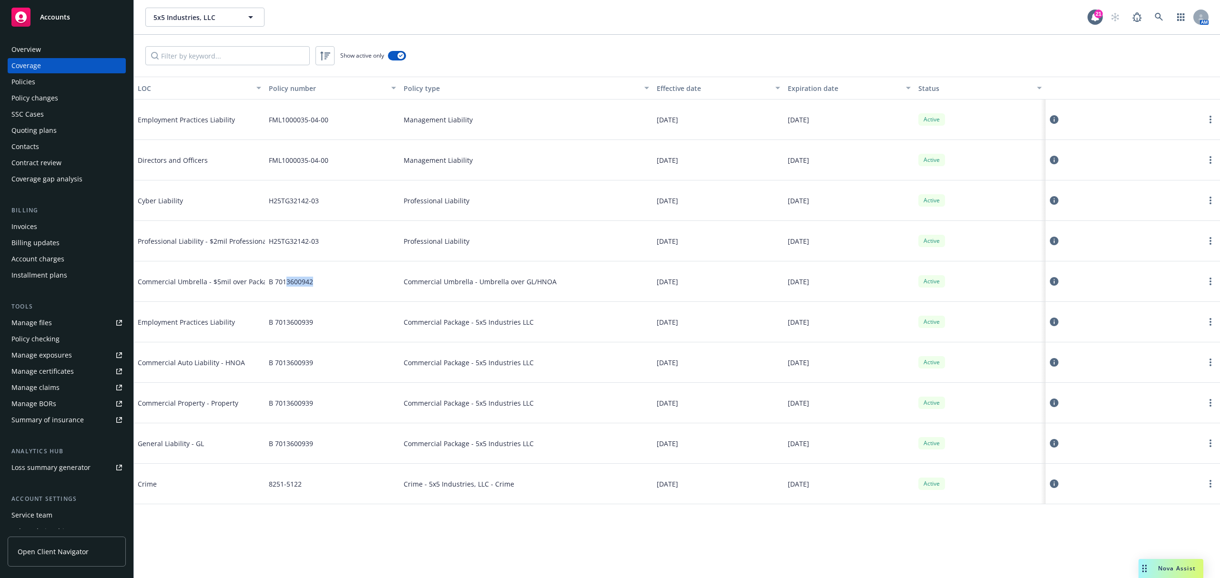
drag, startPoint x: 286, startPoint y: 285, endPoint x: 345, endPoint y: 288, distance: 58.7
click at [345, 288] on div "B 7013600942" at bounding box center [332, 282] width 135 height 40
click at [344, 294] on div "B 7013600942" at bounding box center [332, 282] width 135 height 40
click at [306, 453] on div "B 7013600939" at bounding box center [332, 444] width 135 height 40
drag, startPoint x: 300, startPoint y: 450, endPoint x: 312, endPoint y: 448, distance: 12.1
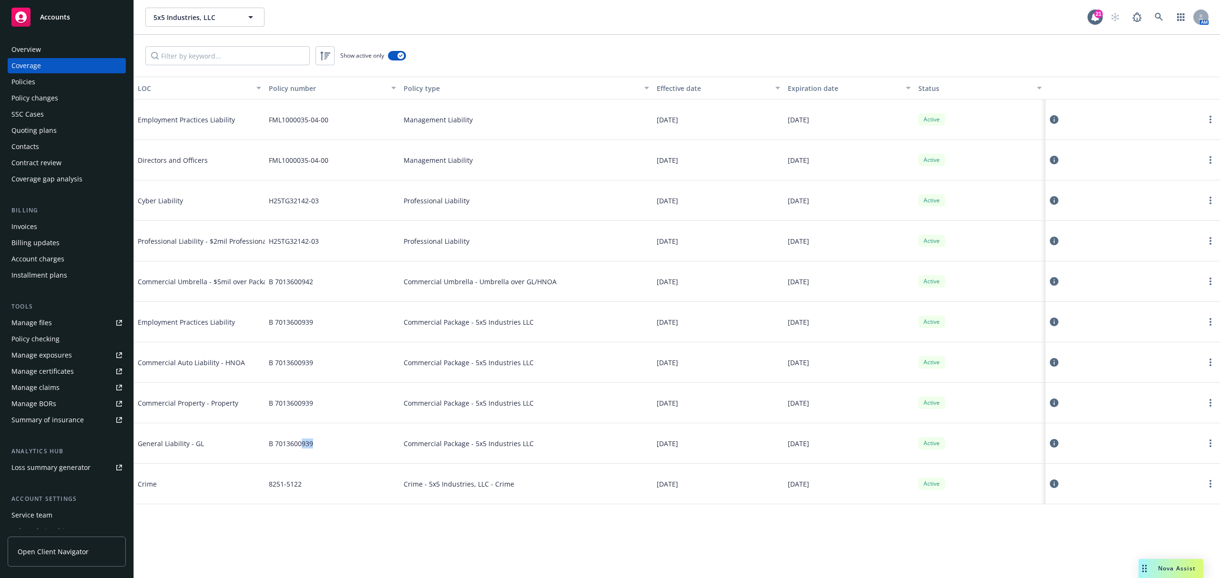
click at [312, 448] on div "B 7013600939" at bounding box center [332, 444] width 135 height 40
click at [331, 314] on div "B 7013600939" at bounding box center [332, 322] width 135 height 40
drag, startPoint x: 315, startPoint y: 286, endPoint x: 331, endPoint y: 286, distance: 15.7
click at [331, 286] on div "B 7013600942" at bounding box center [332, 282] width 135 height 40
click at [479, 301] on div "Commercial Umbrella - Umbrella over GL/HNOA" at bounding box center [526, 282] width 253 height 40
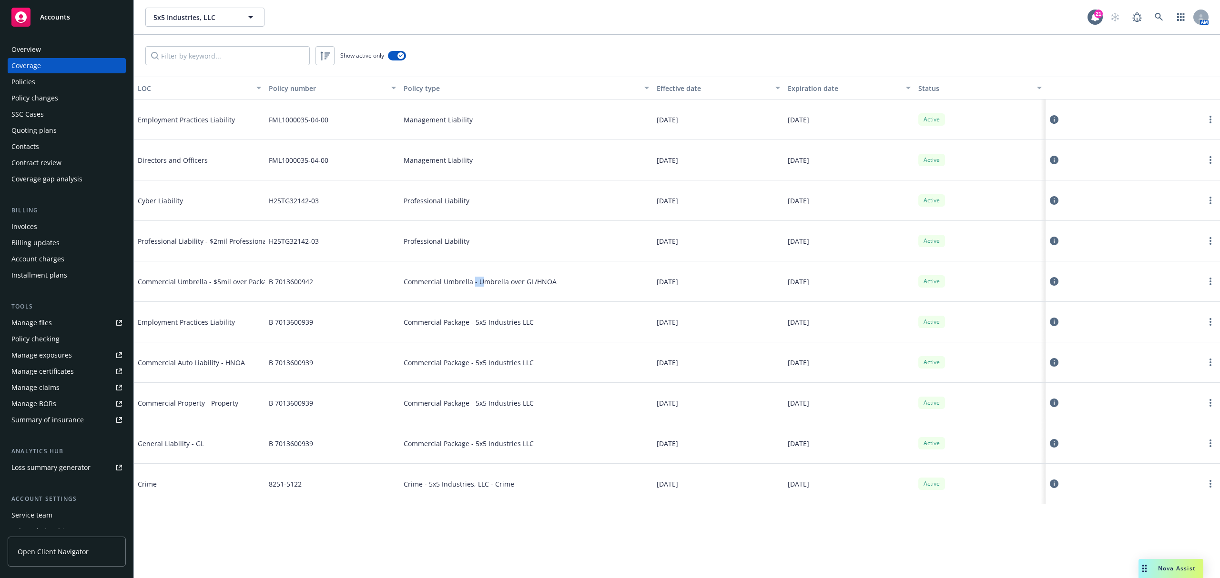
click at [1058, 283] on icon at bounding box center [1053, 281] width 9 height 9
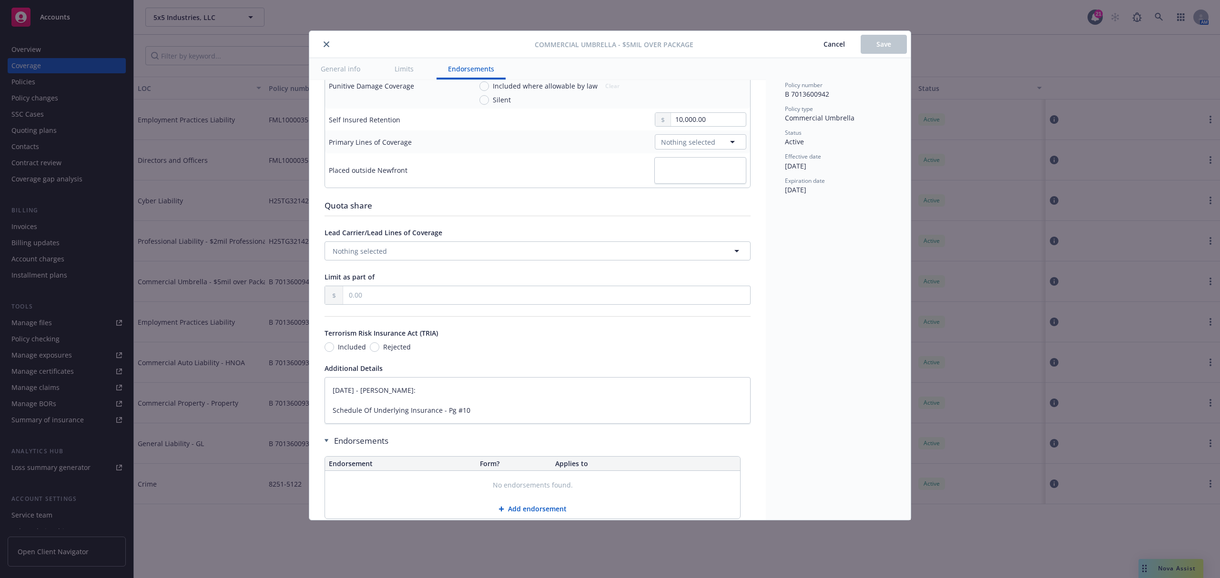
scroll to position [418, 0]
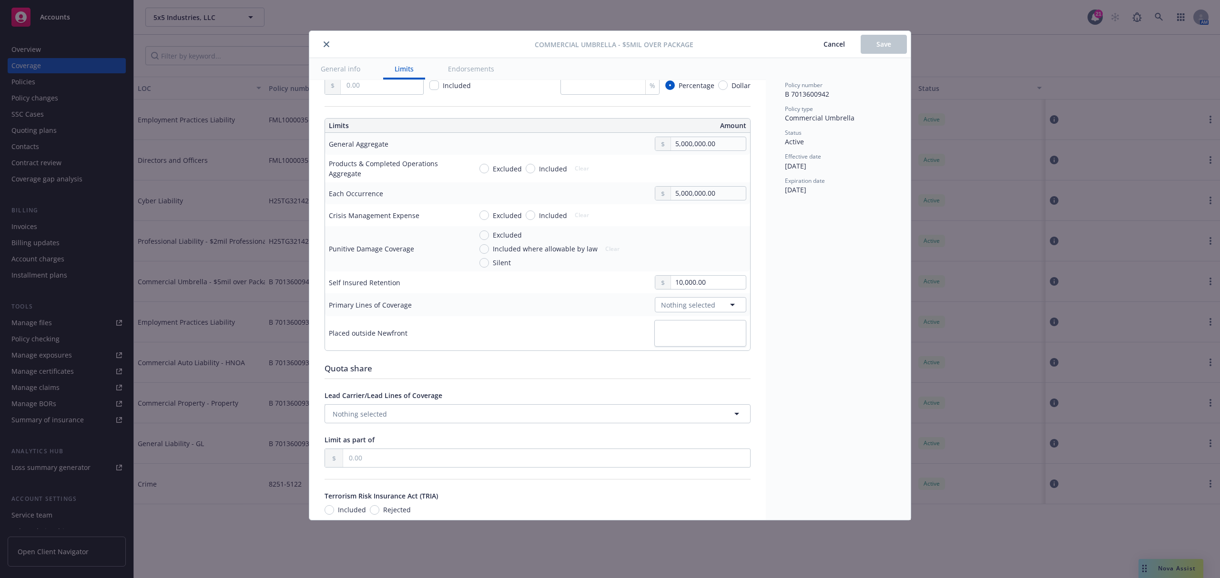
type textarea "x"
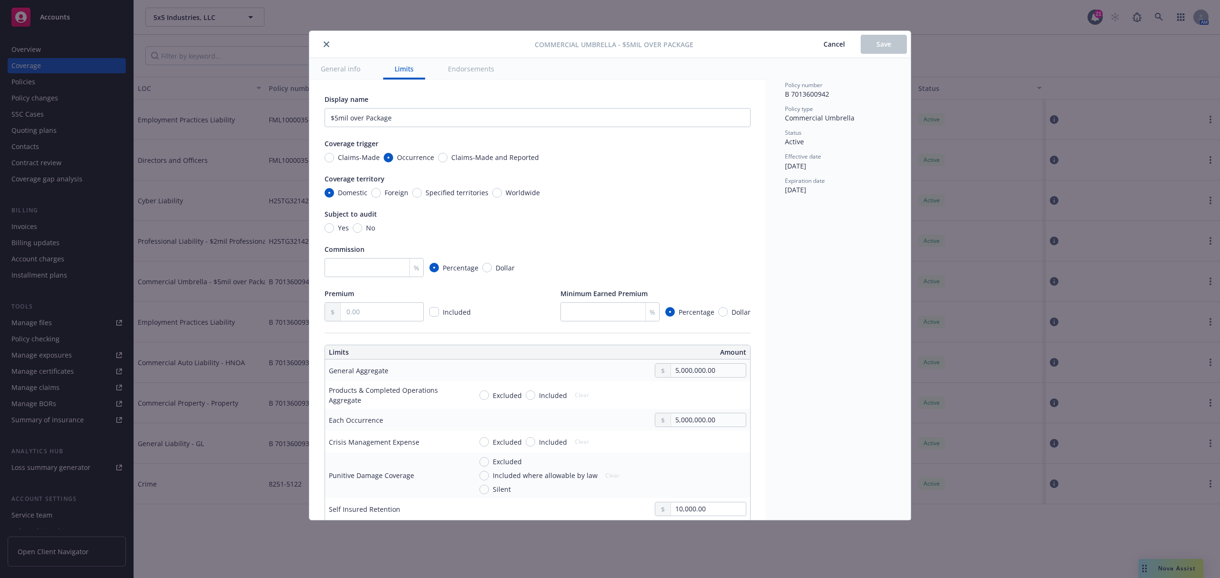
scroll to position [0, 0]
click at [833, 43] on span "Cancel" at bounding box center [833, 44] width 21 height 9
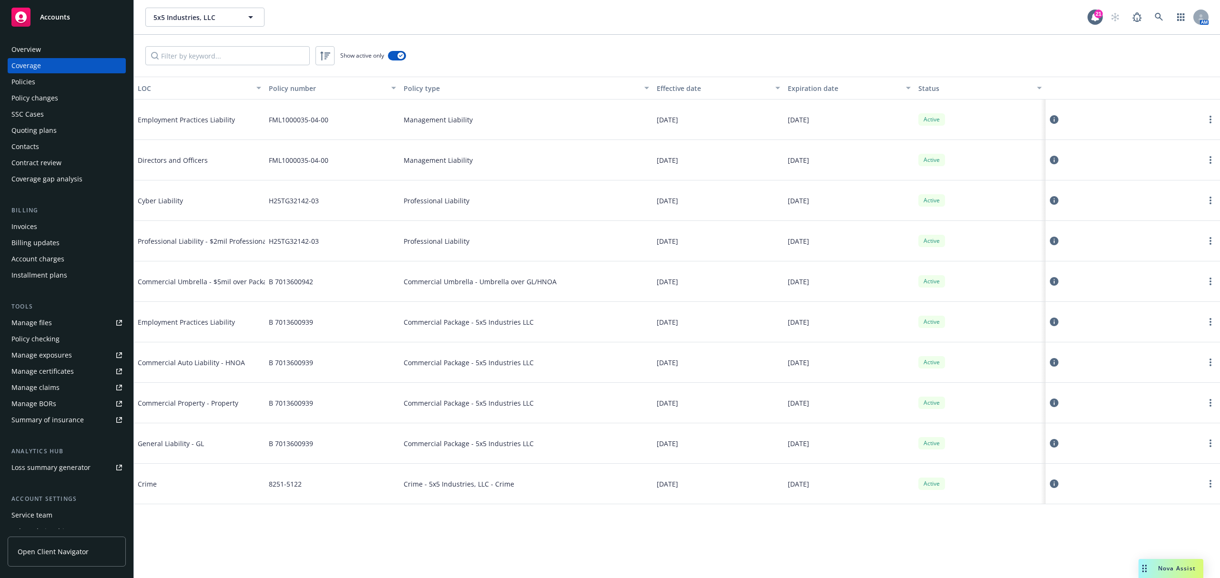
click at [469, 257] on div "Professional Liability" at bounding box center [526, 241] width 253 height 40
click at [452, 285] on span "Commercial Umbrella - Umbrella over GL/HNOA" at bounding box center [479, 282] width 153 height 10
click at [551, 446] on div "Commercial Package - 5x5 Industries LLC" at bounding box center [526, 444] width 253 height 40
click at [1058, 450] on button at bounding box center [1054, 443] width 10 height 19
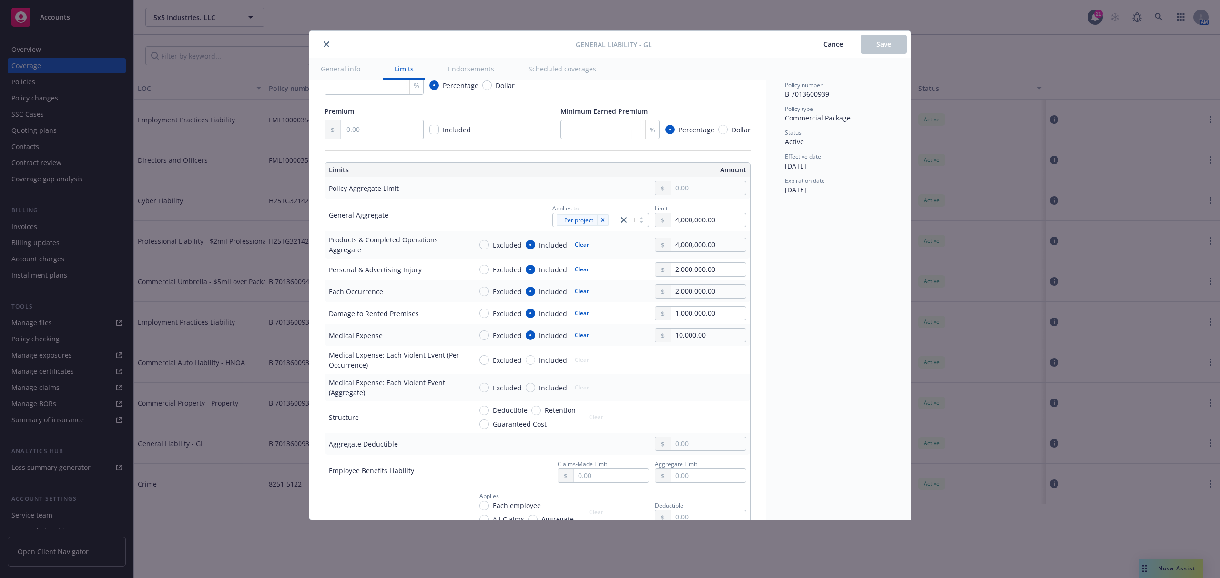
scroll to position [191, 0]
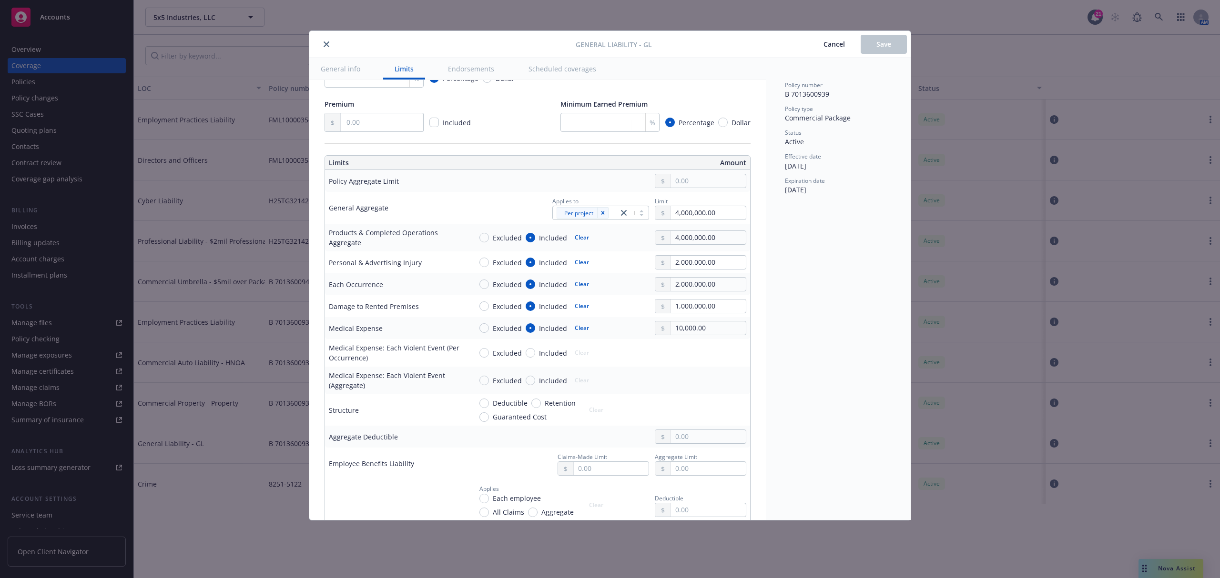
click at [840, 49] on button "Cancel" at bounding box center [833, 44] width 53 height 19
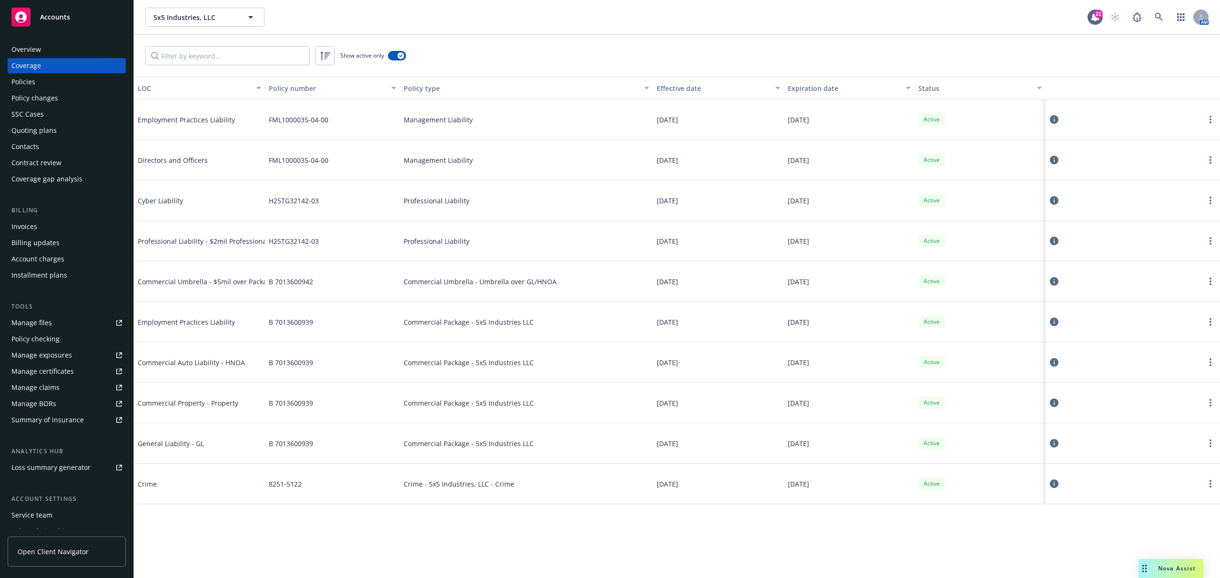
drag, startPoint x: 331, startPoint y: 259, endPoint x: 329, endPoint y: 298, distance: 39.1
click at [330, 258] on div "H25TG32142-03" at bounding box center [332, 241] width 135 height 40
click at [329, 305] on div "B 7013600939" at bounding box center [332, 322] width 135 height 40
click at [315, 243] on span "H25TG32142-03" at bounding box center [294, 241] width 50 height 10
drag, startPoint x: 278, startPoint y: 240, endPoint x: 344, endPoint y: 240, distance: 65.7
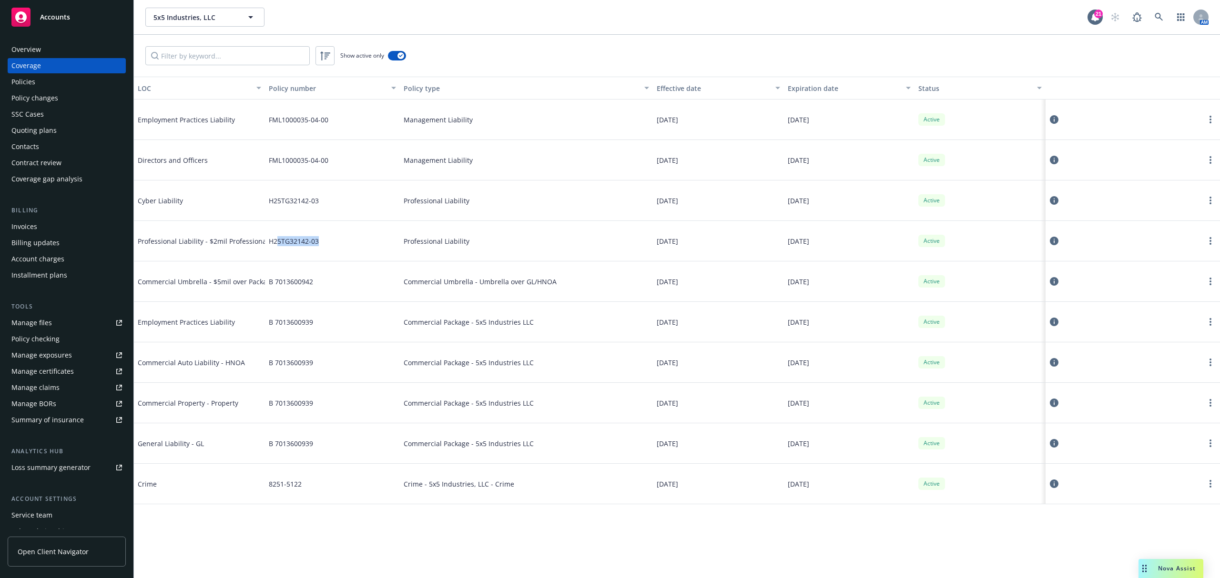
click at [344, 240] on div "H25TG32142-03" at bounding box center [332, 241] width 135 height 40
click at [368, 267] on div "B 7013600942" at bounding box center [332, 282] width 135 height 40
click at [381, 350] on div "B 7013600939" at bounding box center [332, 363] width 135 height 40
click at [309, 262] on div "H25TG32142-03" at bounding box center [332, 241] width 135 height 40
click at [340, 291] on div "B 7013600942" at bounding box center [332, 282] width 135 height 40
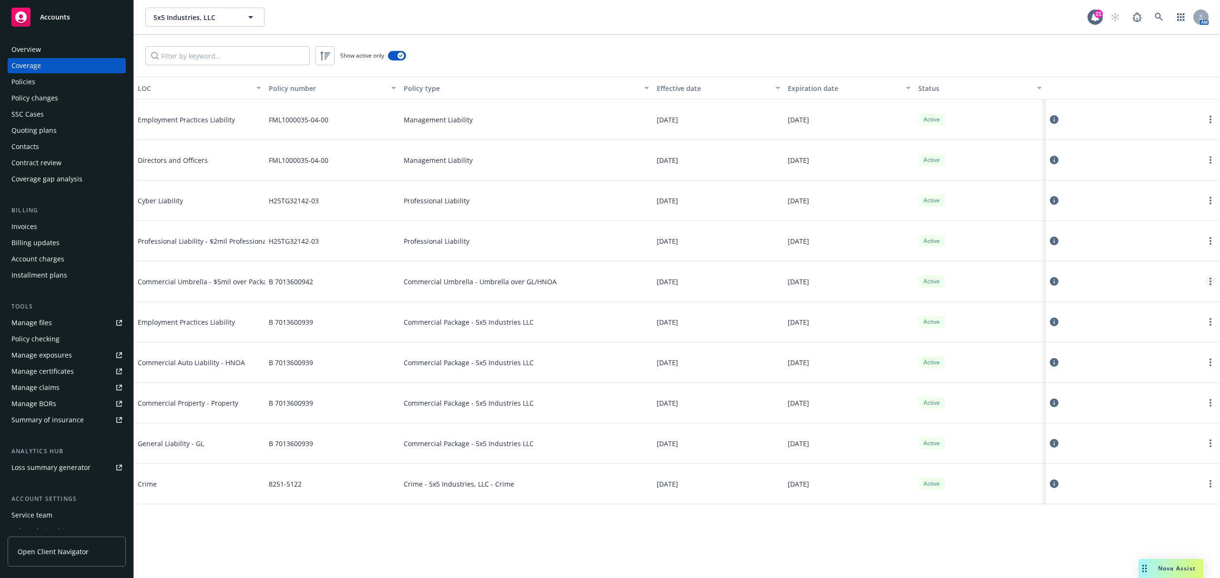
click at [1209, 284] on icon "more" at bounding box center [1210, 282] width 2 height 8
click at [1155, 339] on link "View policy" at bounding box center [1152, 340] width 125 height 19
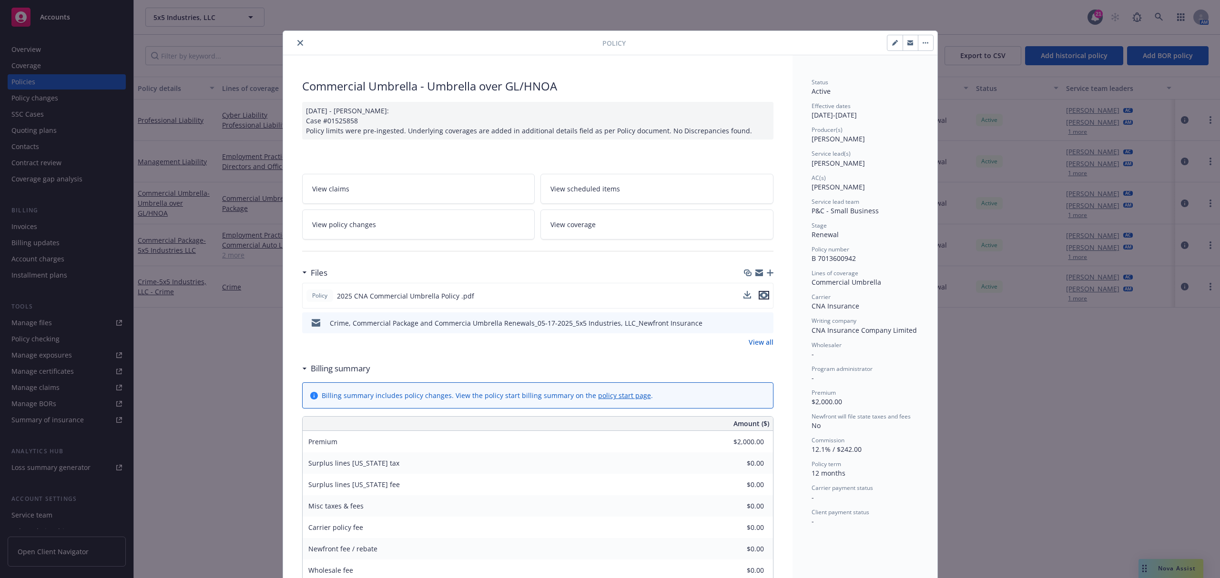
click at [759, 297] on icon "preview file" at bounding box center [763, 295] width 9 height 7
click at [297, 42] on icon "close" at bounding box center [300, 43] width 6 height 6
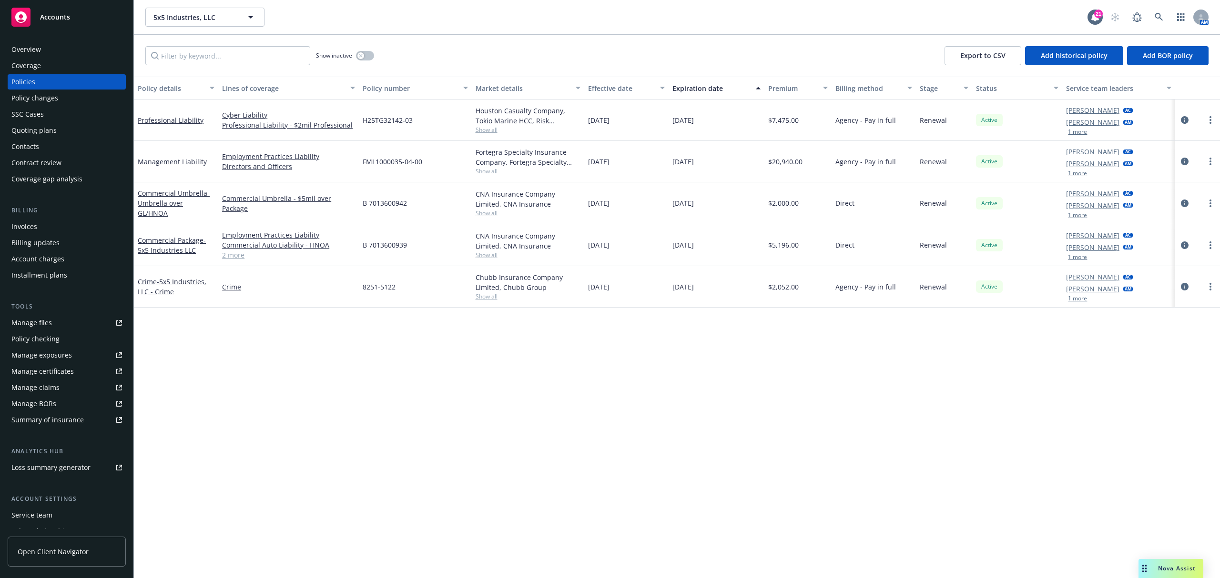
click at [81, 72] on div "Coverage" at bounding box center [66, 65] width 111 height 15
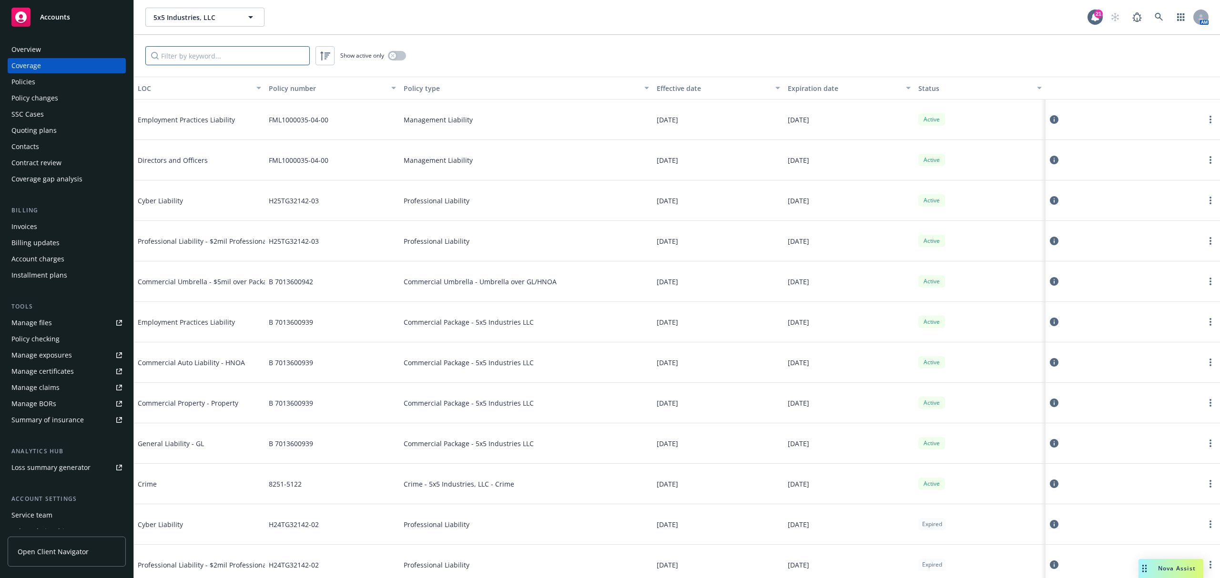
click at [199, 56] on input "Filter by keyword..." at bounding box center [227, 55] width 164 height 19
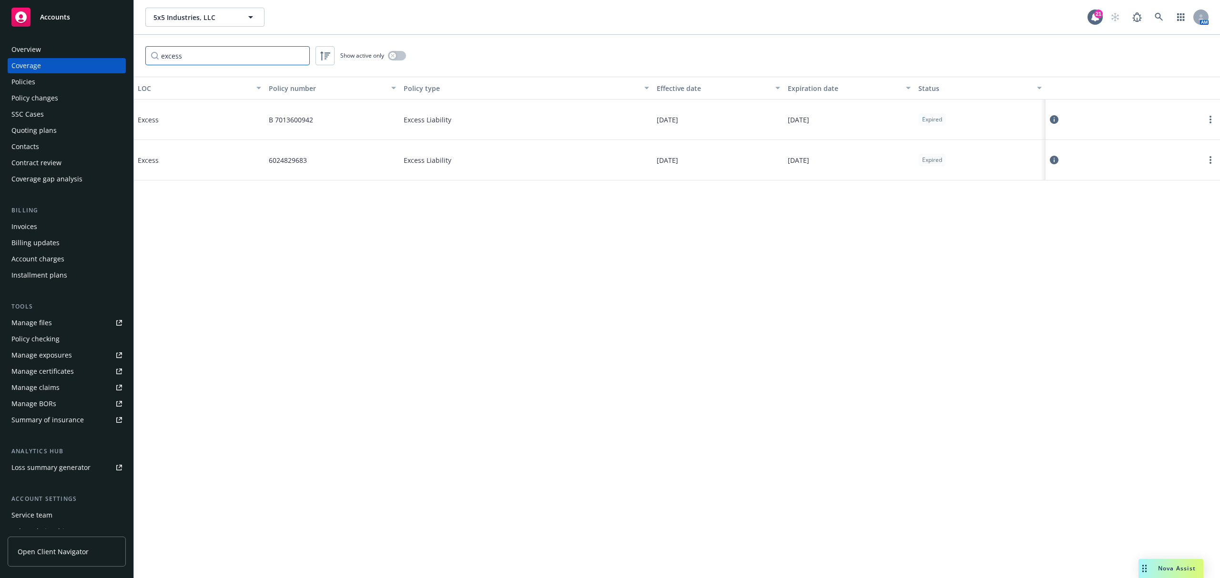
type input "excess"
click at [347, 254] on div "LOC Policy number Policy type Effective date Expiration date Status Excess B 70…" at bounding box center [677, 328] width 1086 height 502
click at [1054, 122] on icon at bounding box center [1053, 119] width 9 height 9
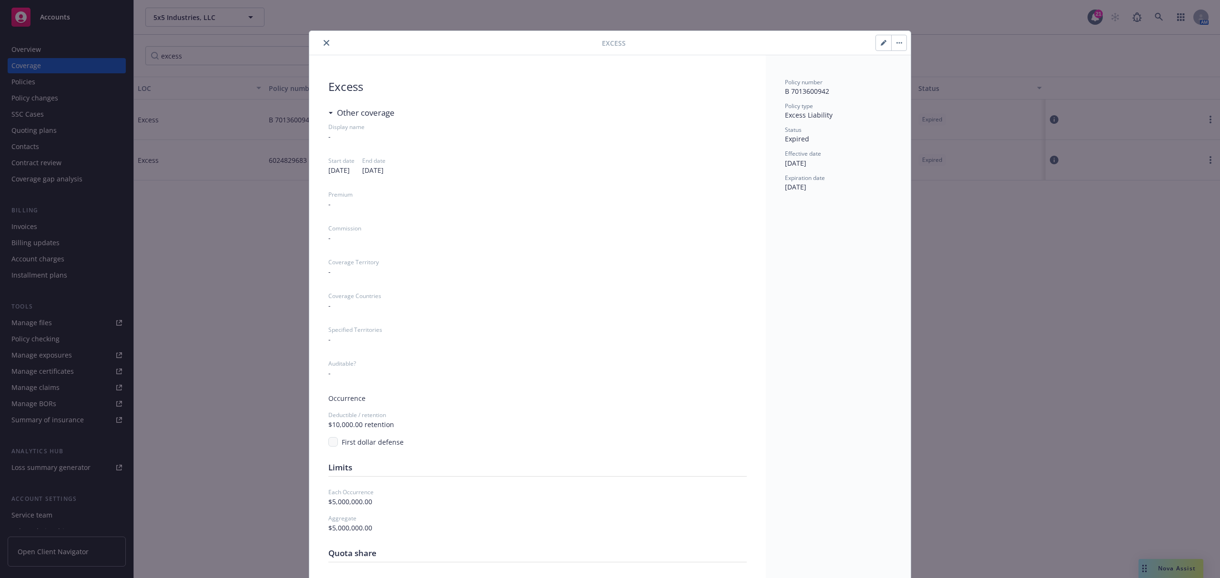
click at [320, 50] on div "Excess" at bounding box center [609, 43] width 601 height 24
click at [324, 47] on button "close" at bounding box center [326, 42] width 11 height 11
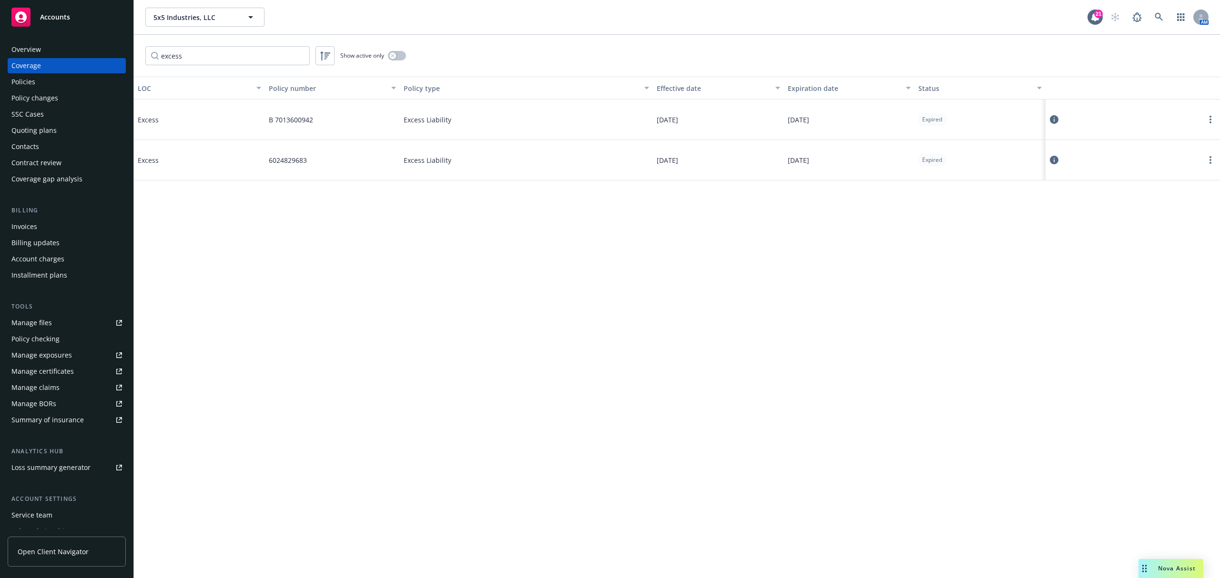
click at [85, 48] on div "Overview" at bounding box center [66, 49] width 111 height 15
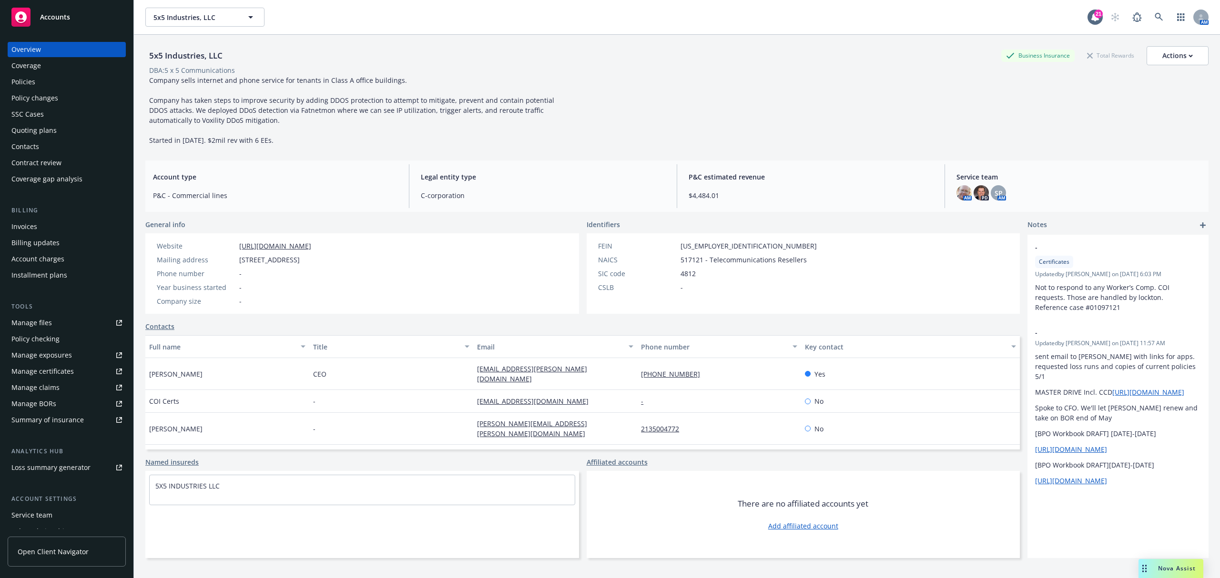
click at [61, 68] on div "Coverage" at bounding box center [66, 65] width 111 height 15
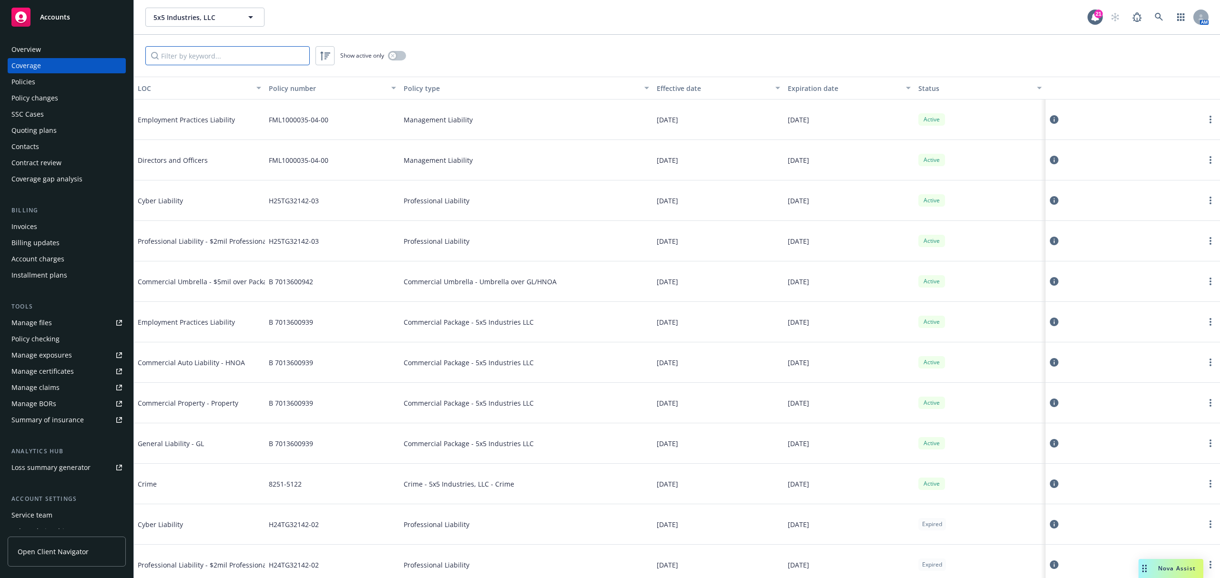
click at [208, 50] on input "Filter by keyword..." at bounding box center [227, 55] width 164 height 19
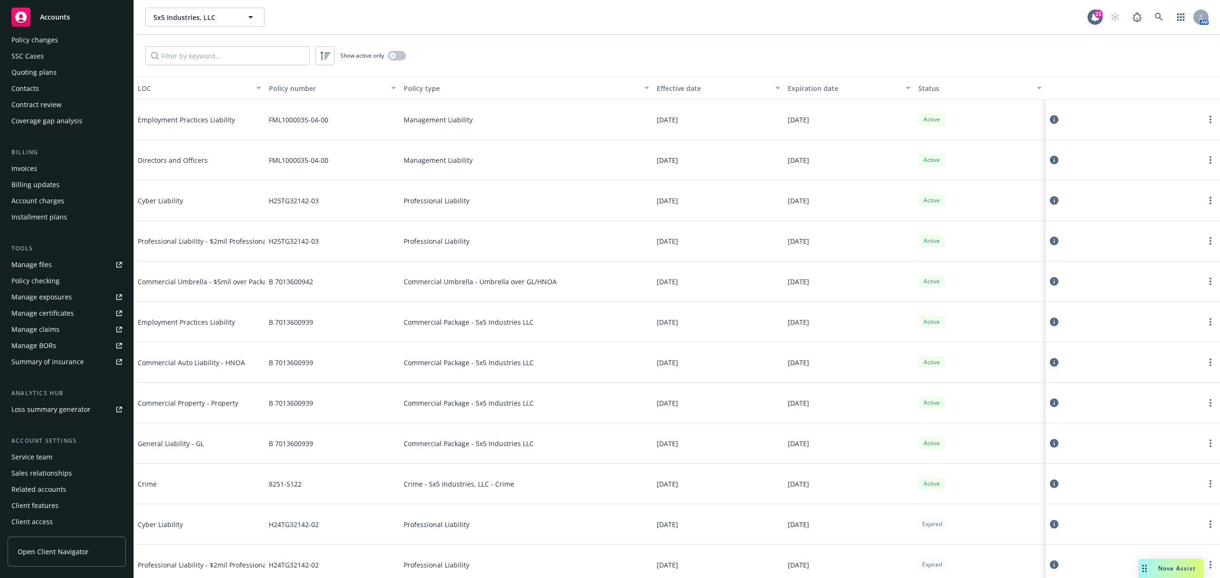
click at [65, 455] on div "Service team" at bounding box center [66, 457] width 111 height 15
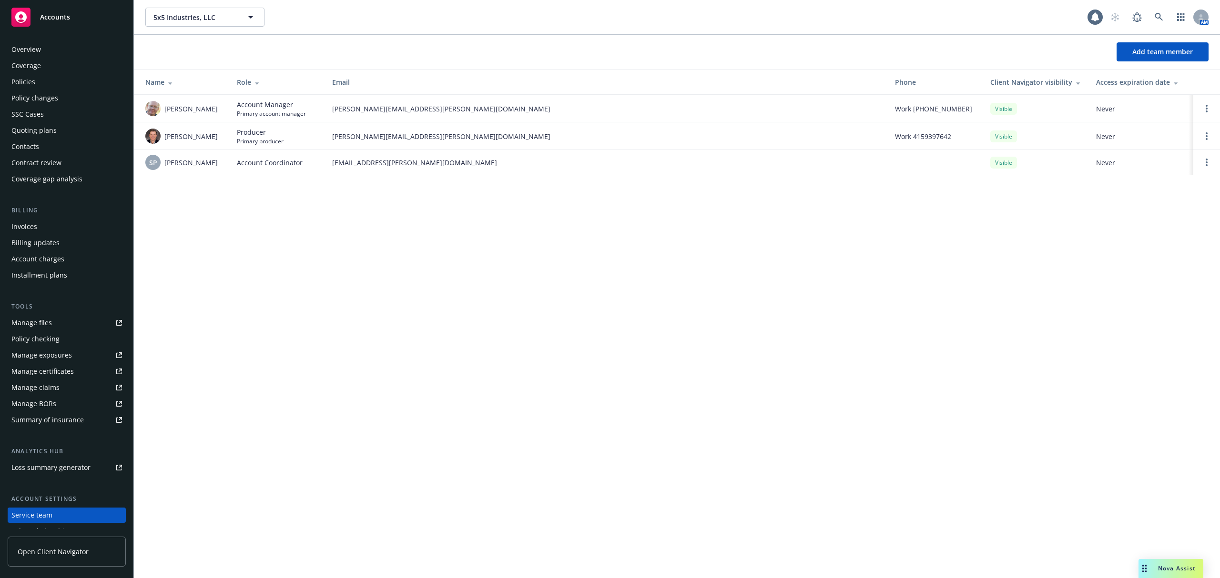
scroll to position [58, 0]
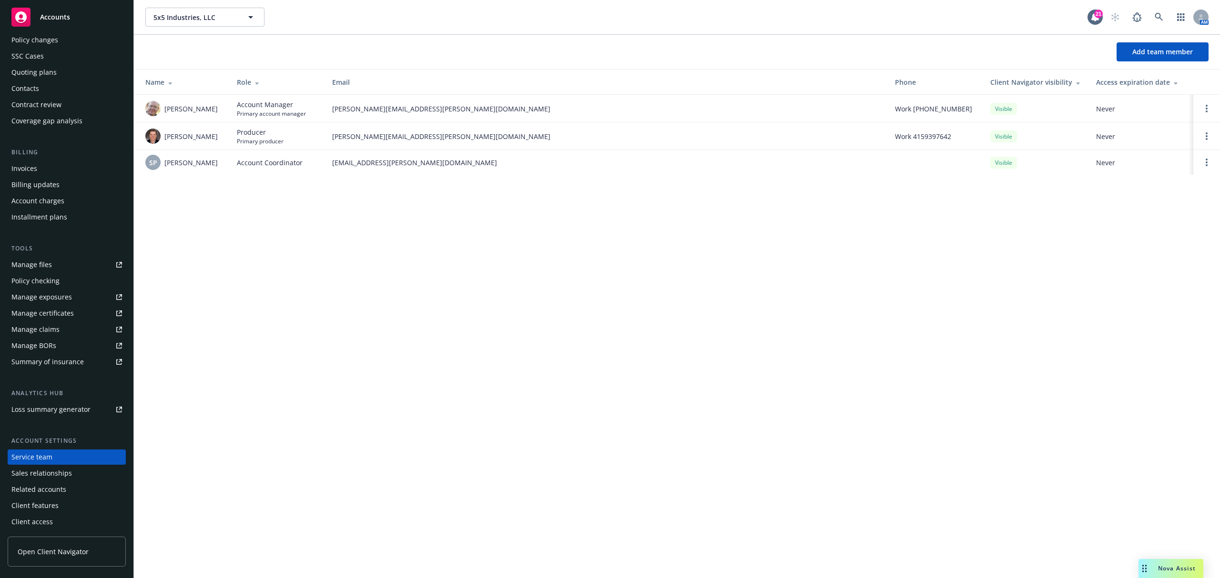
click at [254, 88] on th "Role" at bounding box center [276, 82] width 95 height 25
drag, startPoint x: 260, startPoint y: 137, endPoint x: 378, endPoint y: 149, distance: 118.2
click at [378, 149] on tr "[PERSON_NAME] Account Manager Primary account manager [PERSON_NAME][EMAIL_ADDRE…" at bounding box center [677, 136] width 1086 height 28
click at [389, 266] on div "5x5 Industries, LLC 5x5 Industries, LLC 21 AM Add team member Name Role Email P…" at bounding box center [677, 289] width 1086 height 578
click at [402, 162] on span "[EMAIL_ADDRESS][PERSON_NAME][DOMAIN_NAME]" at bounding box center [605, 163] width 547 height 10
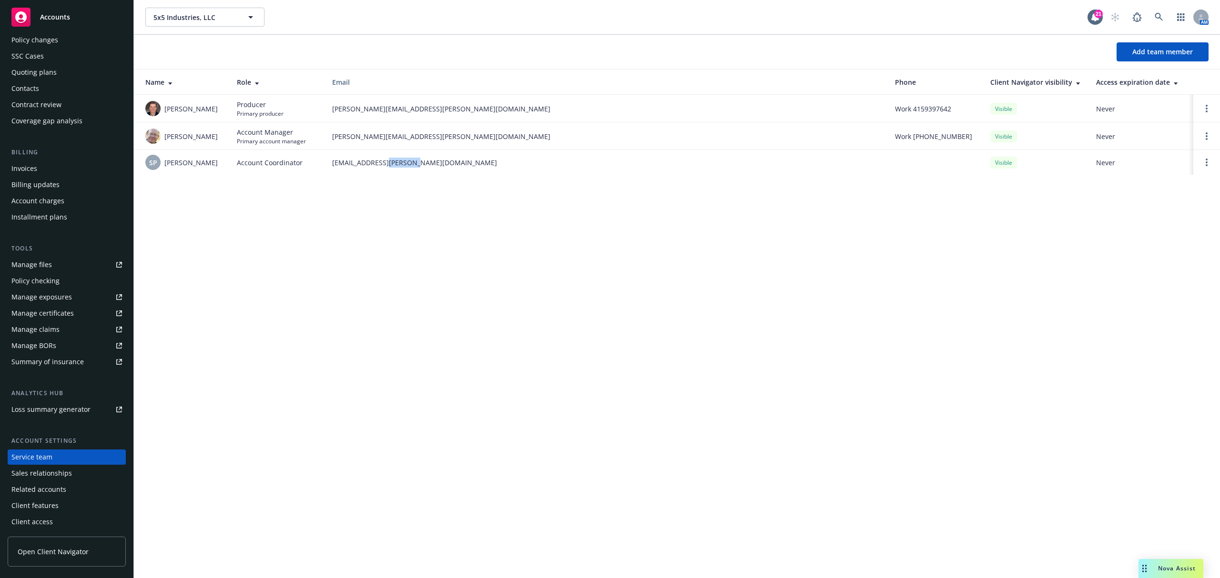
click at [402, 162] on span "[EMAIL_ADDRESS][PERSON_NAME][DOMAIN_NAME]" at bounding box center [605, 163] width 547 height 10
copy span "[EMAIL_ADDRESS][PERSON_NAME][DOMAIN_NAME]"
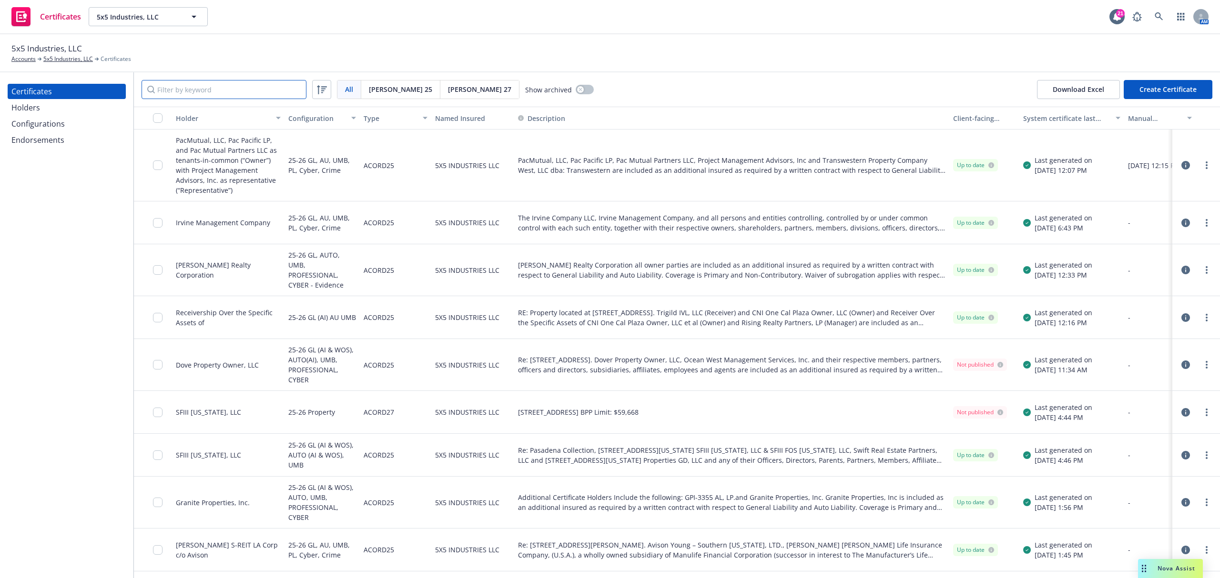
click at [206, 87] on input "Filter by keyword" at bounding box center [223, 89] width 165 height 19
click at [210, 86] on input "Filter by keyword" at bounding box center [223, 89] width 165 height 19
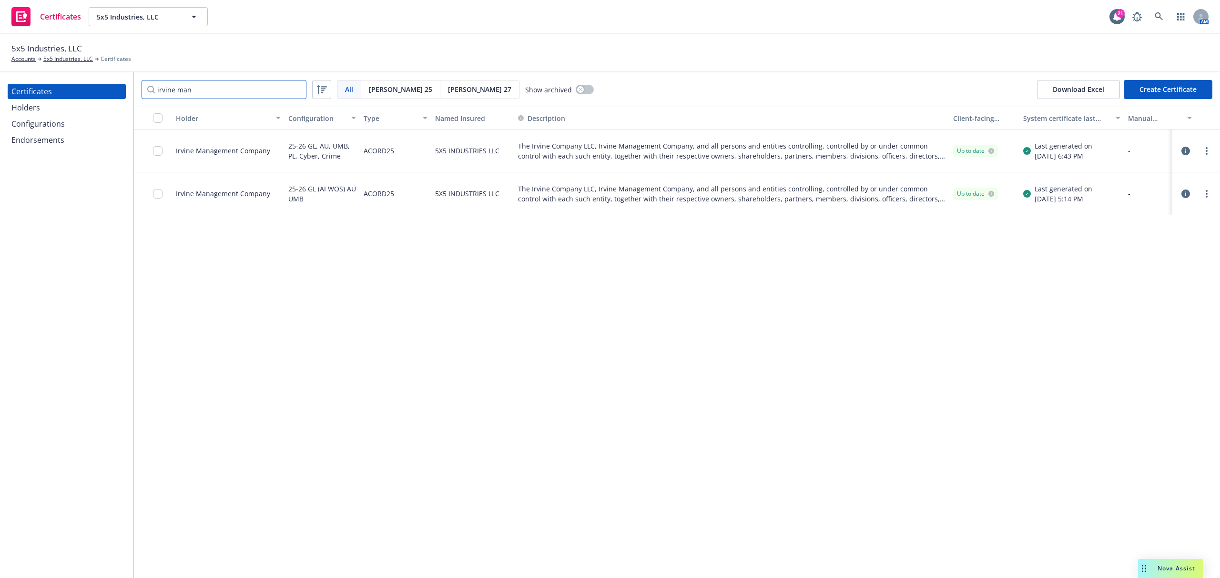
type input "irvine man"
click at [448, 429] on div "Holder Configuration Type Named Insured Description Client-facing status System…" at bounding box center [677, 343] width 1086 height 472
click at [436, 373] on div "Holder Configuration Type Named Insured Description Client-facing status System…" at bounding box center [677, 343] width 1086 height 472
click at [1183, 152] on icon "button" at bounding box center [1185, 151] width 9 height 9
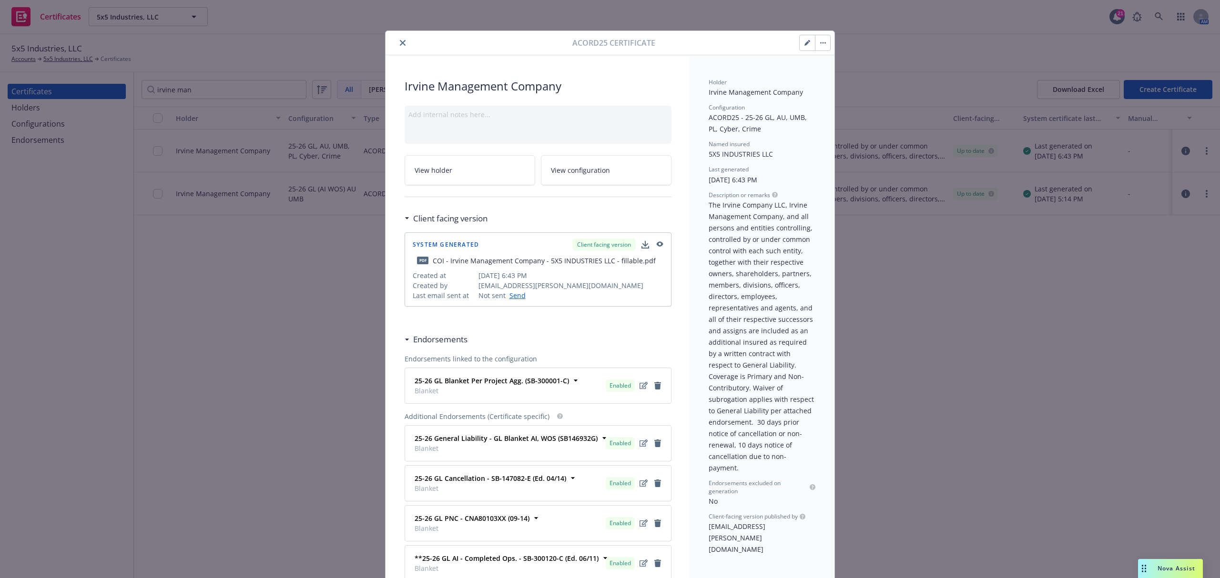
click at [397, 47] on button "close" at bounding box center [402, 42] width 11 height 11
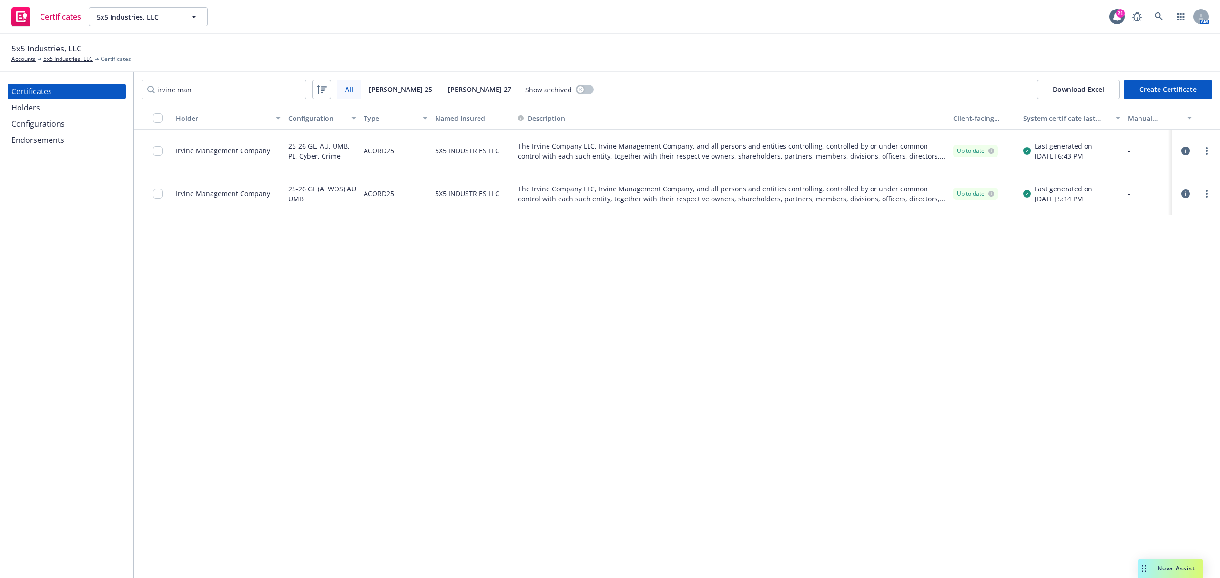
click at [1189, 193] on icon "button" at bounding box center [1185, 194] width 9 height 9
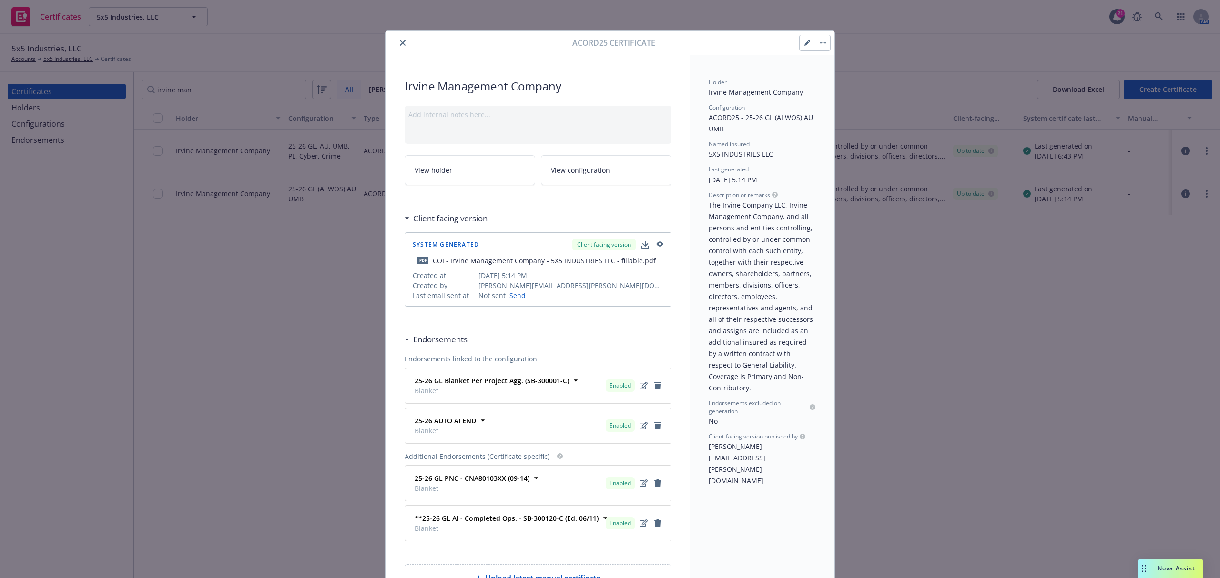
click at [656, 246] on icon "button" at bounding box center [659, 245] width 9 height 7
drag, startPoint x: 399, startPoint y: 44, endPoint x: 479, endPoint y: 55, distance: 80.8
click at [400, 44] on icon "close" at bounding box center [403, 43] width 6 height 6
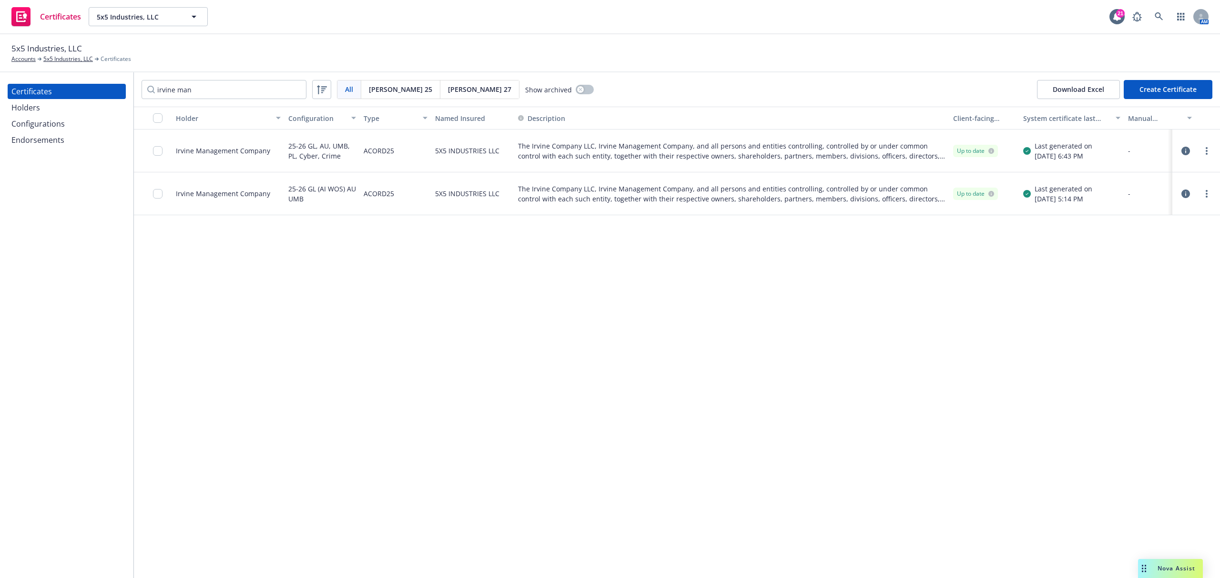
click at [1182, 154] on icon "button" at bounding box center [1185, 151] width 9 height 9
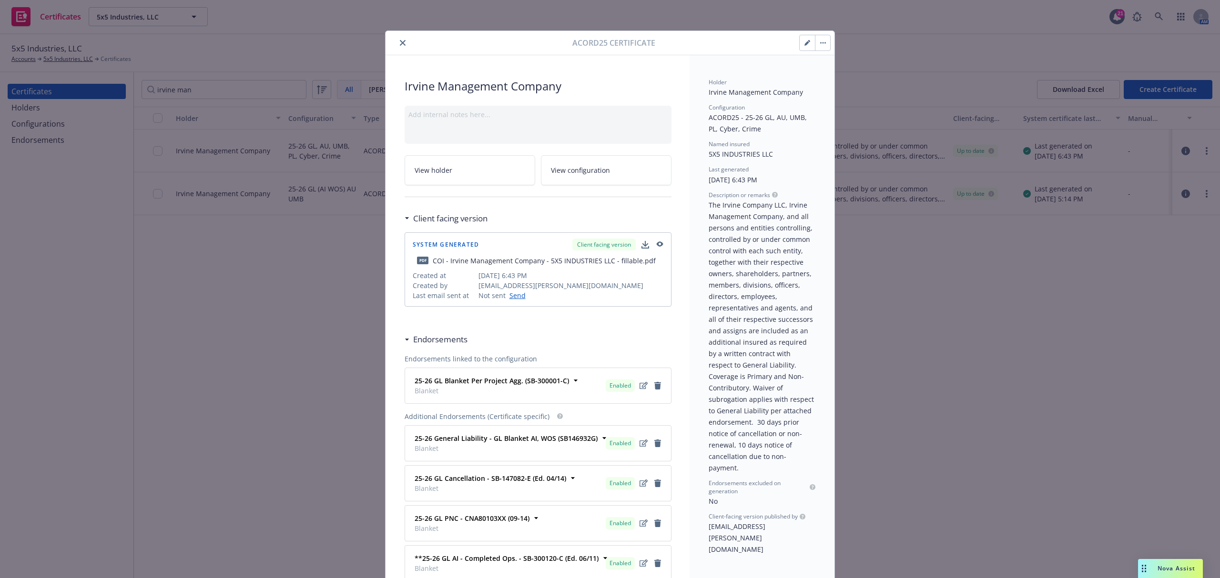
click at [655, 245] on icon "button" at bounding box center [659, 245] width 9 height 7
click at [804, 44] on icon "button" at bounding box center [807, 43] width 6 height 6
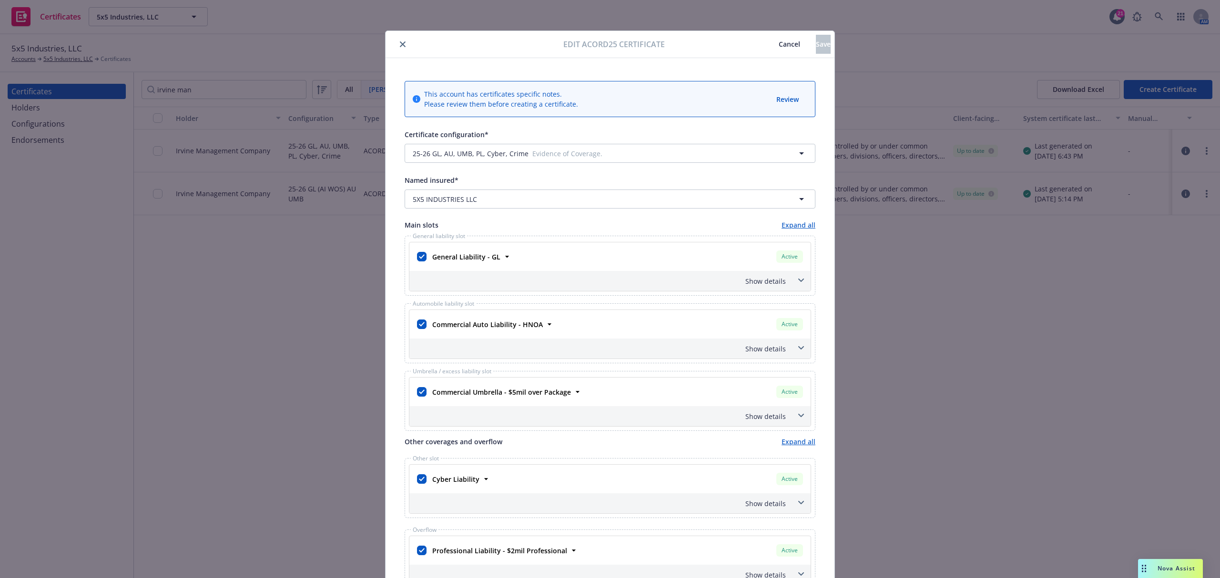
click at [400, 44] on icon "close" at bounding box center [403, 44] width 6 height 6
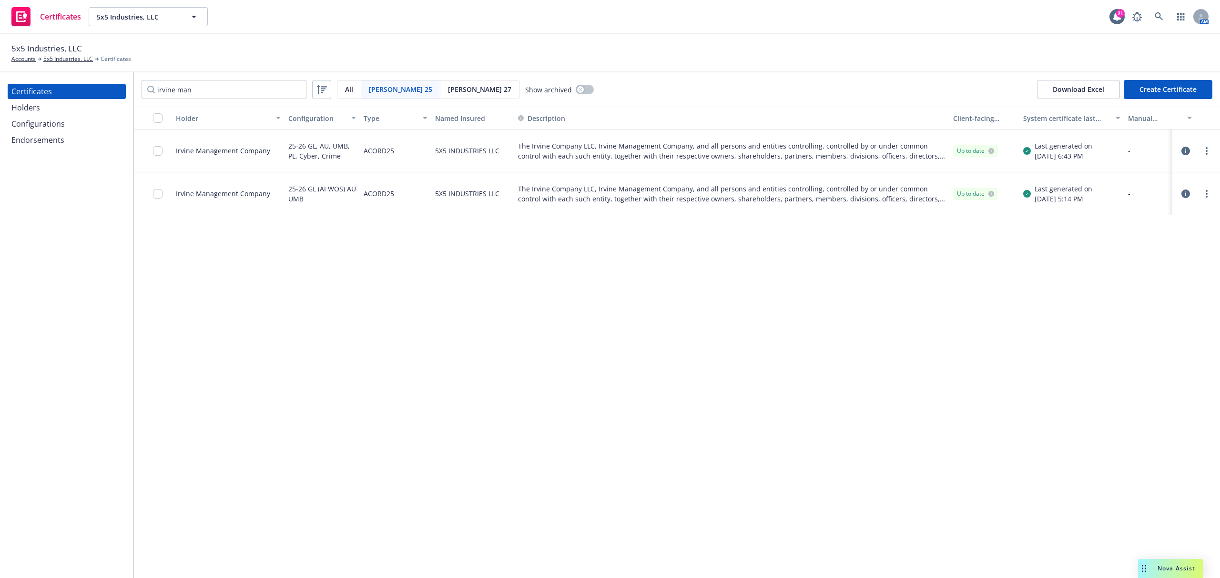
click at [1031, 353] on div "Holder Configuration Type Named Insured Description Client-facing status System…" at bounding box center [677, 343] width 1086 height 472
click at [1181, 192] on icon "button" at bounding box center [1185, 194] width 9 height 9
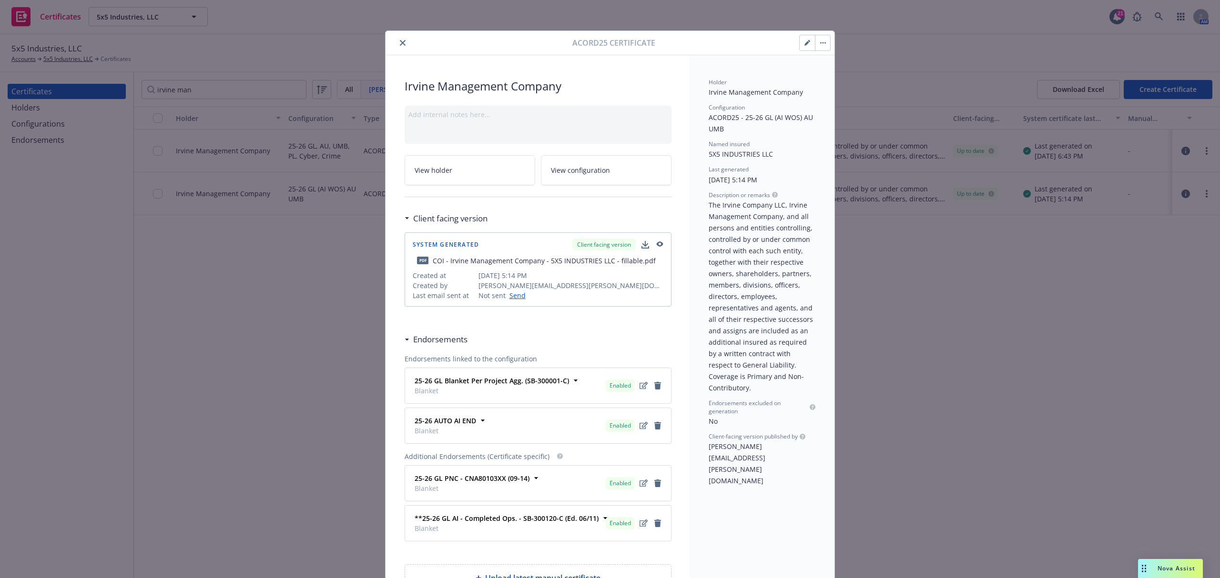
click at [655, 244] on icon "button" at bounding box center [659, 245] width 9 height 7
click at [799, 48] on button "button" at bounding box center [806, 42] width 15 height 15
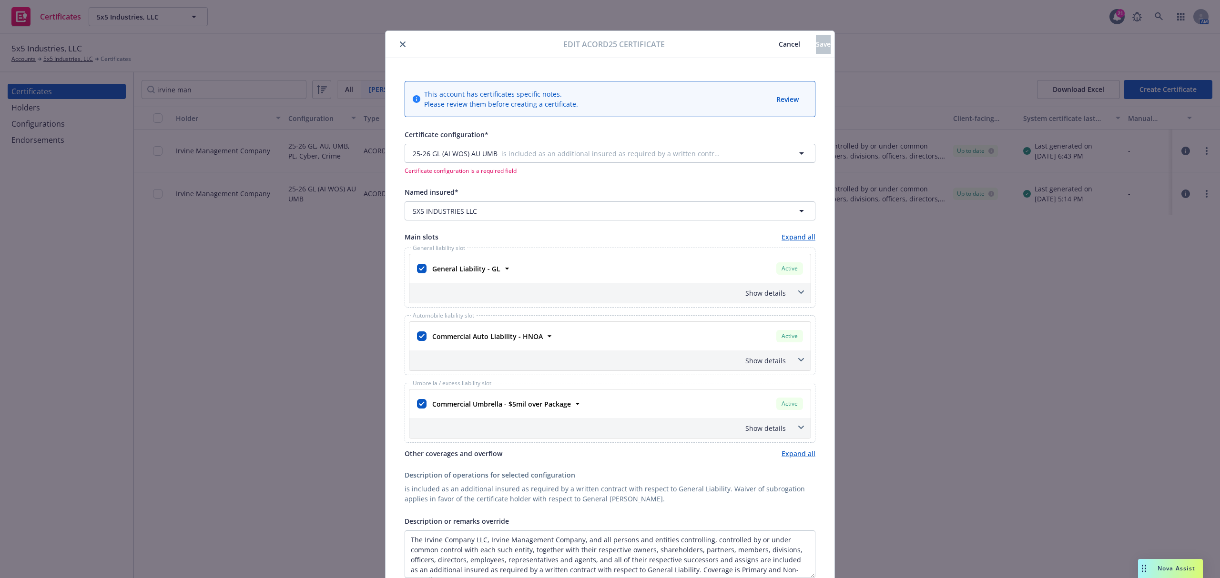
click at [798, 292] on icon at bounding box center [801, 292] width 6 height 3
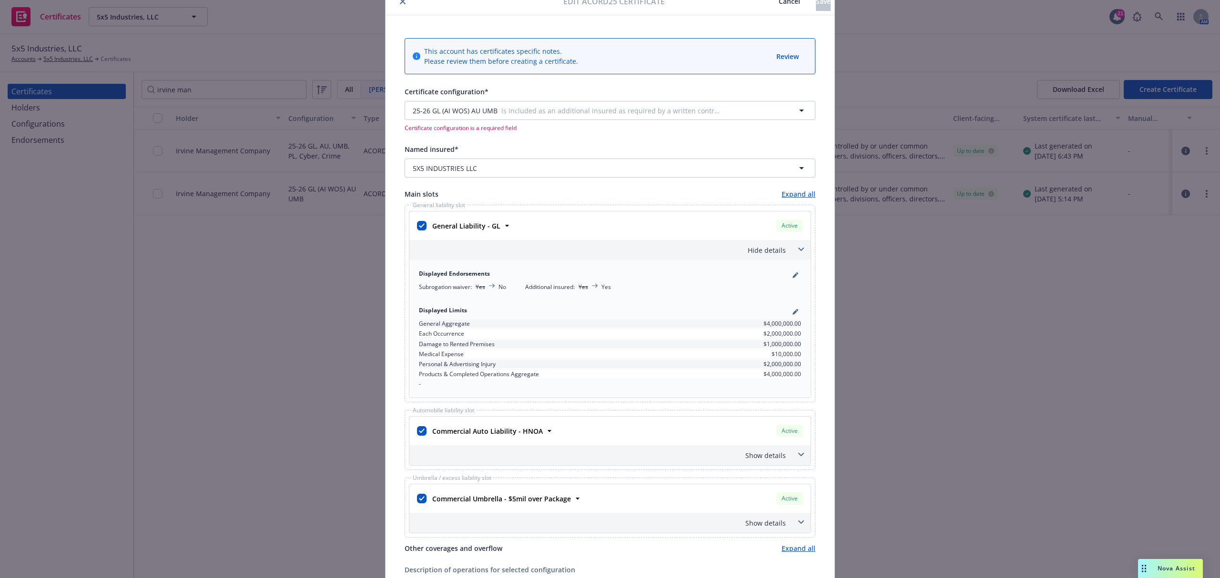
scroll to position [63, 0]
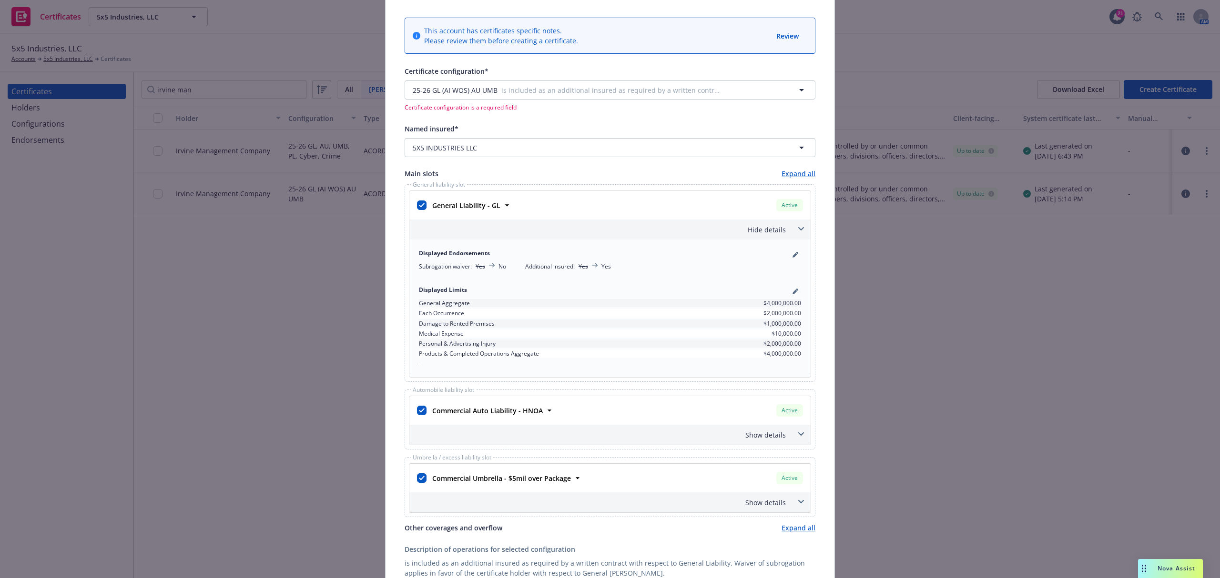
click at [800, 501] on span at bounding box center [800, 501] width 15 height 15
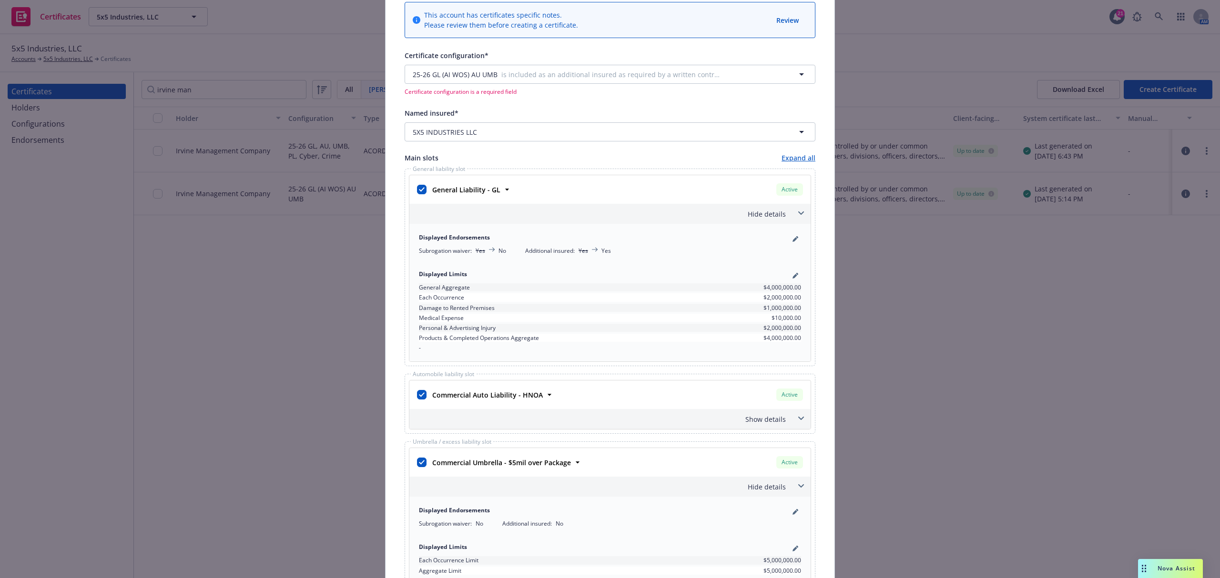
scroll to position [0, 0]
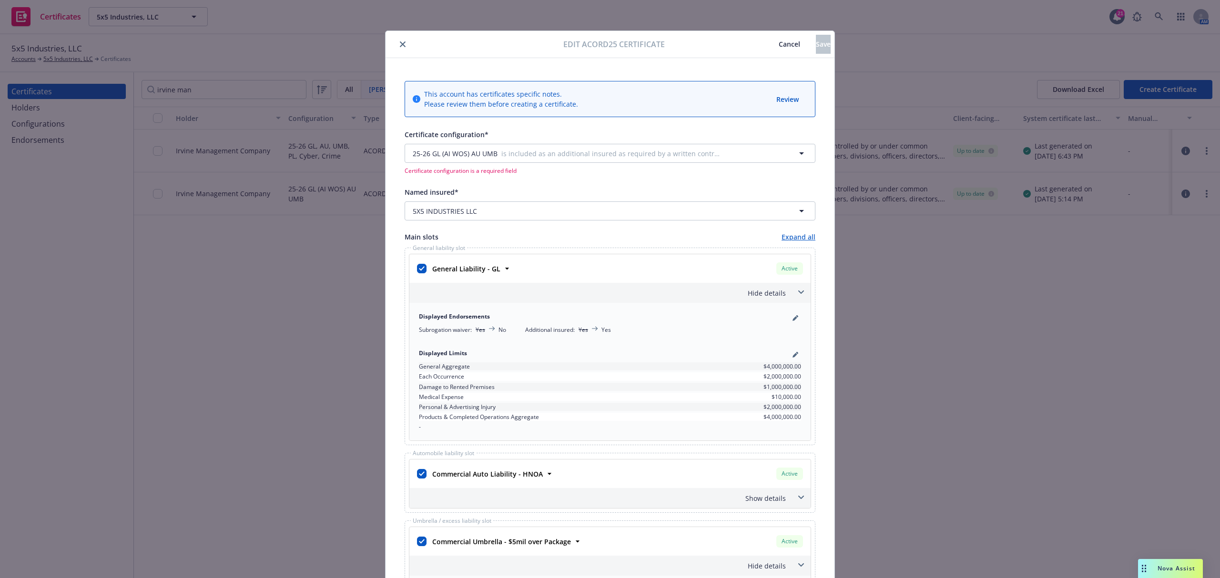
click at [400, 47] on icon "close" at bounding box center [403, 44] width 6 height 6
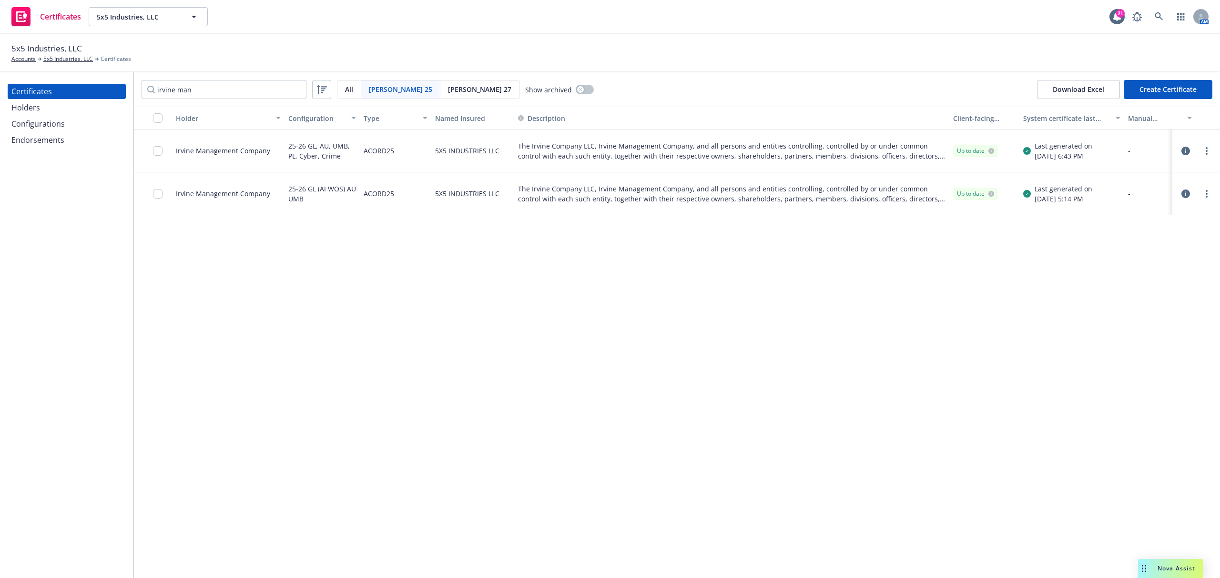
click at [71, 122] on div "Configurations" at bounding box center [66, 123] width 111 height 15
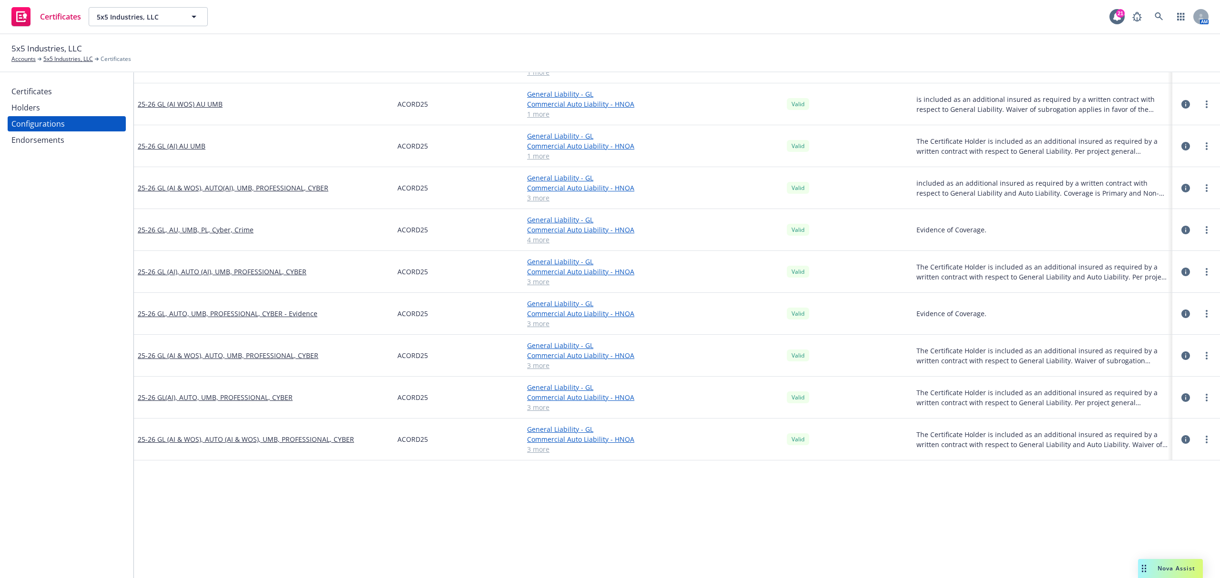
scroll to position [191, 0]
